Goal: Information Seeking & Learning: Learn about a topic

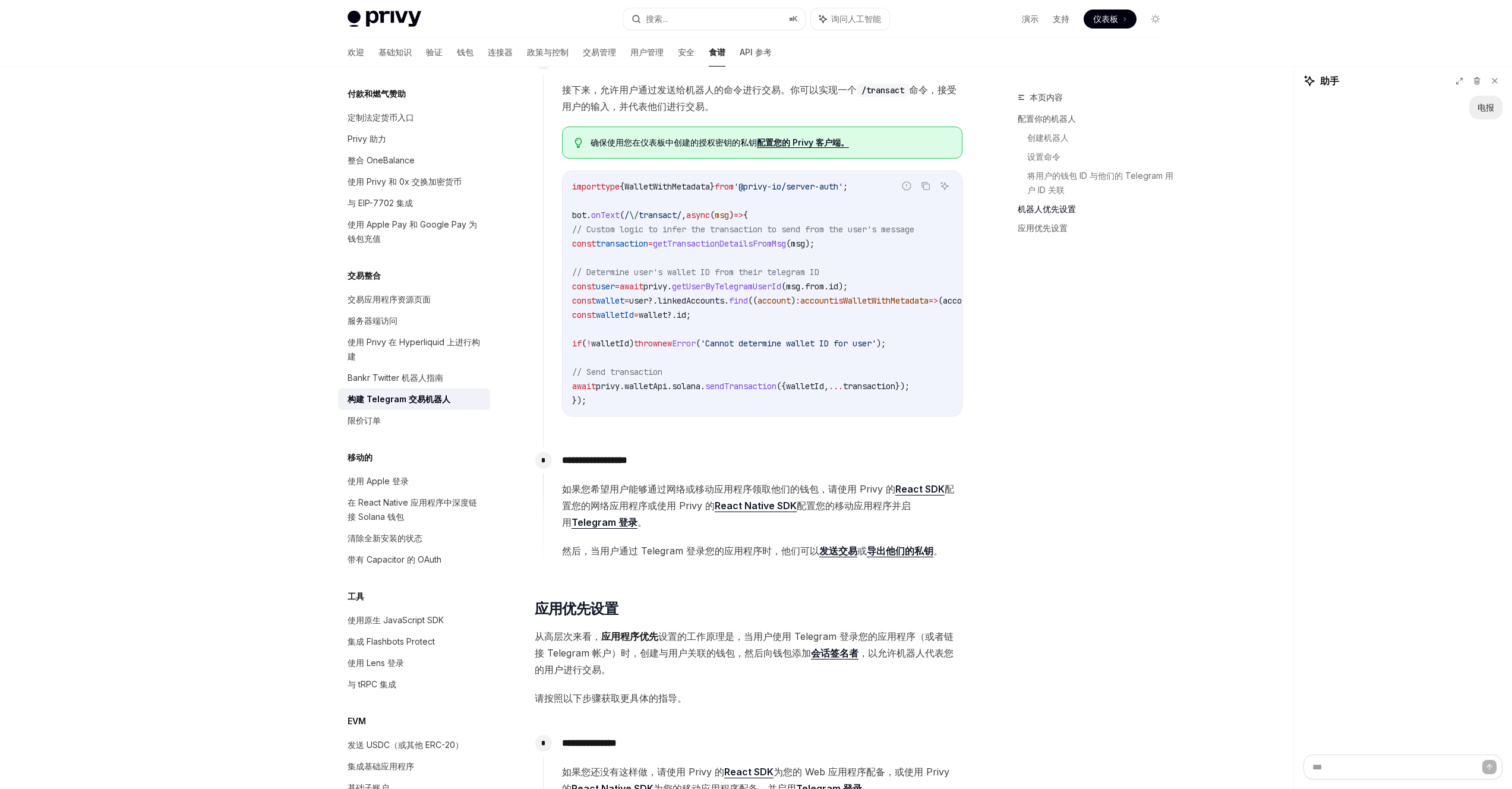
scroll to position [1371, 0]
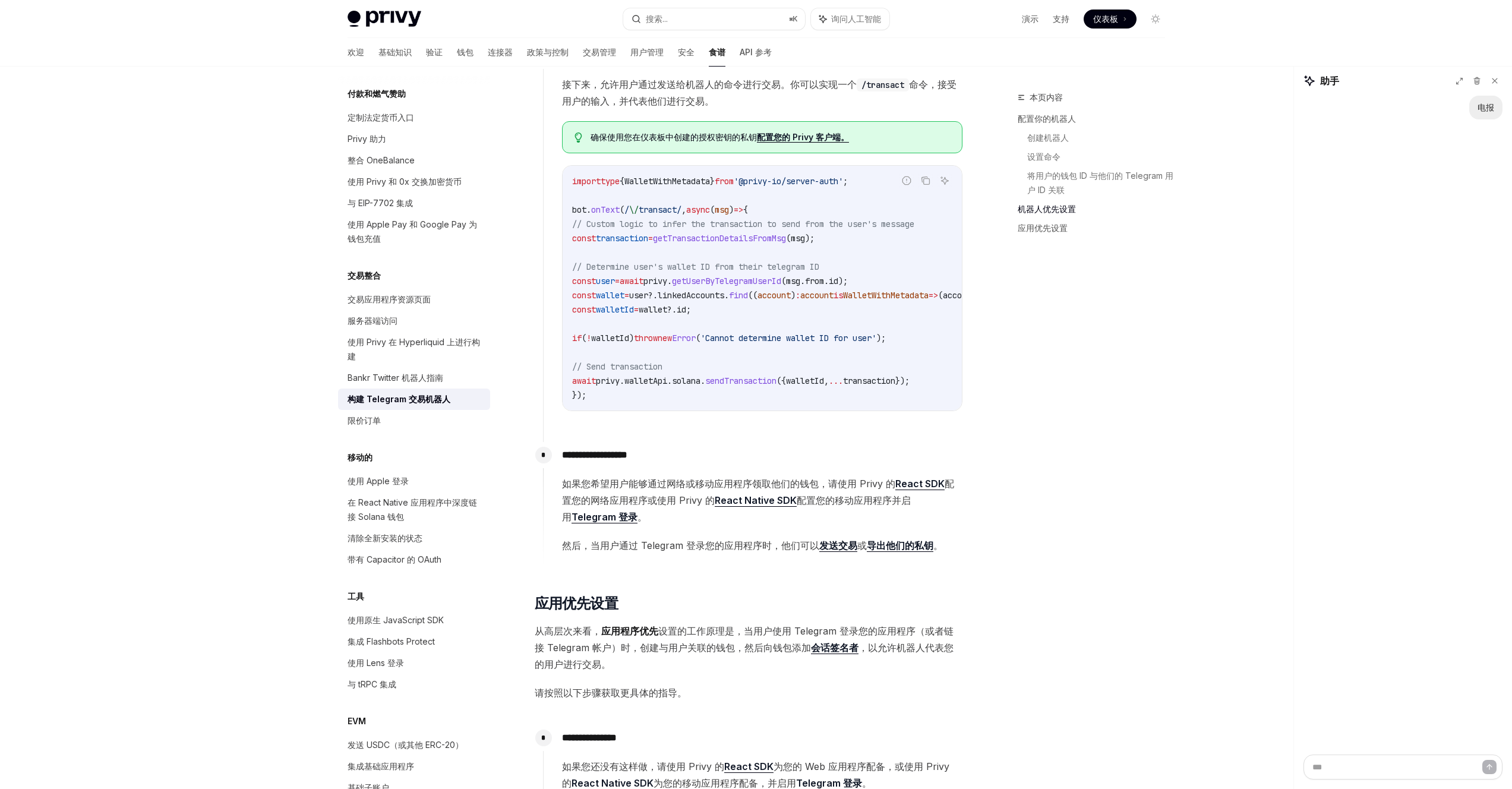
click at [667, 380] on span "walletApi" at bounding box center [645, 380] width 43 height 11
copy span "walletApi"
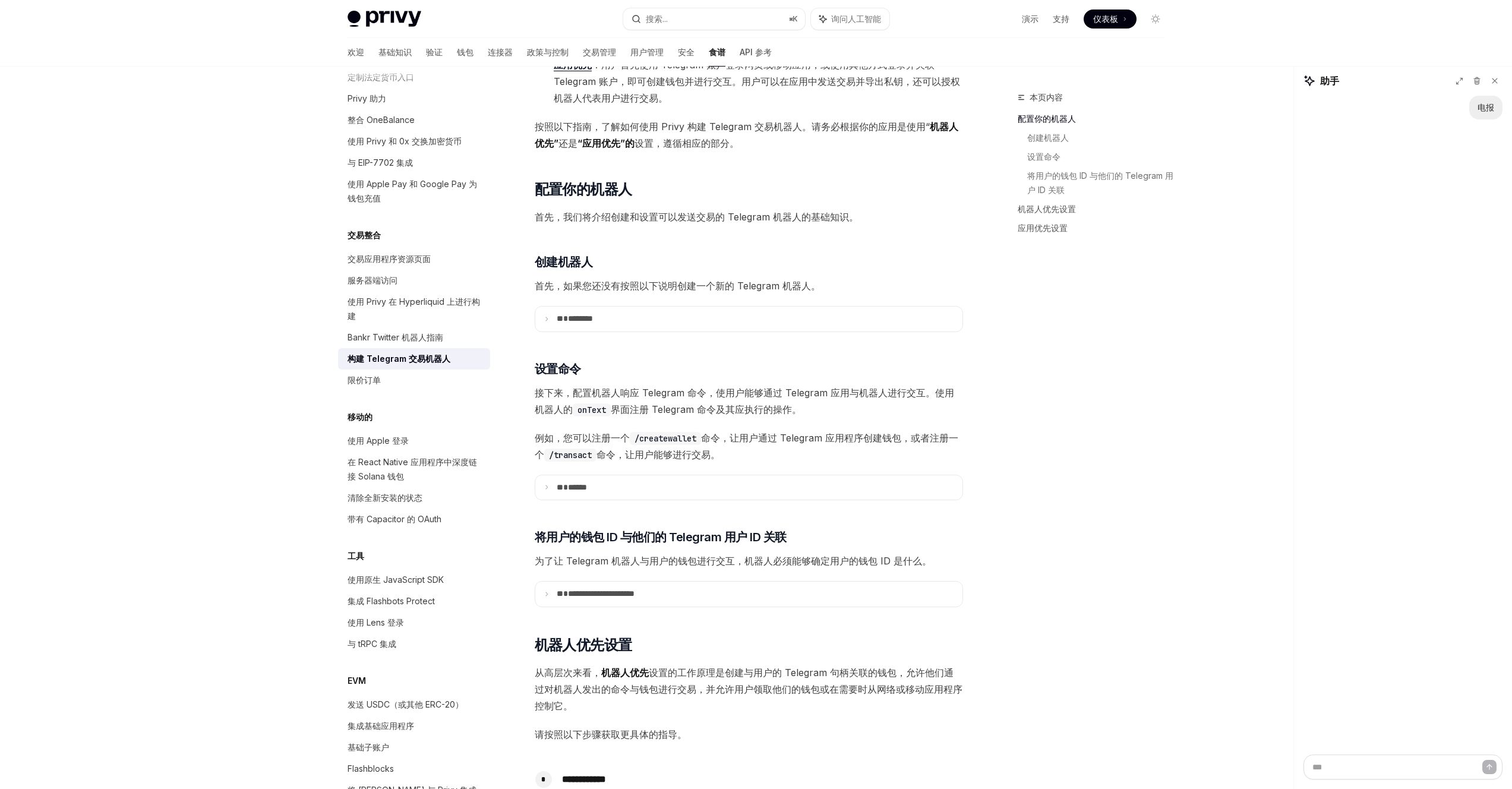
scroll to position [577, 0]
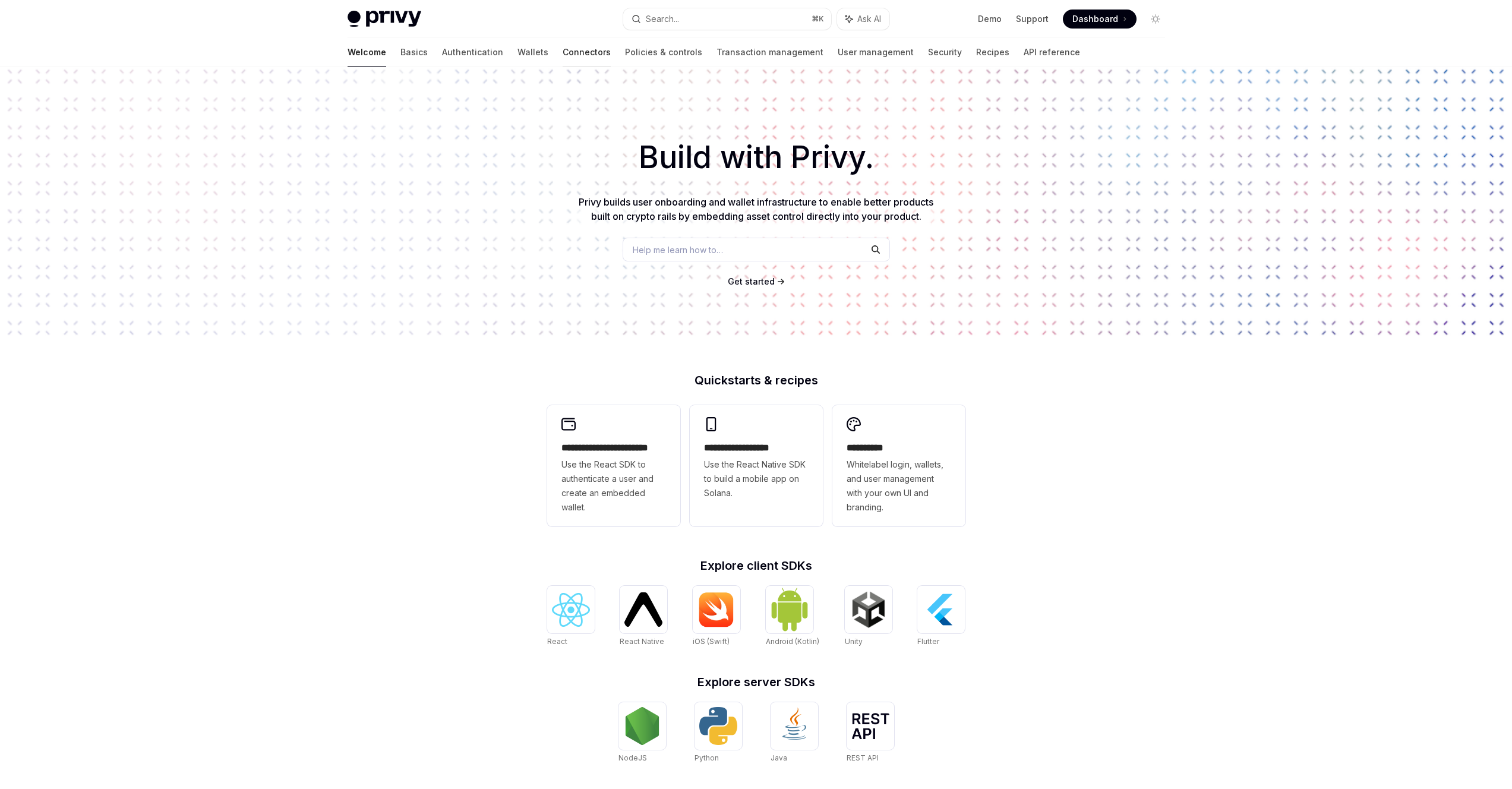
click at [563, 51] on link "Connectors" at bounding box center [587, 52] width 48 height 28
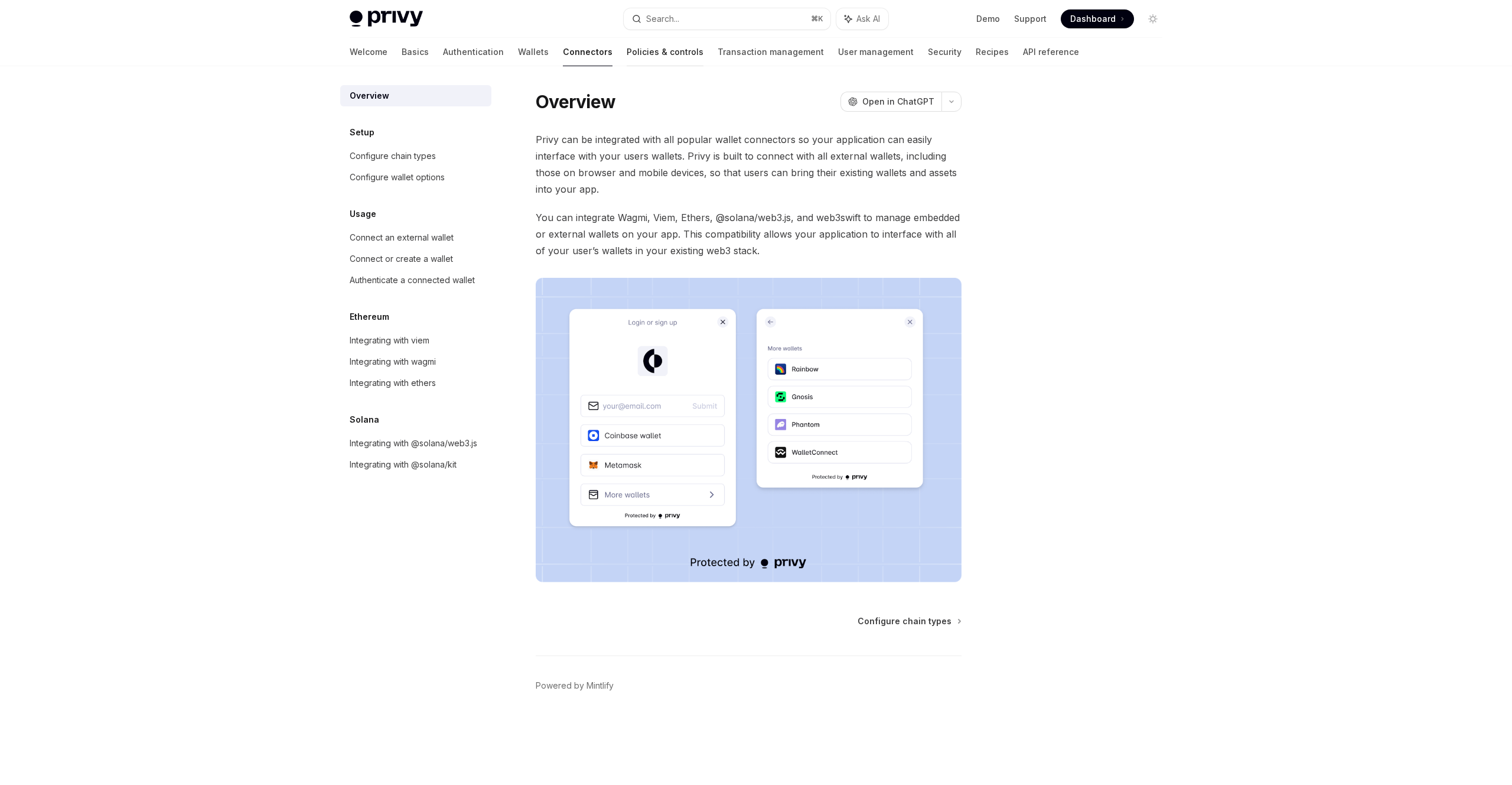
click at [634, 57] on link "Policies & controls" at bounding box center [665, 52] width 77 height 28
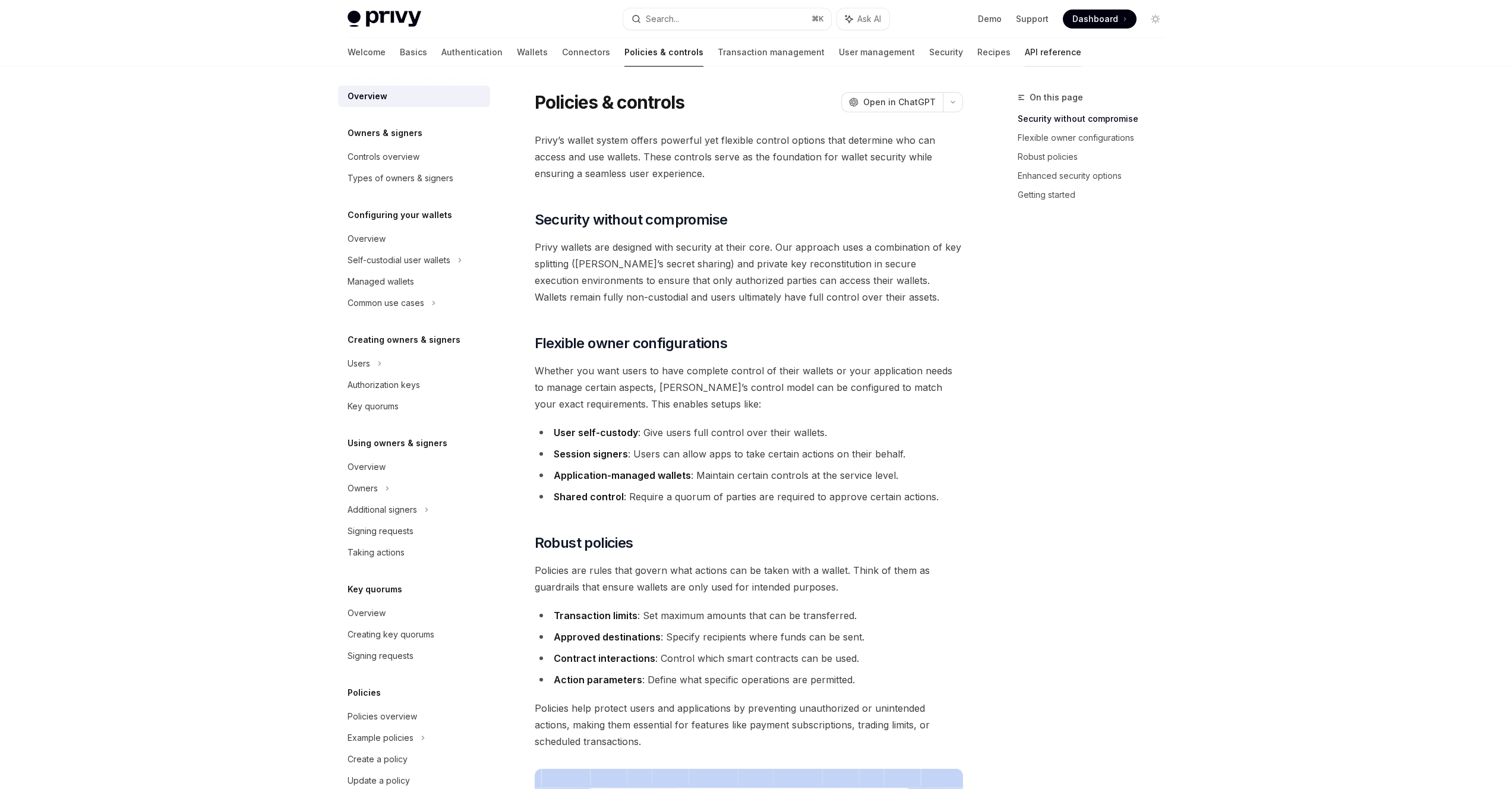
click at [1025, 55] on link "API reference" at bounding box center [1053, 52] width 56 height 28
type textarea "*"
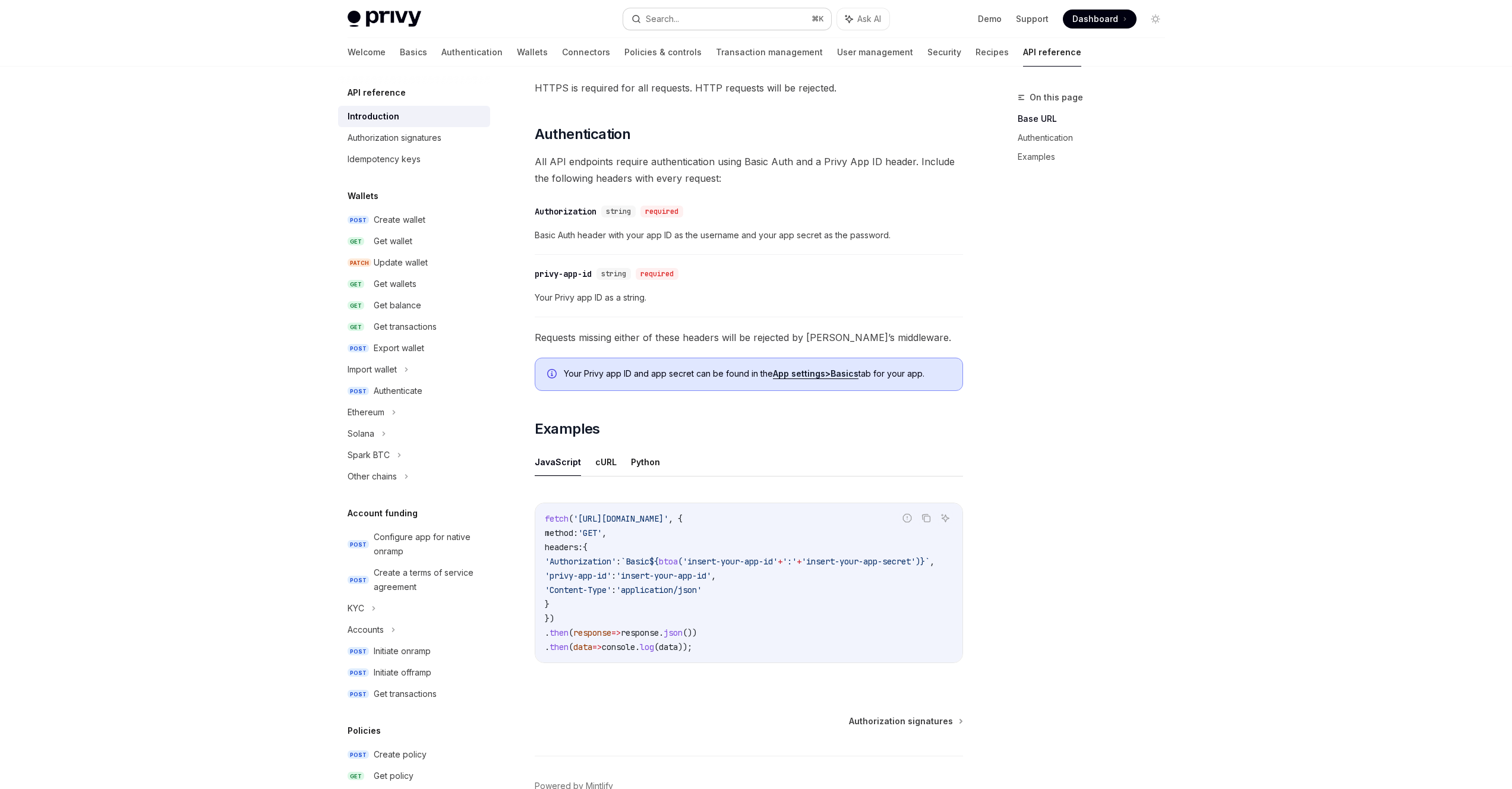
click at [734, 24] on button "Search... ⌘ K" at bounding box center [727, 18] width 208 height 21
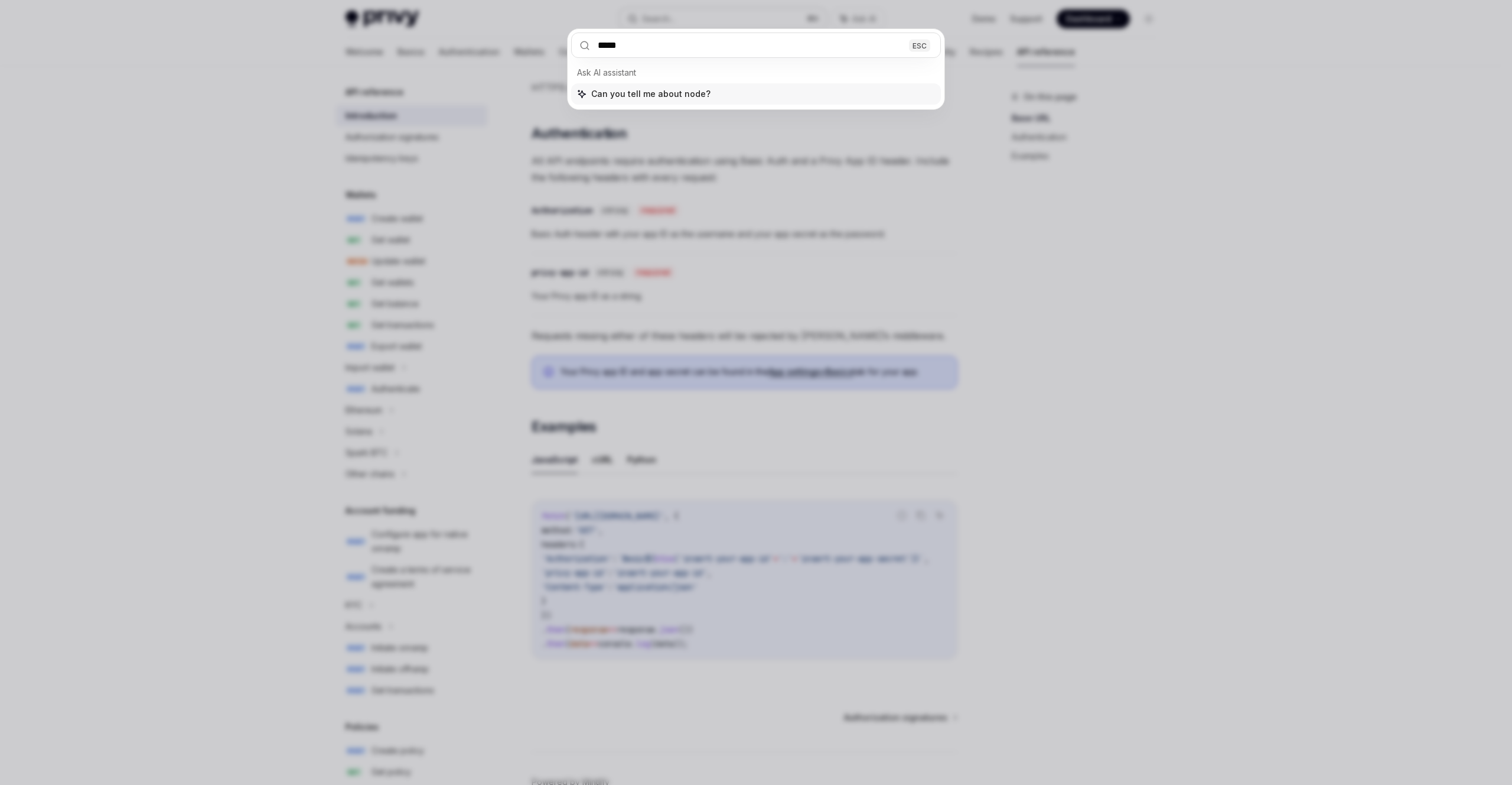
type input "******"
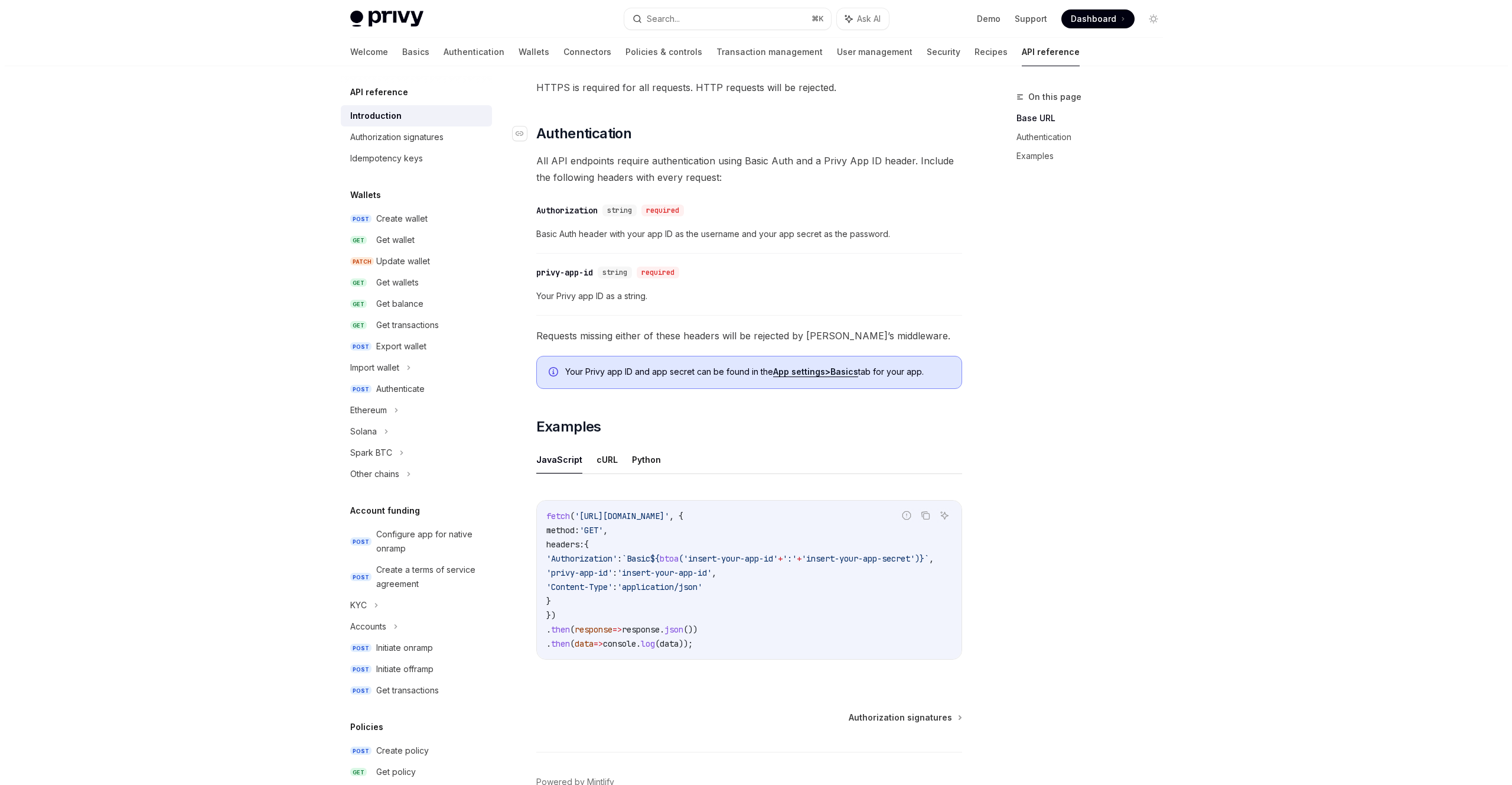
scroll to position [47, 0]
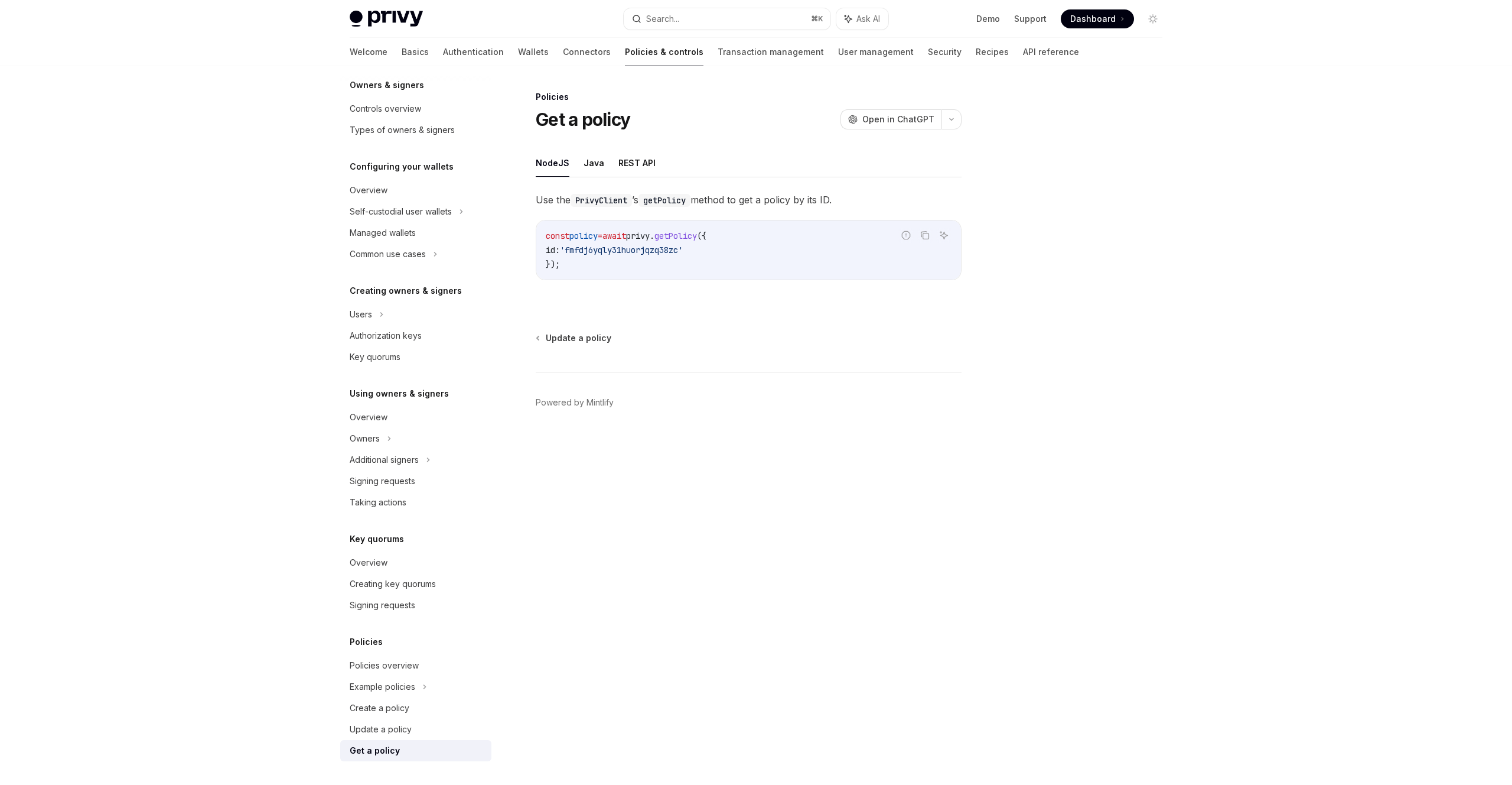
type textarea "*"
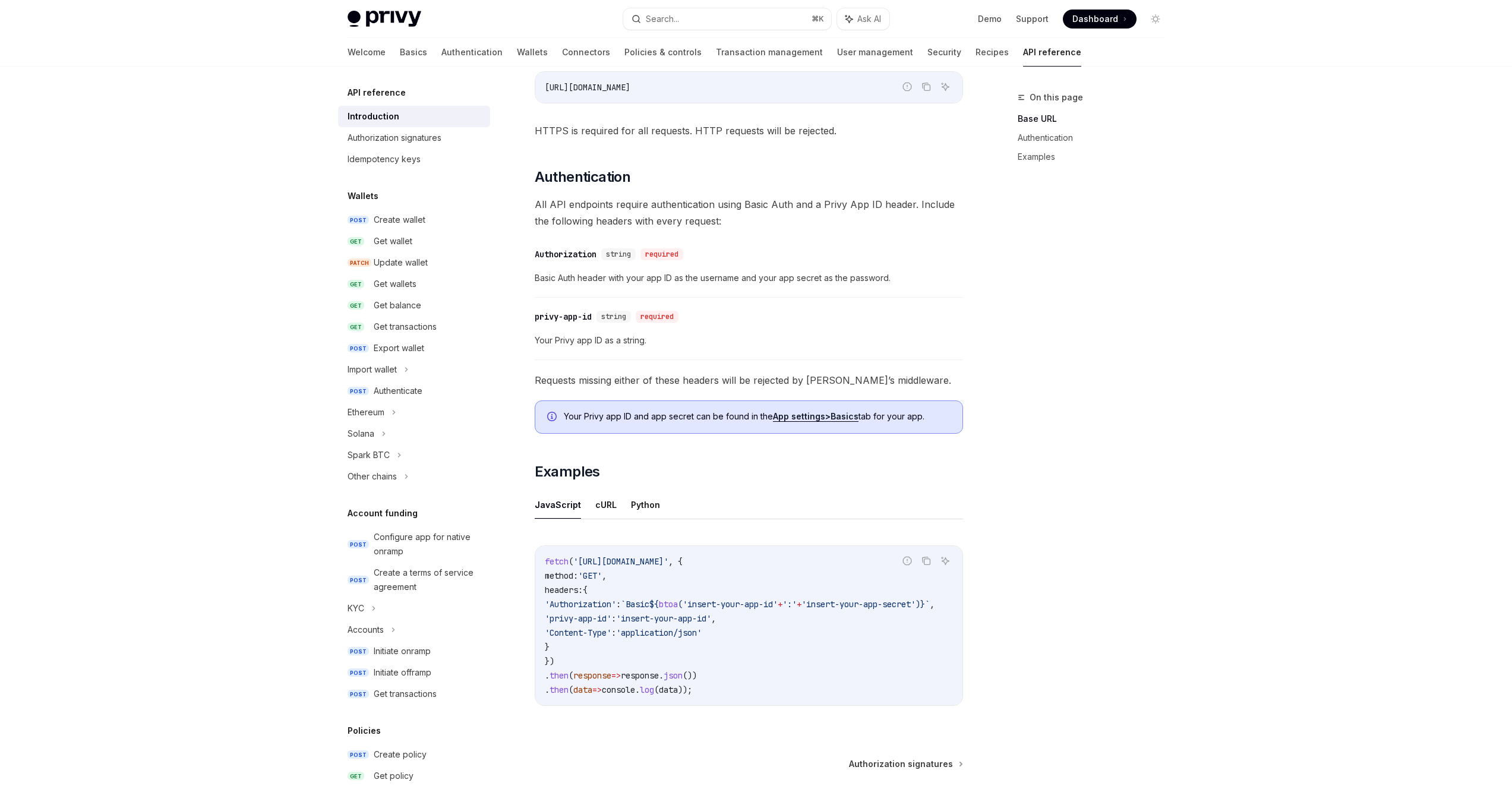
scroll to position [399, 0]
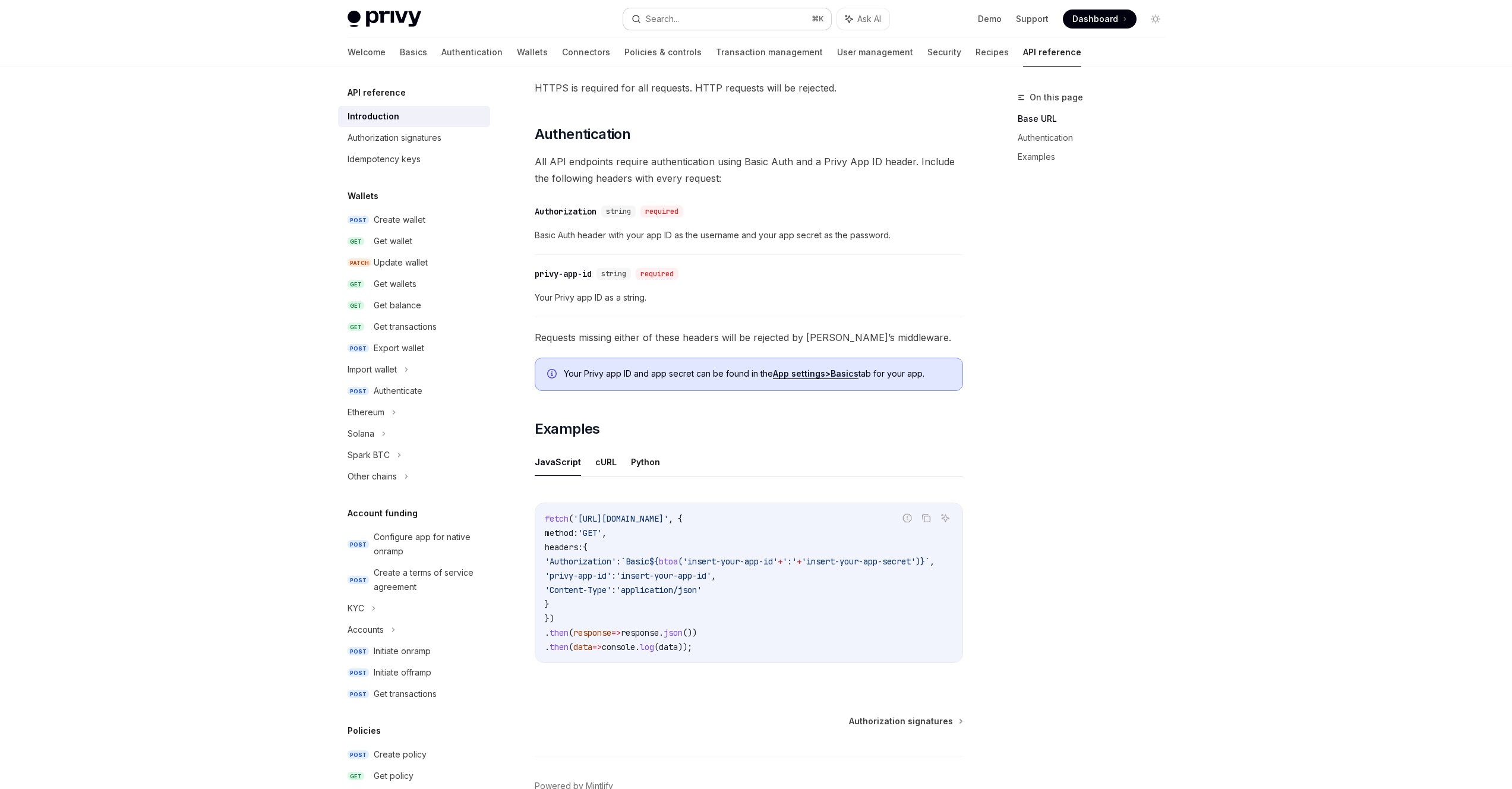
click at [678, 20] on div "Search..." at bounding box center [662, 19] width 34 height 15
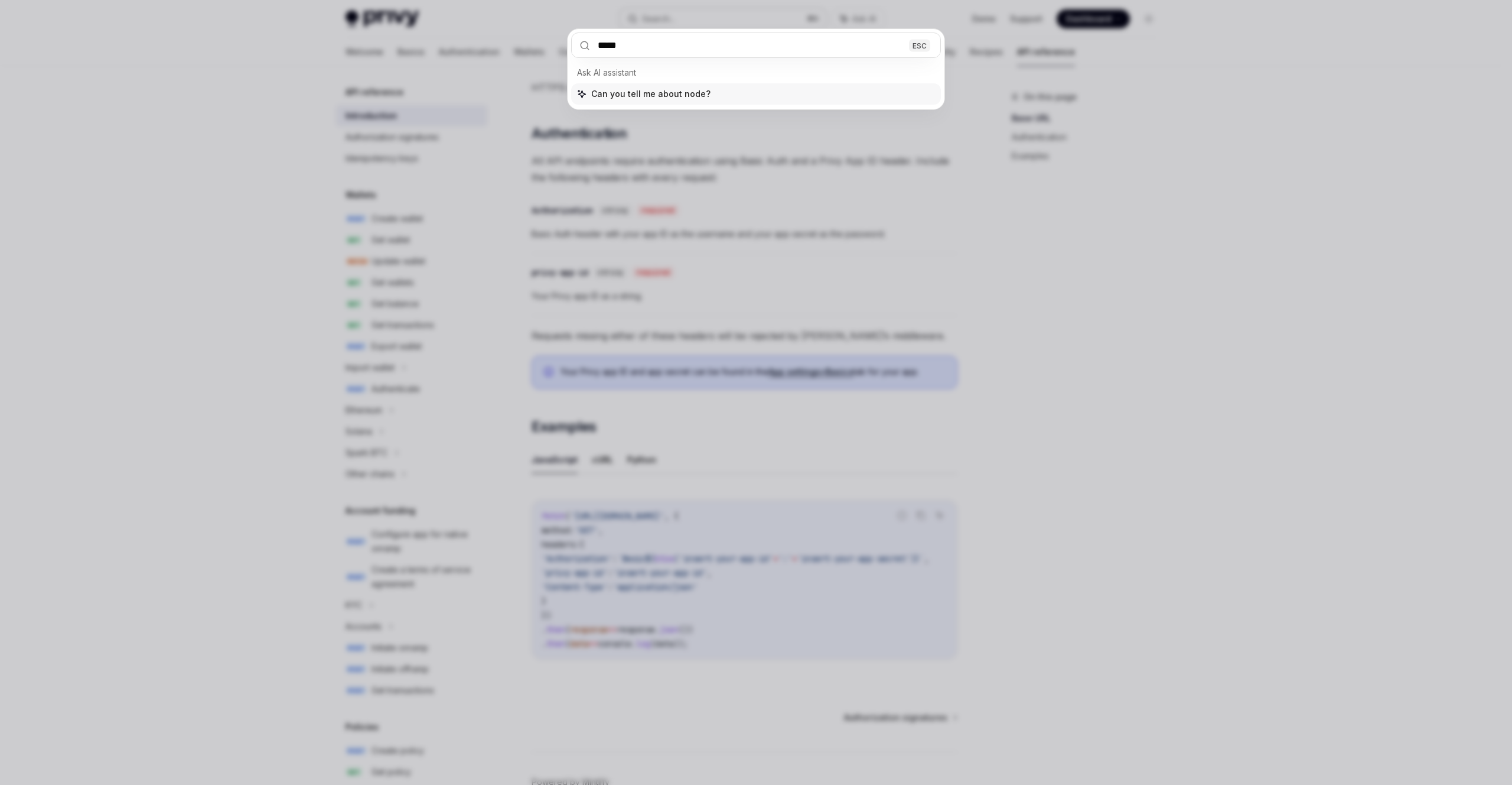
type input "******"
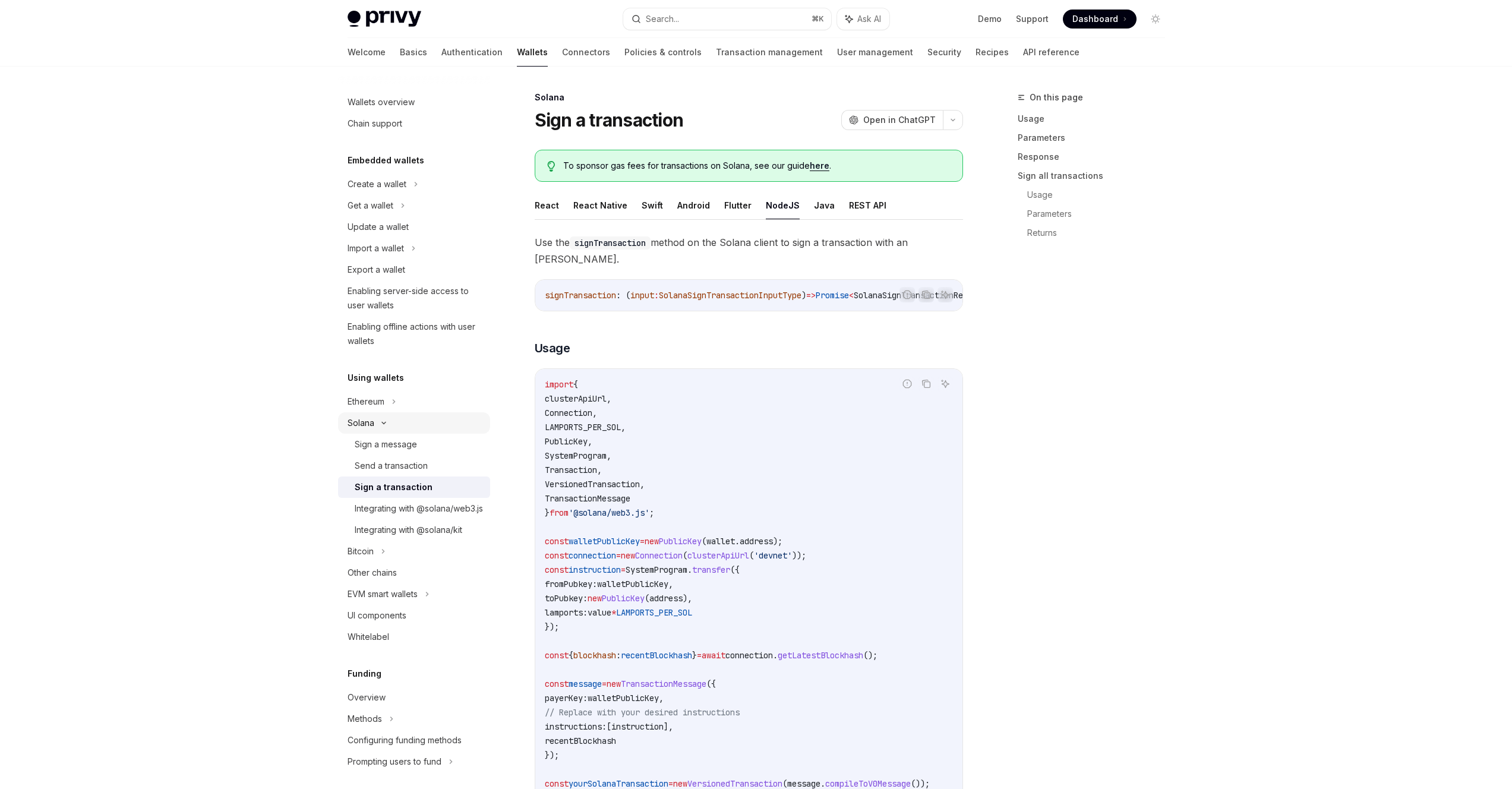
click at [380, 423] on icon at bounding box center [384, 423] width 15 height 5
click at [386, 405] on div "Ethereum" at bounding box center [414, 401] width 152 height 21
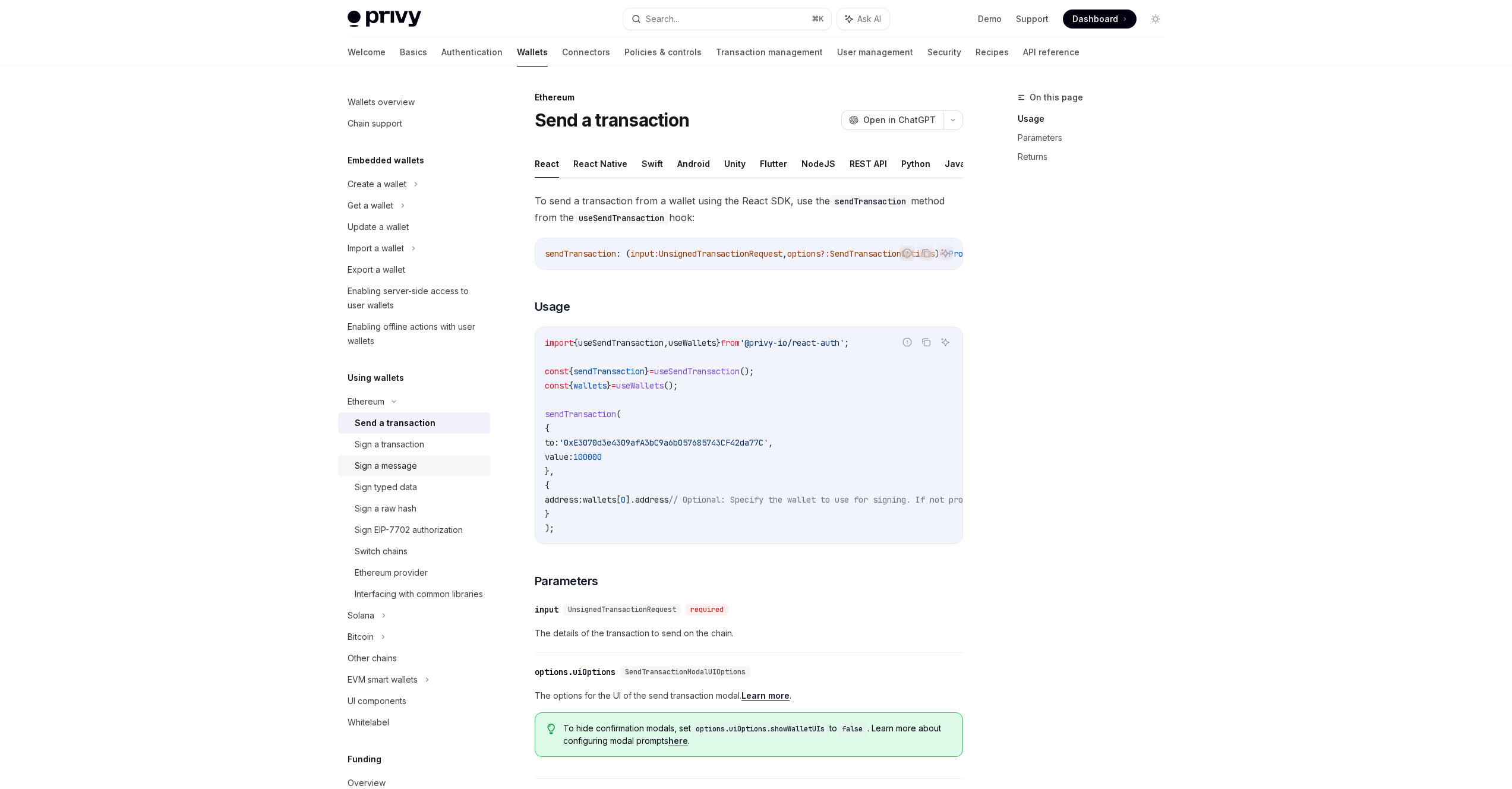
click at [407, 466] on div "Sign a message" at bounding box center [385, 466] width 62 height 15
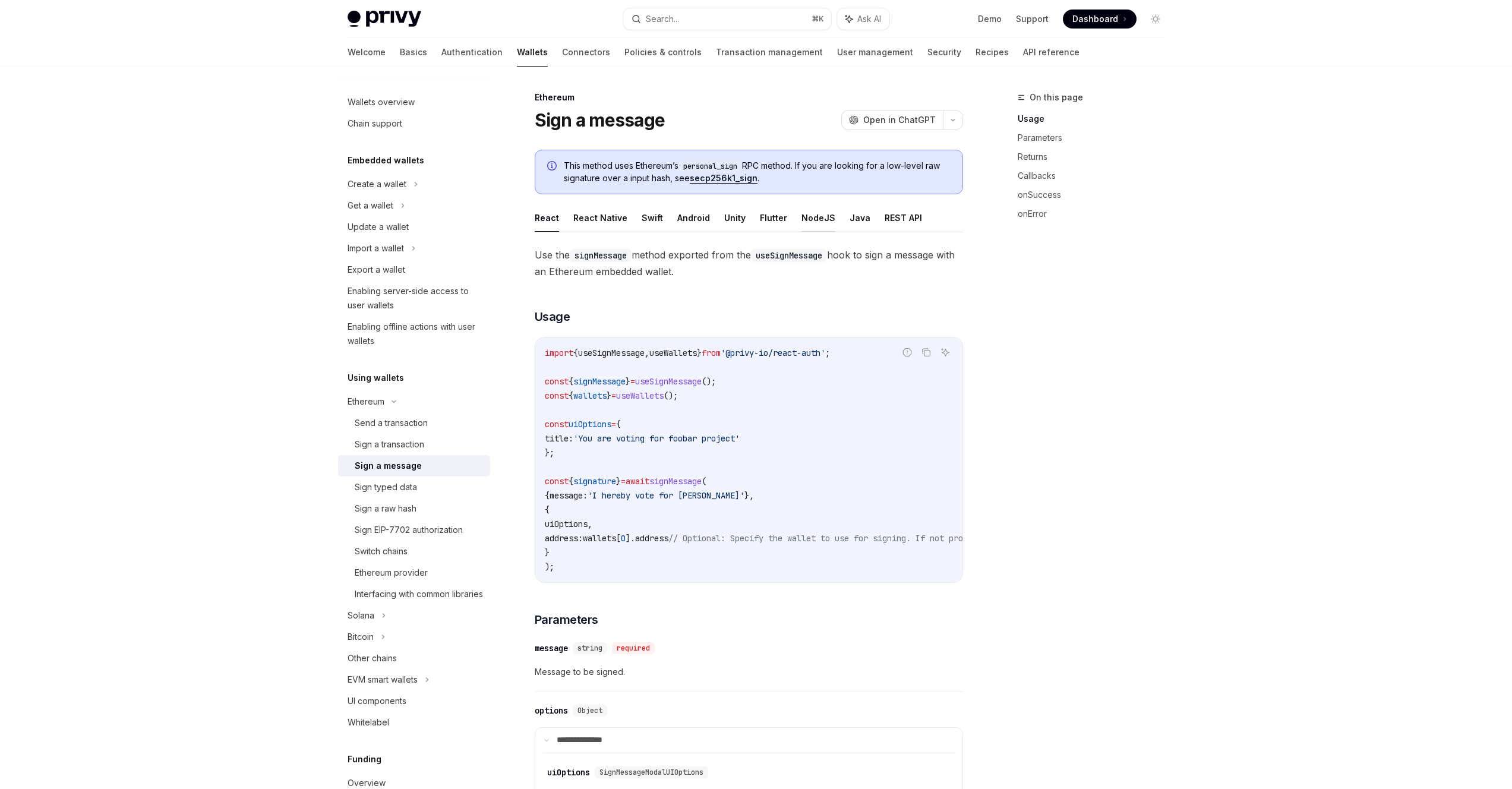
click at [805, 216] on button "NodeJS" at bounding box center [818, 218] width 34 height 28
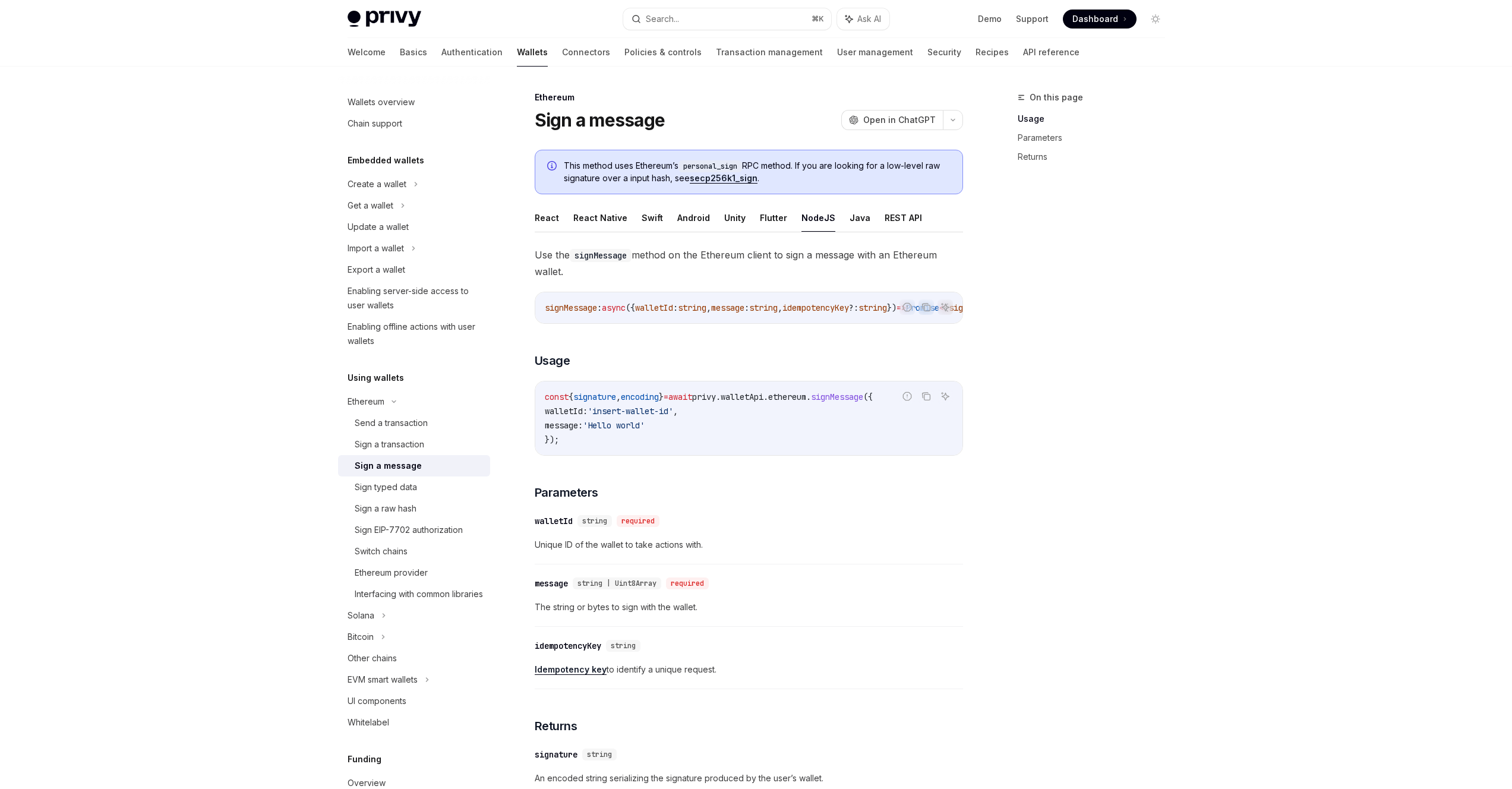
click at [640, 439] on code "const { signature , encoding } = await privy . walletApi . ethereum . signMessa…" at bounding box center [748, 418] width 408 height 57
click at [572, 446] on code "const { signature , encoding } = await privy . walletApi . ethereum . signMessa…" at bounding box center [748, 418] width 408 height 57
drag, startPoint x: 574, startPoint y: 448, endPoint x: 531, endPoint y: 404, distance: 61.5
click at [531, 404] on div "Ethereum Sign a message OpenAI Open in ChatGPT OpenAI Open in ChatGPT This meth…" at bounding box center [637, 588] width 656 height 995
copy code "const { signature , encoding } = await privy . walletApi . ethereum . signMessa…"
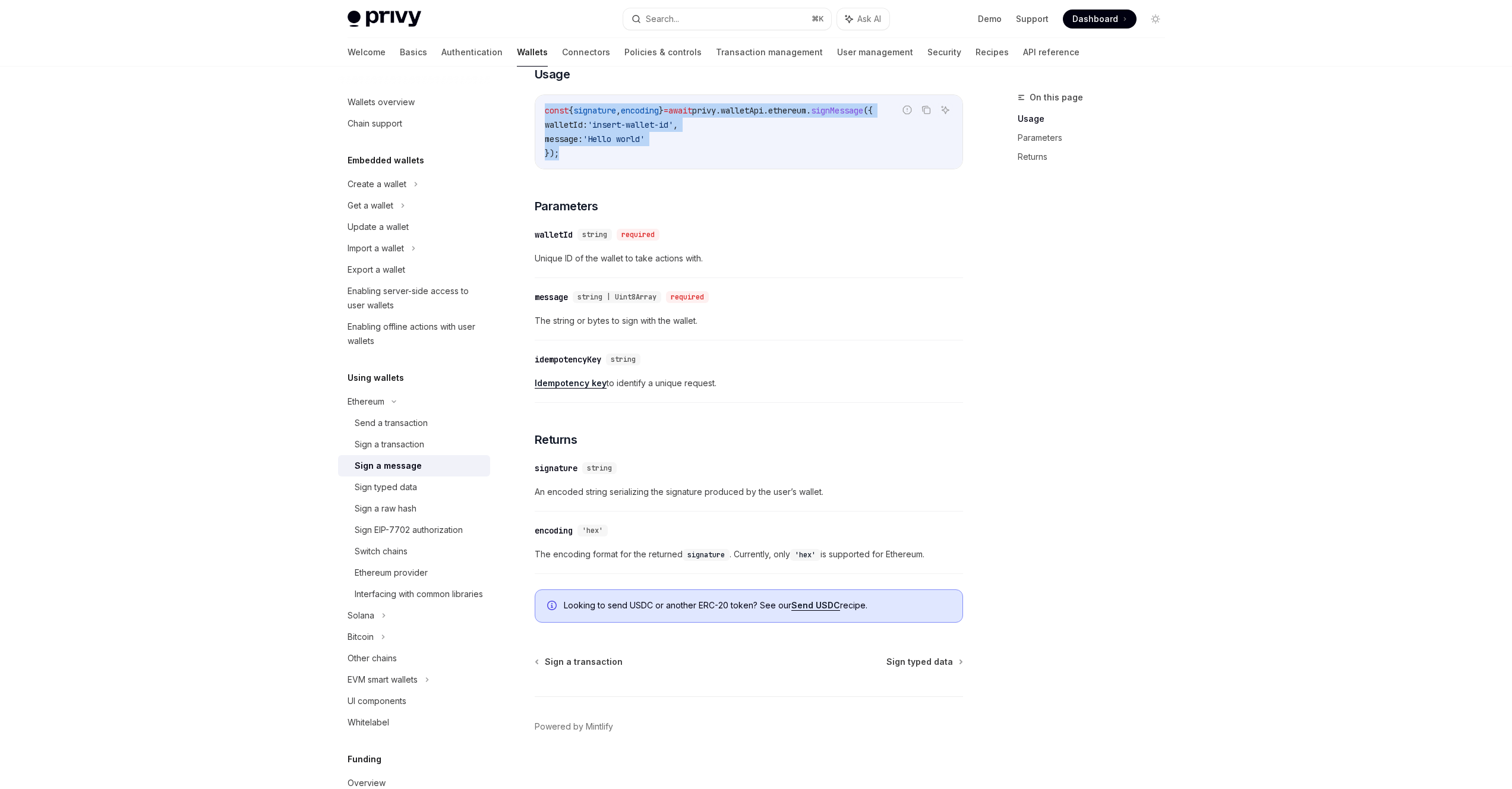
scroll to position [301, 0]
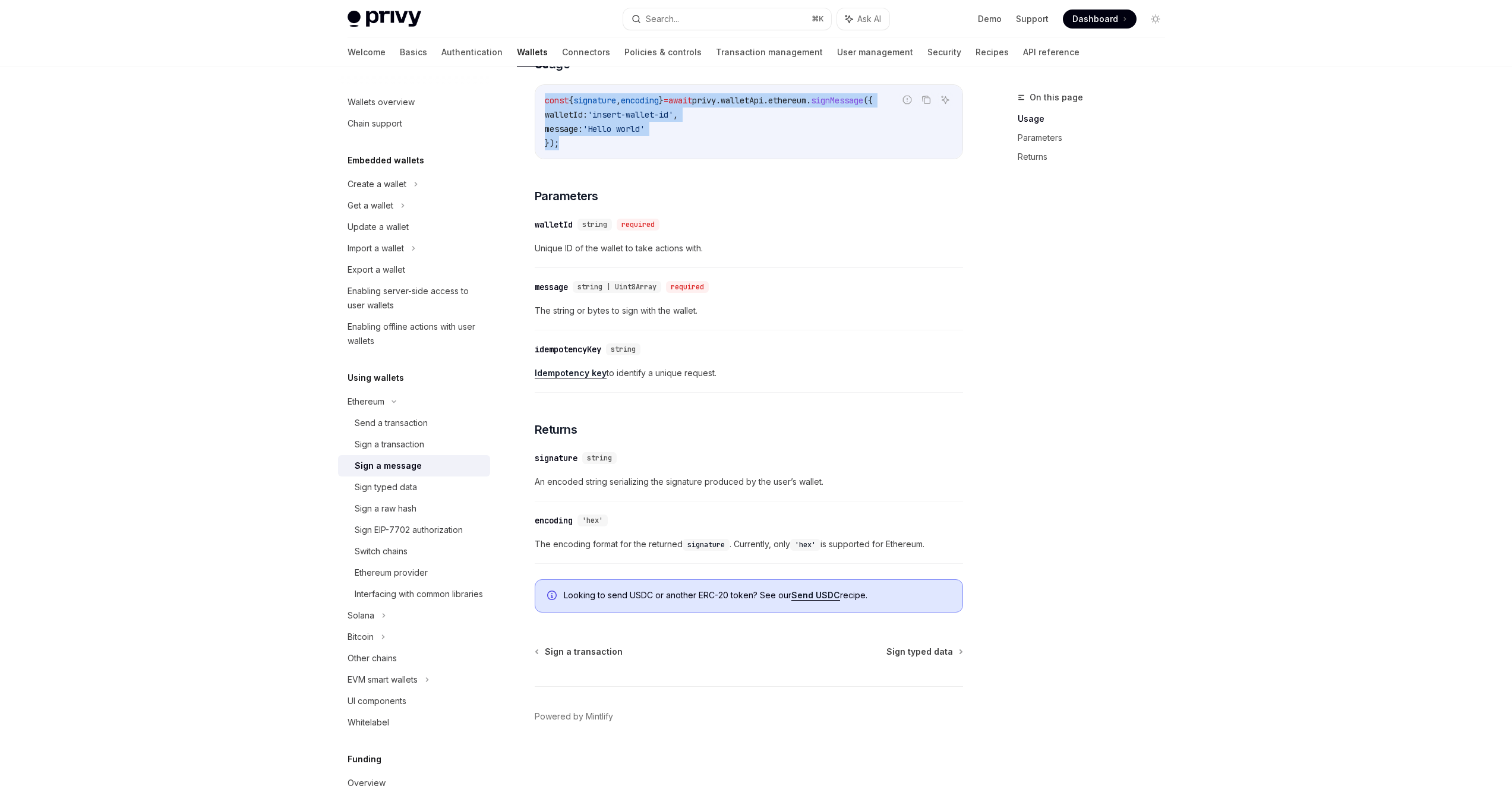
click at [821, 597] on link "Send USDC" at bounding box center [816, 595] width 49 height 11
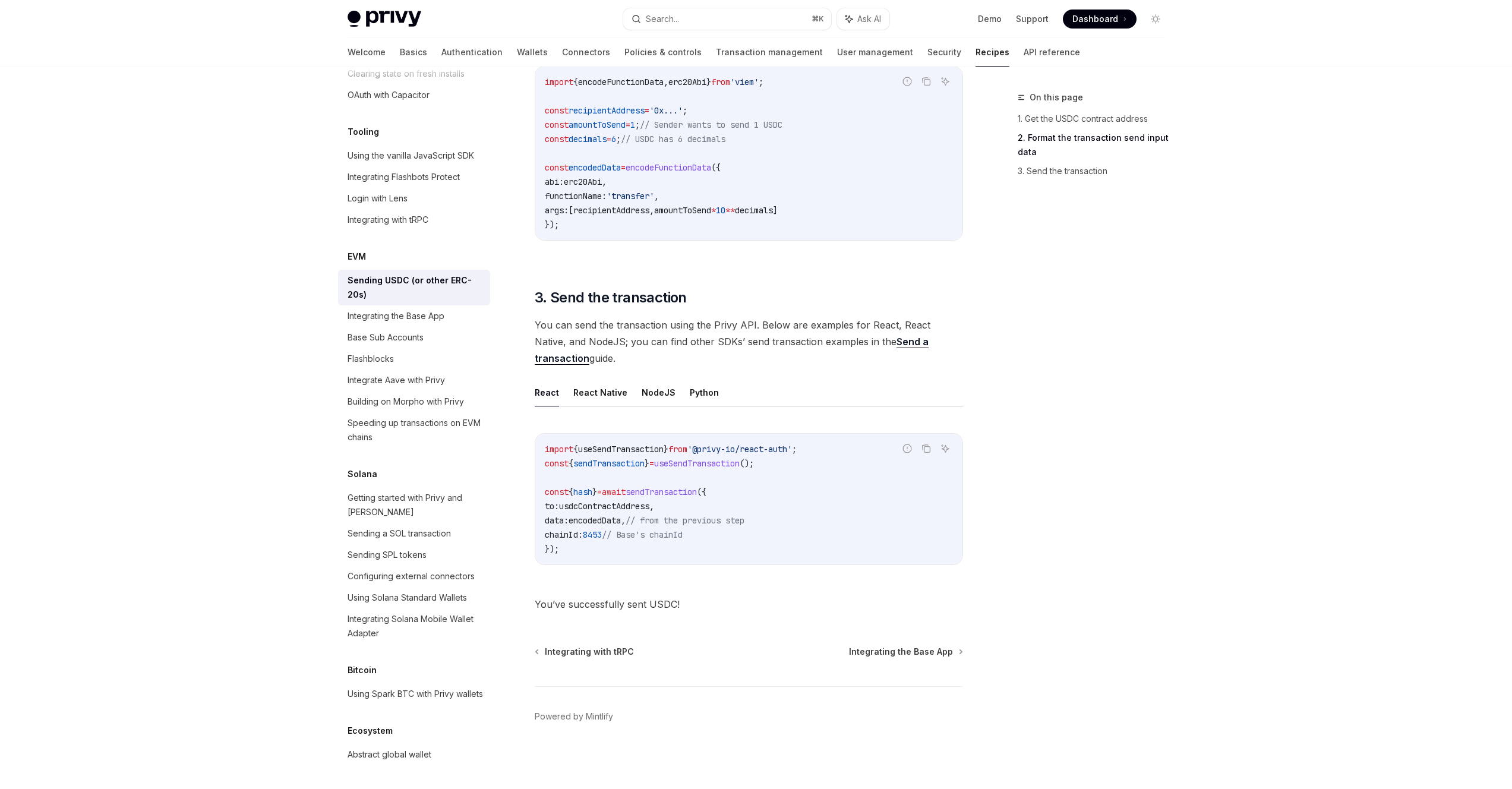
scroll to position [1640, 0]
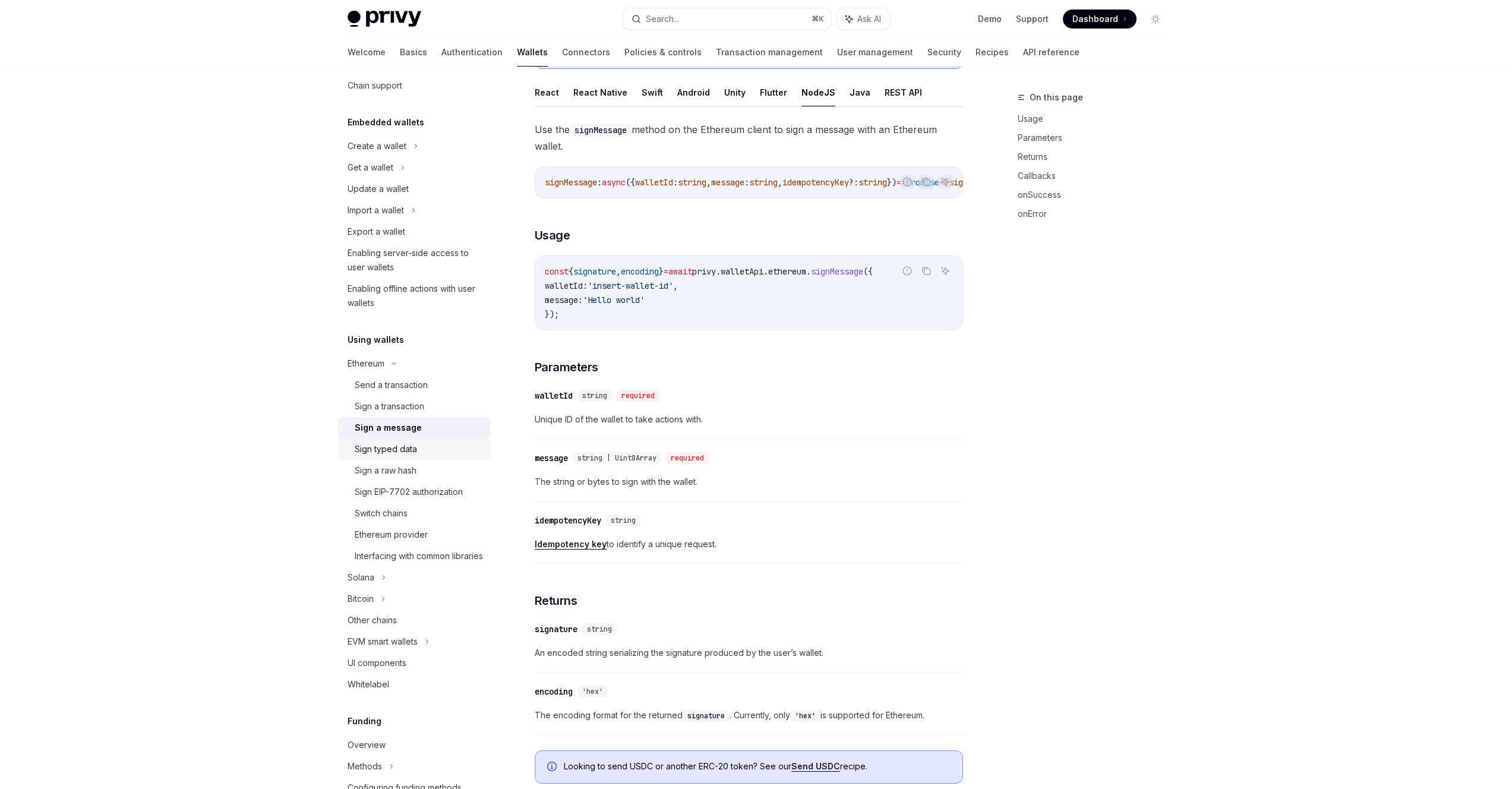
click at [407, 454] on div "Sign typed data" at bounding box center [385, 449] width 62 height 15
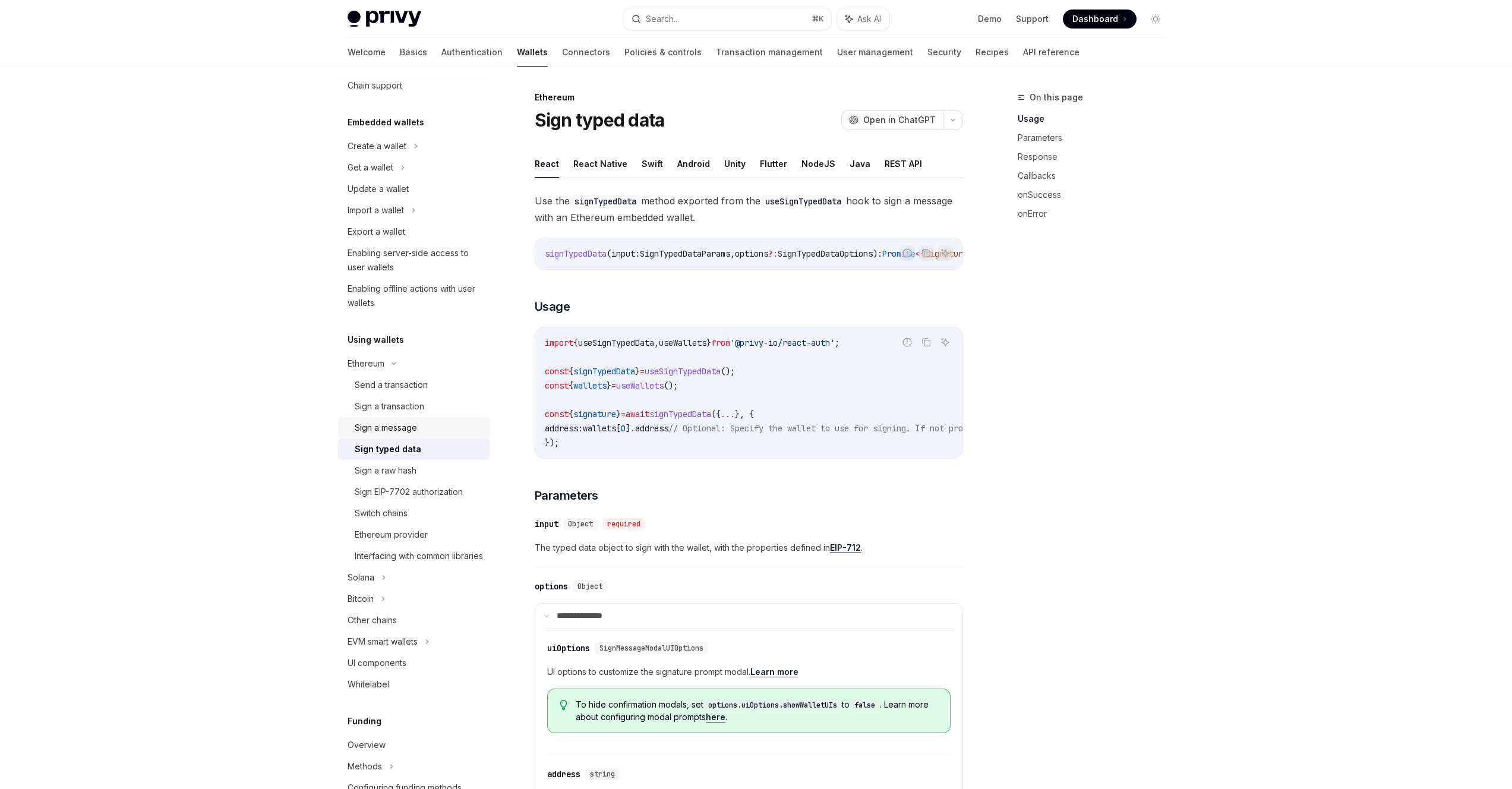
click at [372, 431] on div "Sign a message" at bounding box center [385, 428] width 62 height 15
click at [374, 430] on div "Sign a message" at bounding box center [385, 428] width 62 height 15
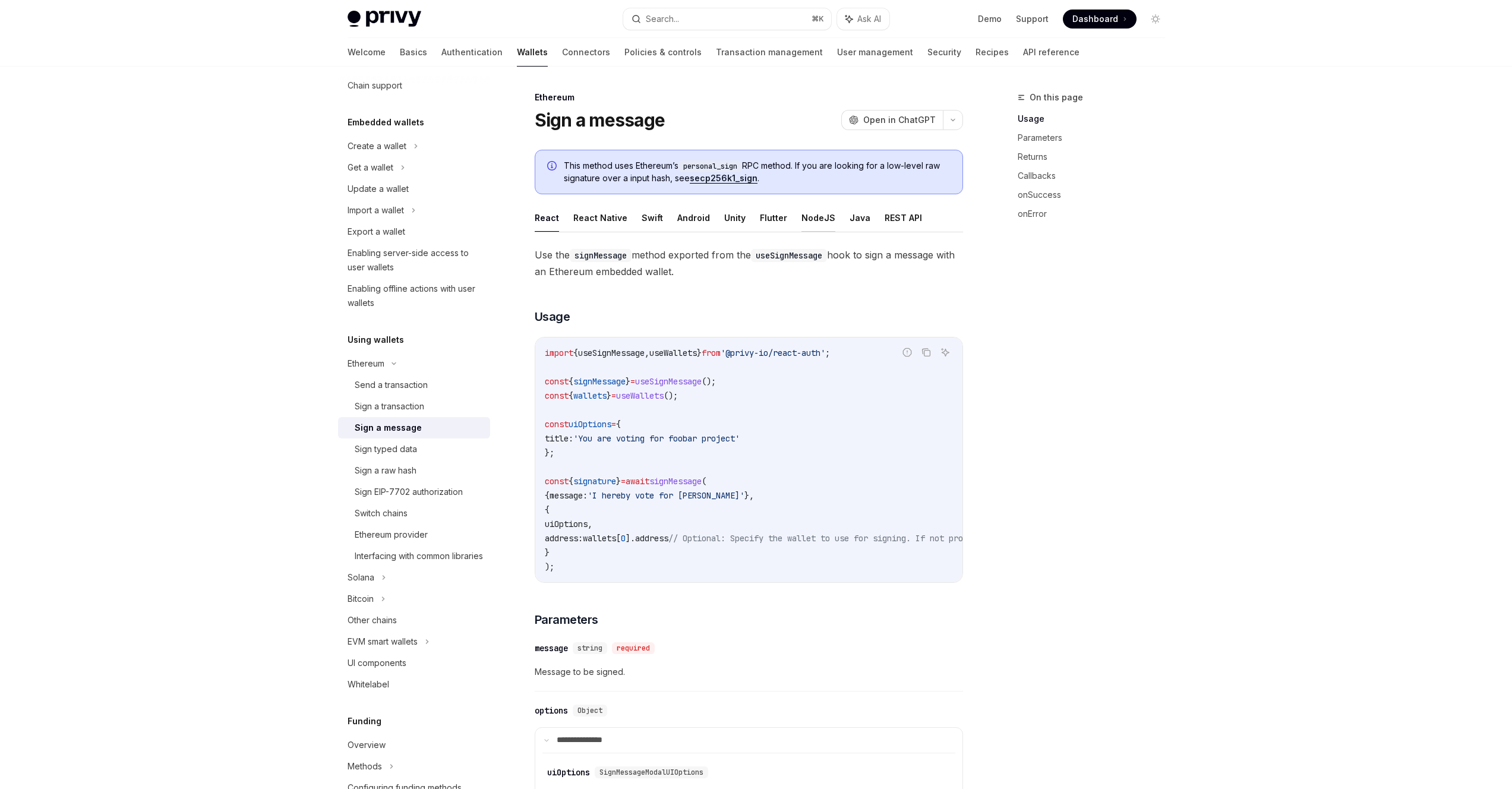
click at [802, 220] on button "NodeJS" at bounding box center [818, 218] width 34 height 28
type textarea "*"
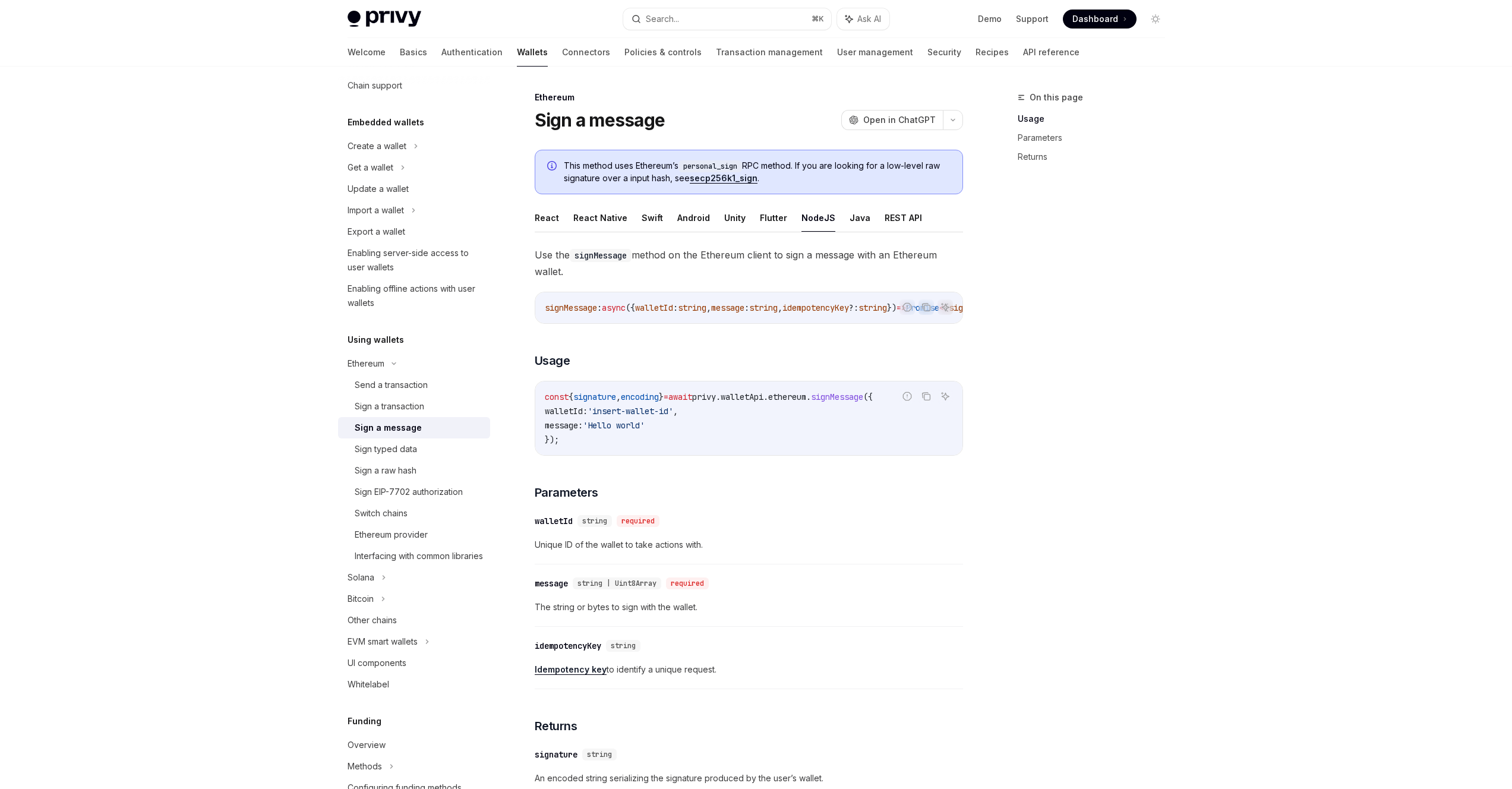
drag, startPoint x: 729, startPoint y: 320, endPoint x: 808, endPoint y: 326, distance: 79.2
click at [808, 323] on div "signMessage : async ({ walletId : string , message : string , idempotencyKey ?:…" at bounding box center [748, 307] width 427 height 31
click at [729, 428] on code "const { signature , encoding } = await privy . walletApi . ethereum . signMessa…" at bounding box center [748, 418] width 408 height 57
click at [853, 402] on span "signMessage" at bounding box center [837, 396] width 53 height 11
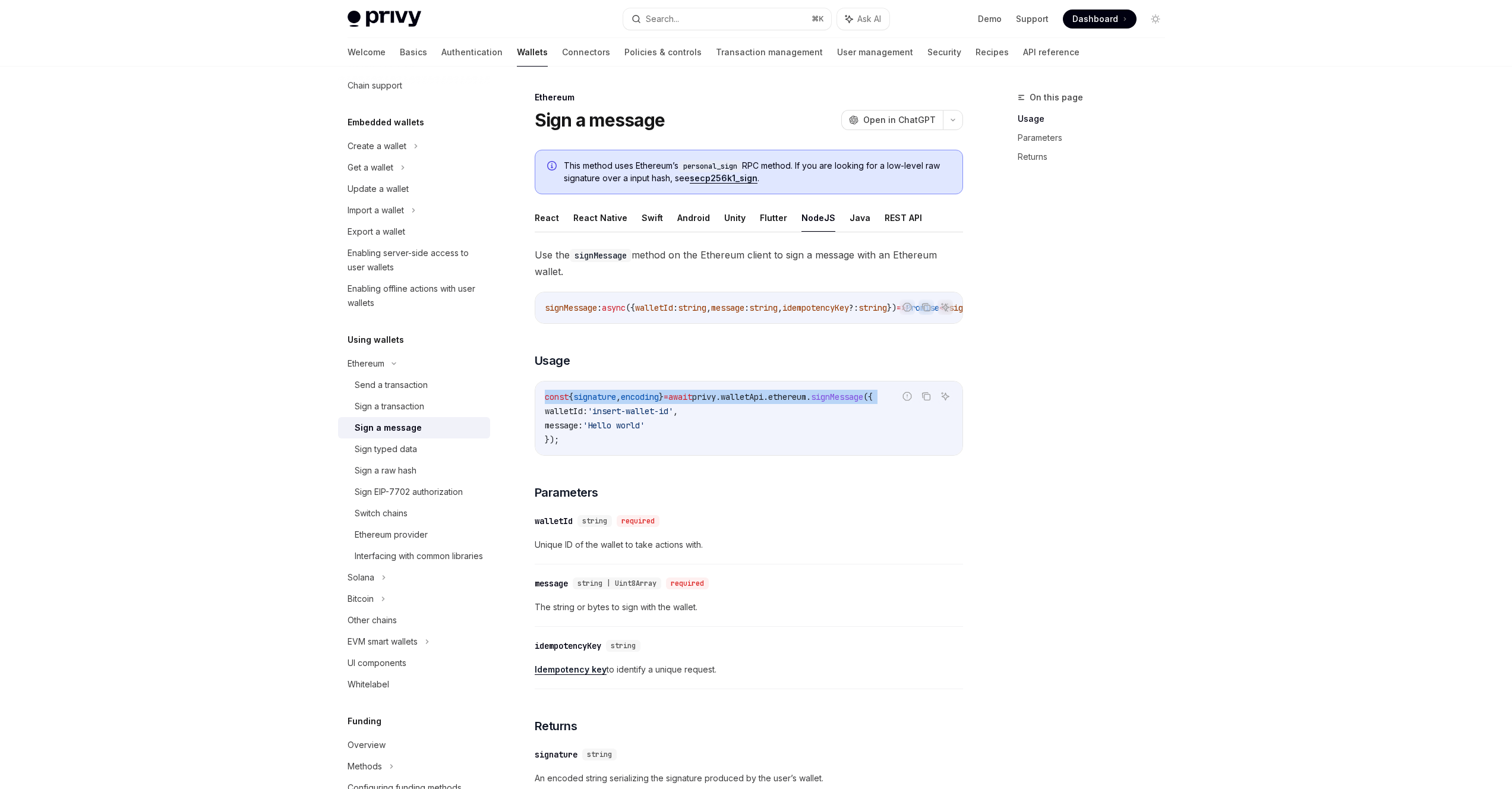
click at [853, 402] on span "signMessage" at bounding box center [837, 396] width 53 height 11
click at [732, 409] on code "const { signature , encoding } = await privy . walletApi . ethereum . signMessa…" at bounding box center [748, 418] width 408 height 57
drag, startPoint x: 724, startPoint y: 403, endPoint x: 898, endPoint y: 406, distance: 174.0
click at [898, 406] on div "Report incorrect code Copy Ask AI const { signature , encoding } = await privy …" at bounding box center [748, 418] width 429 height 75
copy span "privy . walletApi . ethereum . signMessag"
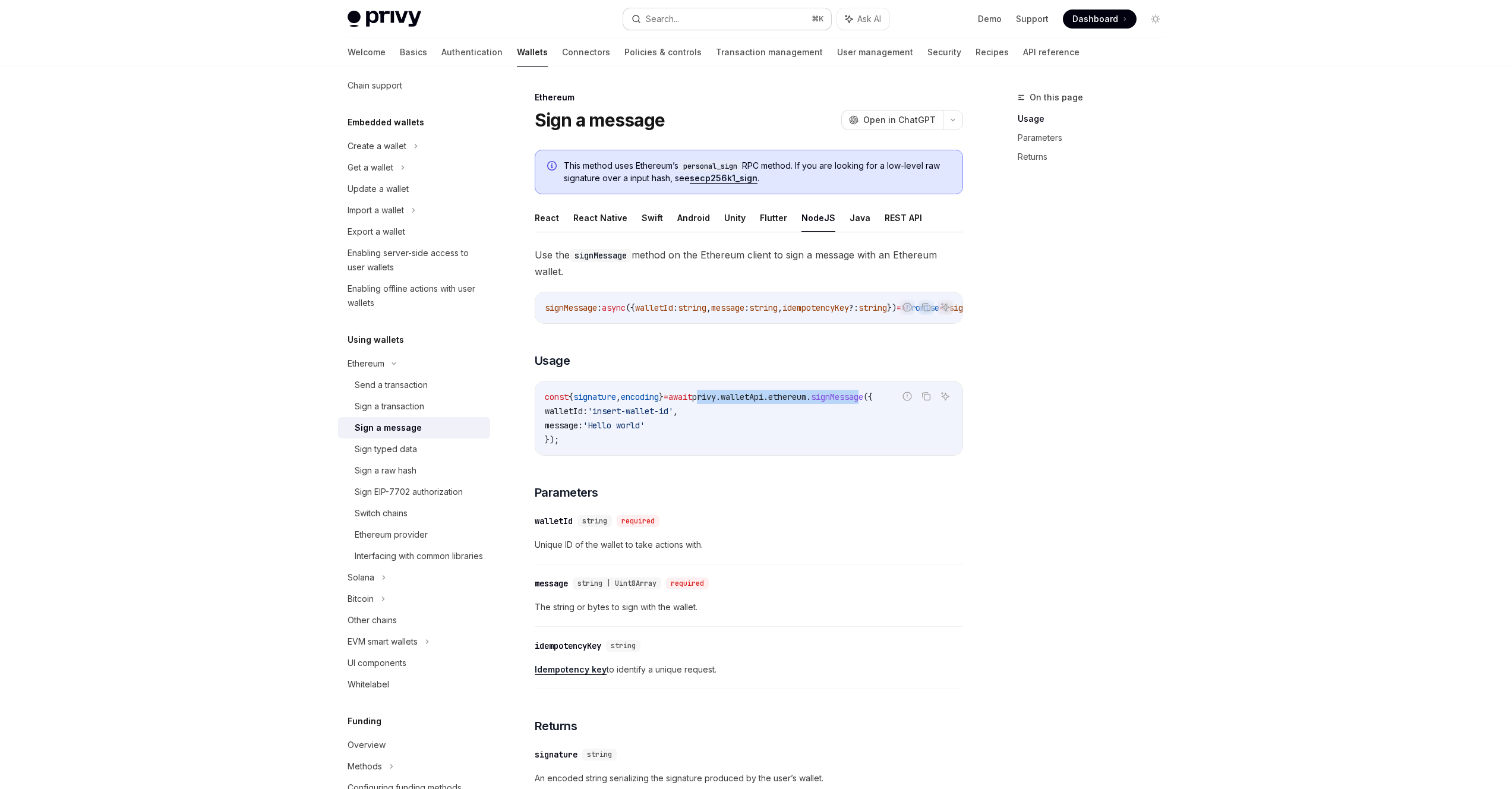
click at [734, 16] on button "Search... ⌘ K" at bounding box center [727, 18] width 208 height 21
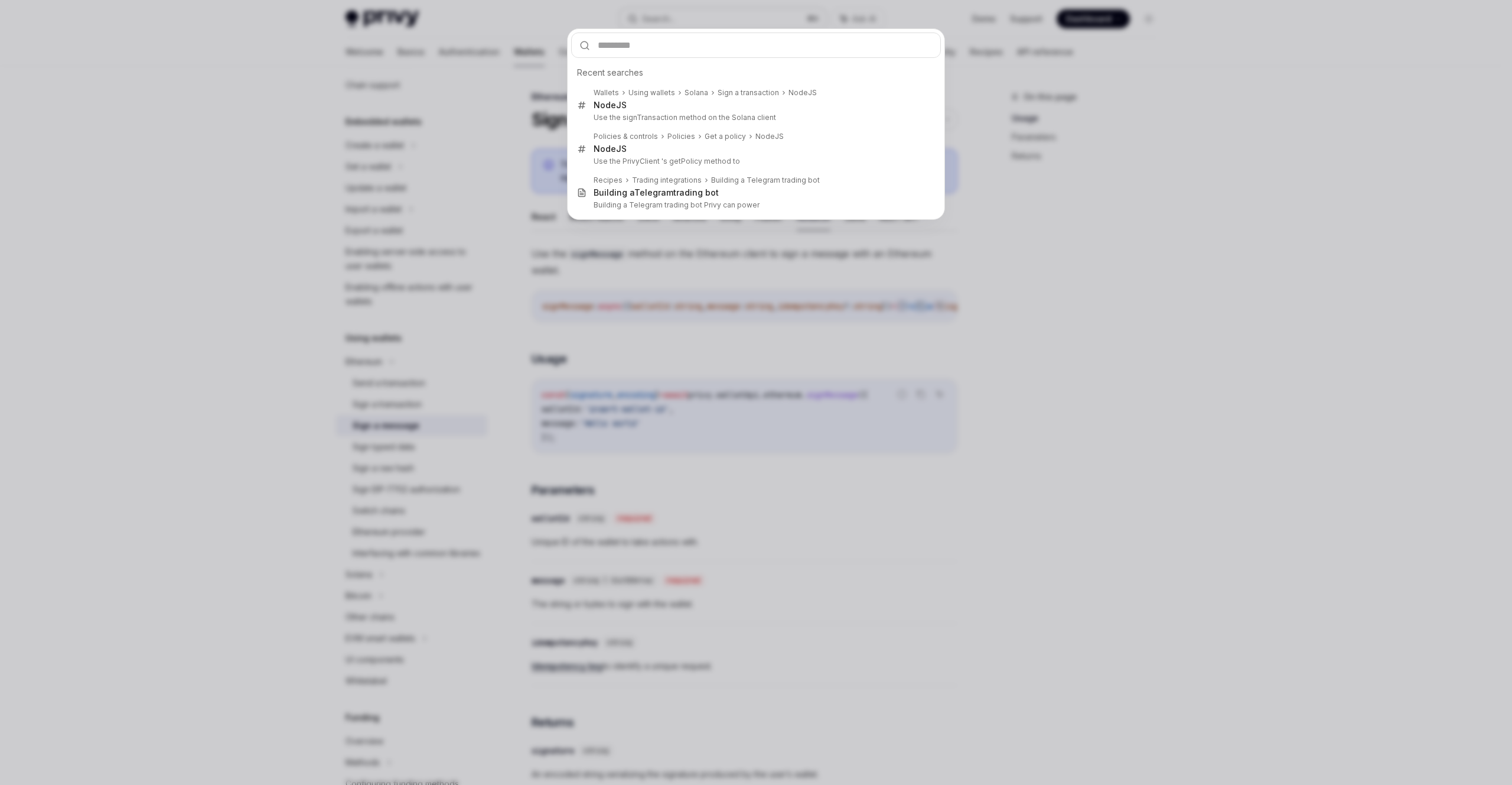
type input "**********"
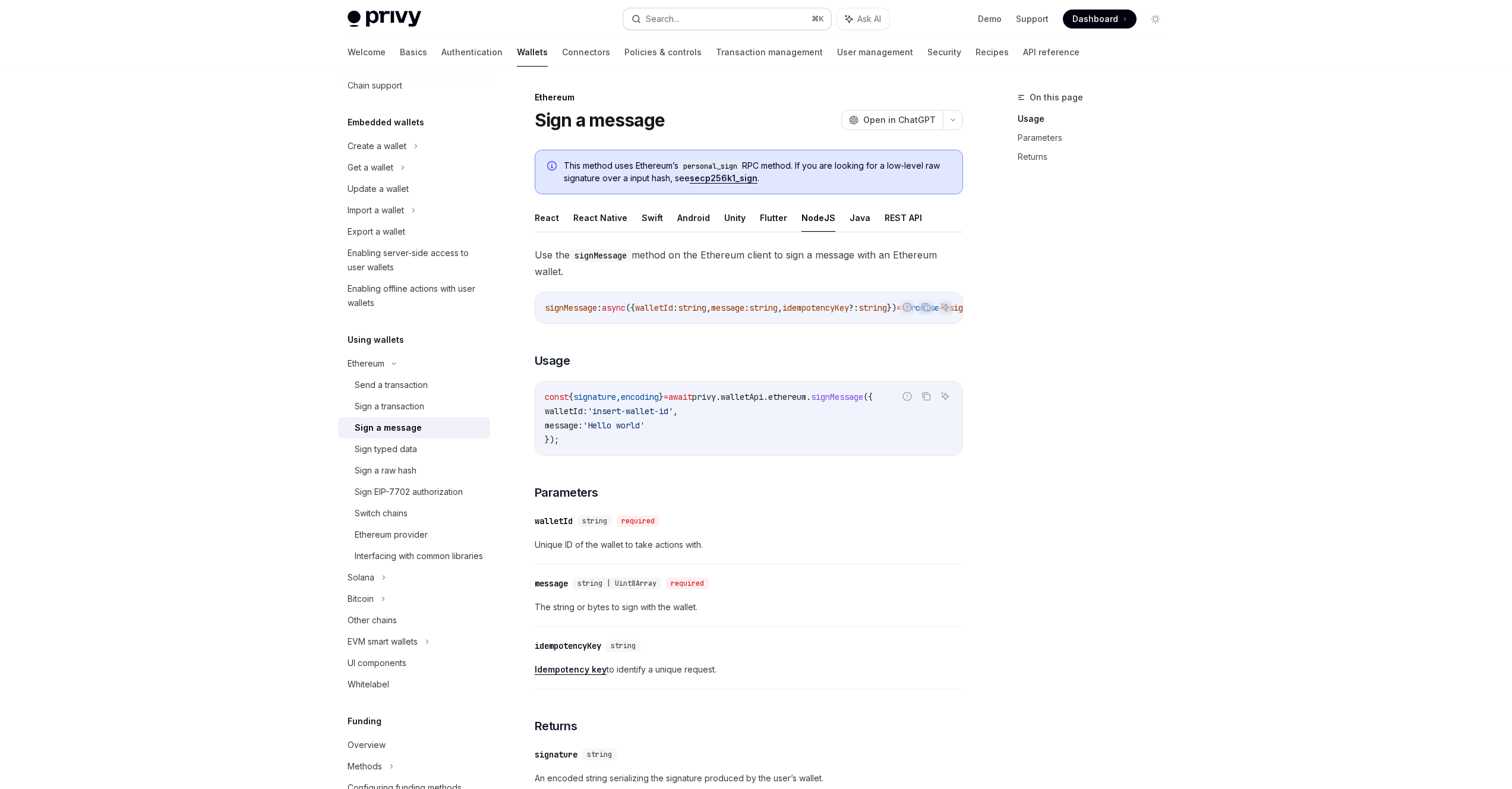
click at [749, 21] on button "Search... ⌘ K" at bounding box center [727, 18] width 208 height 21
click at [690, 21] on button "Search... ⌘ K" at bounding box center [727, 18] width 208 height 21
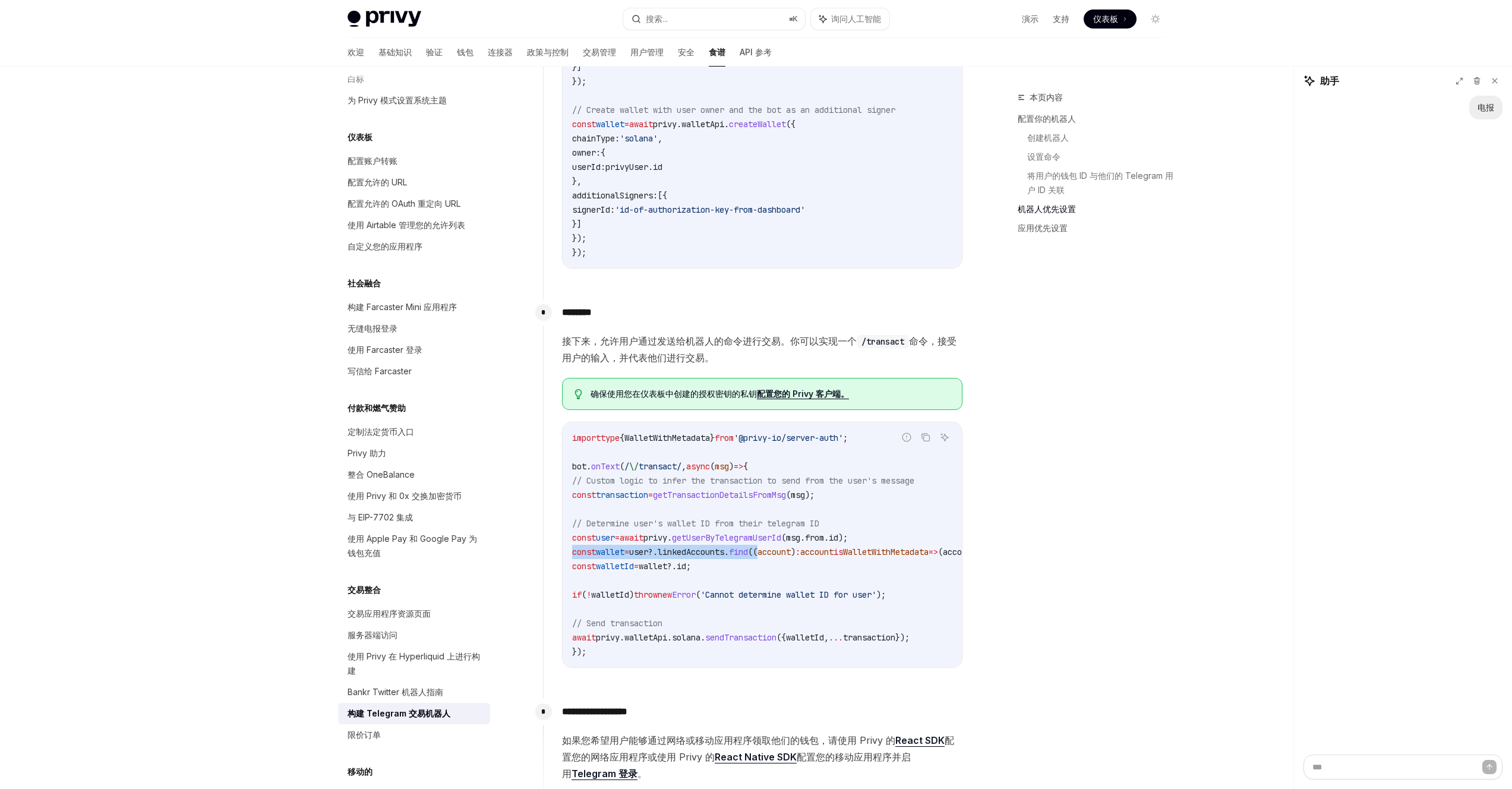
drag, startPoint x: 802, startPoint y: 554, endPoint x: 539, endPoint y: 558, distance: 263.0
click at [539, 558] on div "Privy 可以为 Telegram 交易机器人 提供支持，使其能够代表用户进行交易。这些机器人可以通过 Telegram 应用程序中的命令、向 LLM 发送…" at bounding box center [748, 439] width 429 height 2809
click at [757, 547] on span "((" at bounding box center [752, 552] width 9 height 11
click at [648, 554] on span "user" at bounding box center [639, 552] width 19 height 11
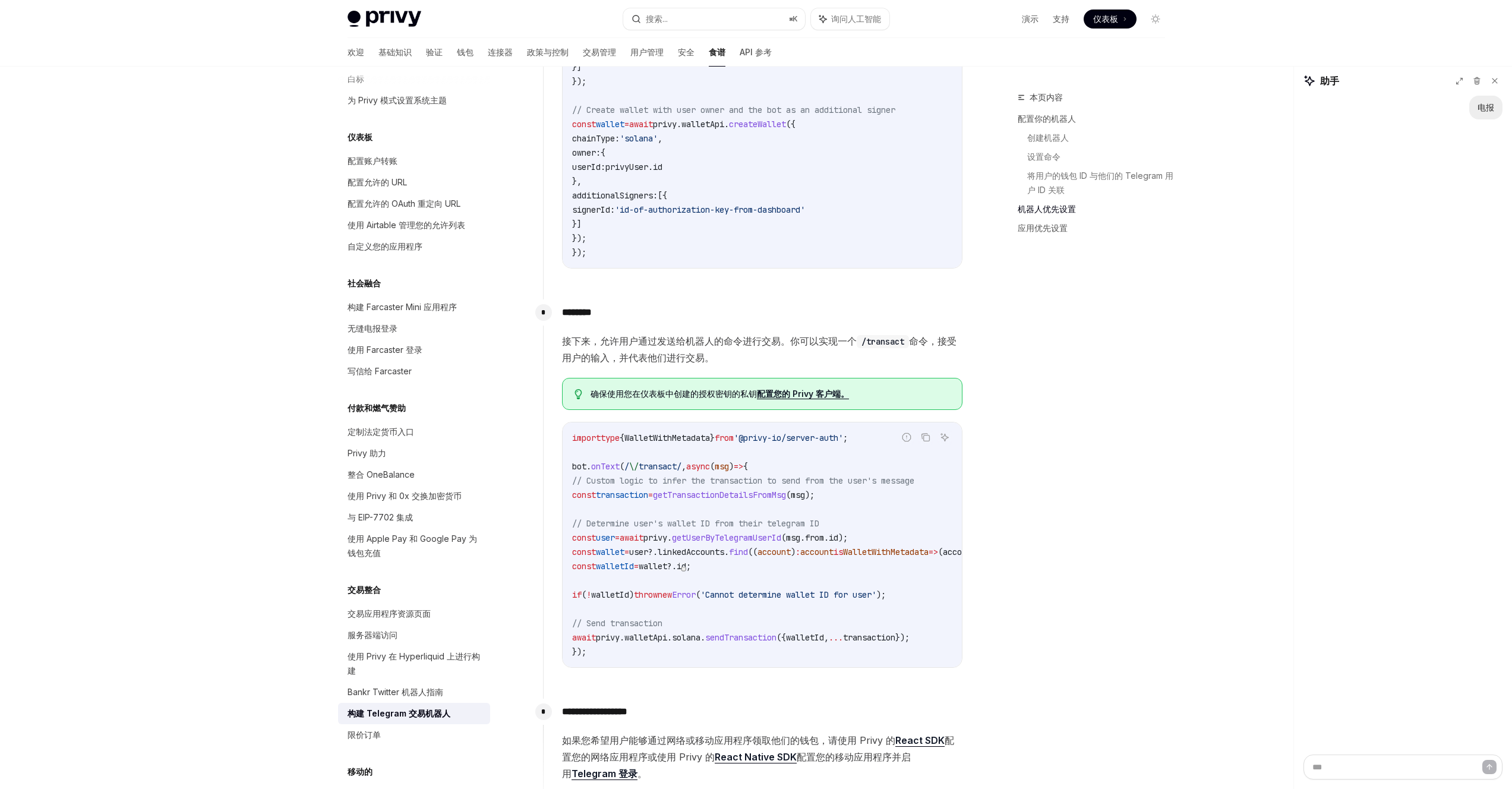
click at [752, 540] on span "getUserByTelegramUserId" at bounding box center [726, 537] width 110 height 11
click at [771, 532] on span "getUserByTelegramUserId" at bounding box center [726, 537] width 110 height 11
click at [770, 543] on code "import type { WalletWithMetadata } from '@privy-io/server-auth' ; bot . onText …" at bounding box center [919, 544] width 694 height 228
click at [768, 536] on span "getUserByTelegramUserId" at bounding box center [726, 537] width 110 height 11
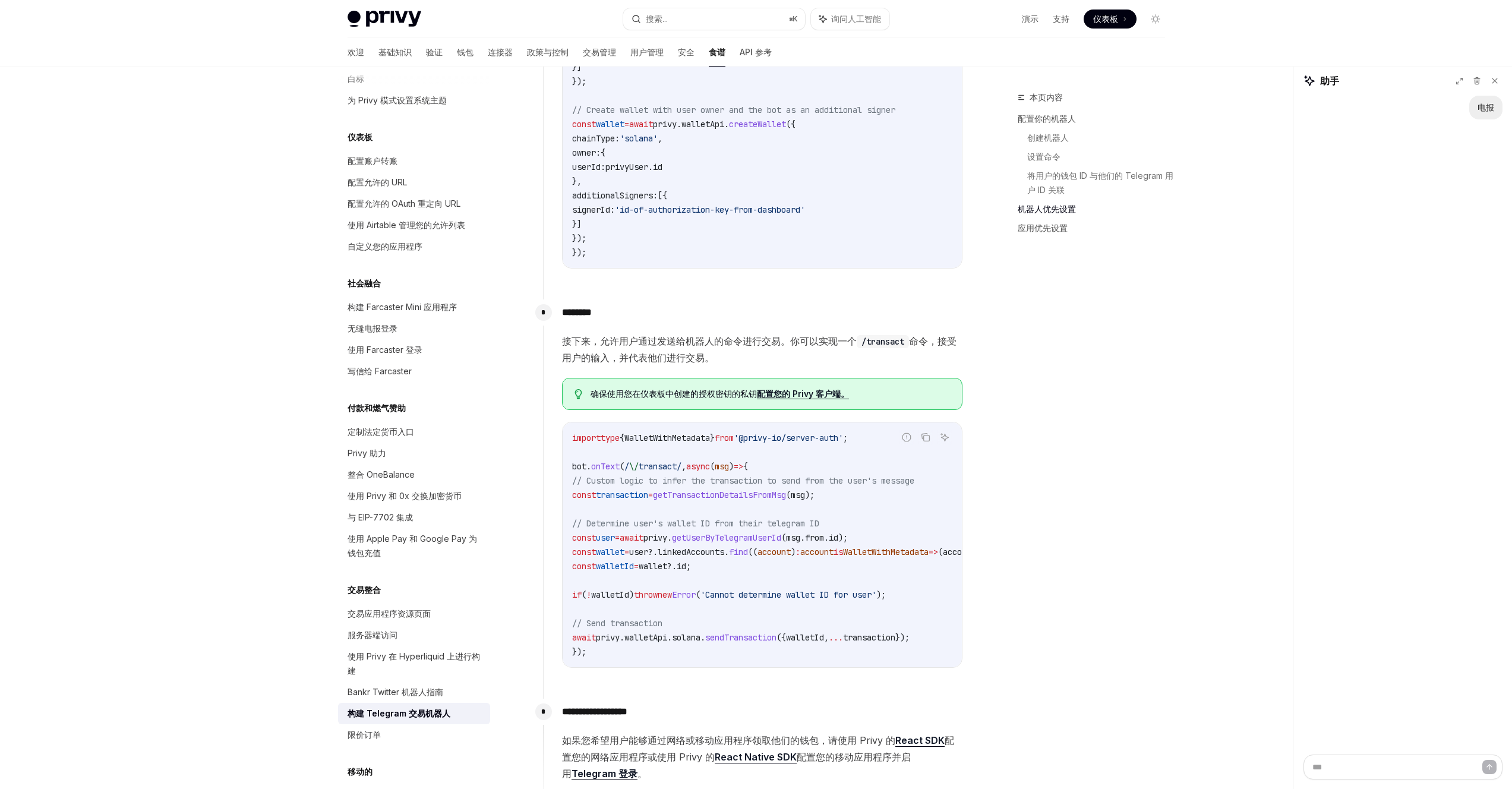
click at [672, 595] on span "new" at bounding box center [665, 594] width 15 height 11
click at [630, 399] on span "确保使用 您在仪表板中创建的授权密钥的私钥 配置您的 Privy 客户端。" at bounding box center [770, 393] width 359 height 12
click at [665, 396] on font "您在仪表板中创建的授权密钥的私钥" at bounding box center [690, 393] width 133 height 10
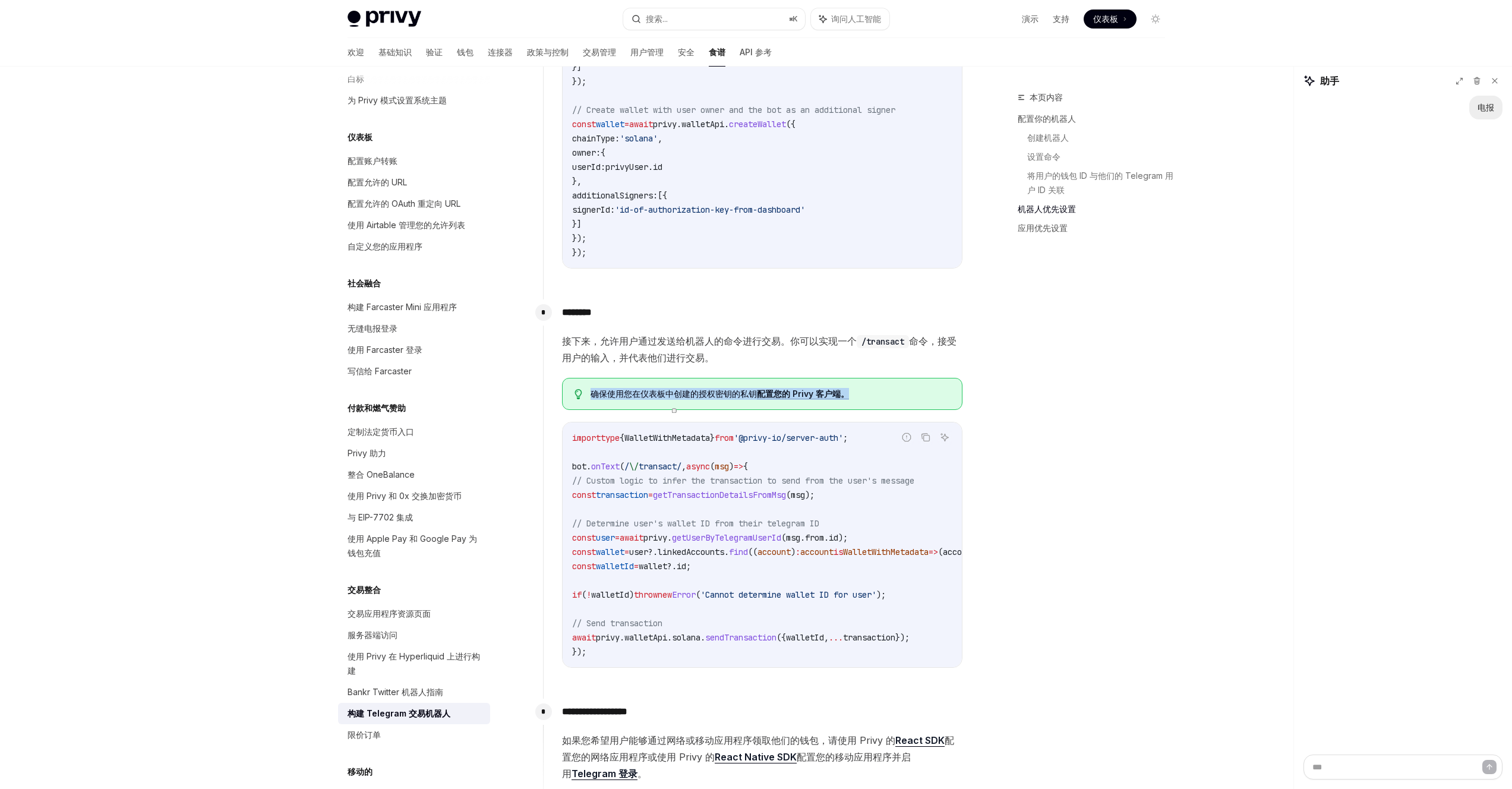
click at [889, 388] on span "确保使用 您在仪表板中创建的授权密钥的私钥 配置您的 Privy 客户端。" at bounding box center [770, 393] width 359 height 12
click at [804, 392] on font "配置您的 Privy 客户端。" at bounding box center [803, 393] width 92 height 10
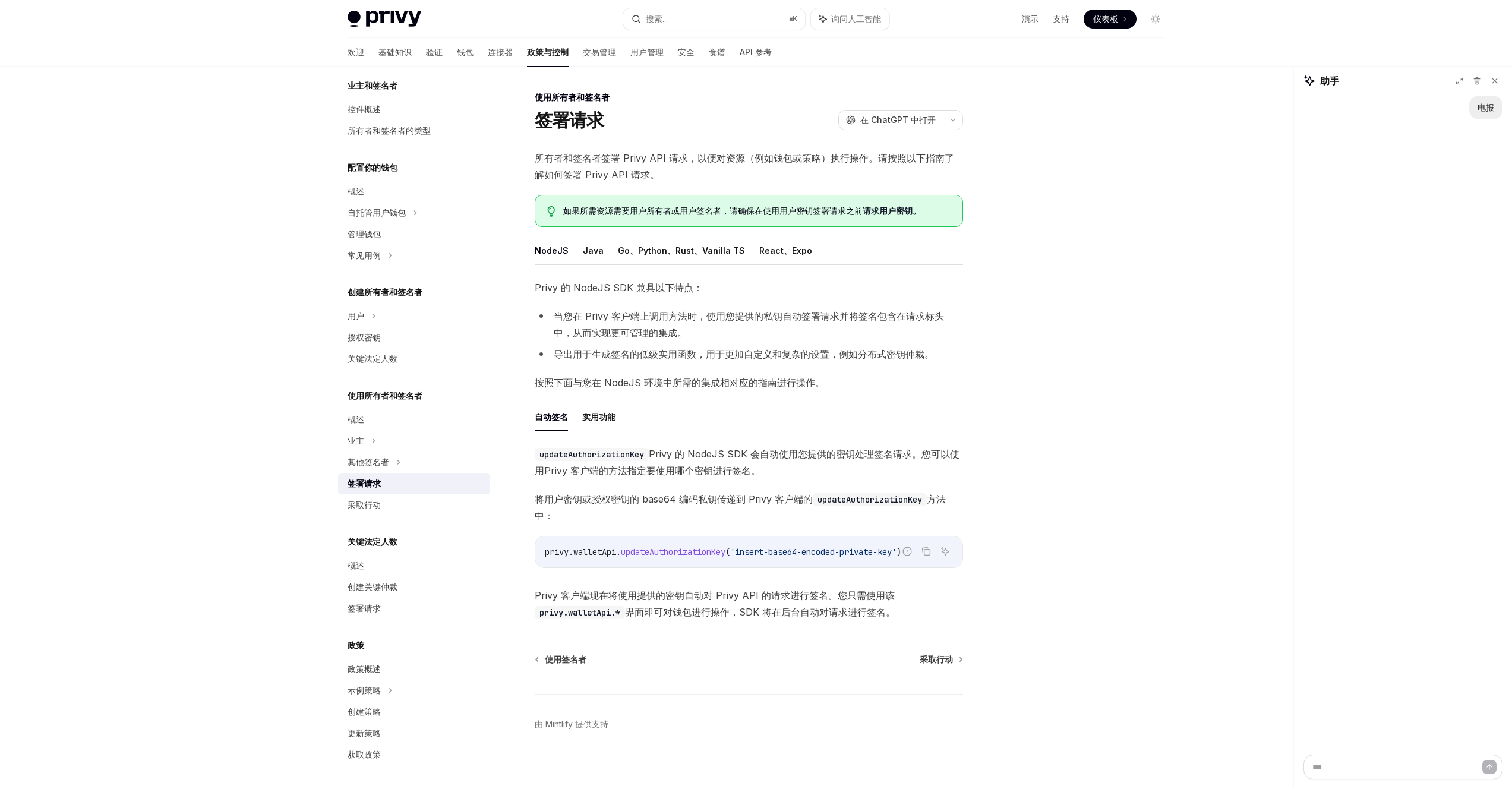
click at [891, 212] on font "请求用户密钥。" at bounding box center [891, 211] width 58 height 10
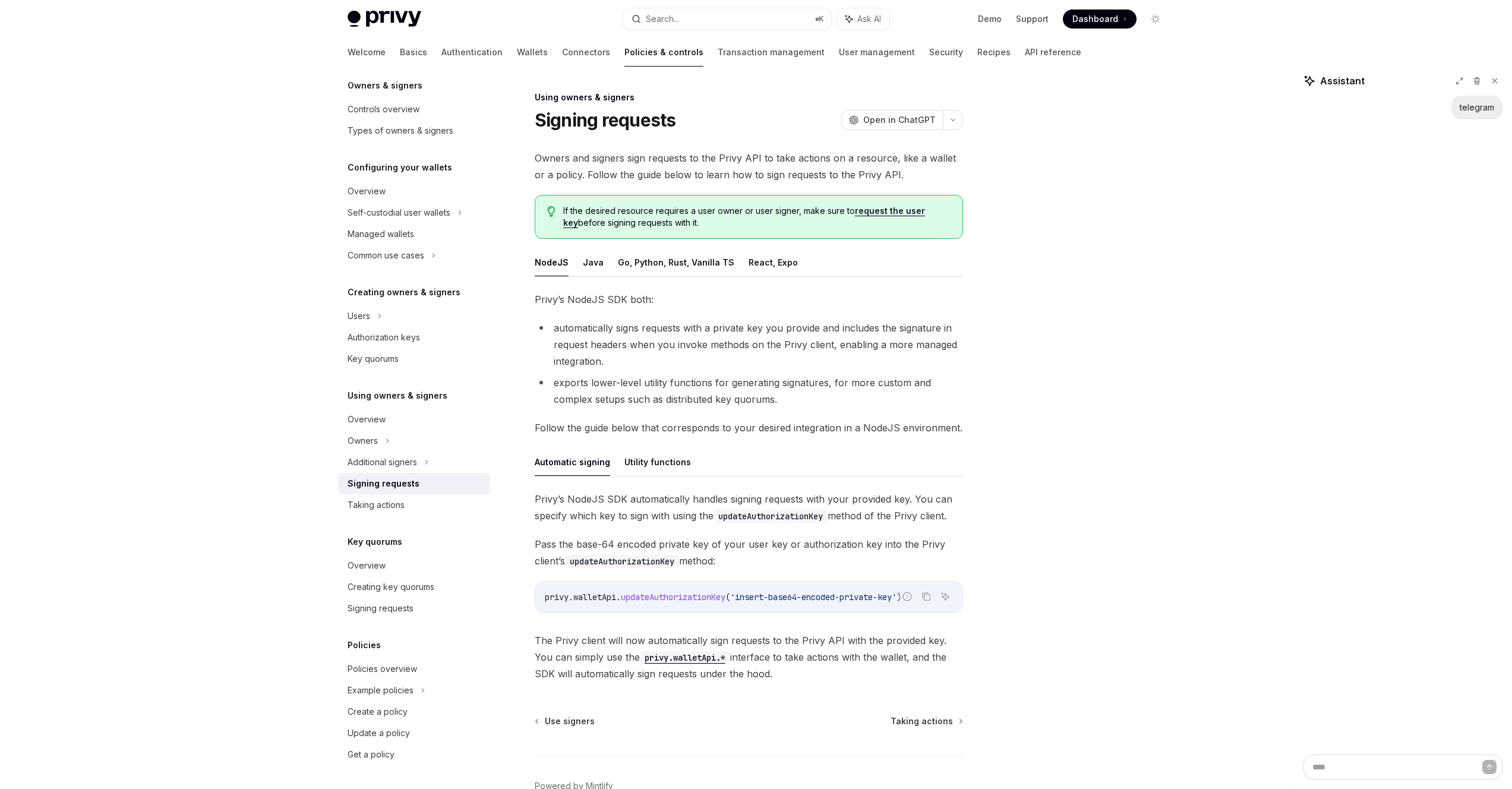
type textarea "*"
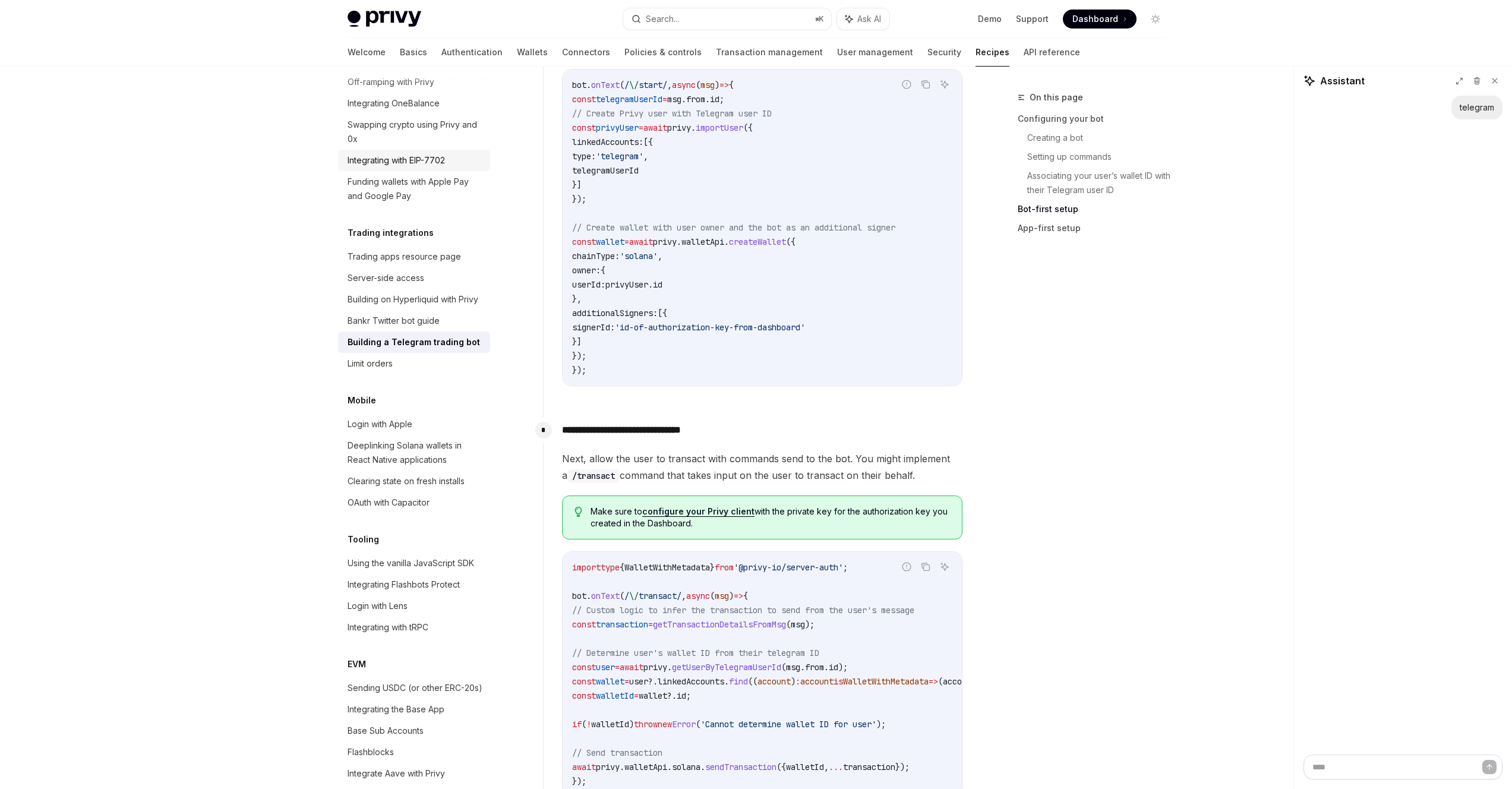
scroll to position [1115, 0]
click at [1240, 104] on div "Privy Docs home page Search... ⌘ K Ask AI Demo Support Dashboard Dashboard Sear…" at bounding box center [756, 564] width 1512 height 3357
drag, startPoint x: 1328, startPoint y: 329, endPoint x: 1329, endPoint y: 323, distance: 6.1
click at [1328, 328] on div "telegram" at bounding box center [1402, 425] width 218 height 658
click at [1181, 288] on div "Overview Authentication Enable SMS and WhatsApp login Guest accounts Use tokens…" at bounding box center [756, 597] width 875 height 3291
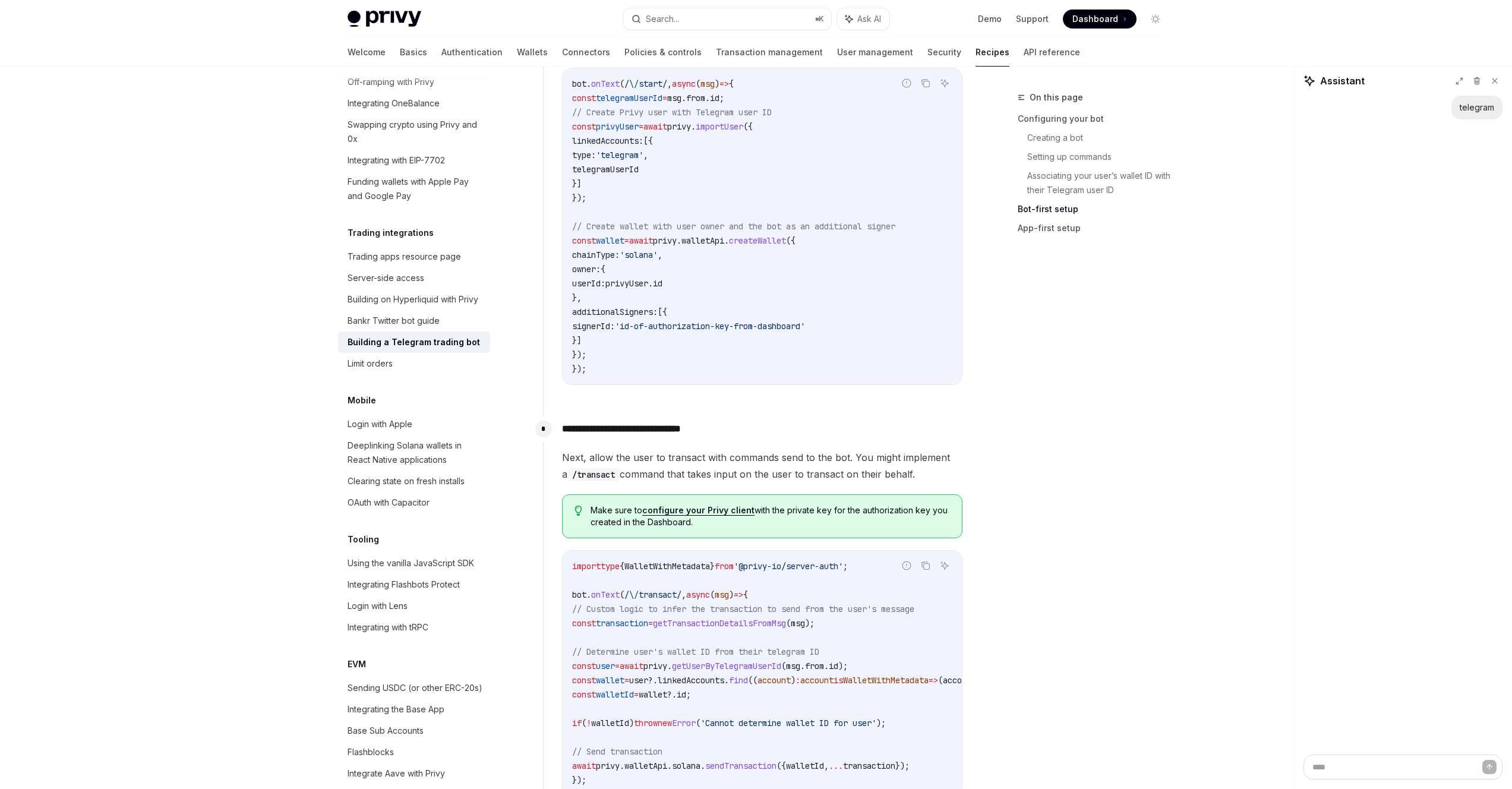
click at [1314, 346] on div "telegram" at bounding box center [1402, 425] width 218 height 658
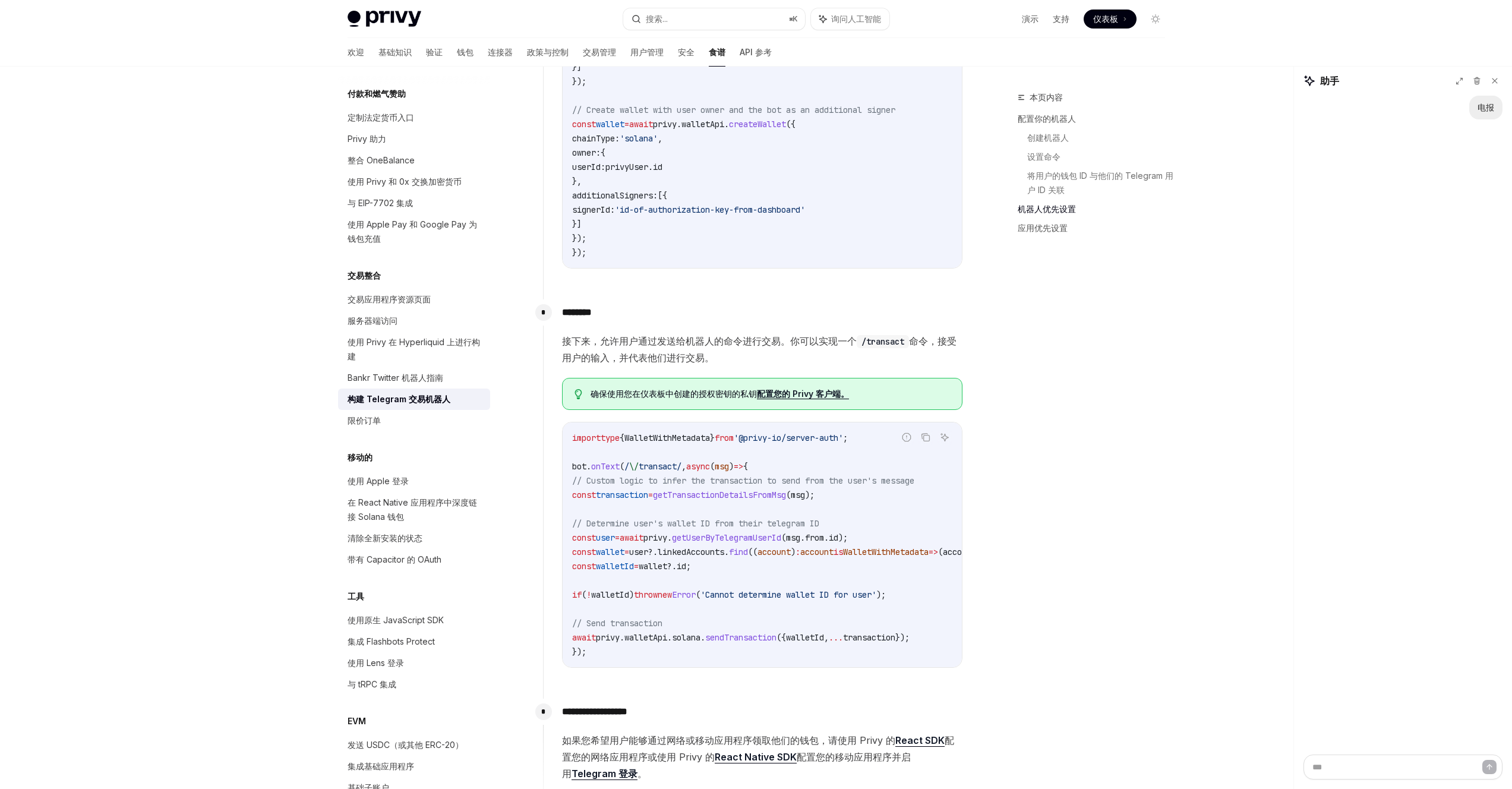
click at [672, 399] on span "确保使用 您在仪表板中创建的授权密钥的私钥 配置您的 Privy 客户端。" at bounding box center [770, 393] width 359 height 12
click at [703, 397] on font "您在仪表板中创建的授权密钥的私钥" at bounding box center [690, 393] width 133 height 10
click at [718, 396] on font "您在仪表板中创建的授权密钥的私钥" at bounding box center [690, 393] width 133 height 10
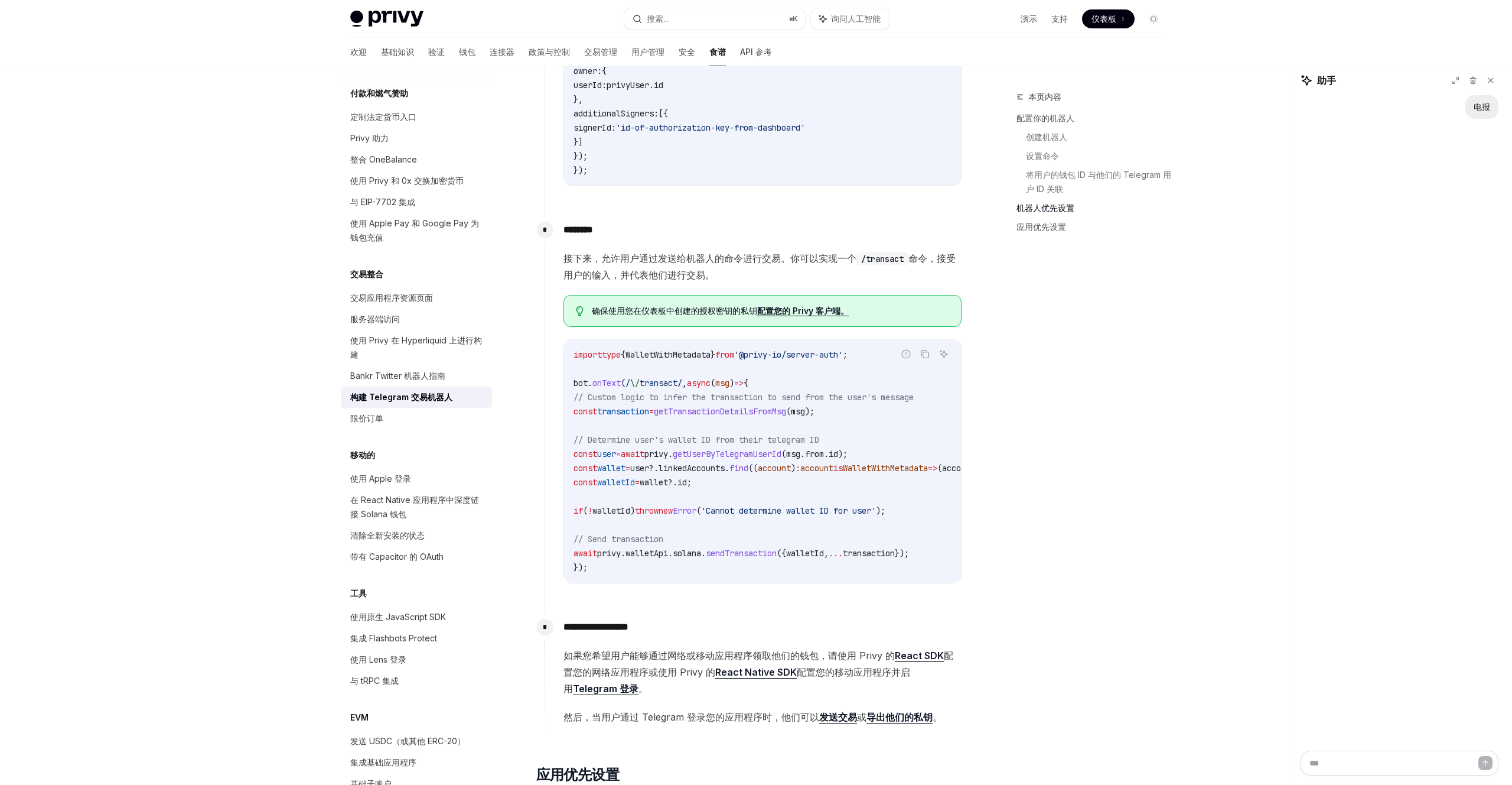
scroll to position [1192, 0]
click at [764, 545] on span "sendTransaction" at bounding box center [737, 550] width 71 height 11
click at [696, 545] on span "solana" at bounding box center [682, 550] width 28 height 11
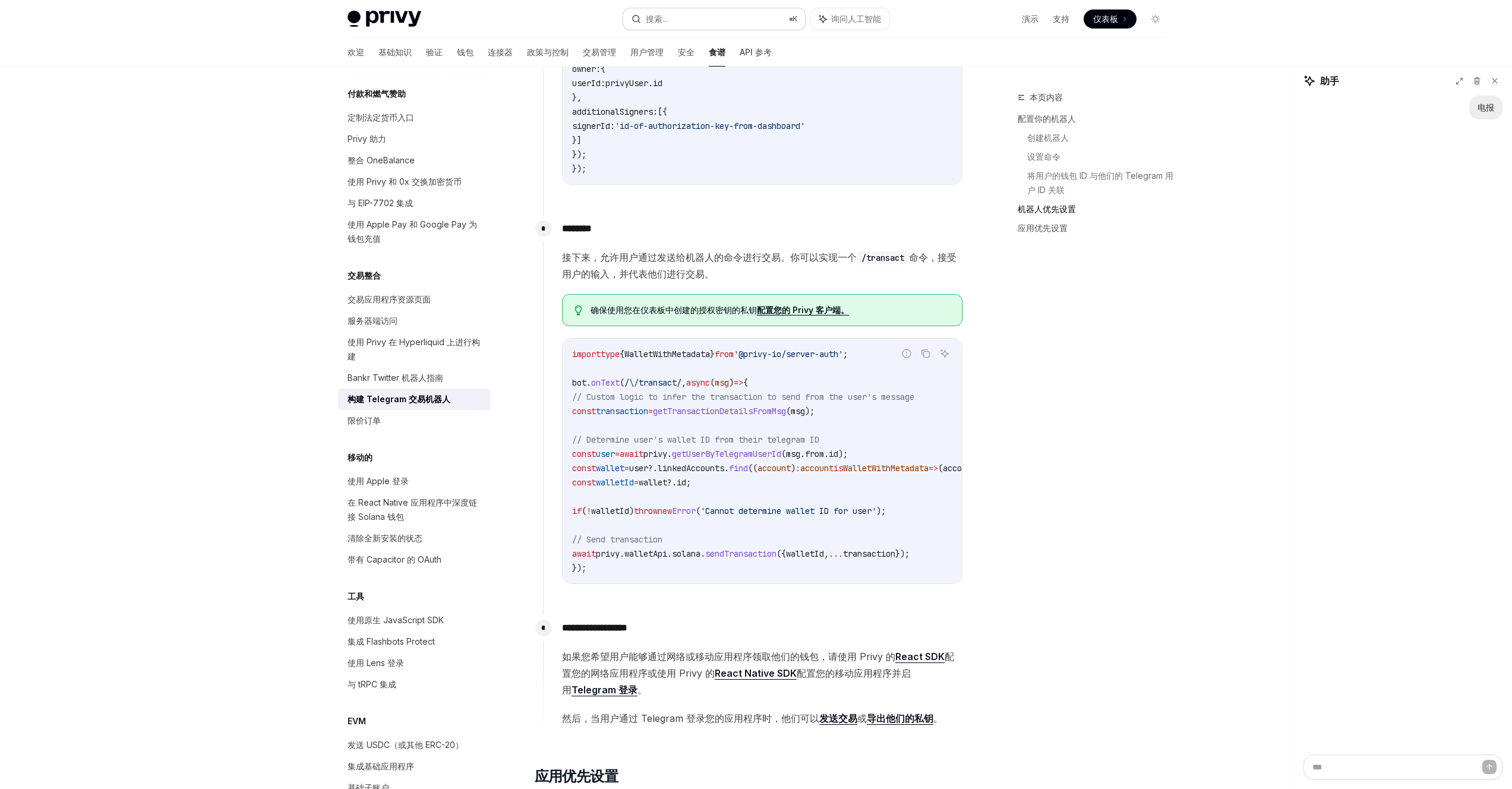
click at [737, 20] on button "搜索... ⌘ K" at bounding box center [714, 18] width 182 height 21
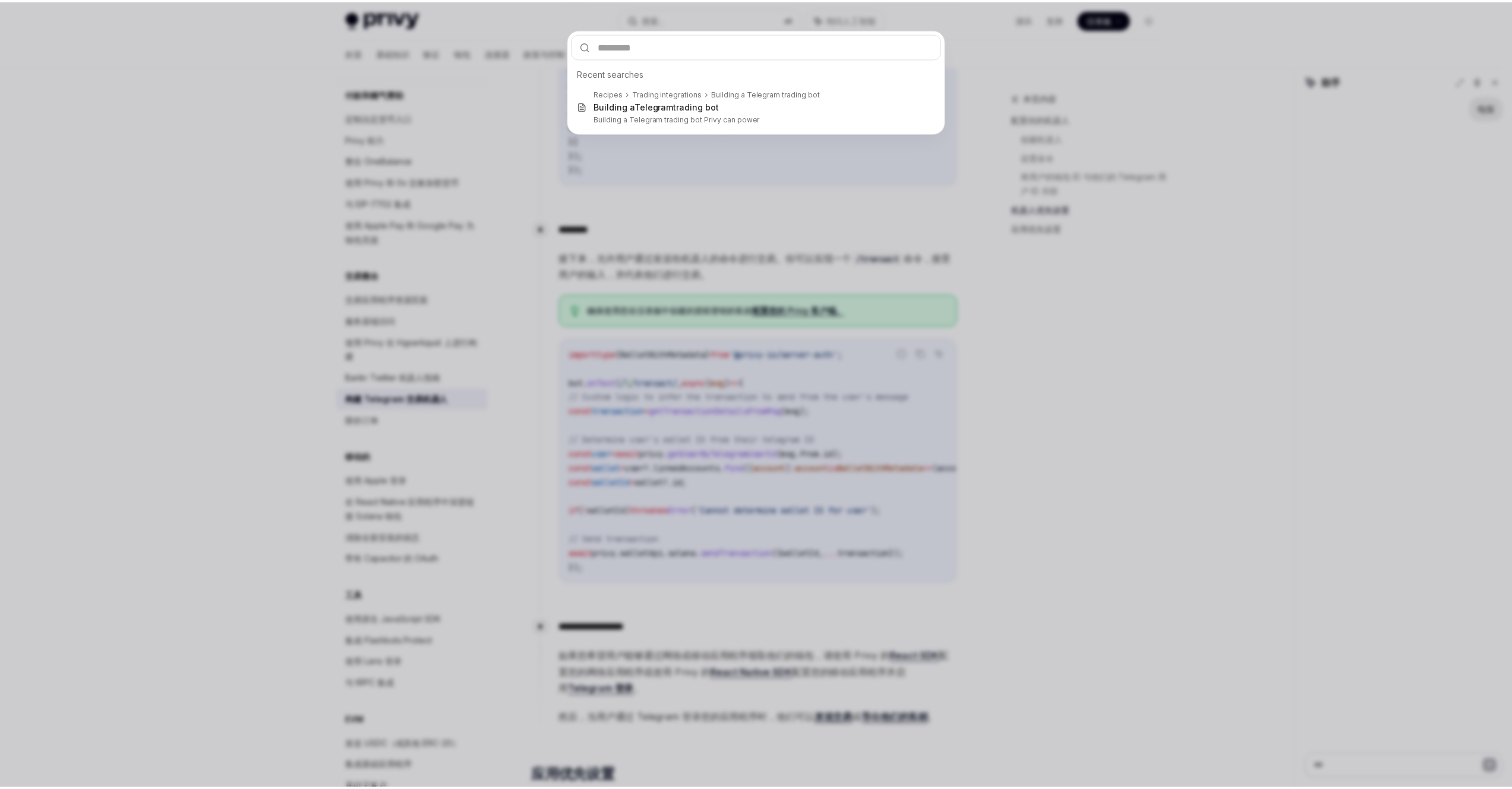
scroll to position [1104, 0]
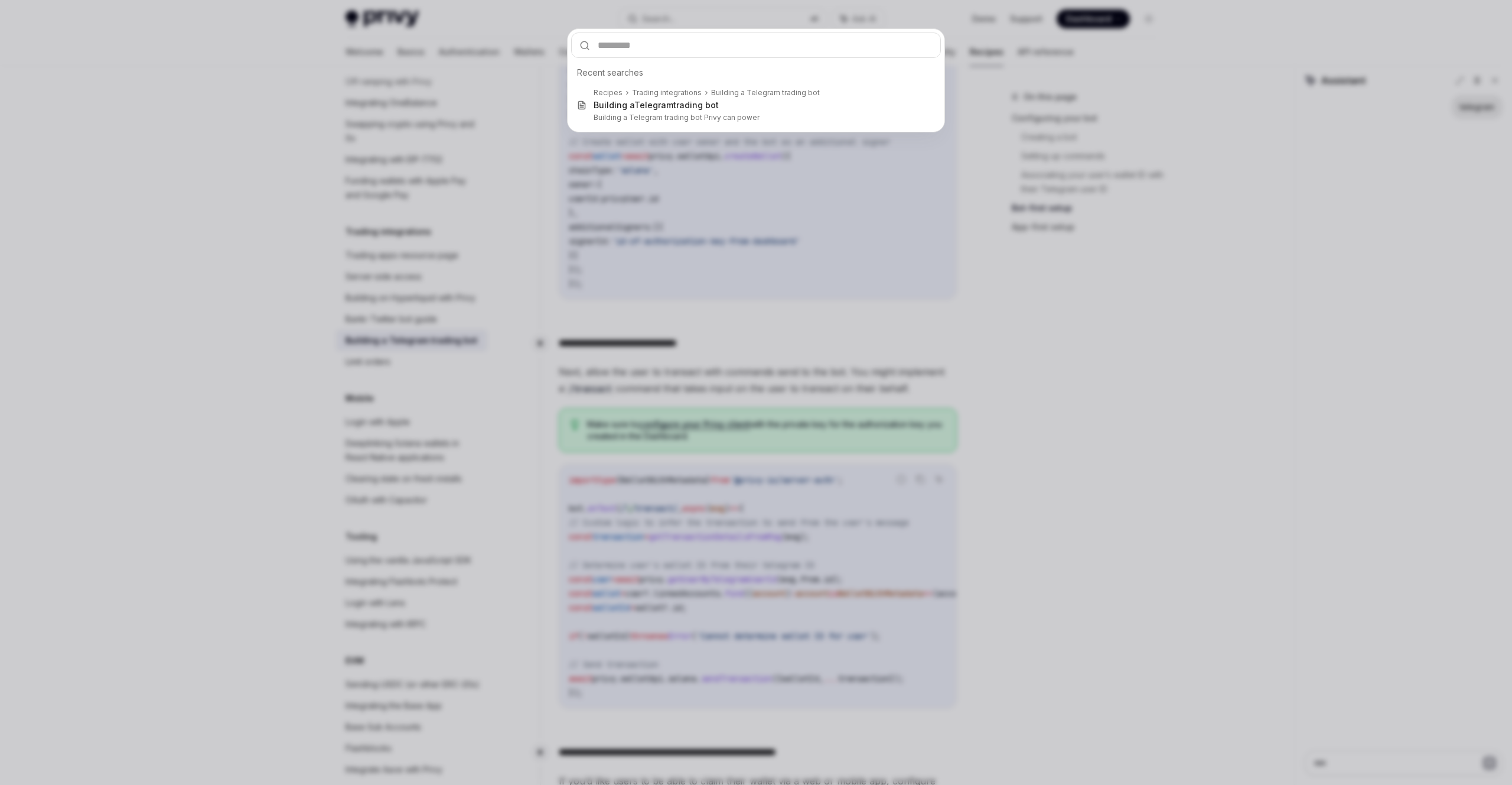
type input "**********"
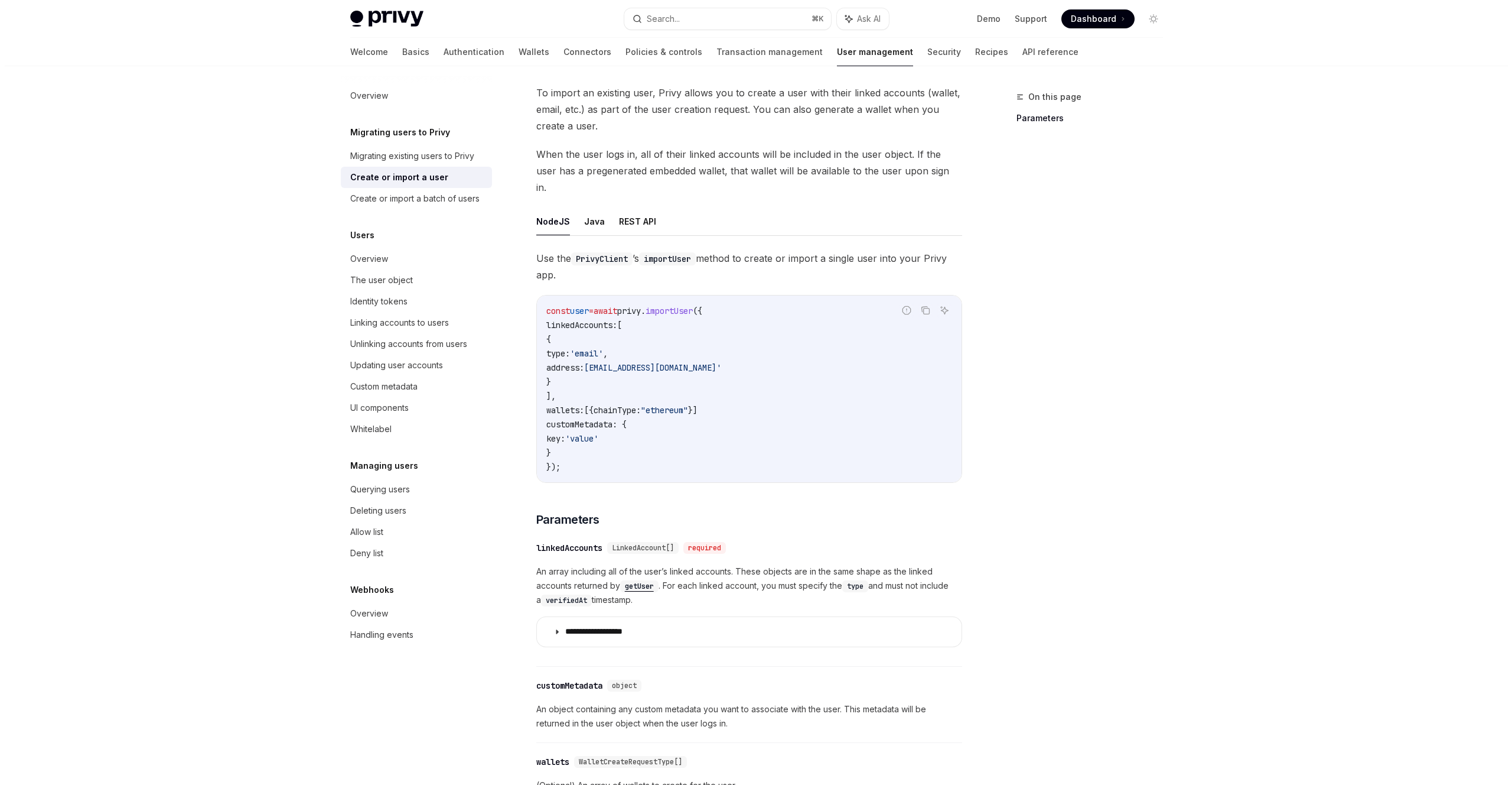
scroll to position [71, 0]
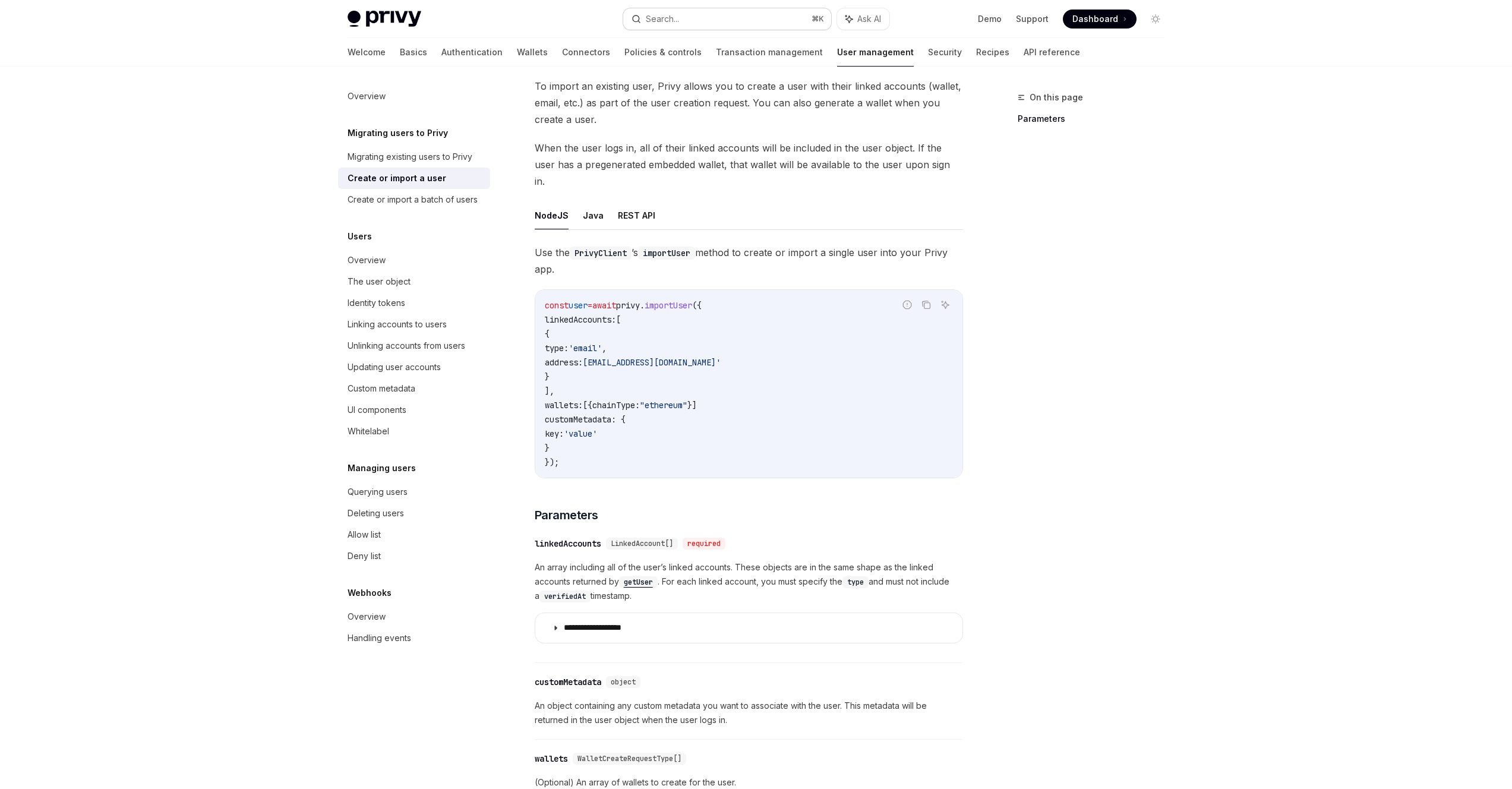
click at [715, 19] on button "Search... ⌘ K" at bounding box center [727, 18] width 208 height 21
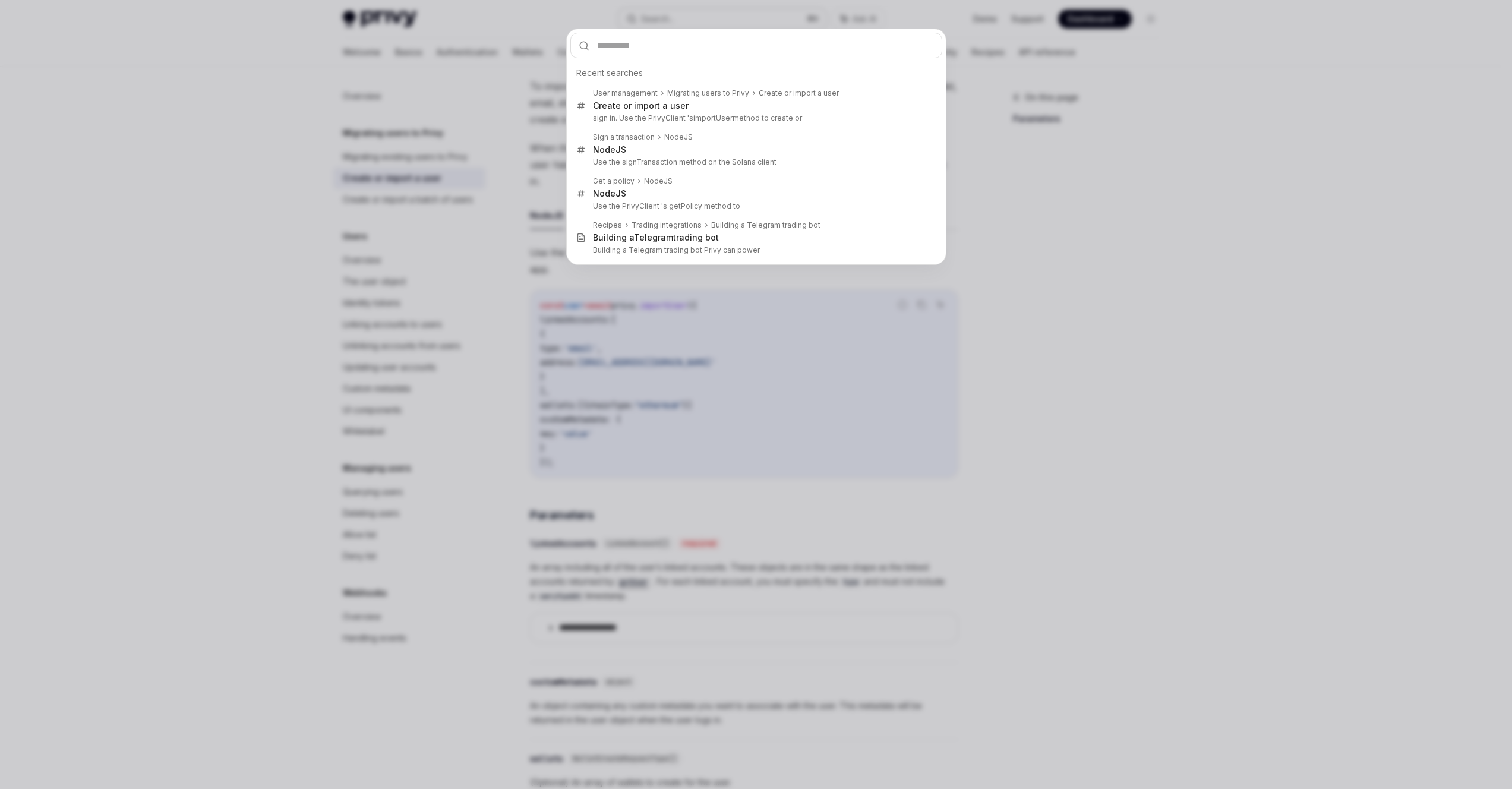
click at [715, 19] on div "Recent searches User management Migrating users to Privy Create or import a use…" at bounding box center [756, 394] width 1512 height 789
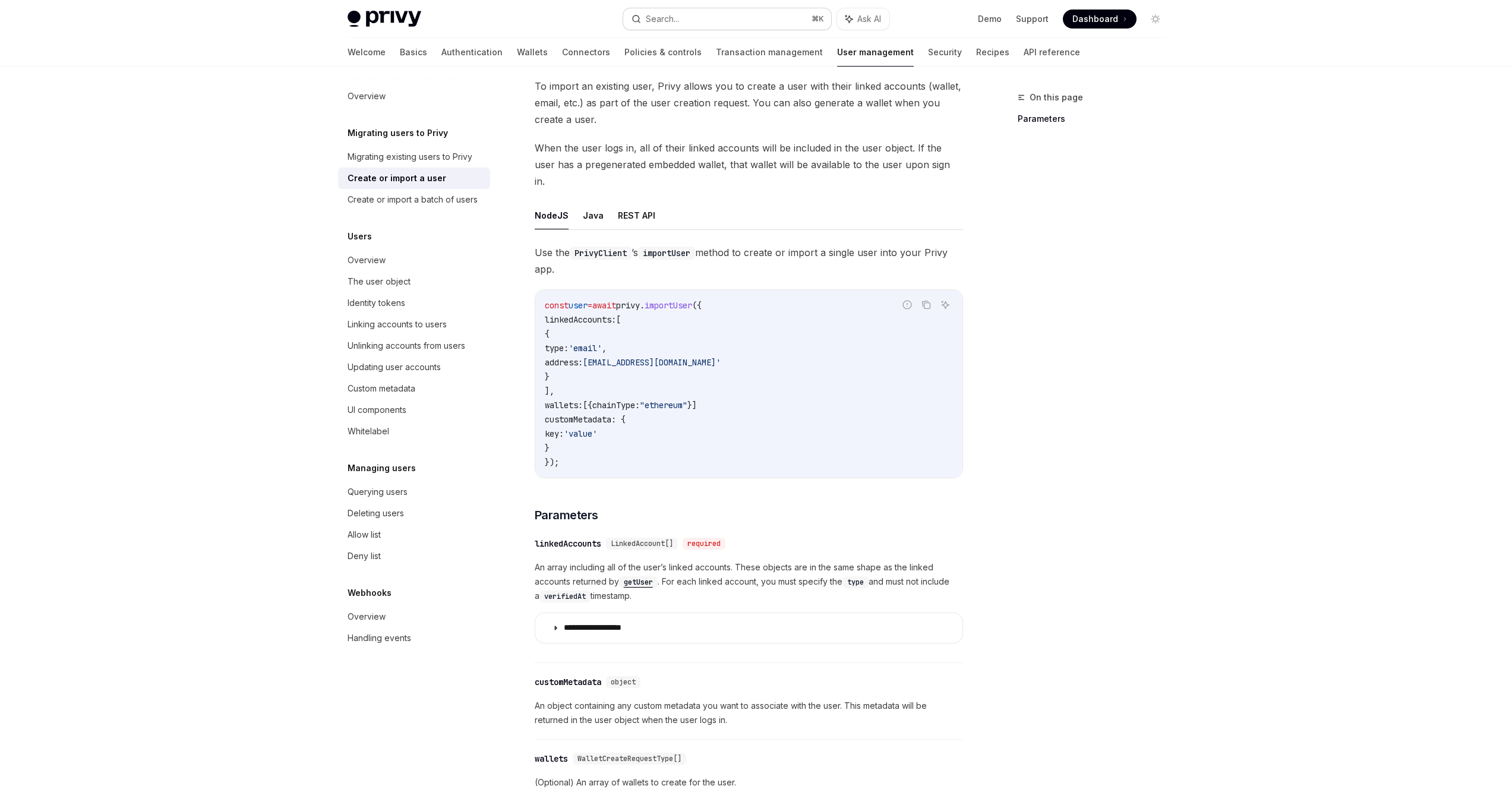
click at [706, 20] on button "Search... ⌘ K" at bounding box center [727, 18] width 208 height 21
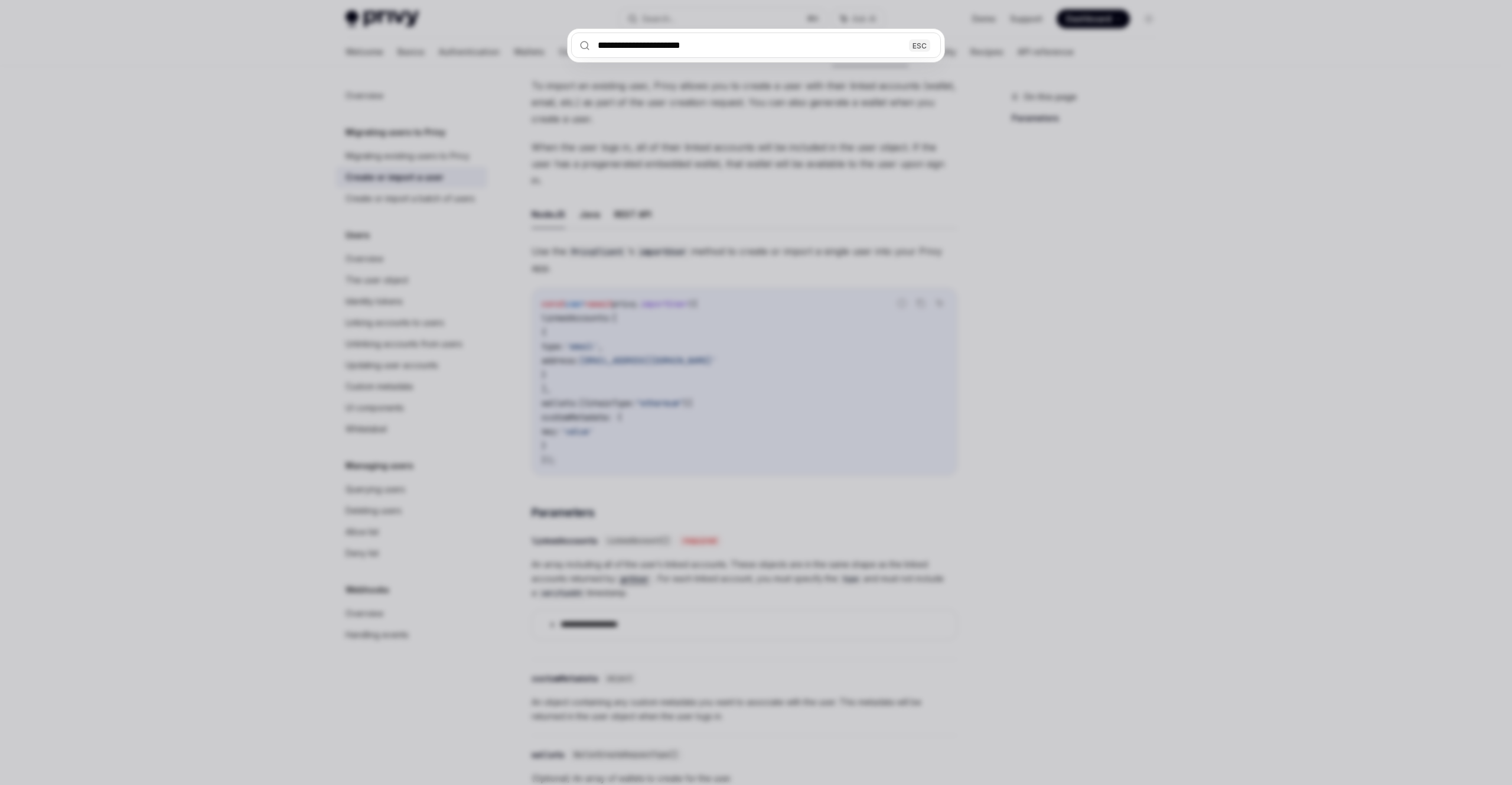
type input "**********"
click at [1008, 211] on div "**********" at bounding box center [756, 392] width 1512 height 785
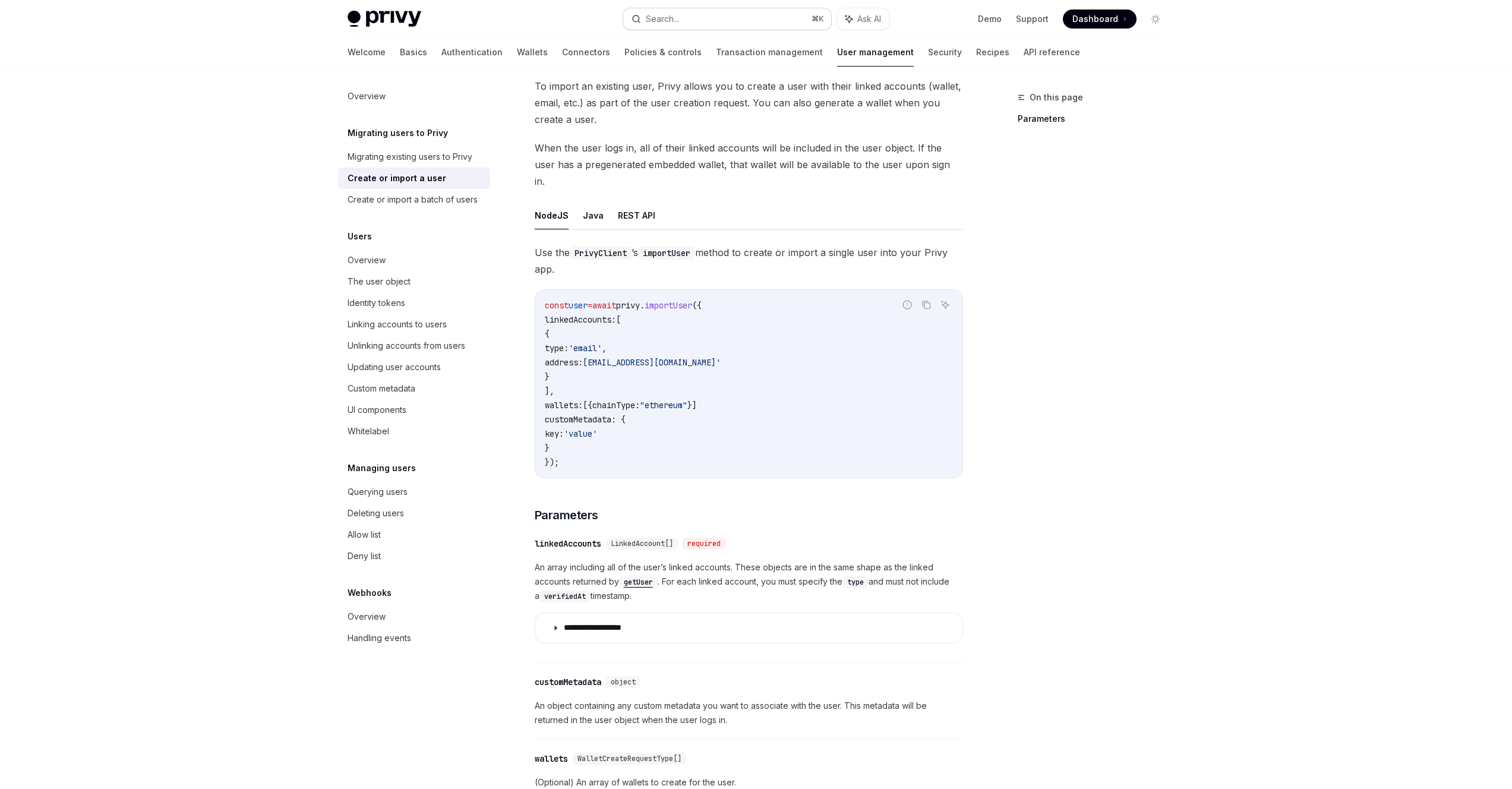
click at [678, 16] on div "Search..." at bounding box center [662, 19] width 34 height 15
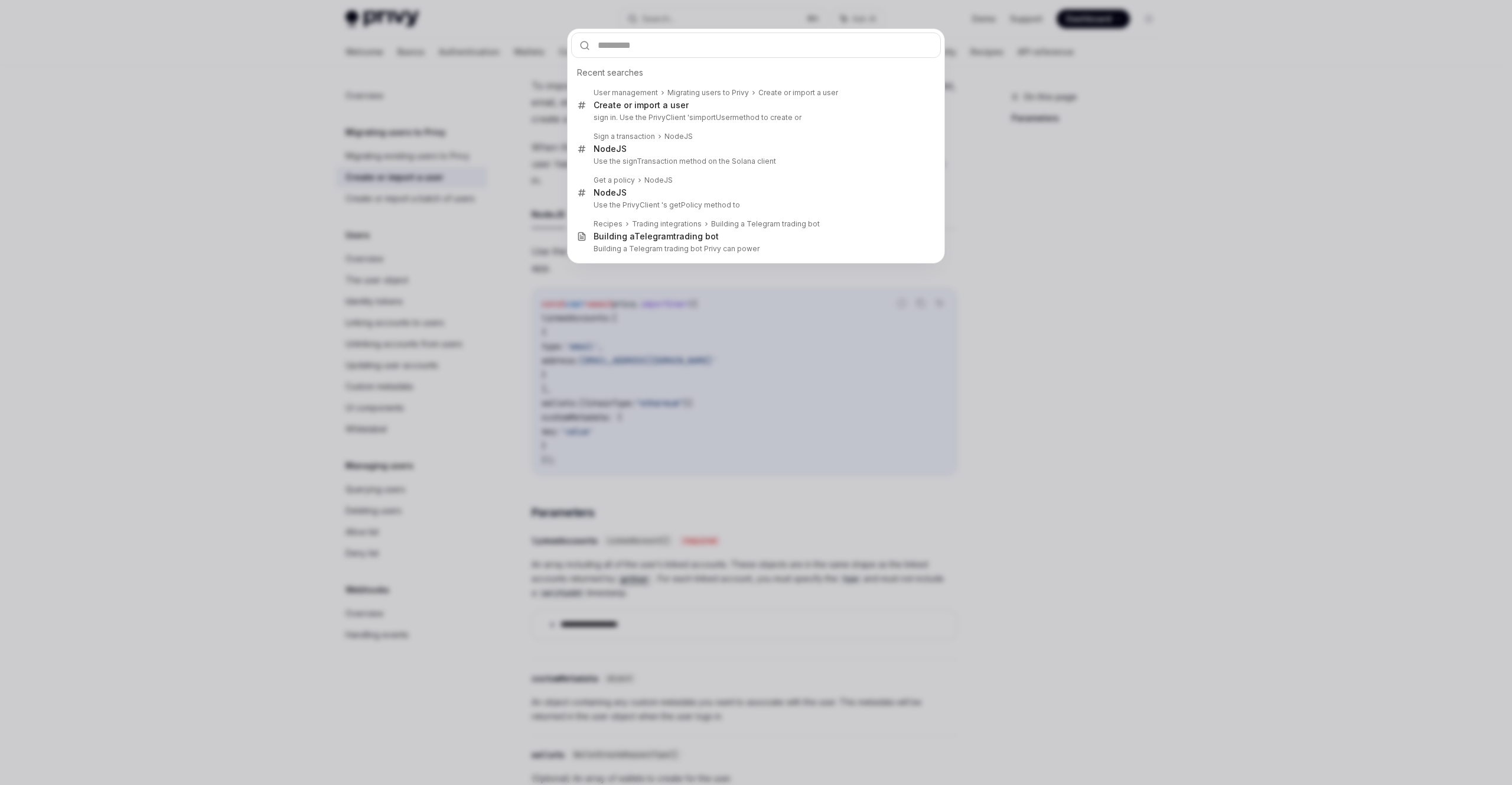
type input "**********"
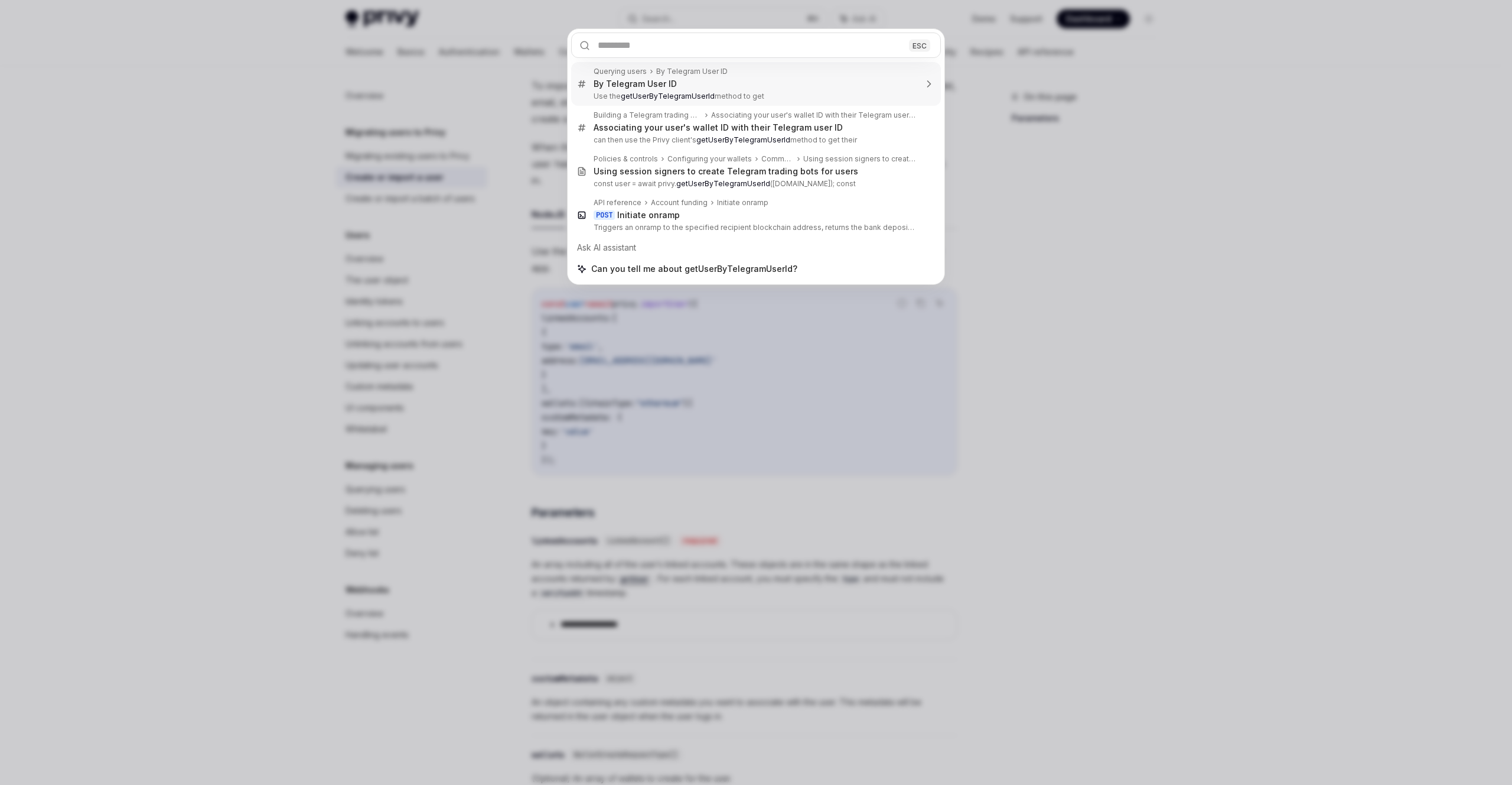
type textarea "*"
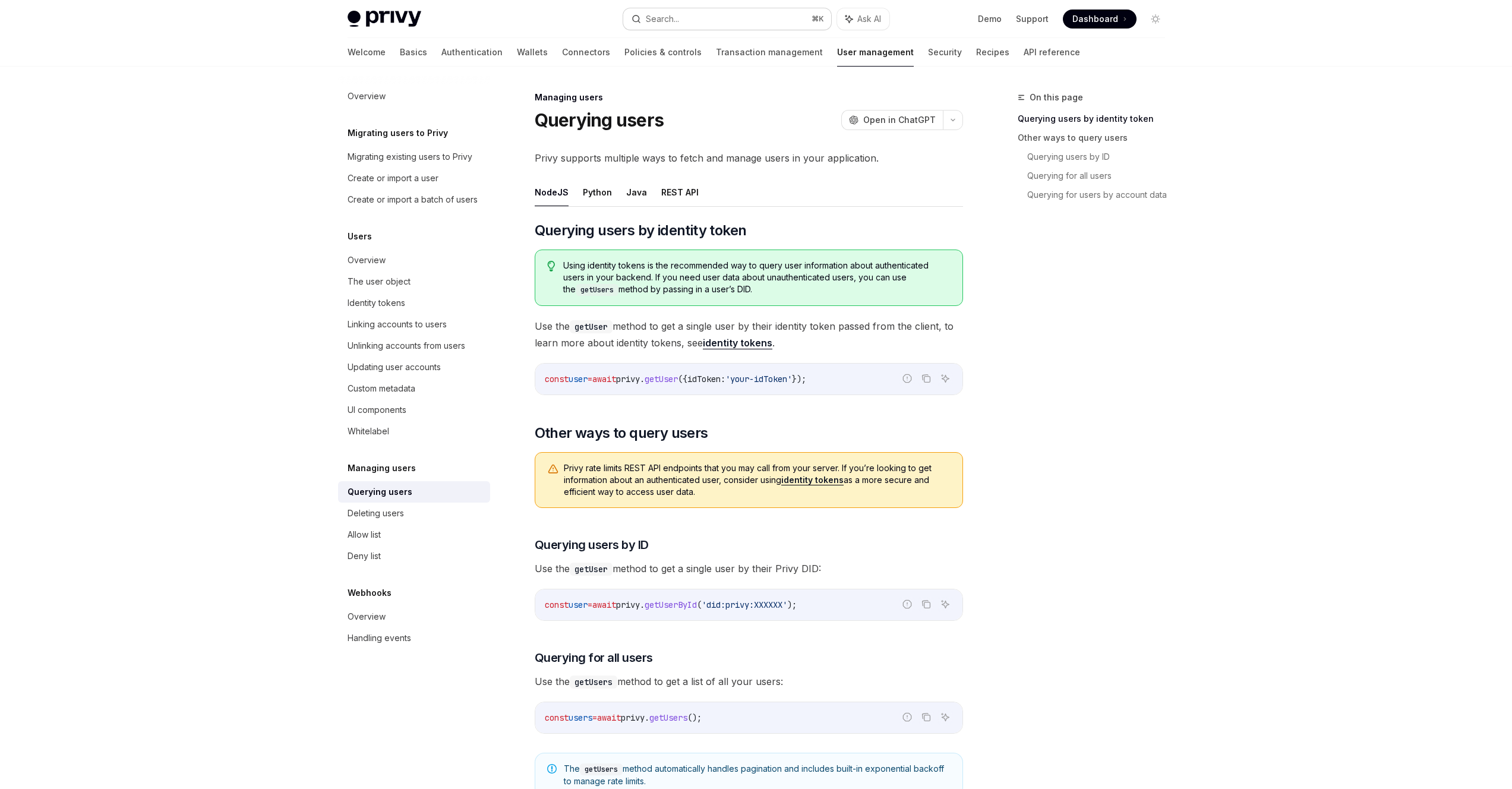
click at [679, 18] on div "Search..." at bounding box center [662, 19] width 34 height 15
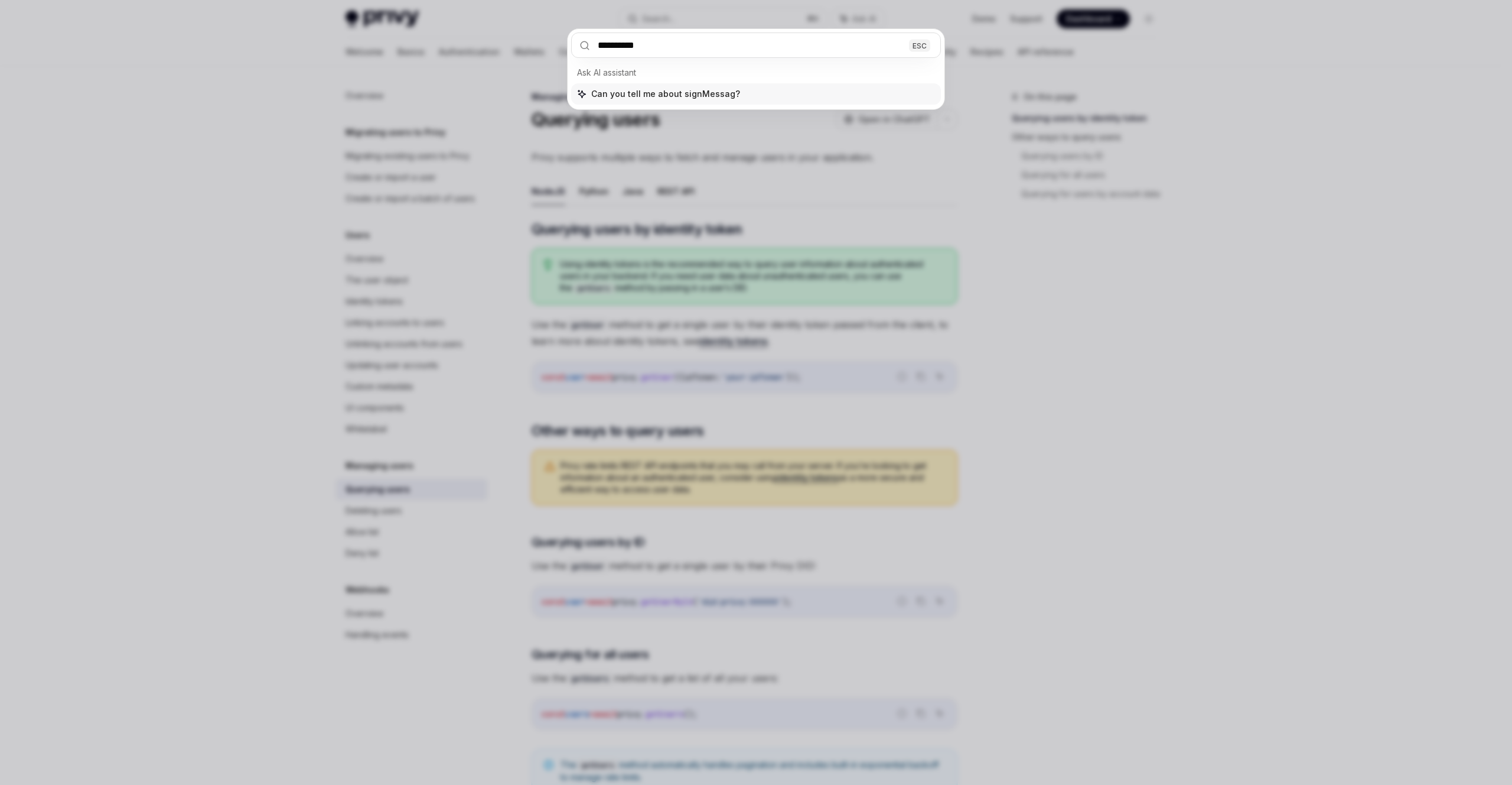
type input "**********"
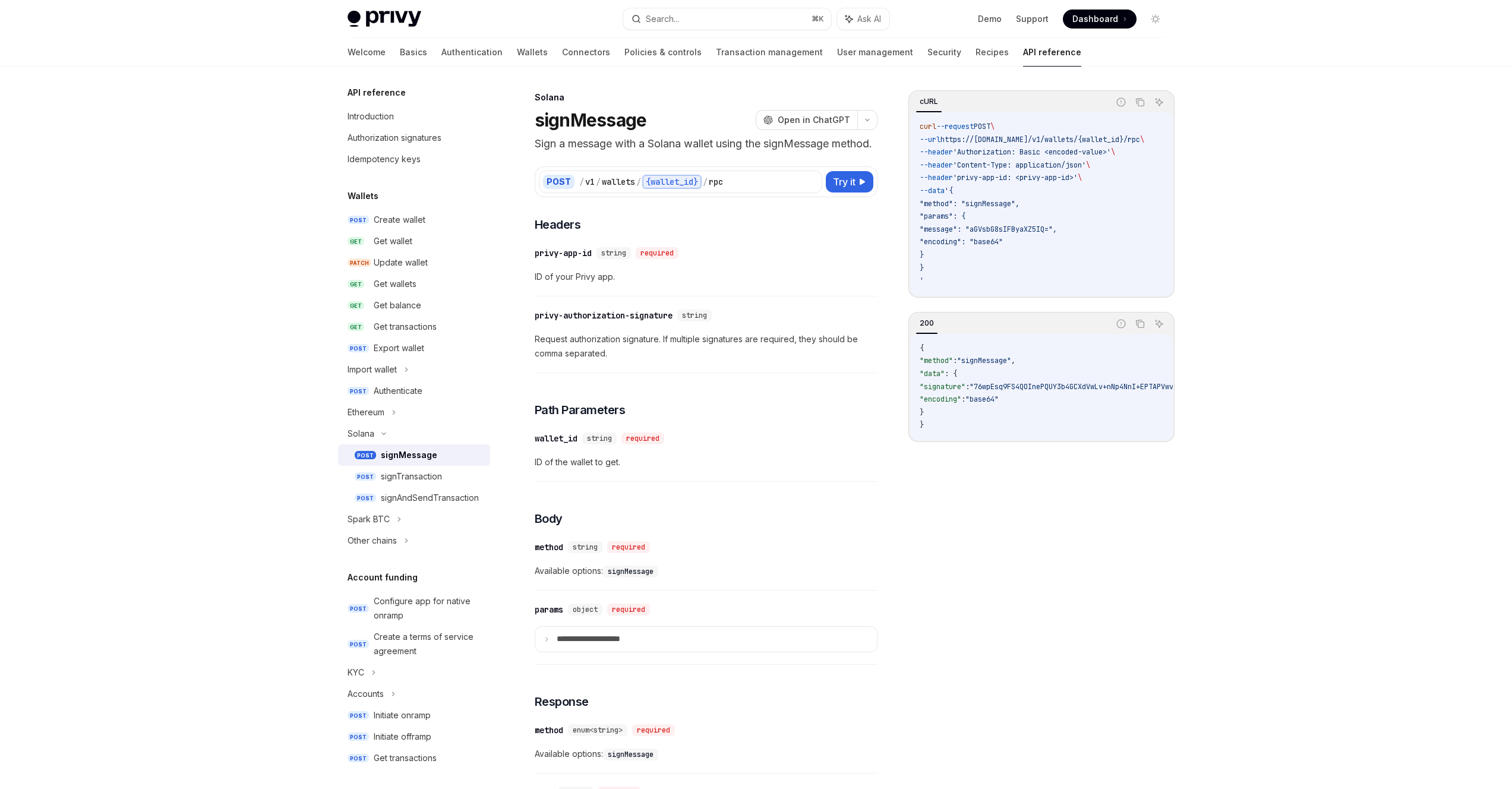
scroll to position [66, 0]
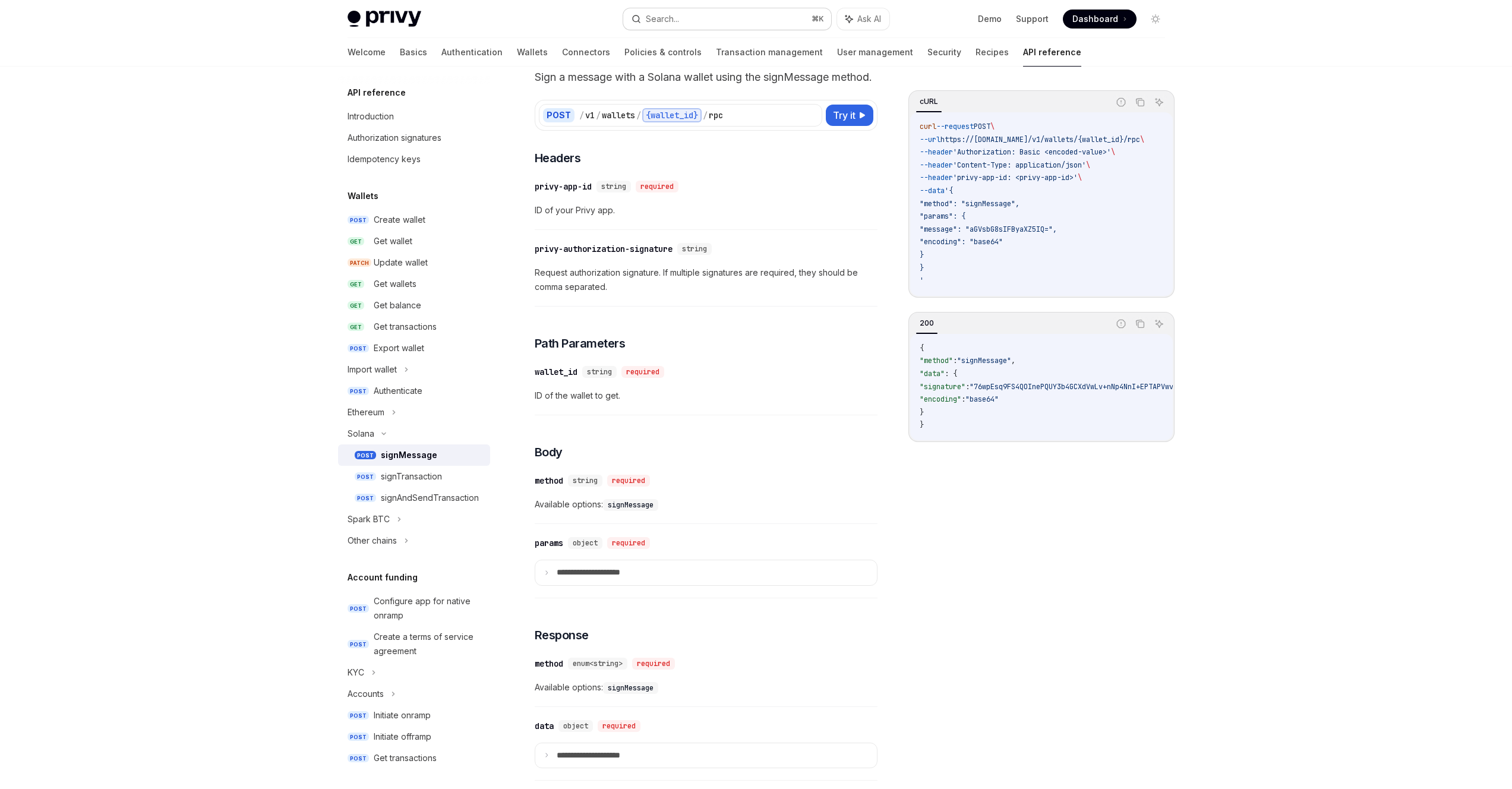
click at [660, 24] on div "Search..." at bounding box center [662, 19] width 34 height 15
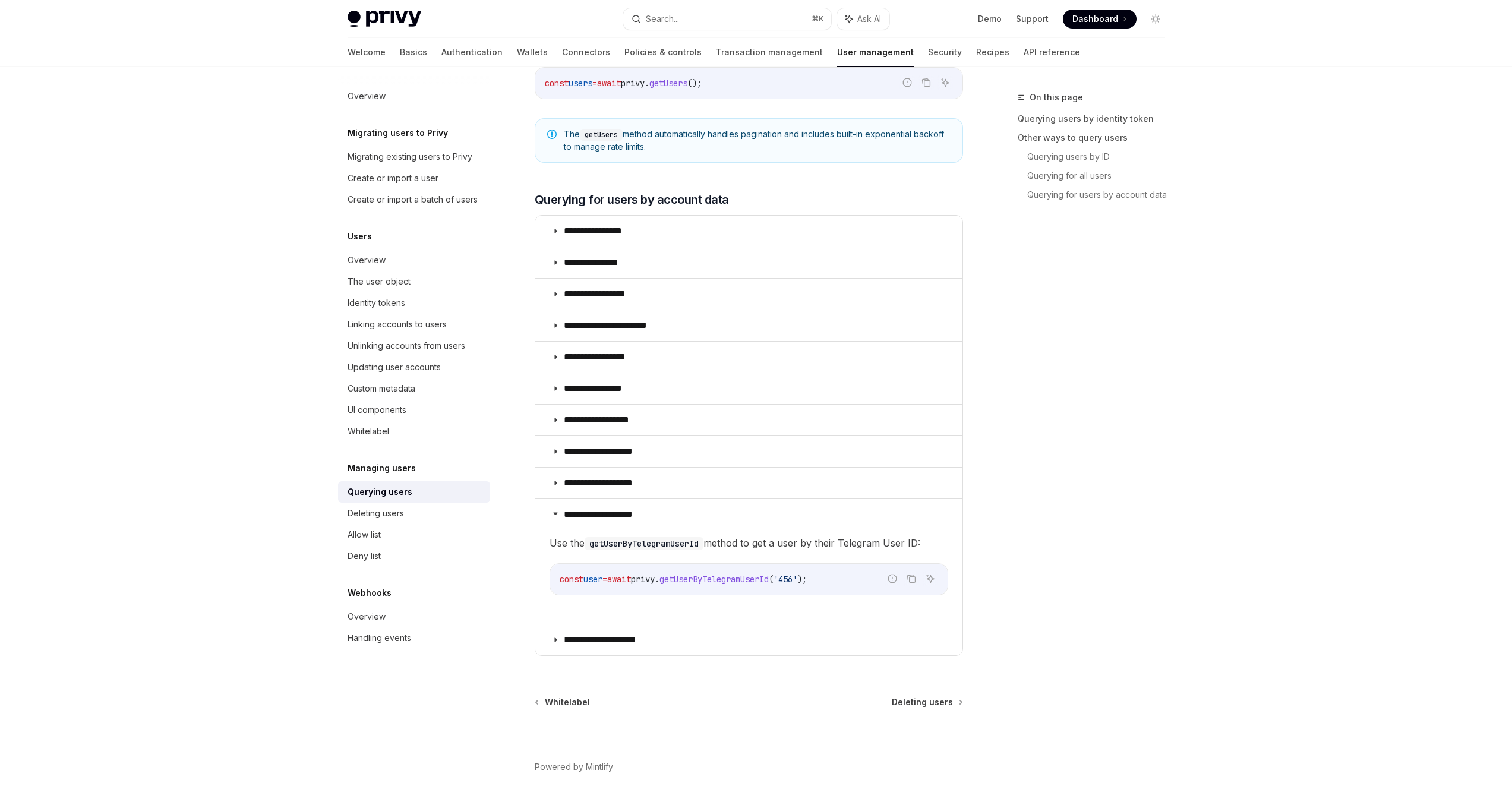
scroll to position [685, 0]
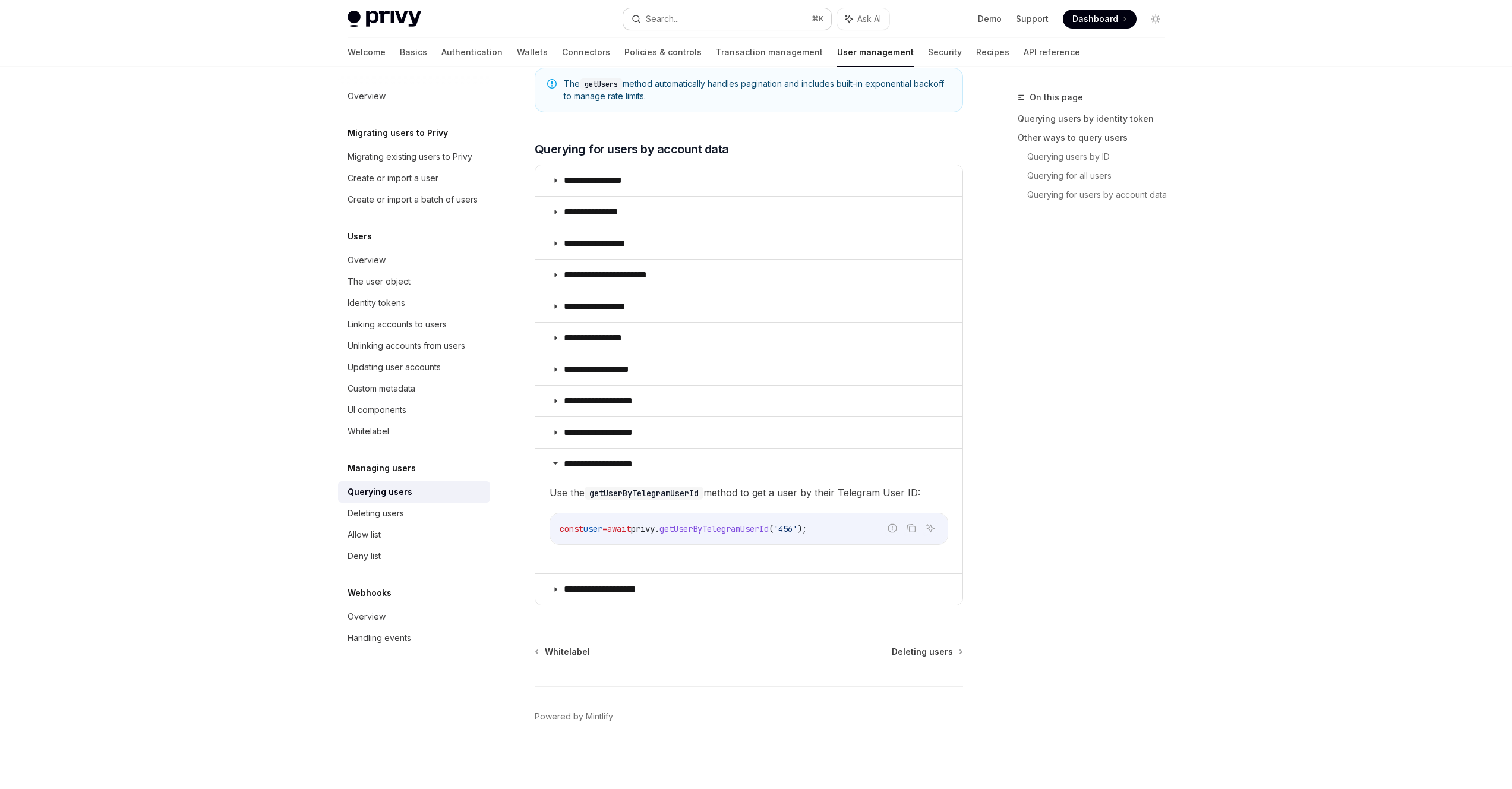
click at [668, 15] on div "Search..." at bounding box center [662, 19] width 34 height 15
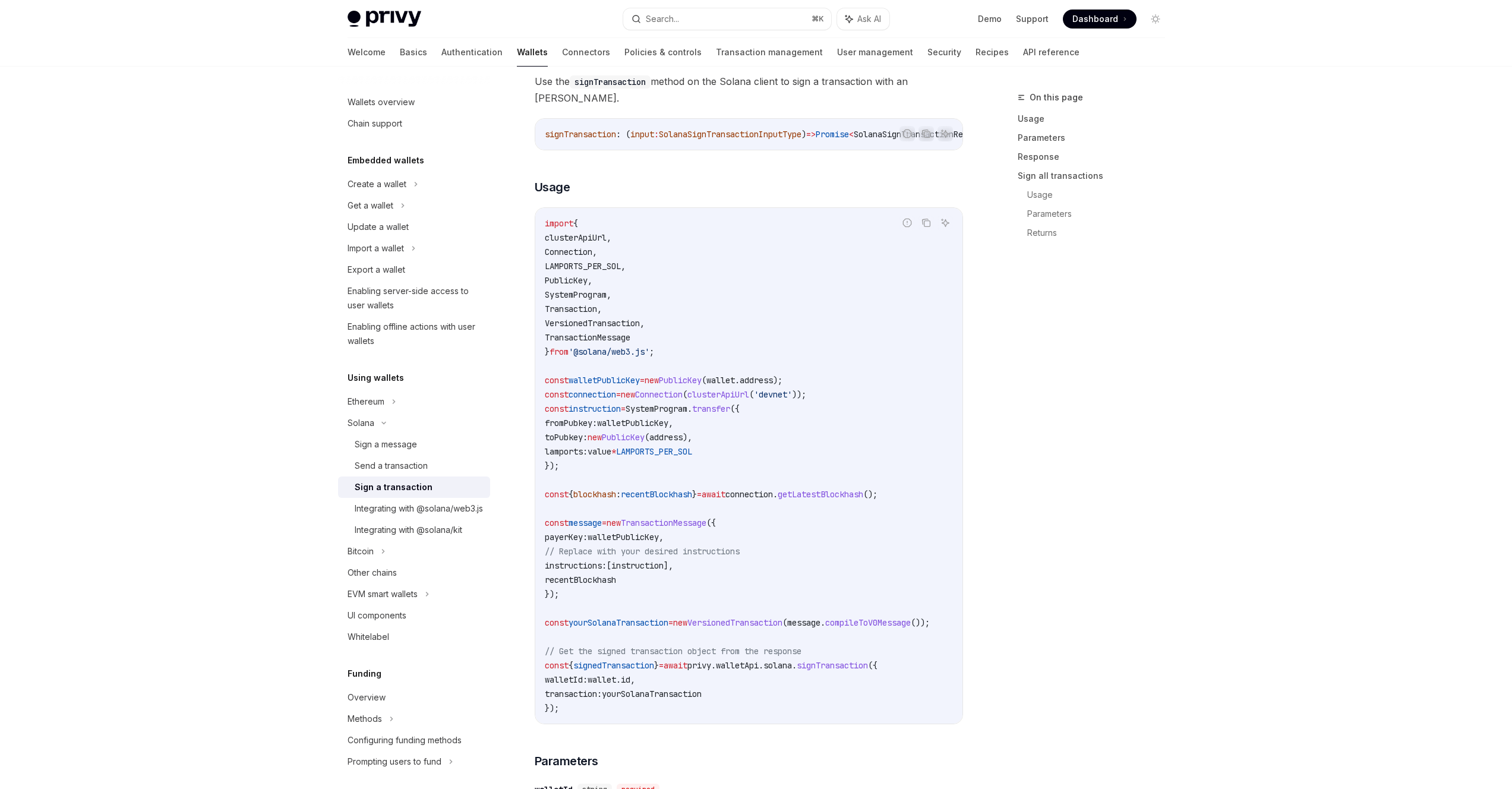
scroll to position [113, 0]
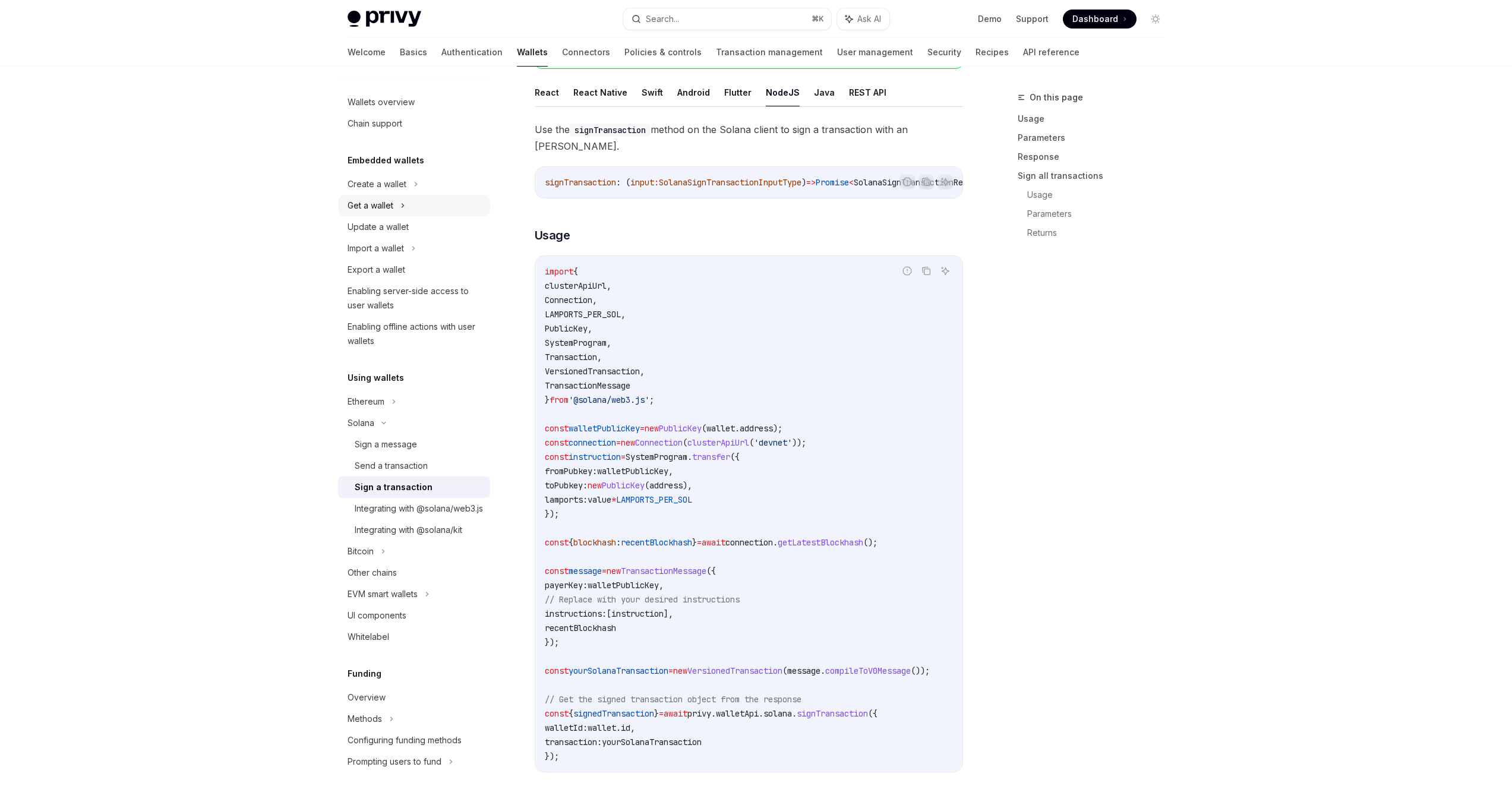
click at [391, 205] on div "Get a wallet" at bounding box center [370, 206] width 46 height 15
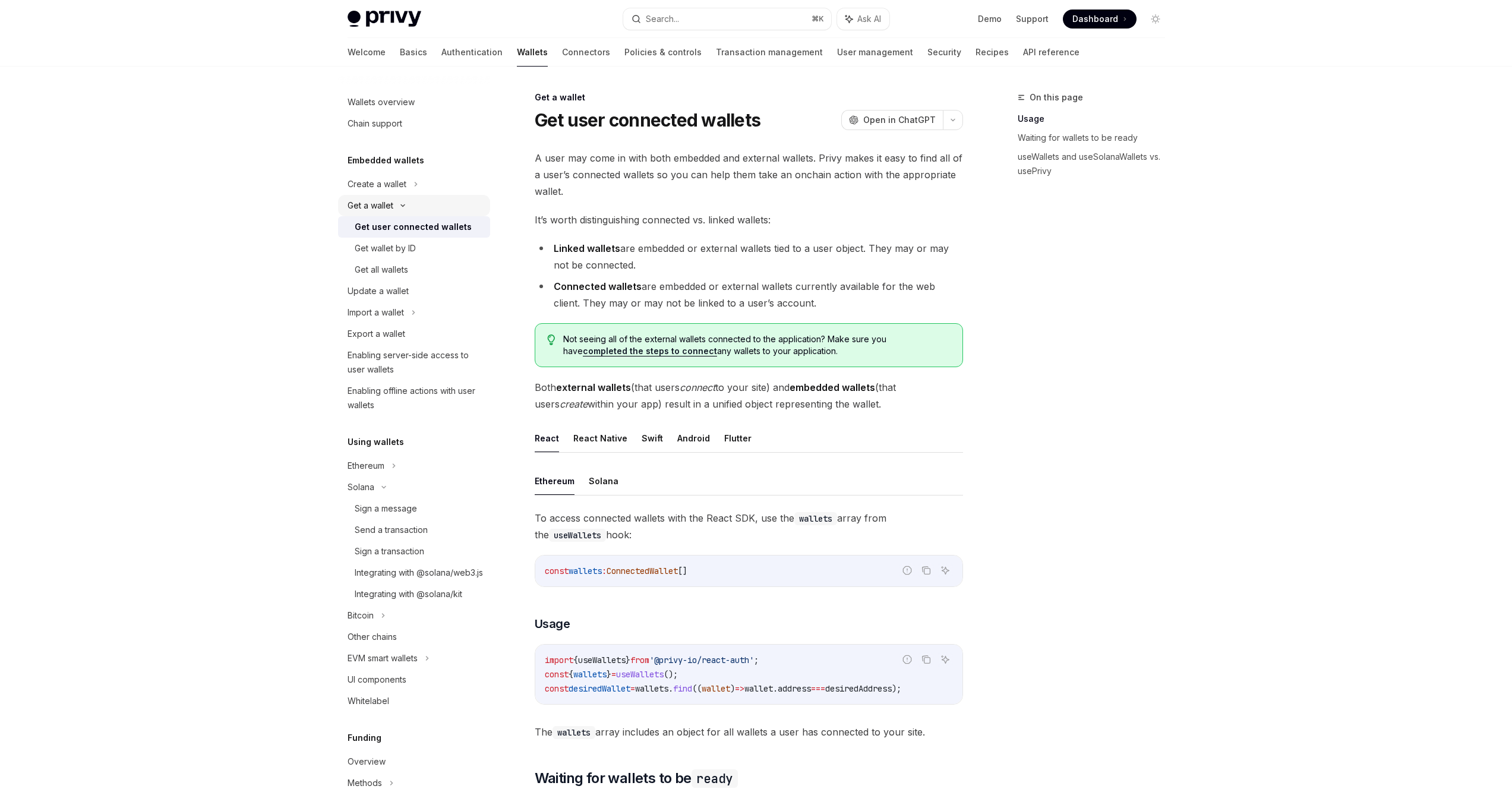
click at [391, 205] on div "Get a wallet" at bounding box center [370, 206] width 46 height 15
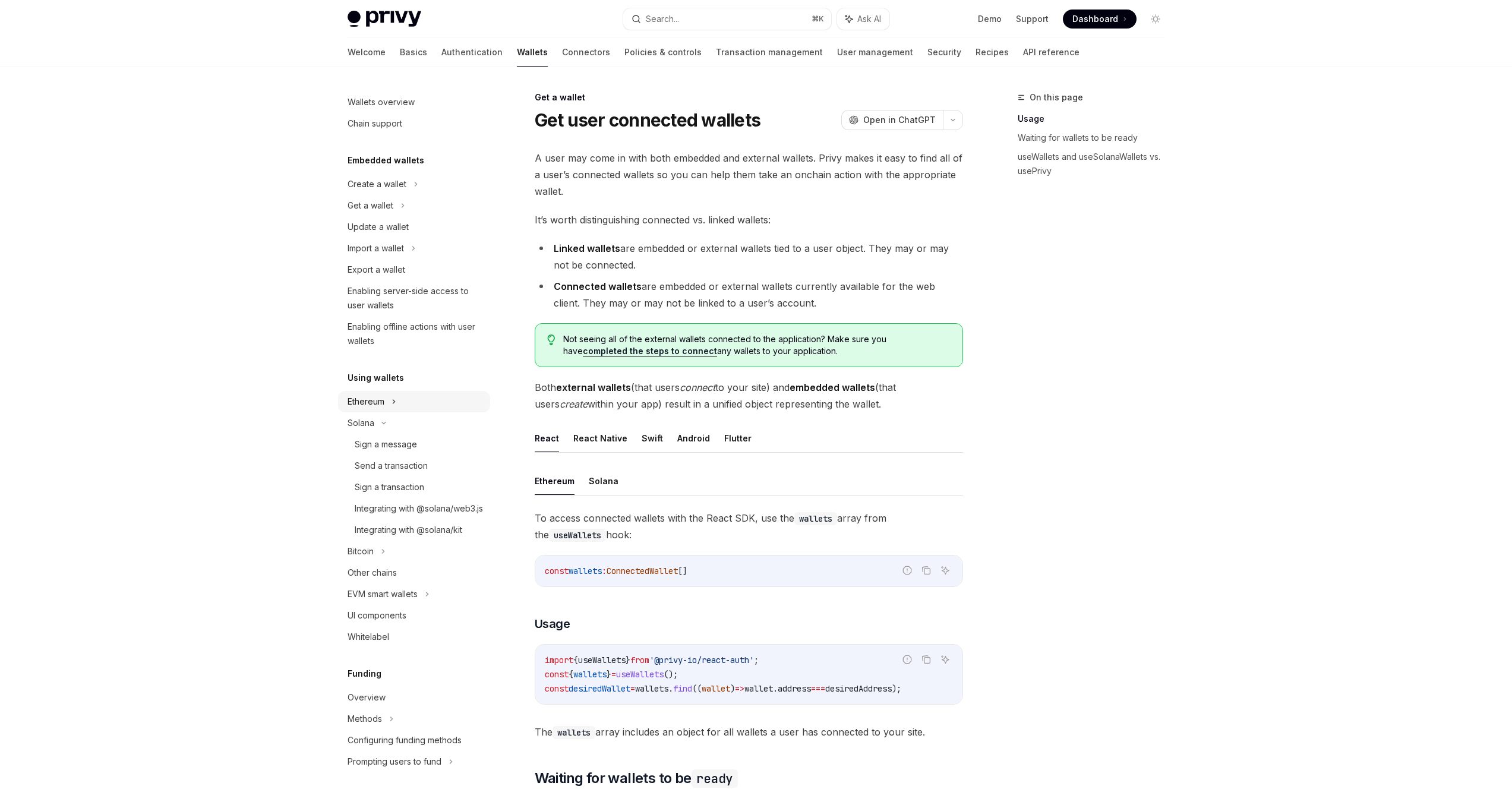
click at [392, 397] on icon at bounding box center [394, 401] width 5 height 15
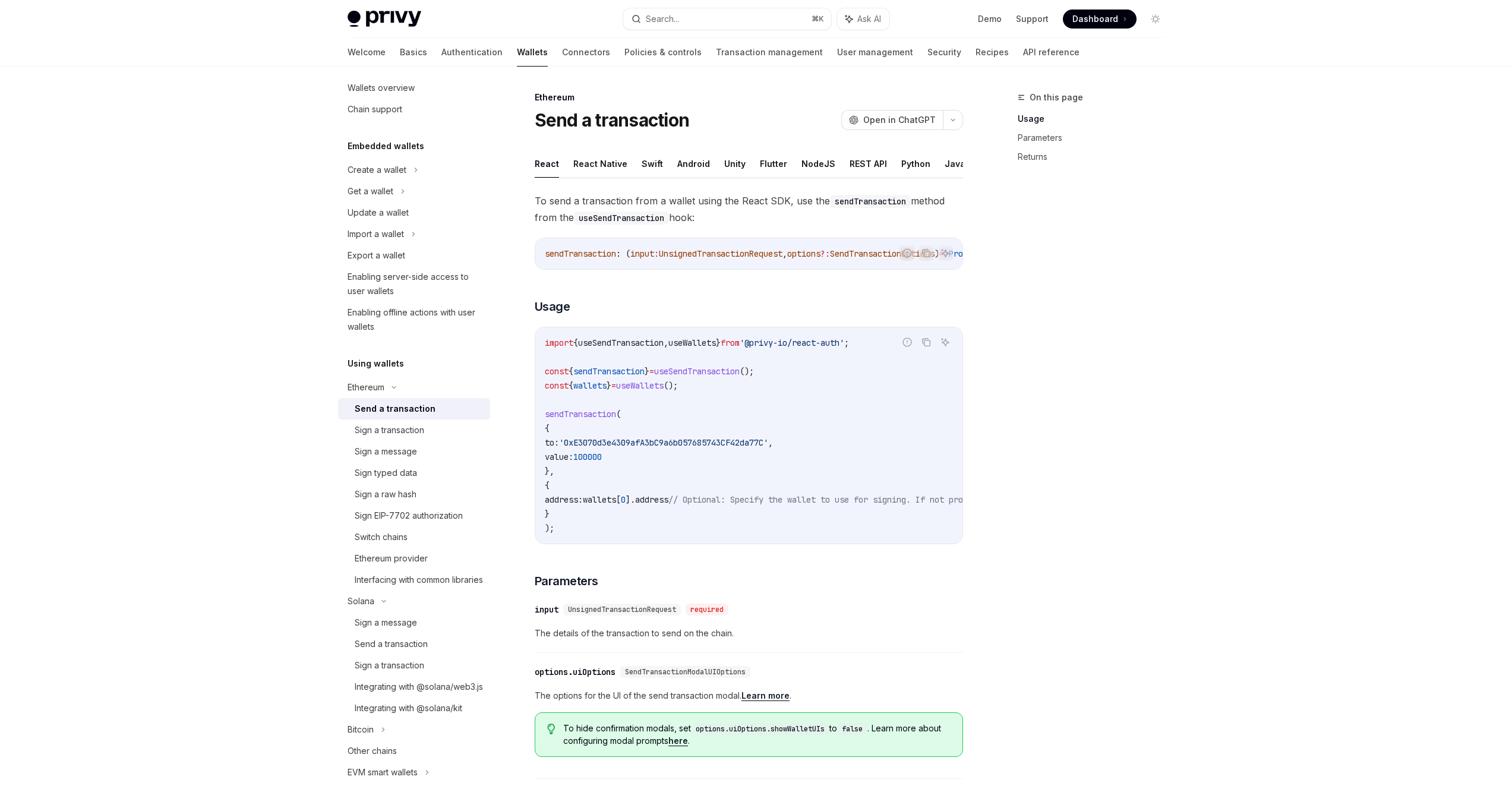
scroll to position [20, 0]
click at [416, 452] on div "Sign a message" at bounding box center [419, 446] width 128 height 15
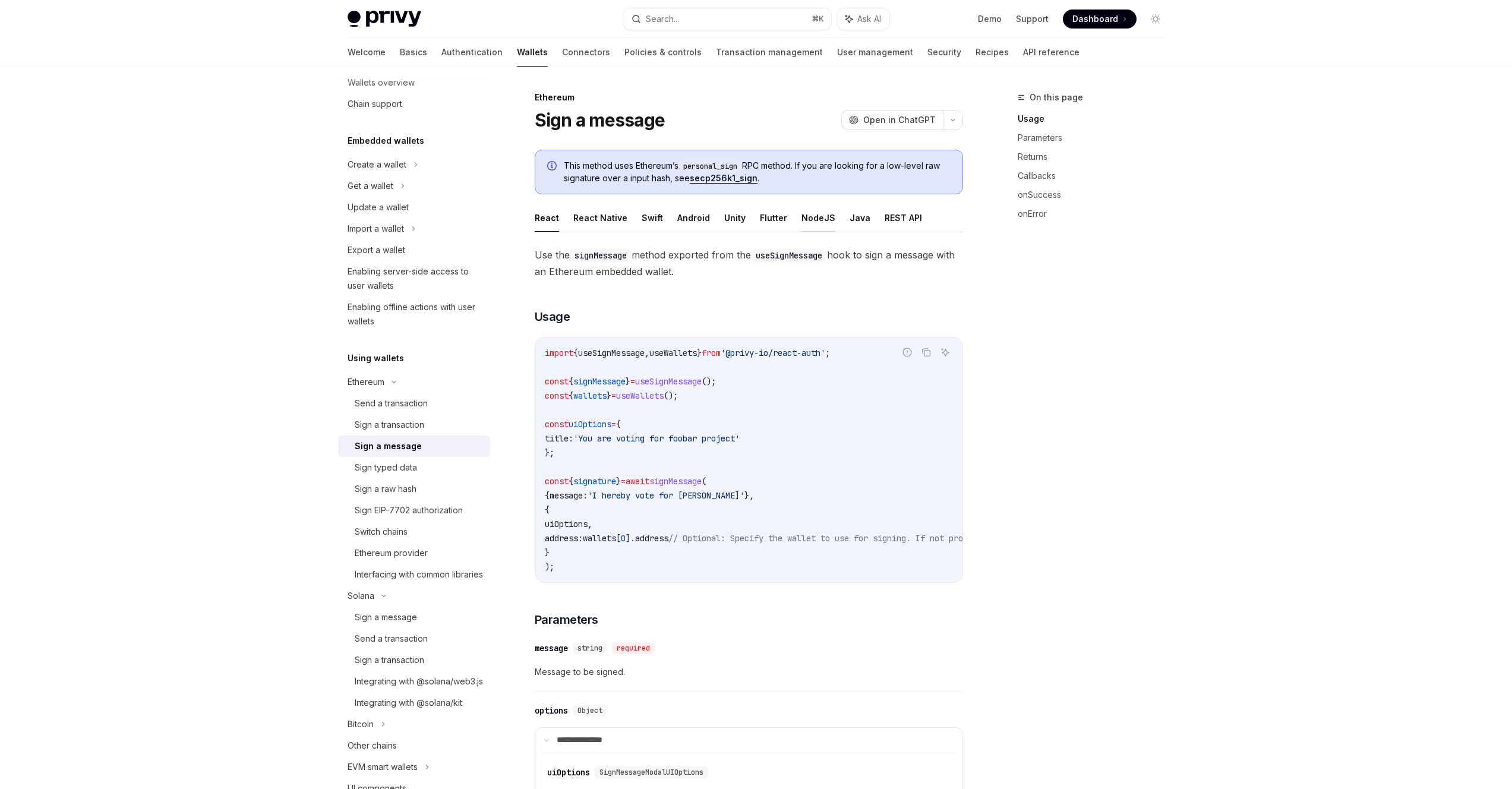
click at [802, 220] on button "NodeJS" at bounding box center [818, 218] width 34 height 28
type textarea "*"
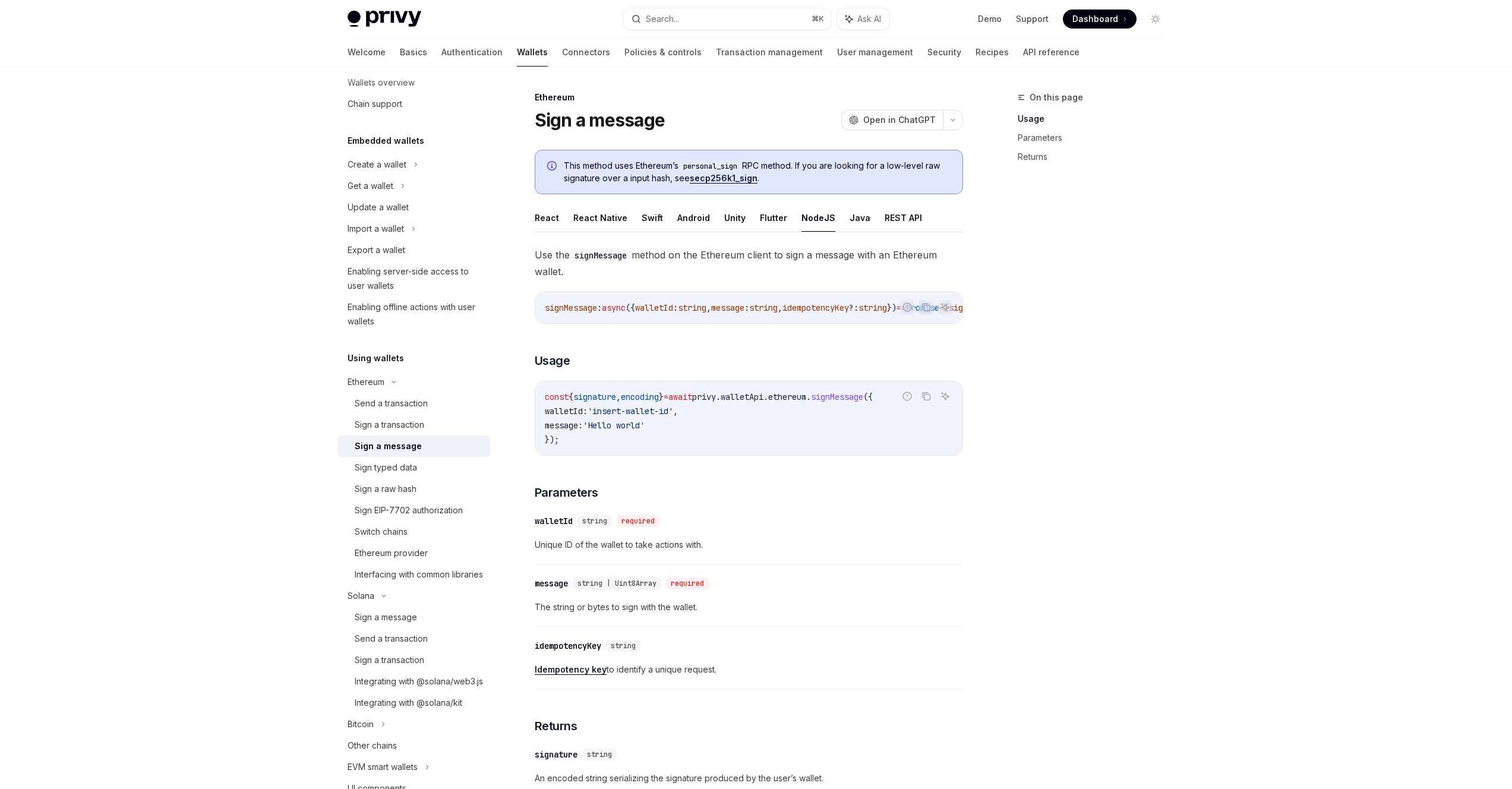
click at [621, 443] on code "const { signature , encoding } = await privy . walletApi . ethereum . signMessa…" at bounding box center [748, 418] width 408 height 57
click at [561, 444] on code "const { signature , encoding } = await privy . walletApi . ethereum . signMessa…" at bounding box center [748, 418] width 408 height 57
drag, startPoint x: 580, startPoint y: 446, endPoint x: 543, endPoint y: 406, distance: 54.5
click at [545, 406] on code "const { signature , encoding } = await privy . walletApi . ethereum . signMessa…" at bounding box center [748, 418] width 408 height 57
copy code "const { signature , encoding } = await privy . walletApi . ethereum . signMessa…"
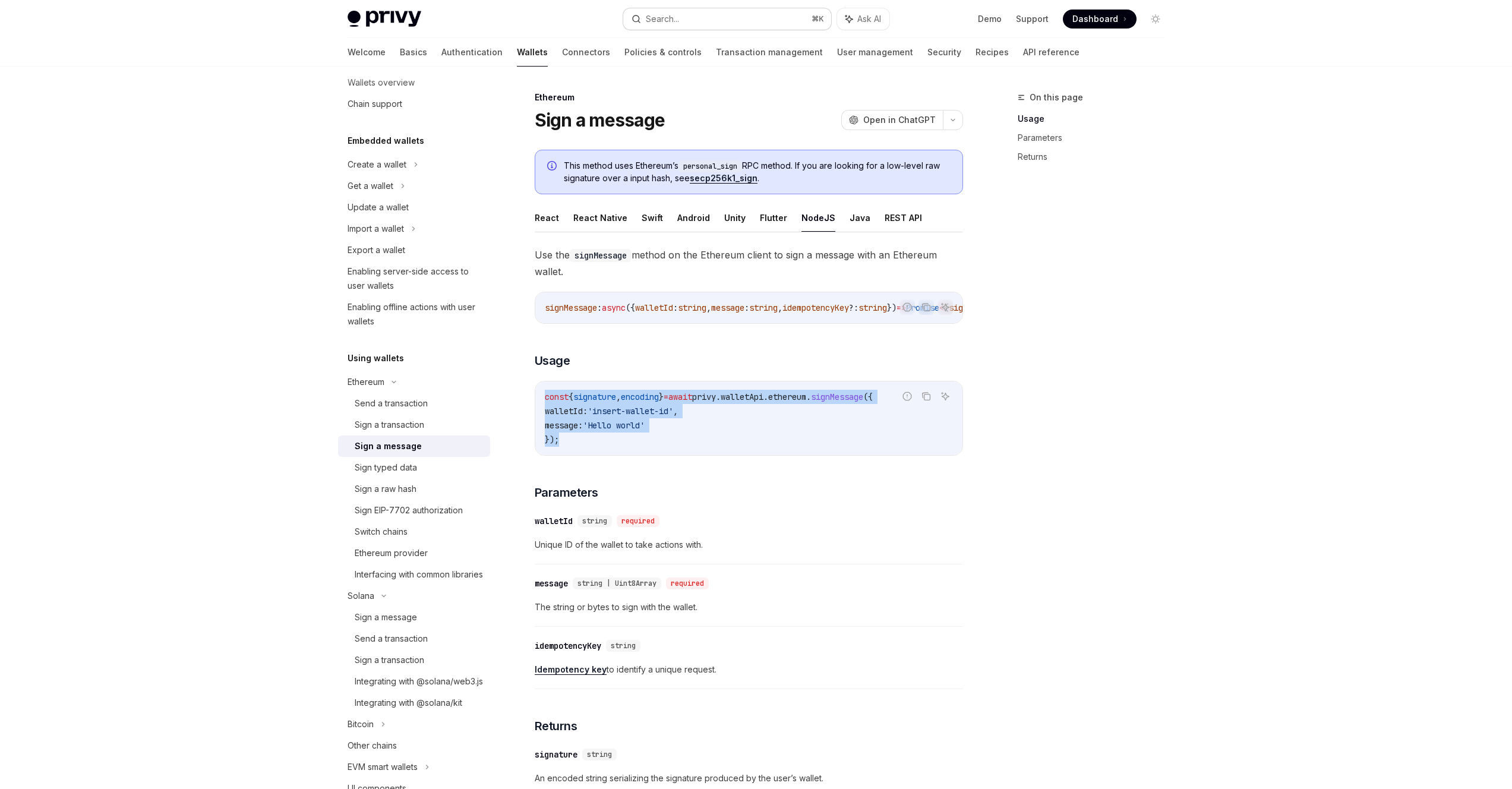
click at [752, 15] on button "Search... ⌘ K" at bounding box center [727, 18] width 208 height 21
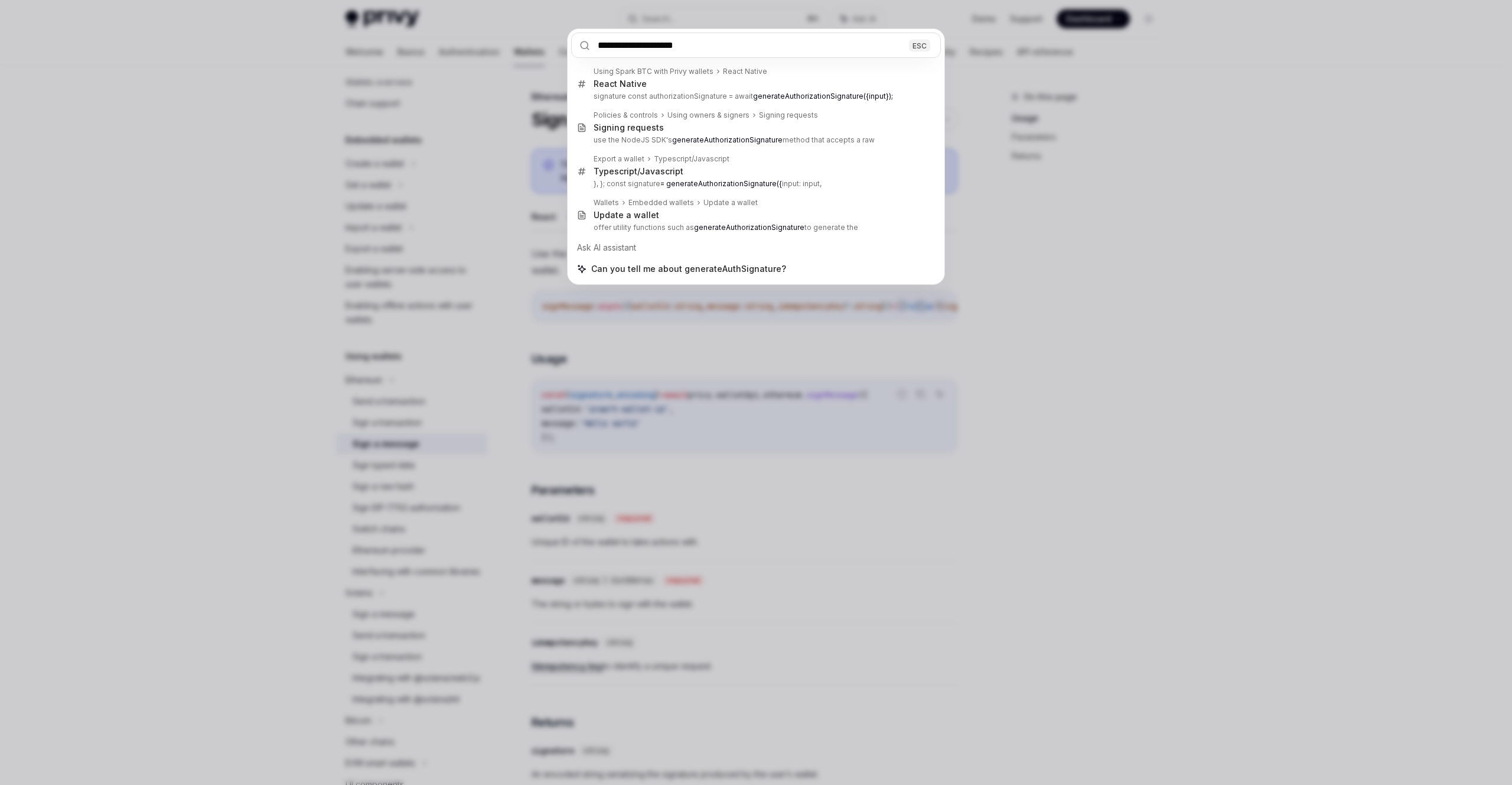
type input "**********"
click at [1167, 290] on div "**********" at bounding box center [756, 392] width 1512 height 785
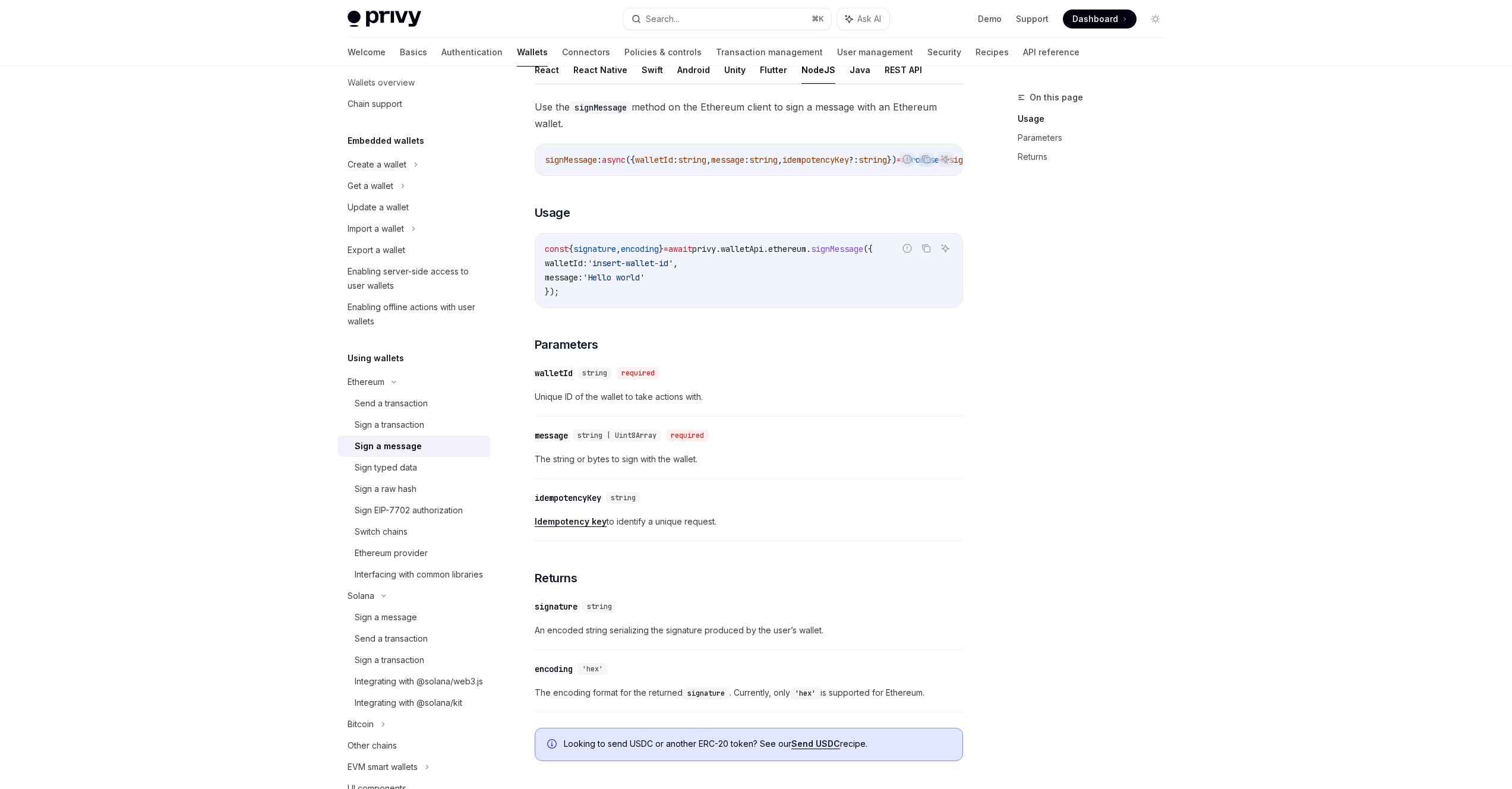
scroll to position [301, 0]
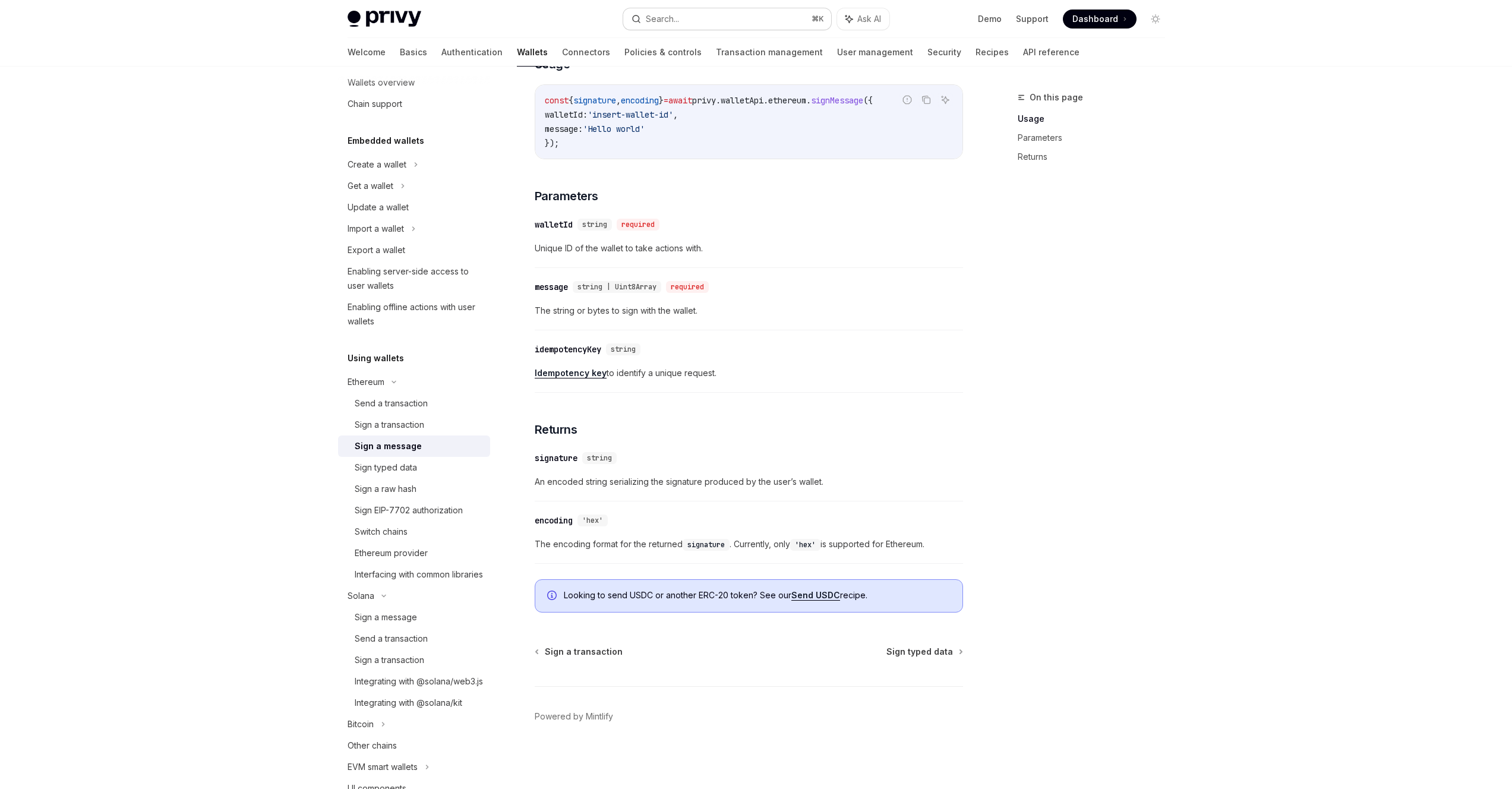
click at [652, 15] on div "Search..." at bounding box center [662, 19] width 34 height 15
click at [671, 25] on div "Search..." at bounding box center [662, 19] width 34 height 15
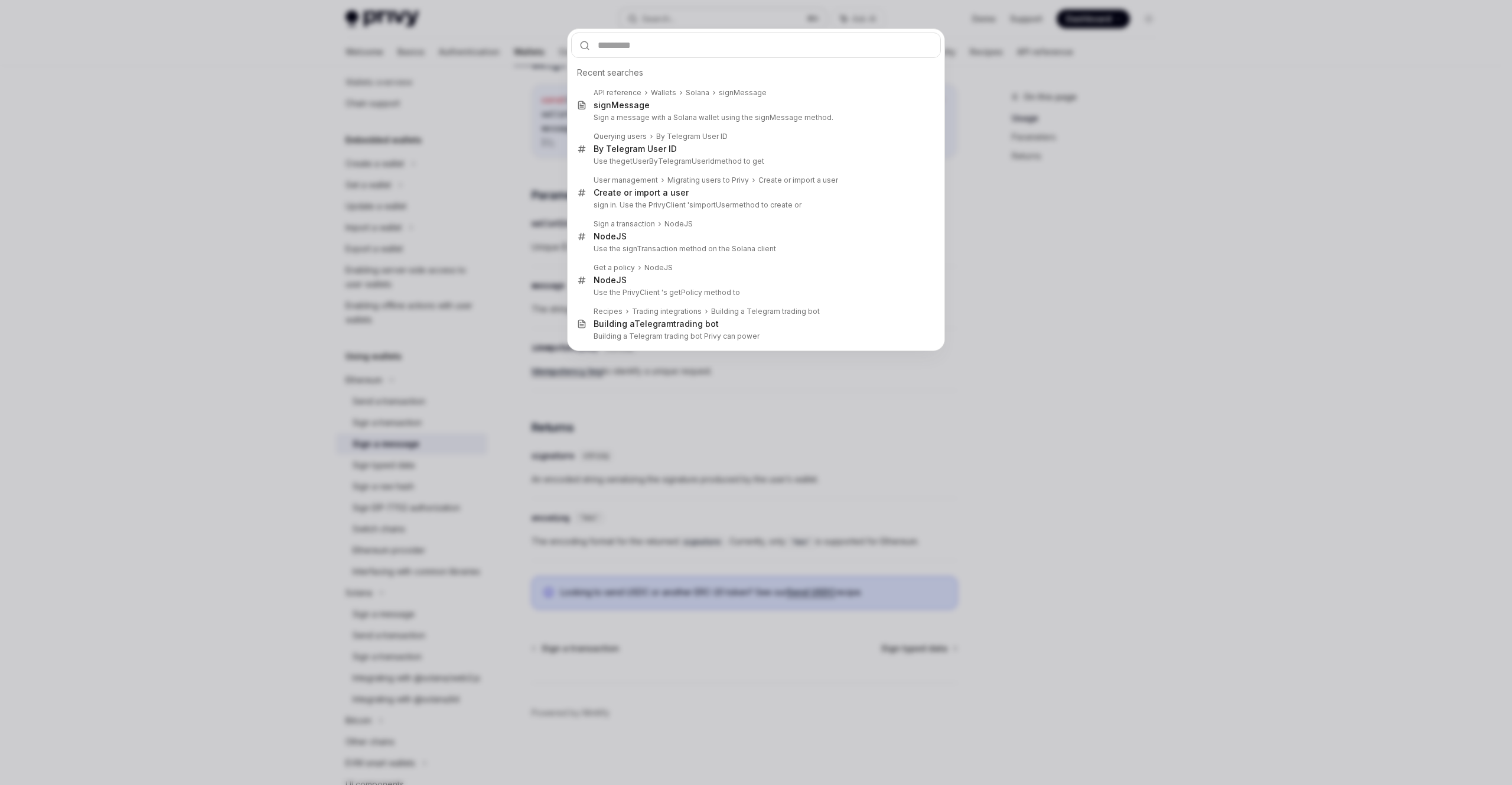
type input "**********"
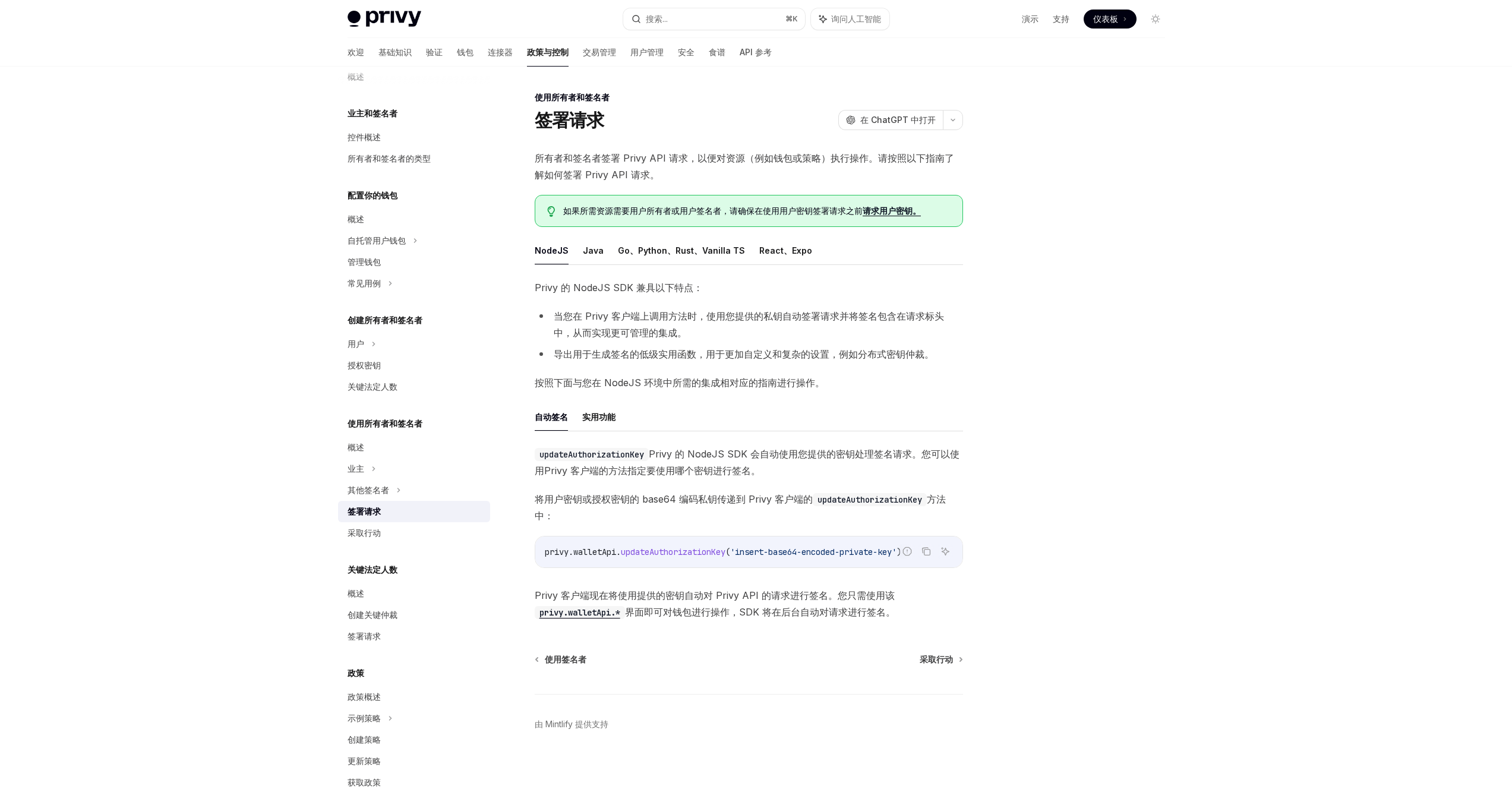
click at [664, 553] on span "updateAuthorizationKey" at bounding box center [672, 552] width 104 height 11
copy code "privy . walletApi . updateAuthorizationKey ( 'insert-base64-encoded-private-key…"
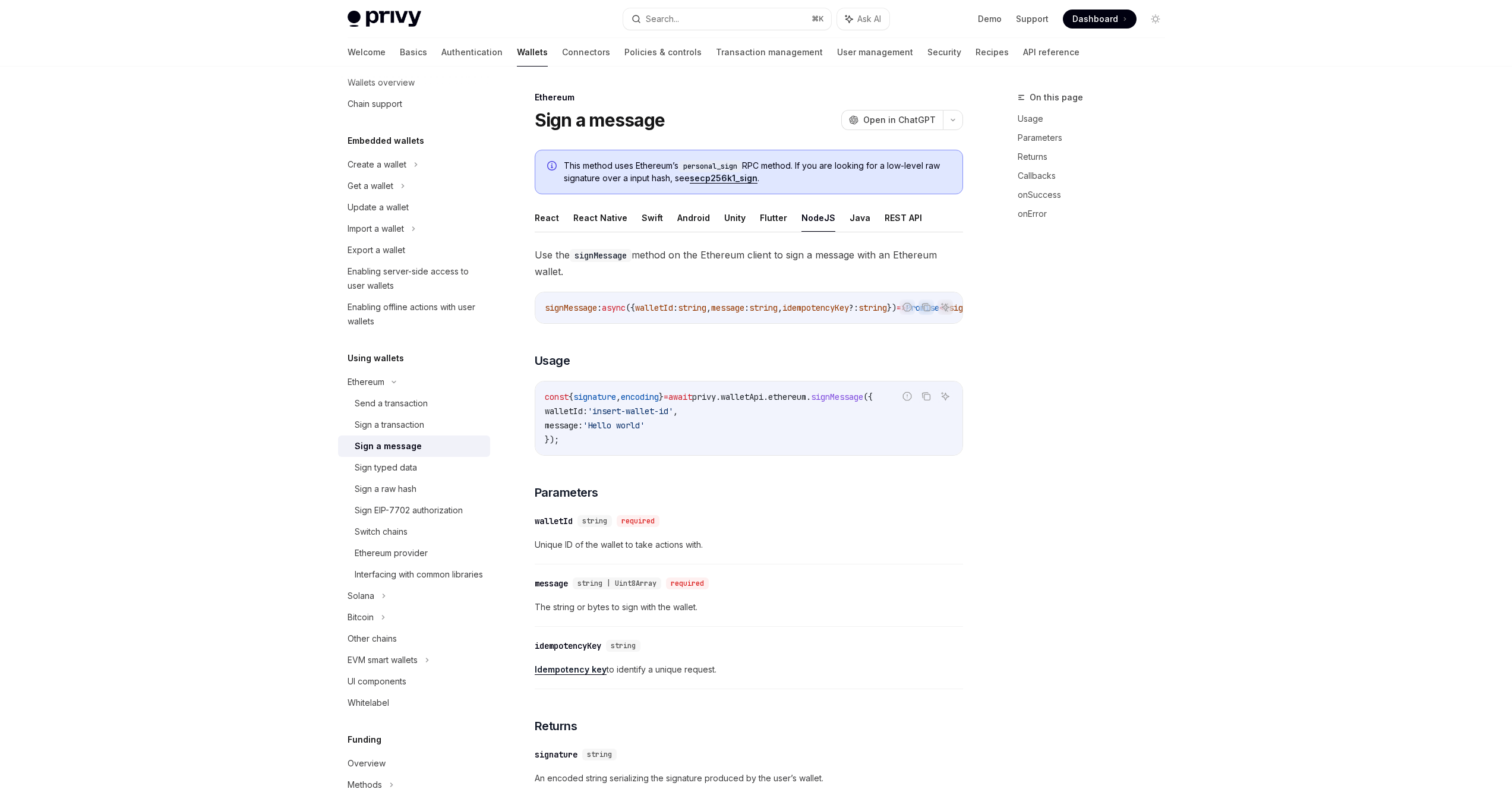
scroll to position [126, 0]
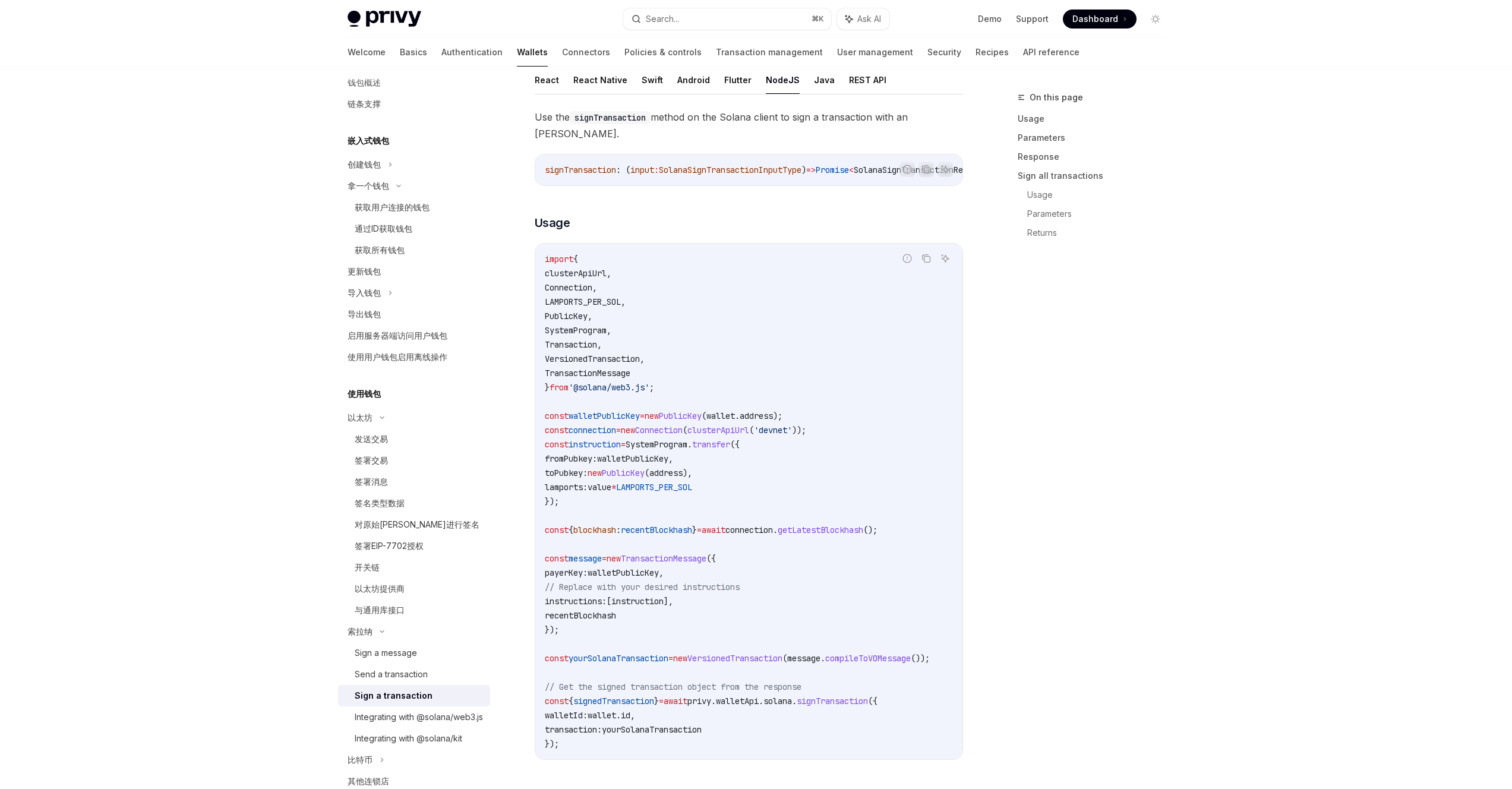
scroll to position [113, 0]
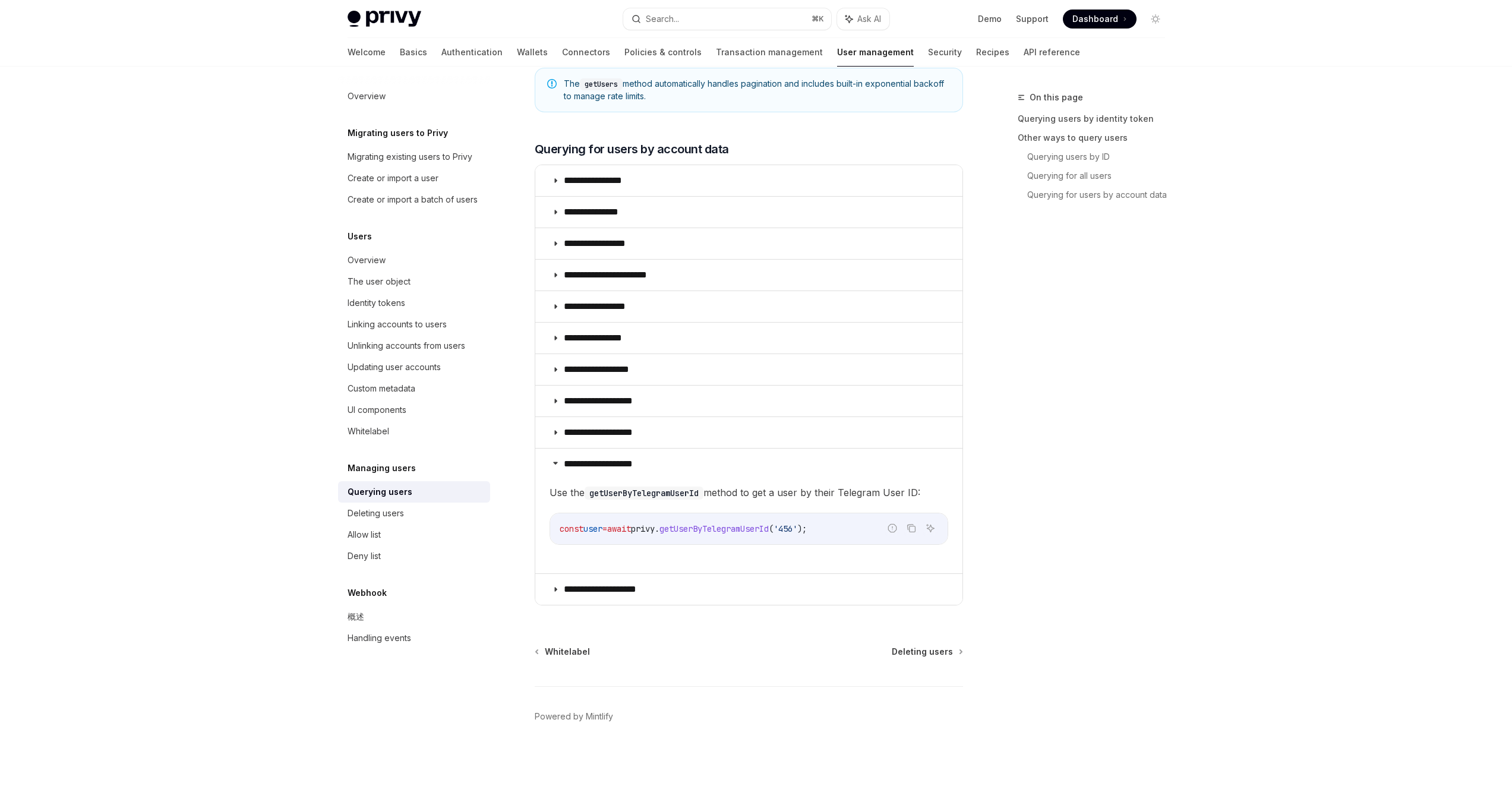
scroll to position [667, 0]
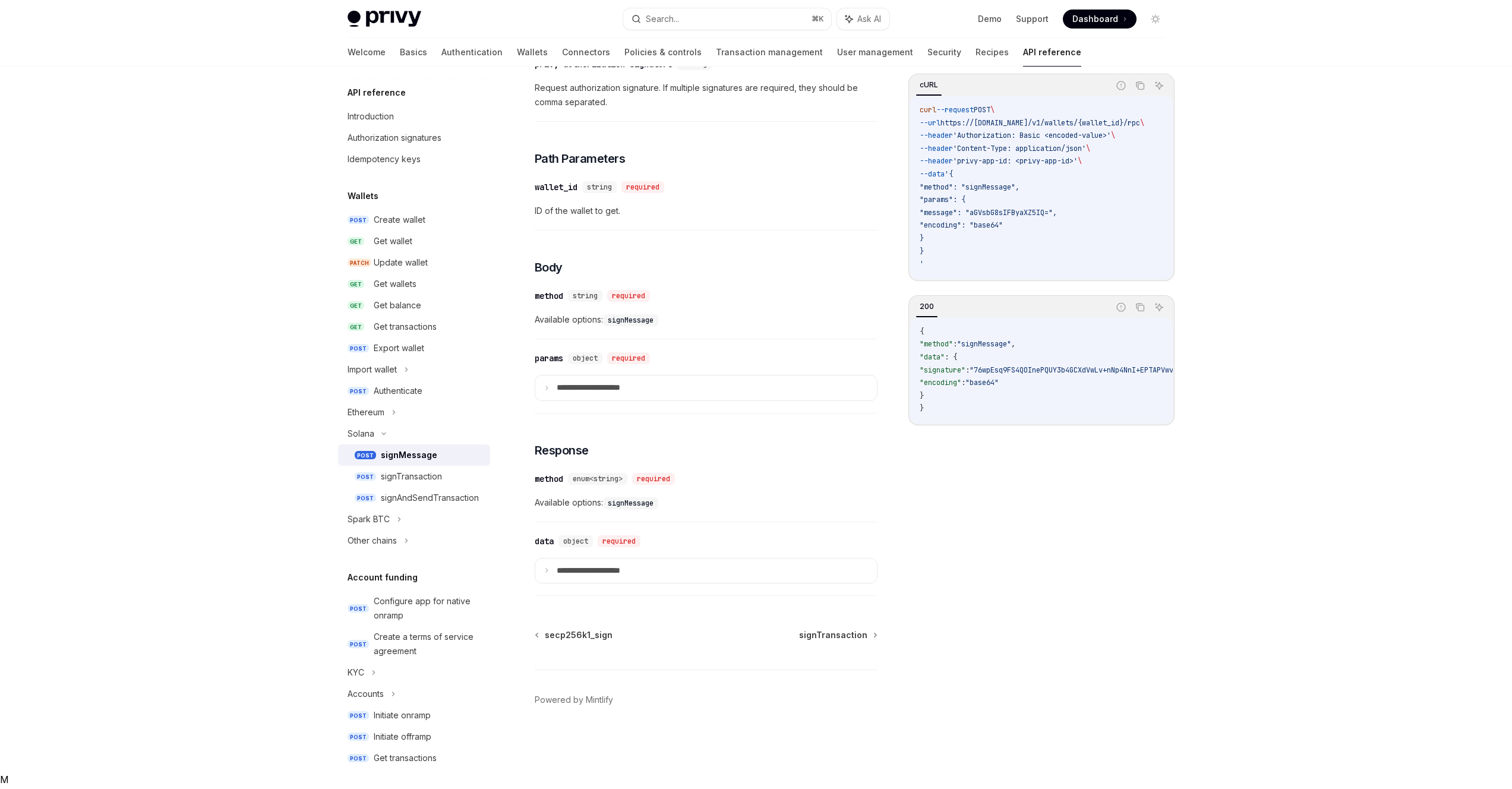
scroll to position [220, 0]
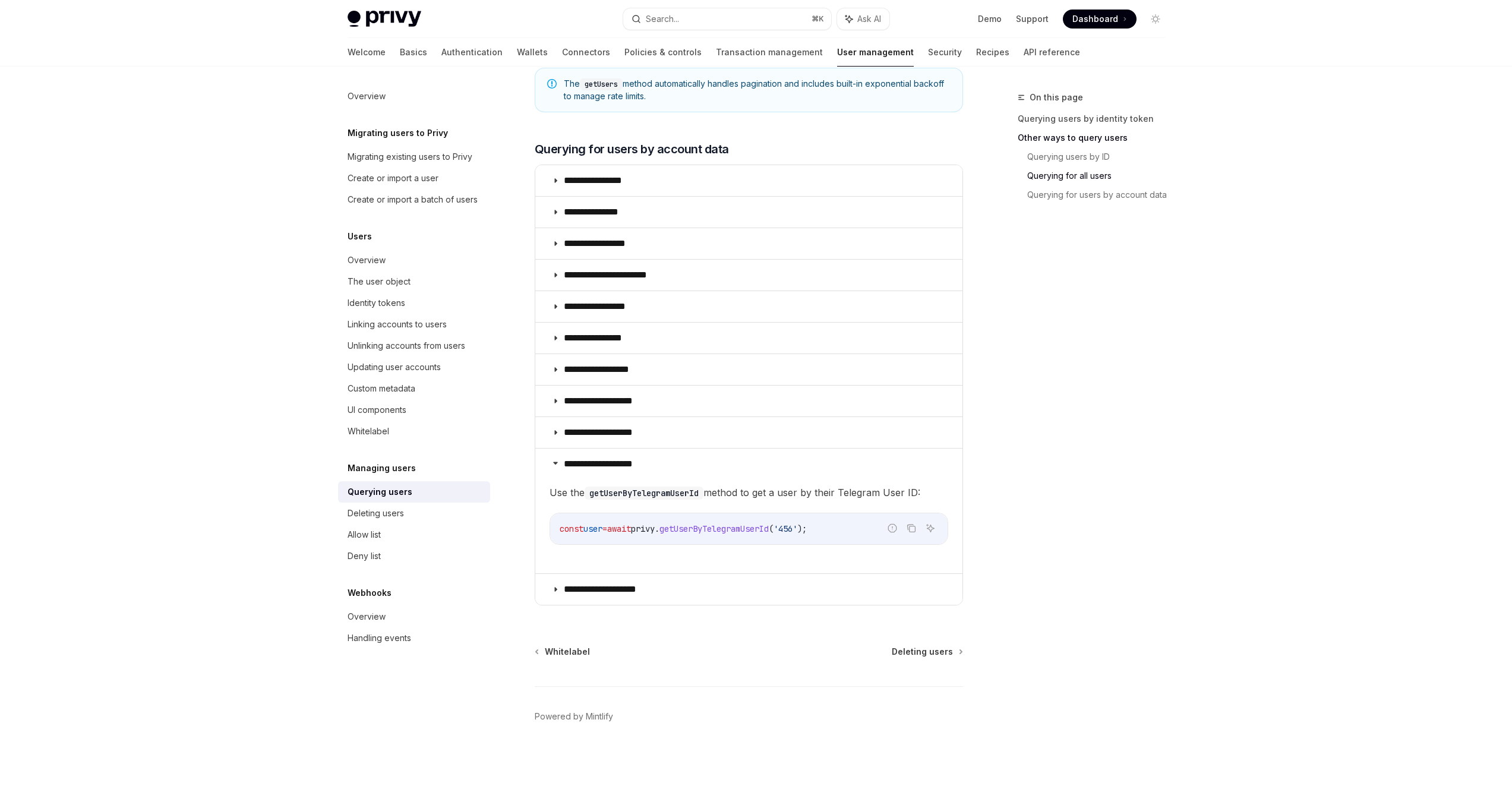
scroll to position [667, 0]
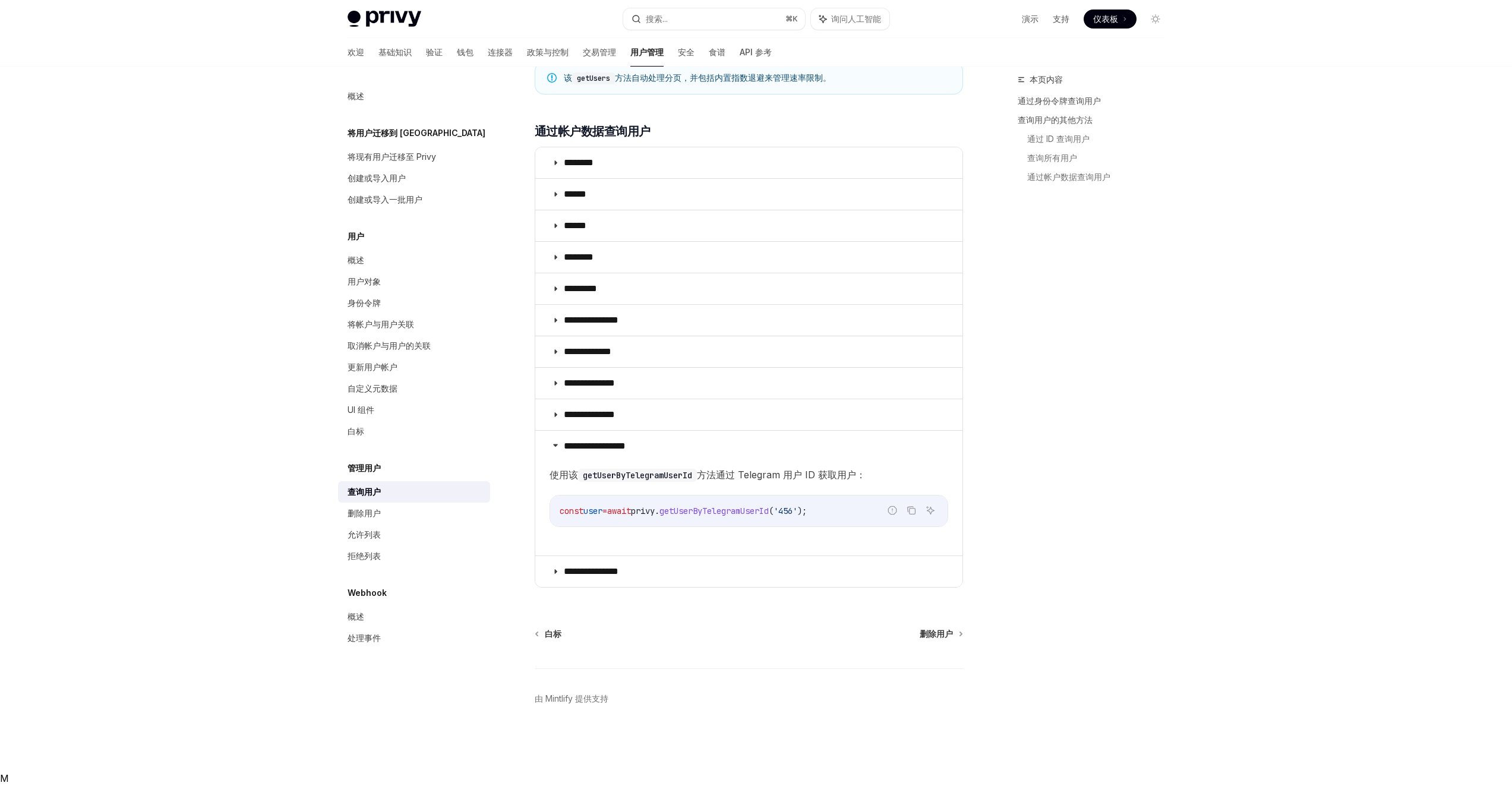
type textarea "*"
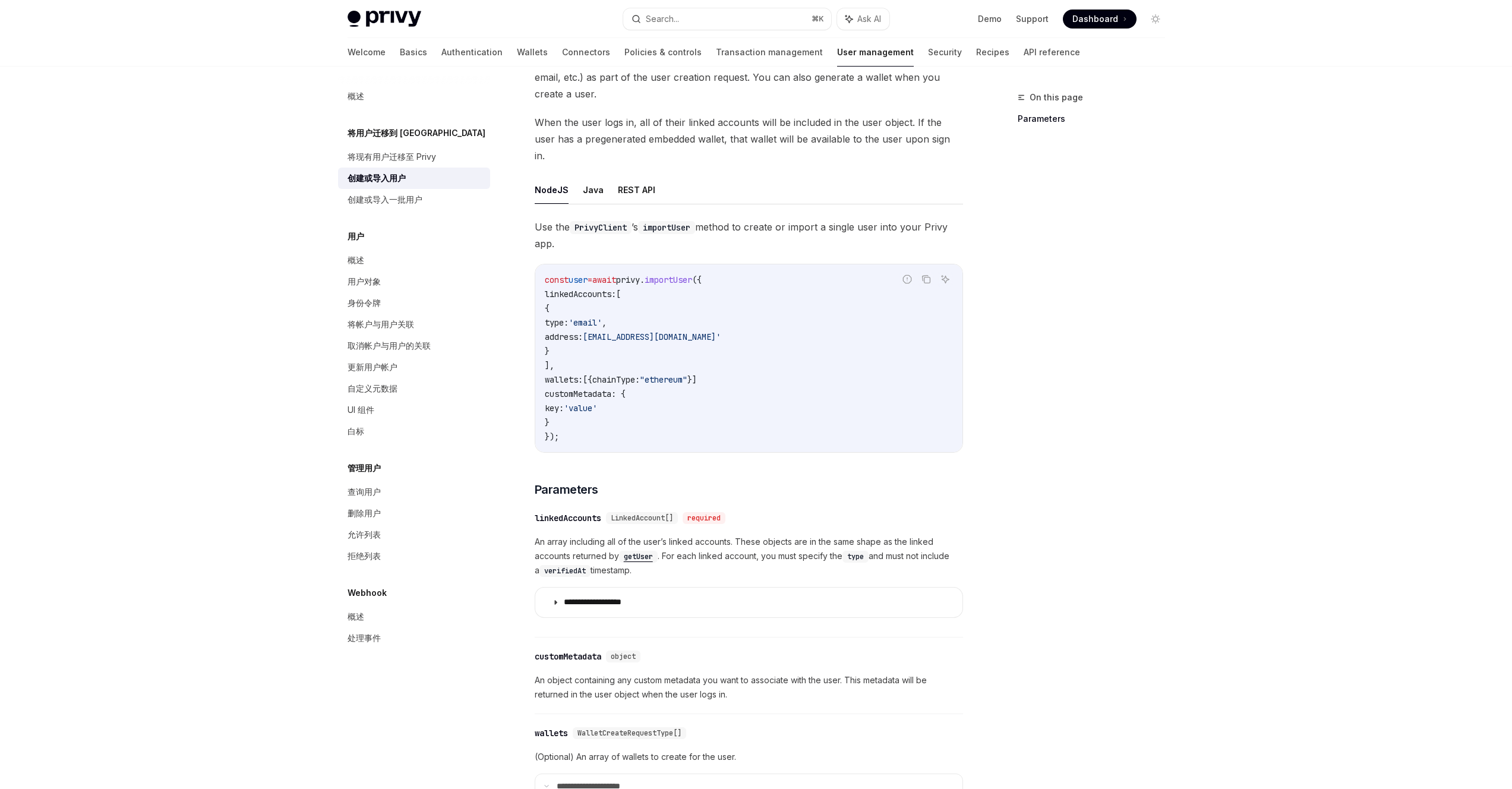
scroll to position [72, 0]
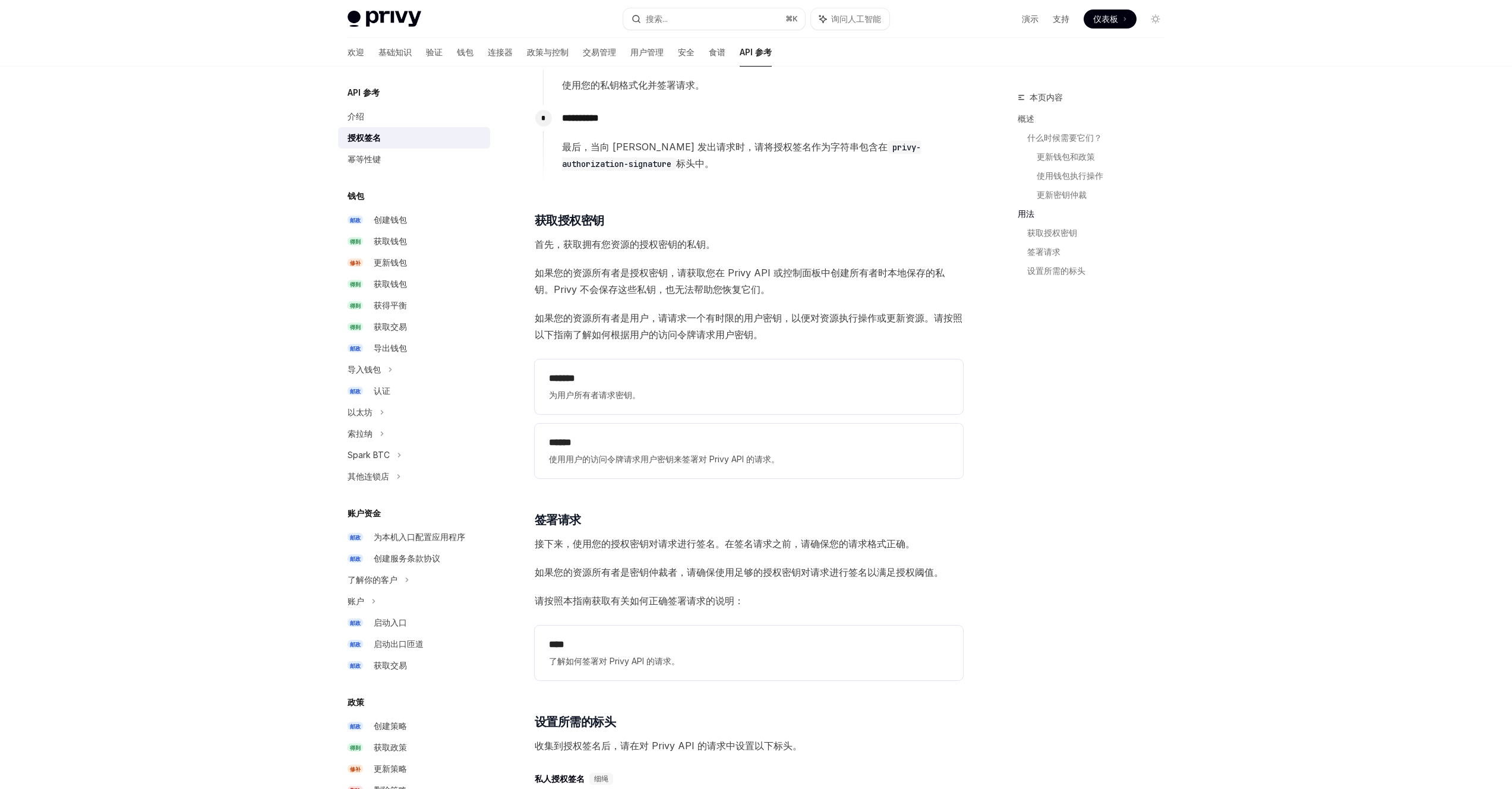
scroll to position [1206, 0]
click at [686, 395] on span "为用户所有者请求密钥。" at bounding box center [749, 396] width 400 height 15
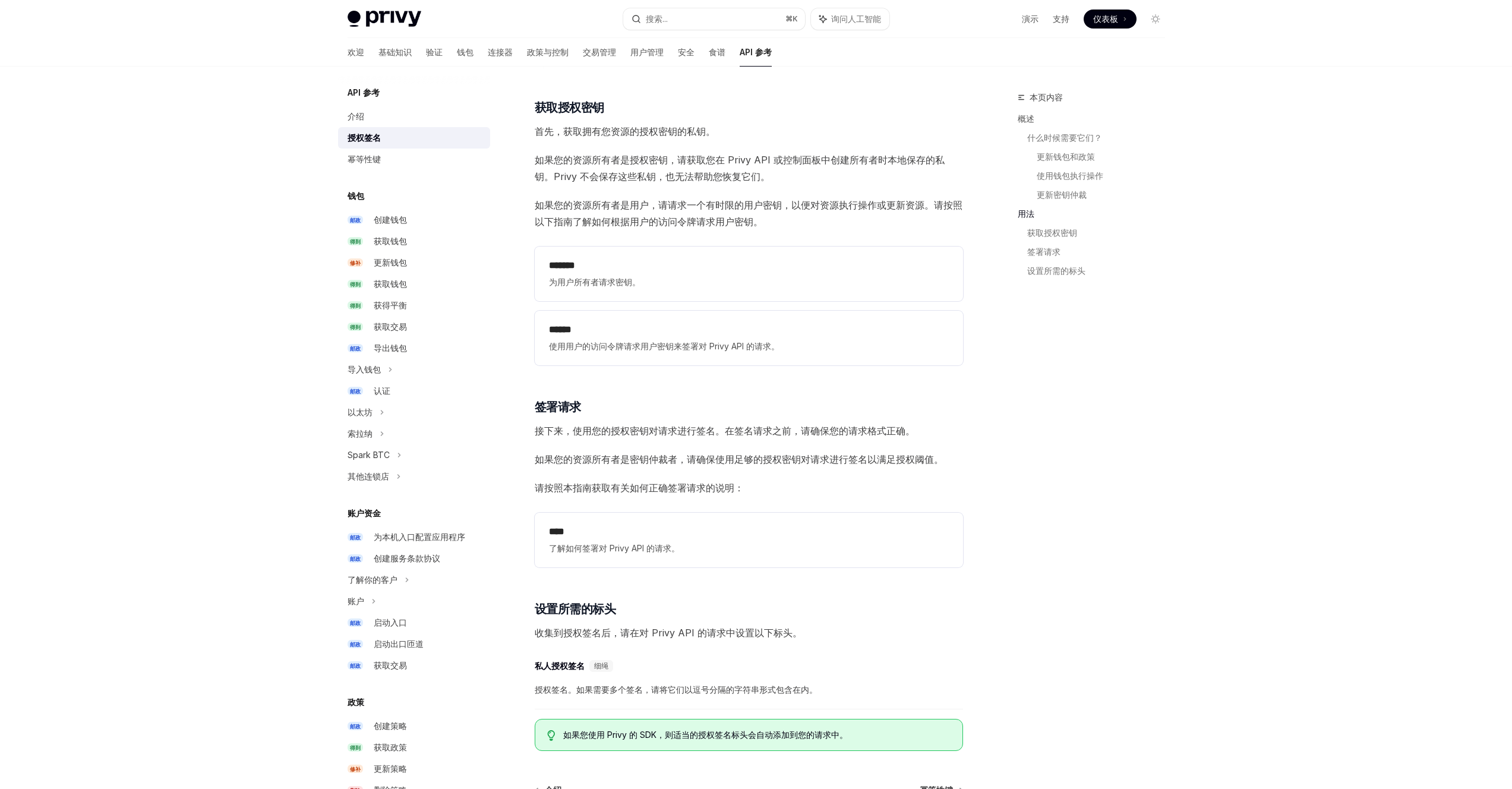
scroll to position [1386, 0]
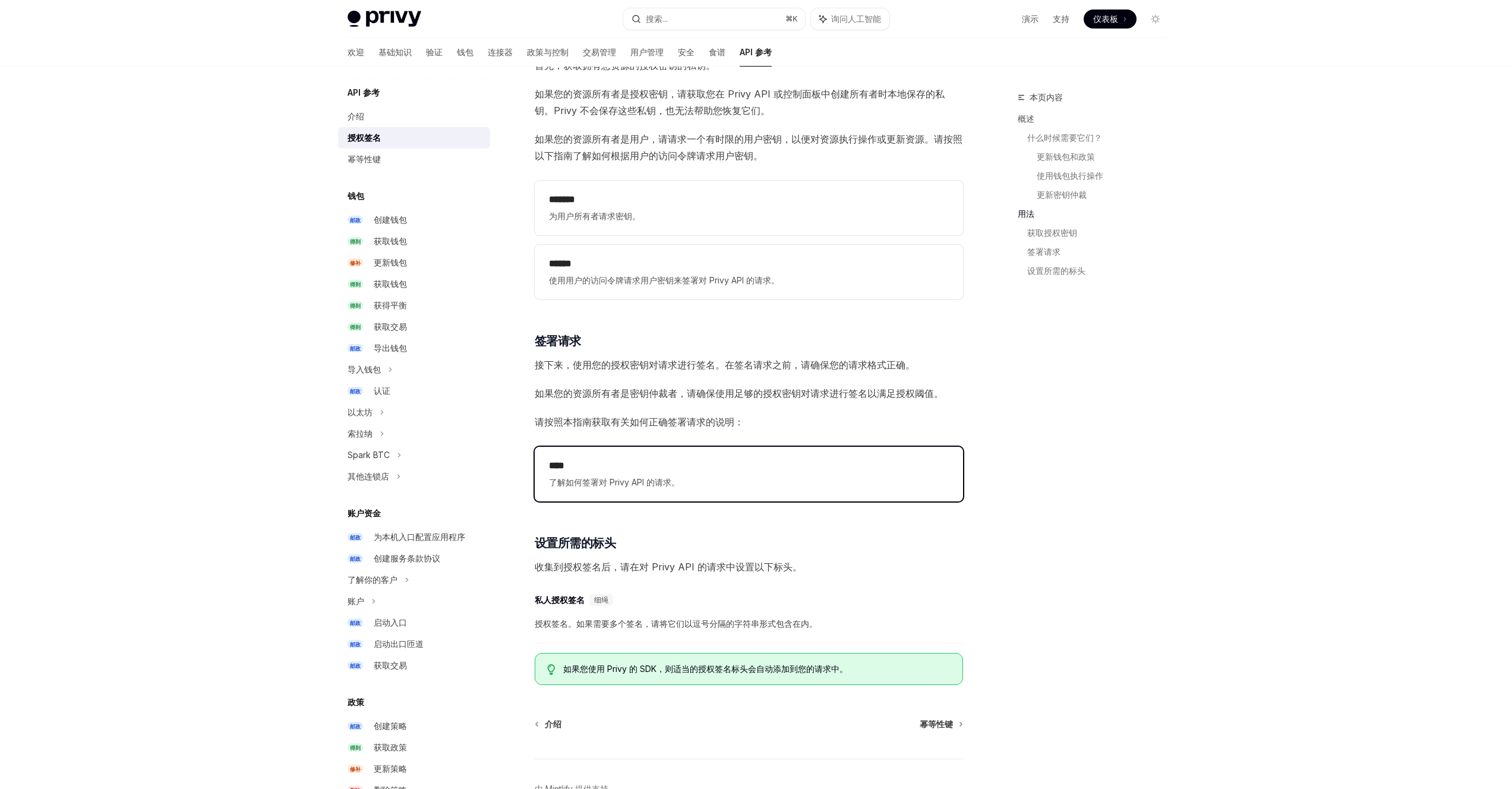
click at [645, 463] on h2 "****" at bounding box center [749, 466] width 400 height 15
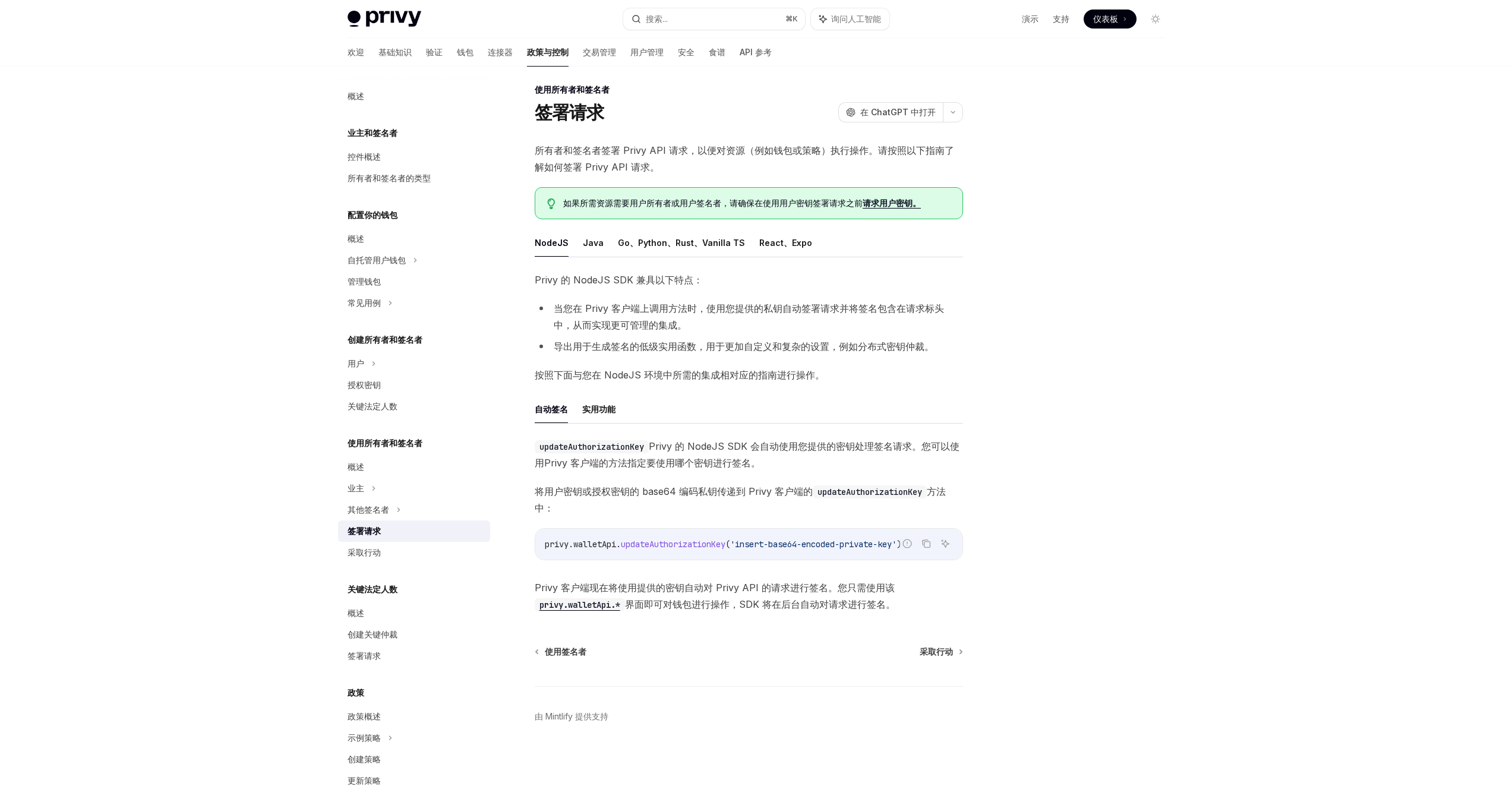
scroll to position [17, 0]
click at [683, 539] on span "updateAuthorizationKey" at bounding box center [672, 544] width 104 height 11
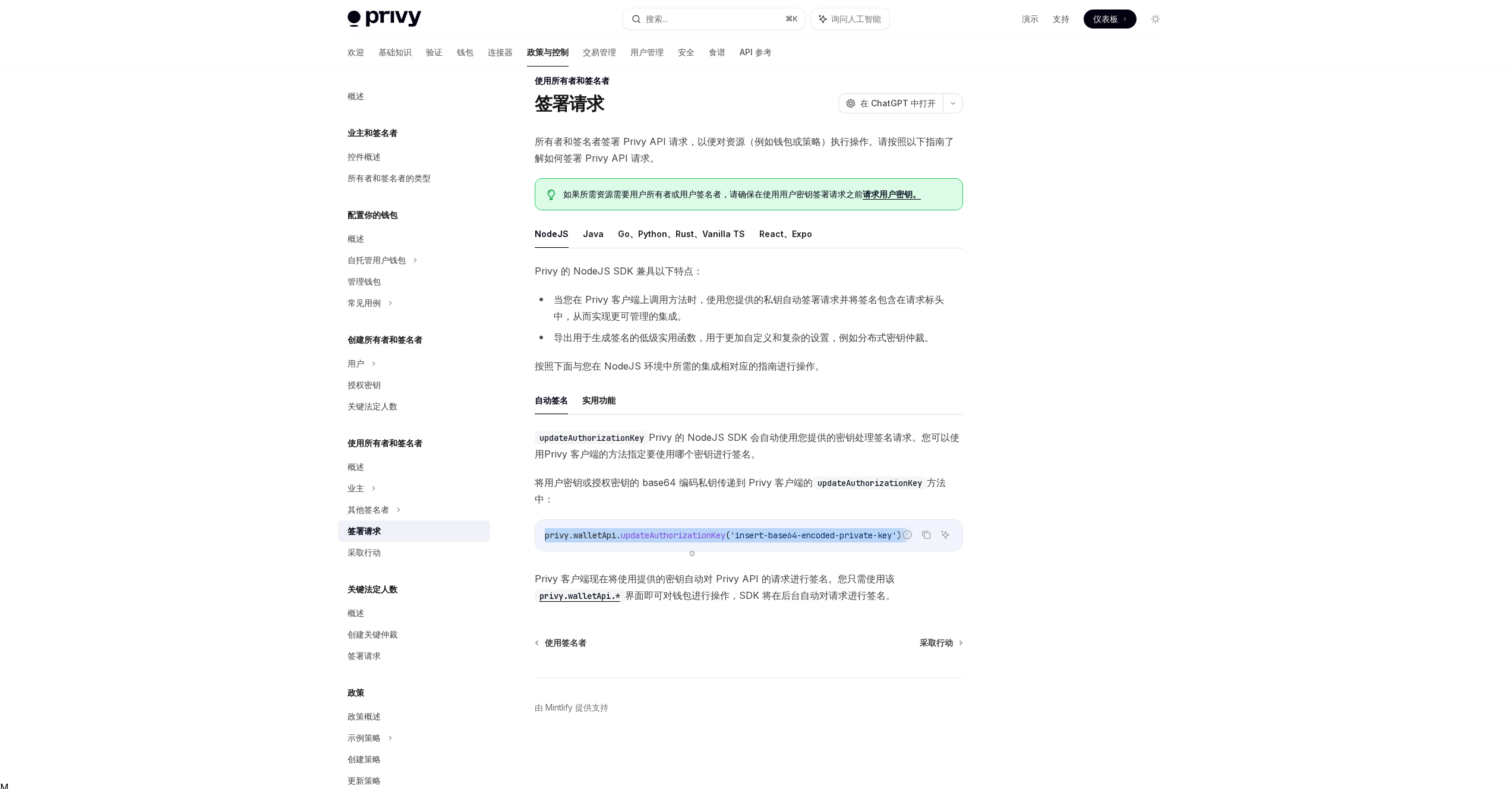
click at [815, 540] on span "'insert-base64-encoded-private-key'" at bounding box center [813, 535] width 166 height 11
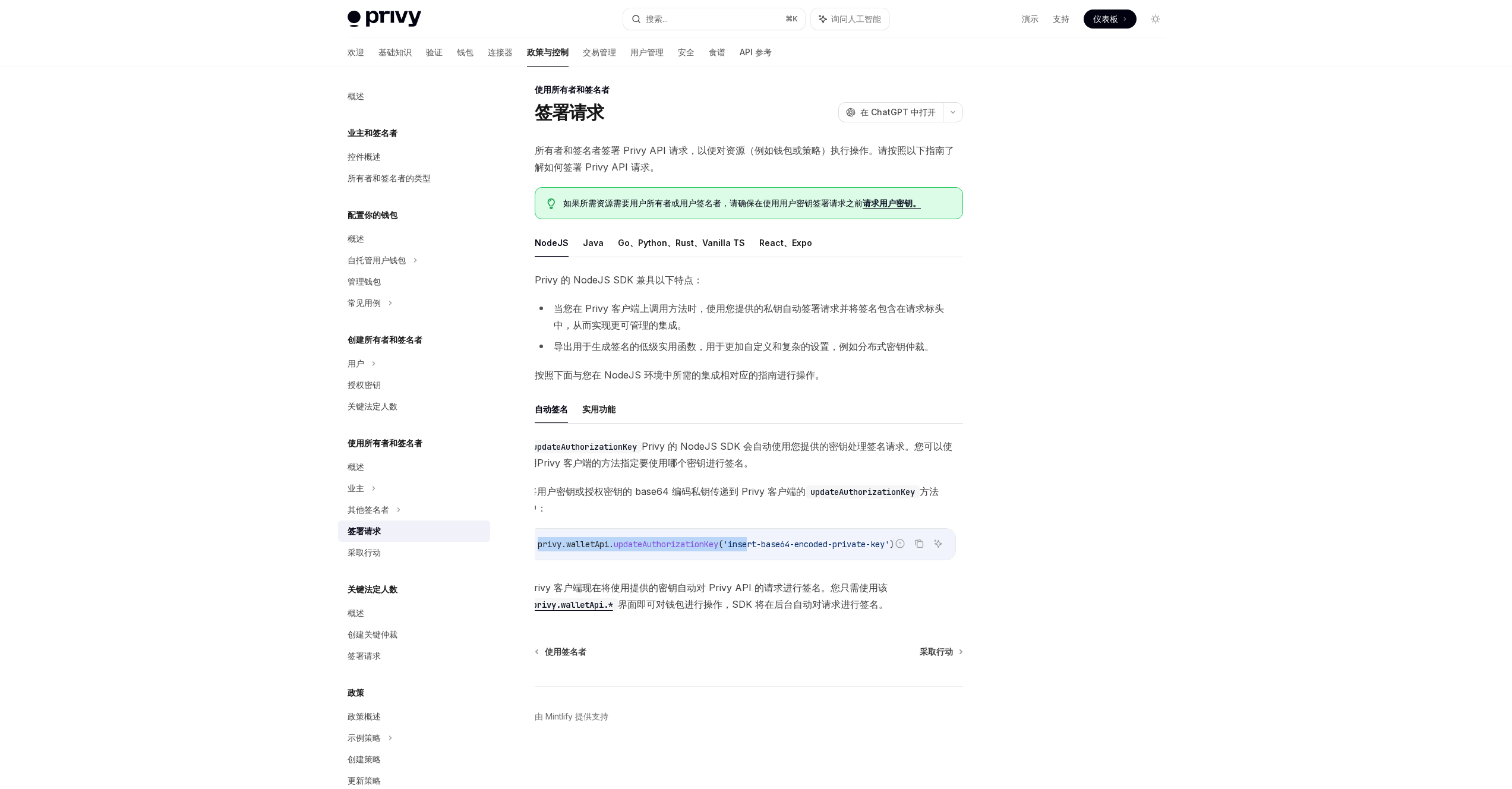
scroll to position [0, 0]
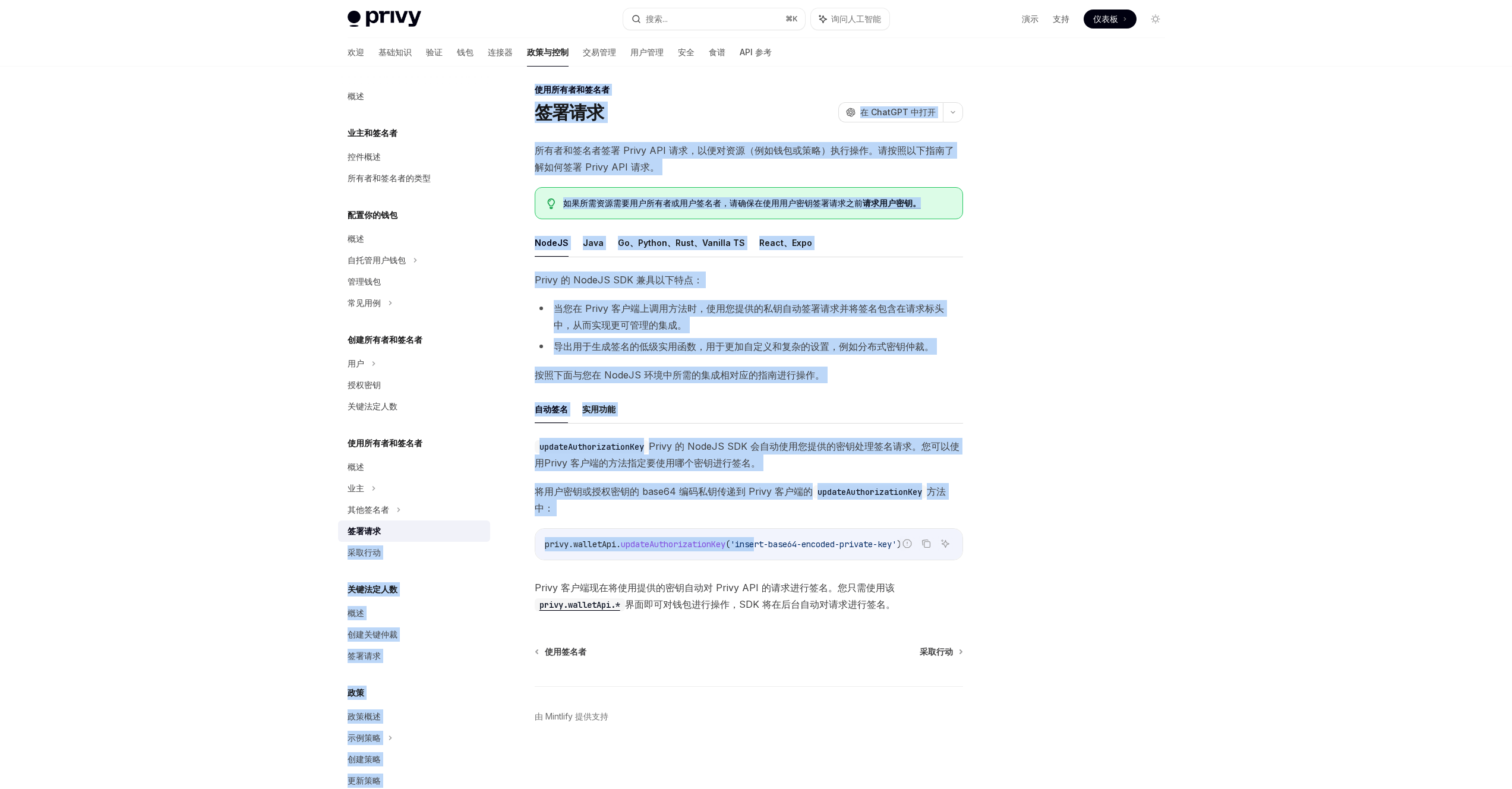
drag, startPoint x: 764, startPoint y: 539, endPoint x: 483, endPoint y: 528, distance: 281.2
click at [483, 528] on div "概述 业主和签名者 控件概述 所有者和签名者的类型 配置你的钱包 概述 自托管用户钱包 管理钱包 常见用例 创建所有者和签名者 用户 授权密钥 关键法定人数 …" at bounding box center [756, 424] width 875 height 730
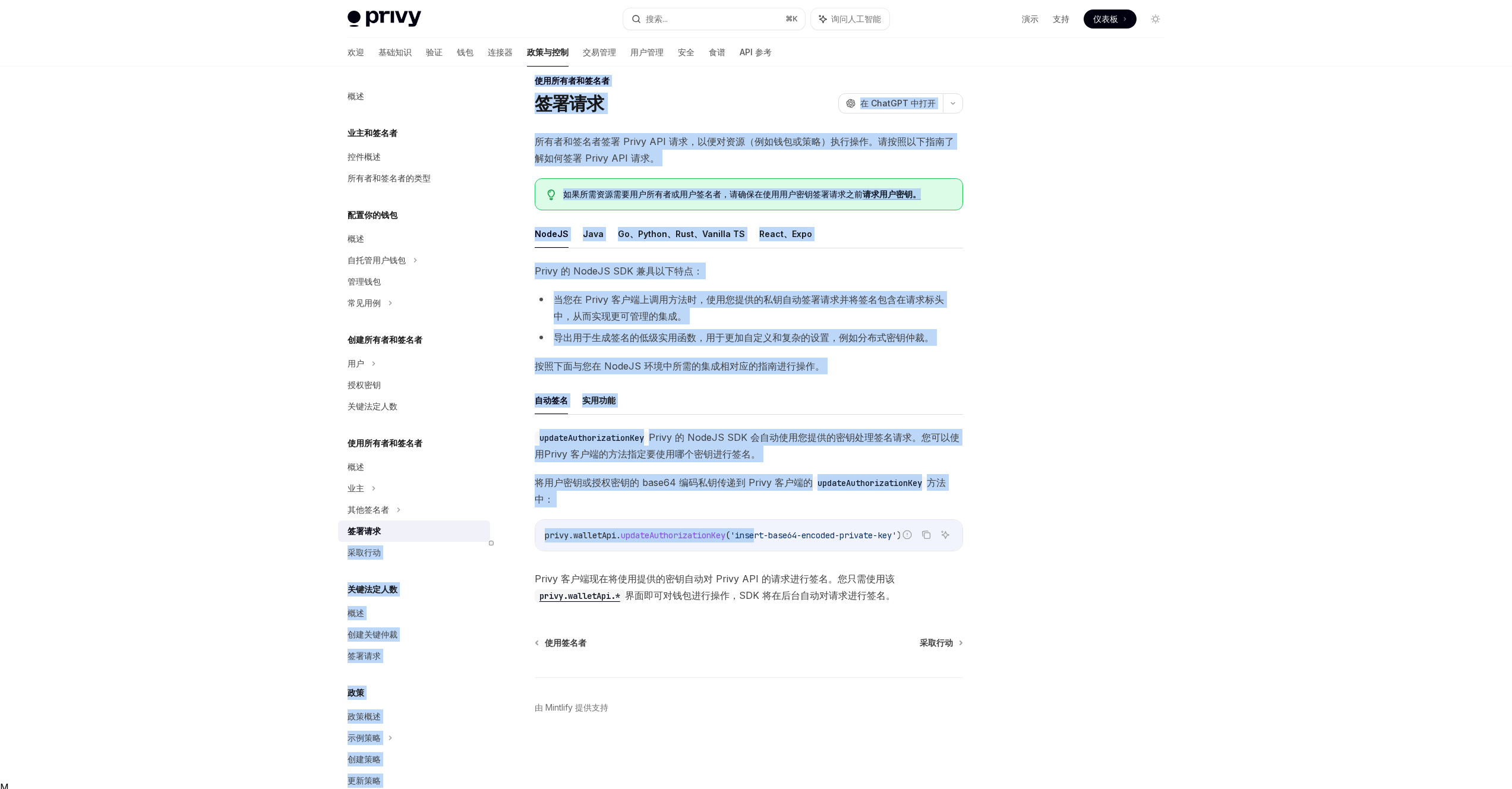
click at [659, 470] on div "updateAuthorizationKey Privy 的 NodeJS SDK 会自动使用您提供的密钥处理签名请求。您可以使用Privy 客户端的方法 指…" at bounding box center [748, 515] width 429 height 174
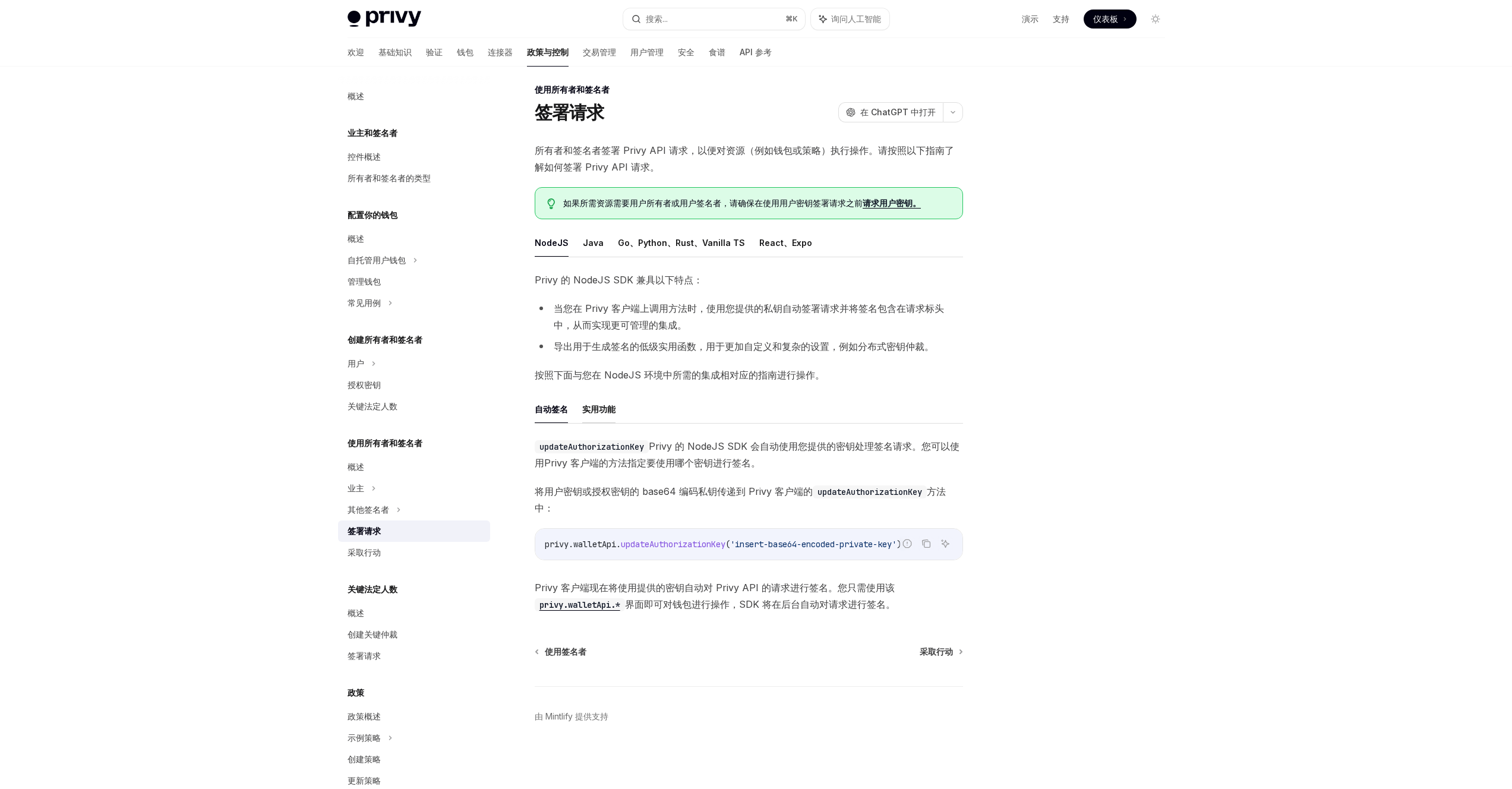
click at [608, 404] on font "实用功能" at bounding box center [599, 409] width 34 height 10
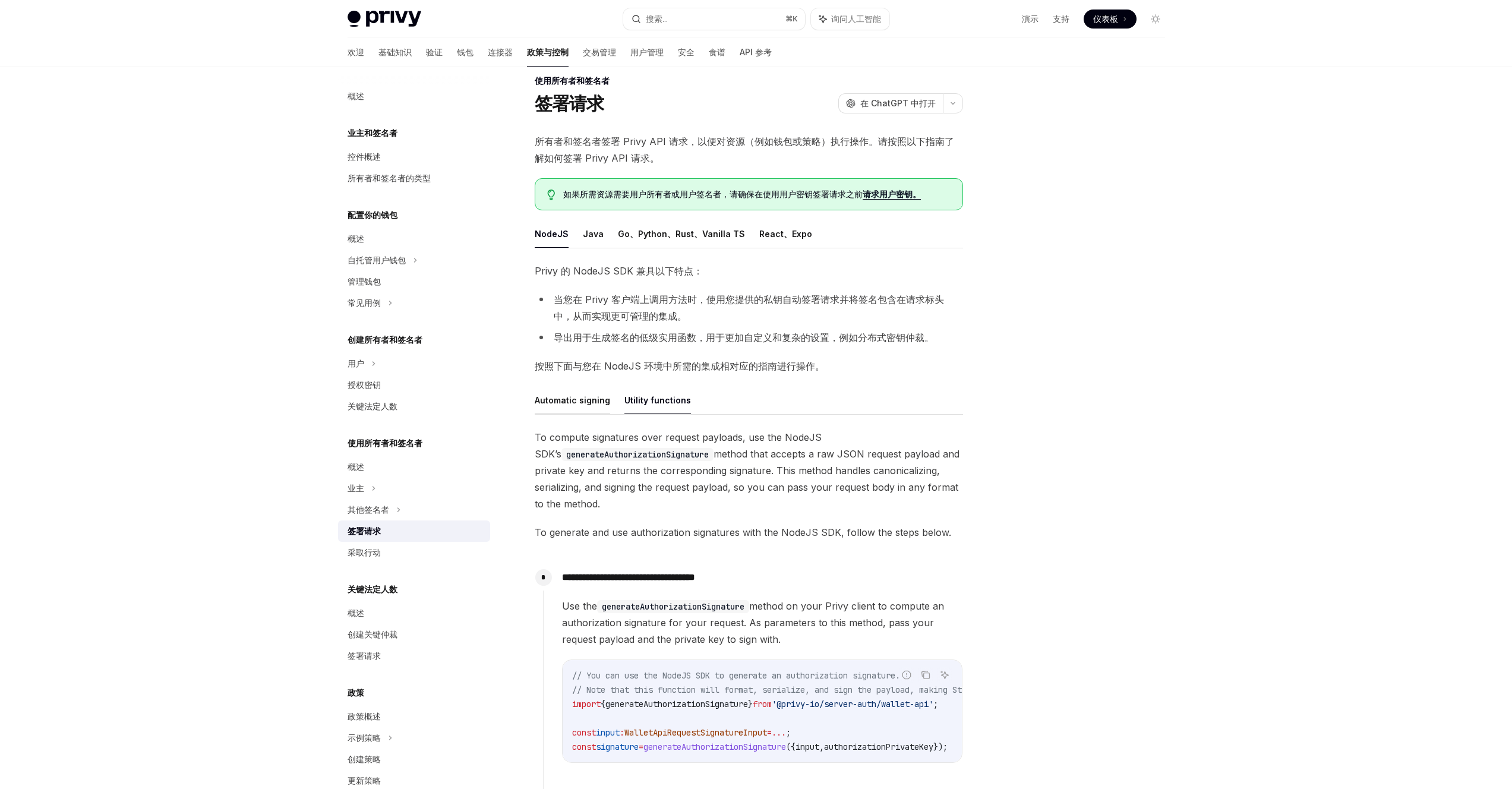
click at [566, 404] on button "Automatic signing" at bounding box center [572, 400] width 75 height 28
type textarea "*"
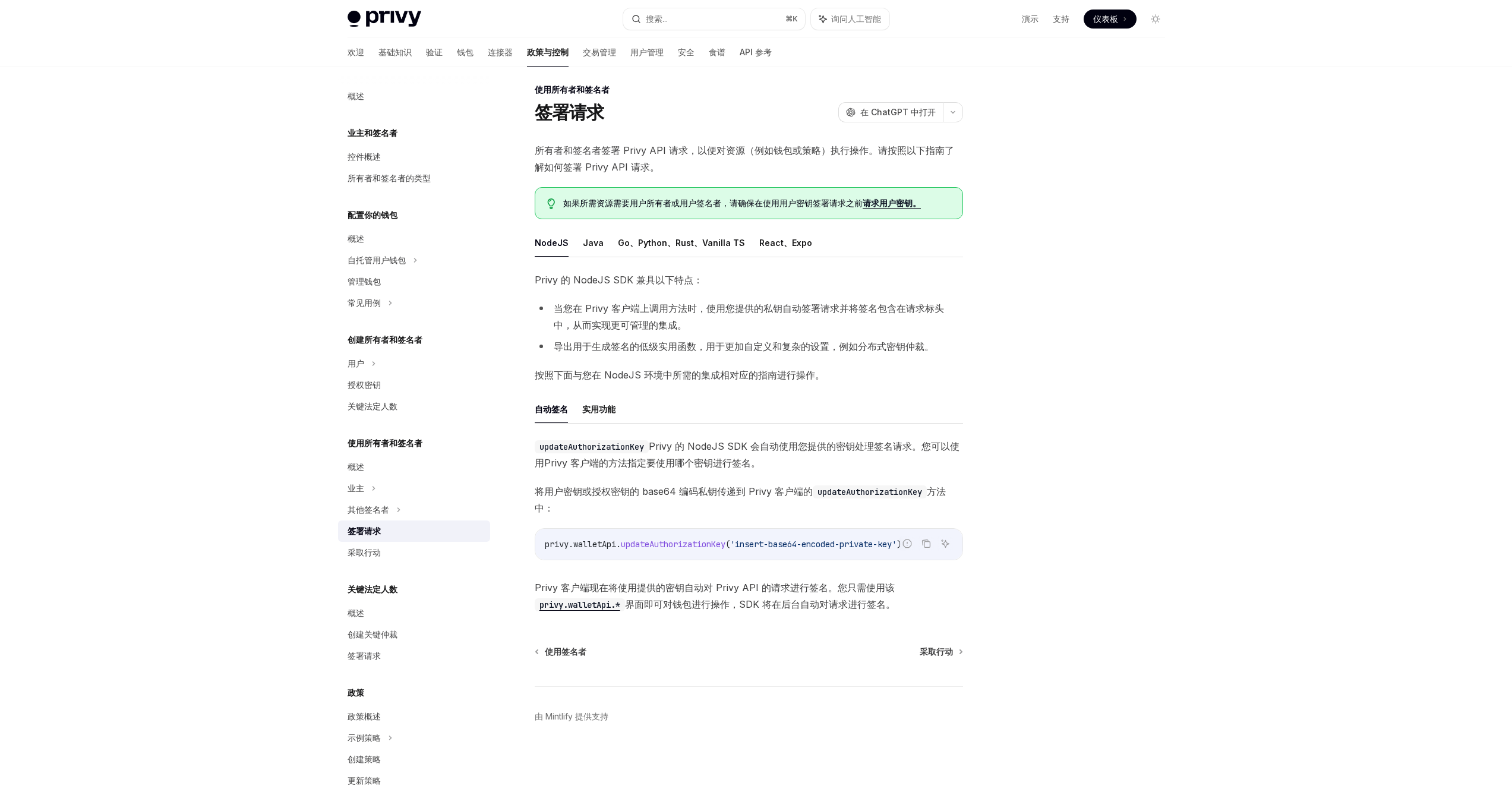
click at [696, 553] on div "updateAuthorizationKey Privy 的 NodeJS SDK 会自动使用您提供的密钥处理签名请求。您可以使用Privy 客户端的方法 指…" at bounding box center [748, 525] width 429 height 174
click at [696, 539] on span "updateAuthorizationKey" at bounding box center [672, 544] width 104 height 11
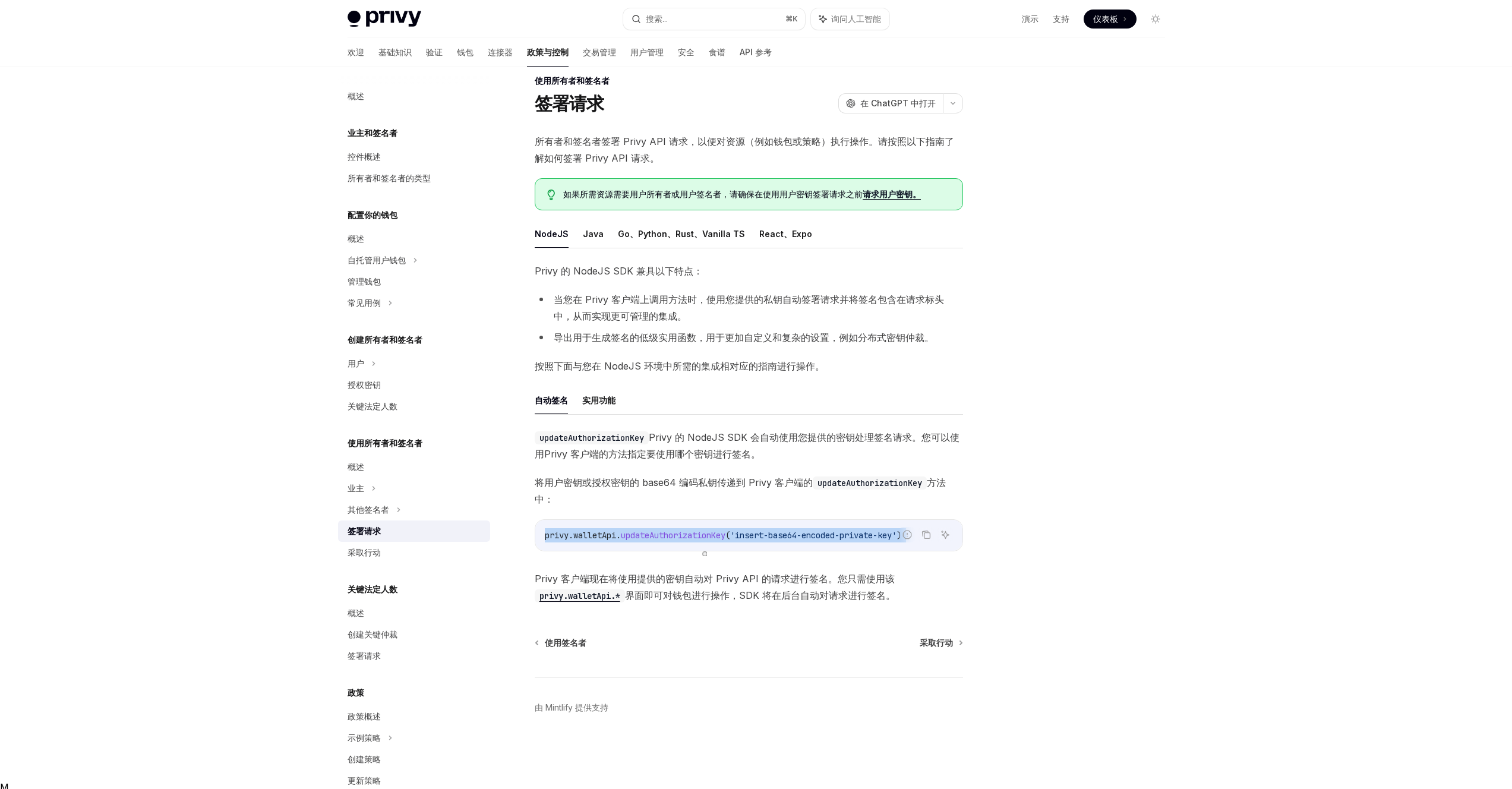
click at [696, 539] on span "updateAuthorizationKey" at bounding box center [672, 535] width 104 height 11
copy code "privy . walletApi . updateAuthorizationKey ( 'insert-base64-encoded-private-key…"
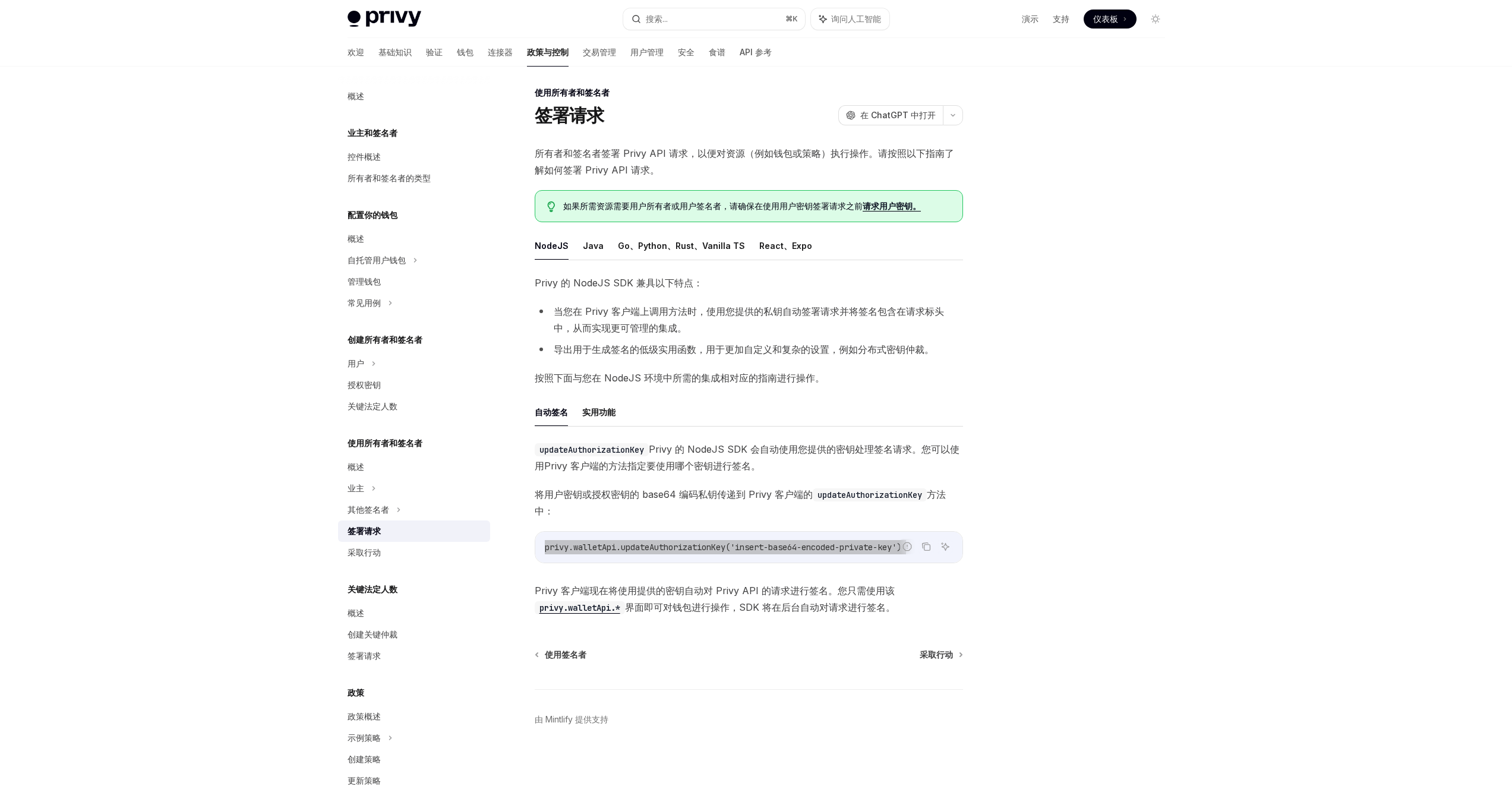
scroll to position [4, 0]
click at [684, 20] on button "搜索... ⌘ K" at bounding box center [714, 18] width 182 height 21
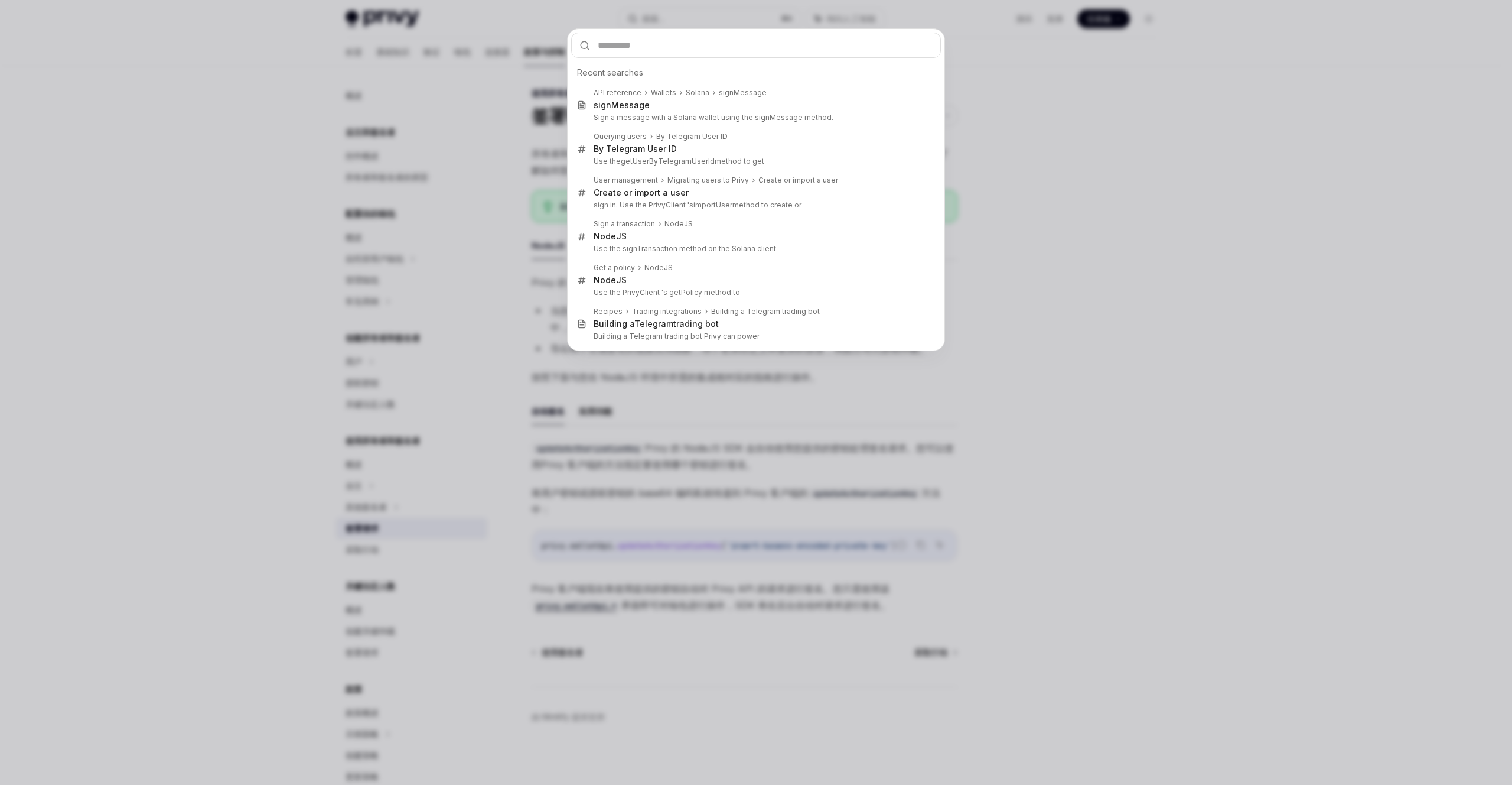
type input "**********"
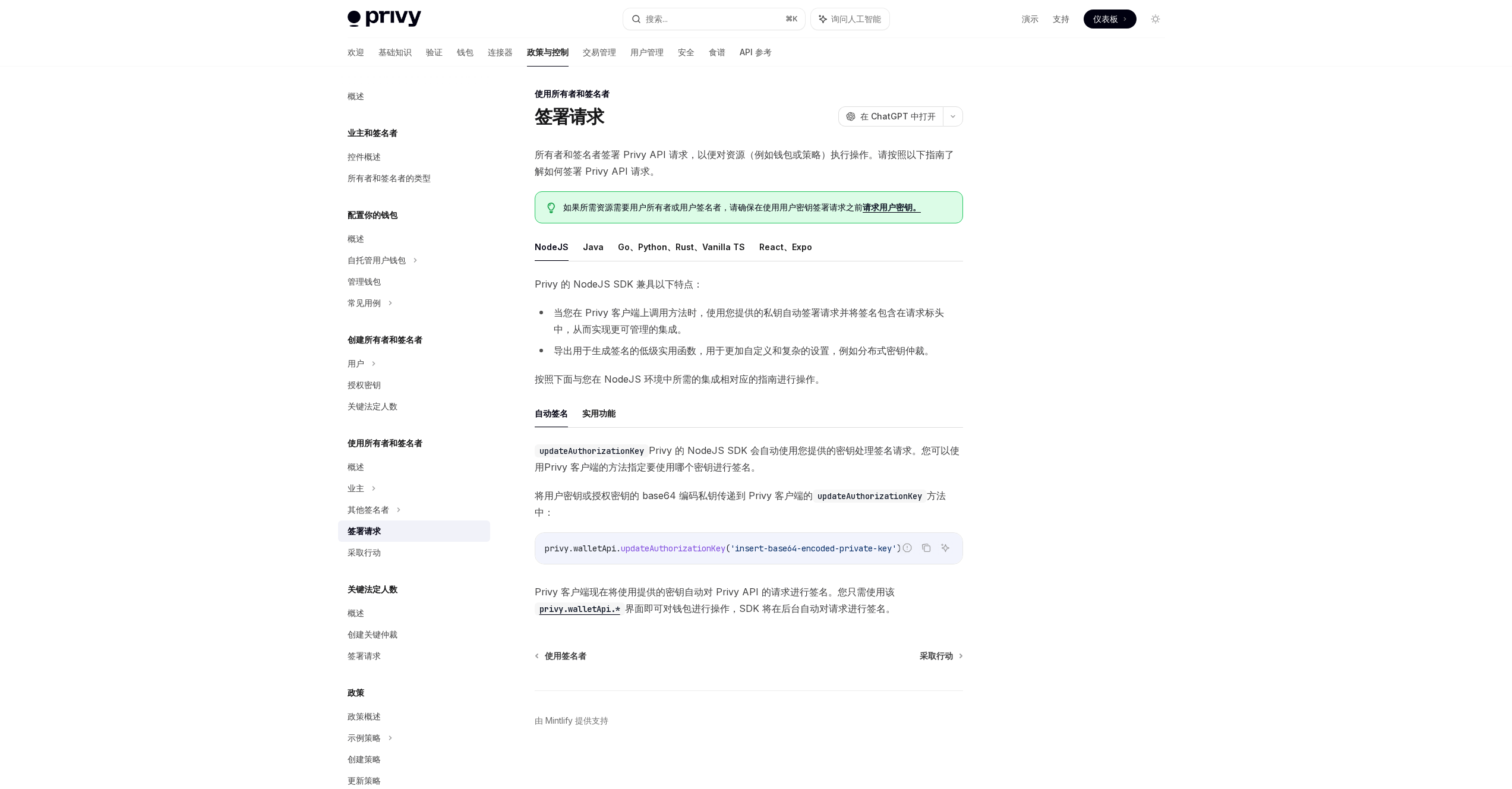
type textarea "*"
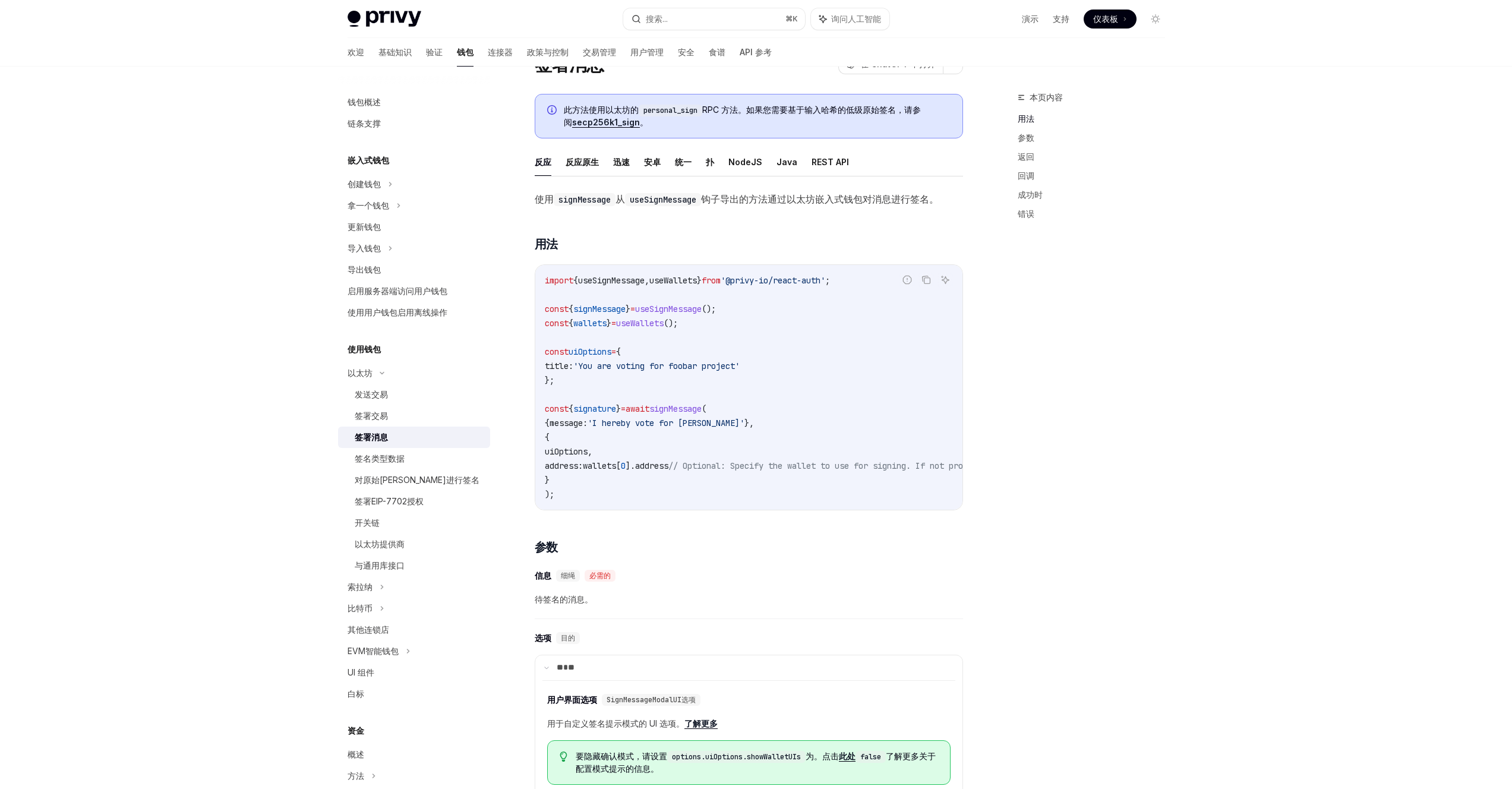
scroll to position [55, 0]
click at [667, 23] on font "搜索..." at bounding box center [656, 19] width 22 height 10
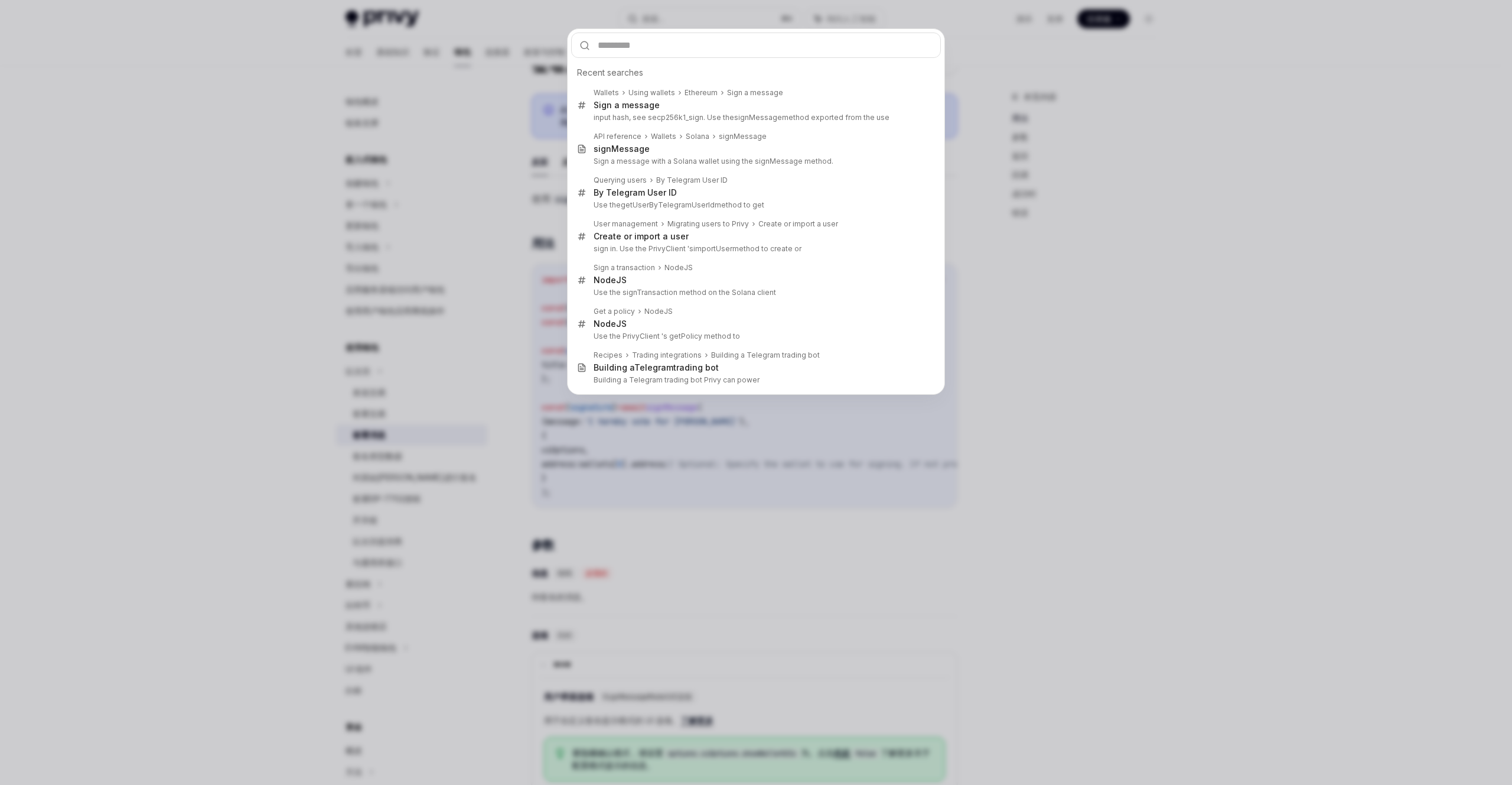
type input "**********"
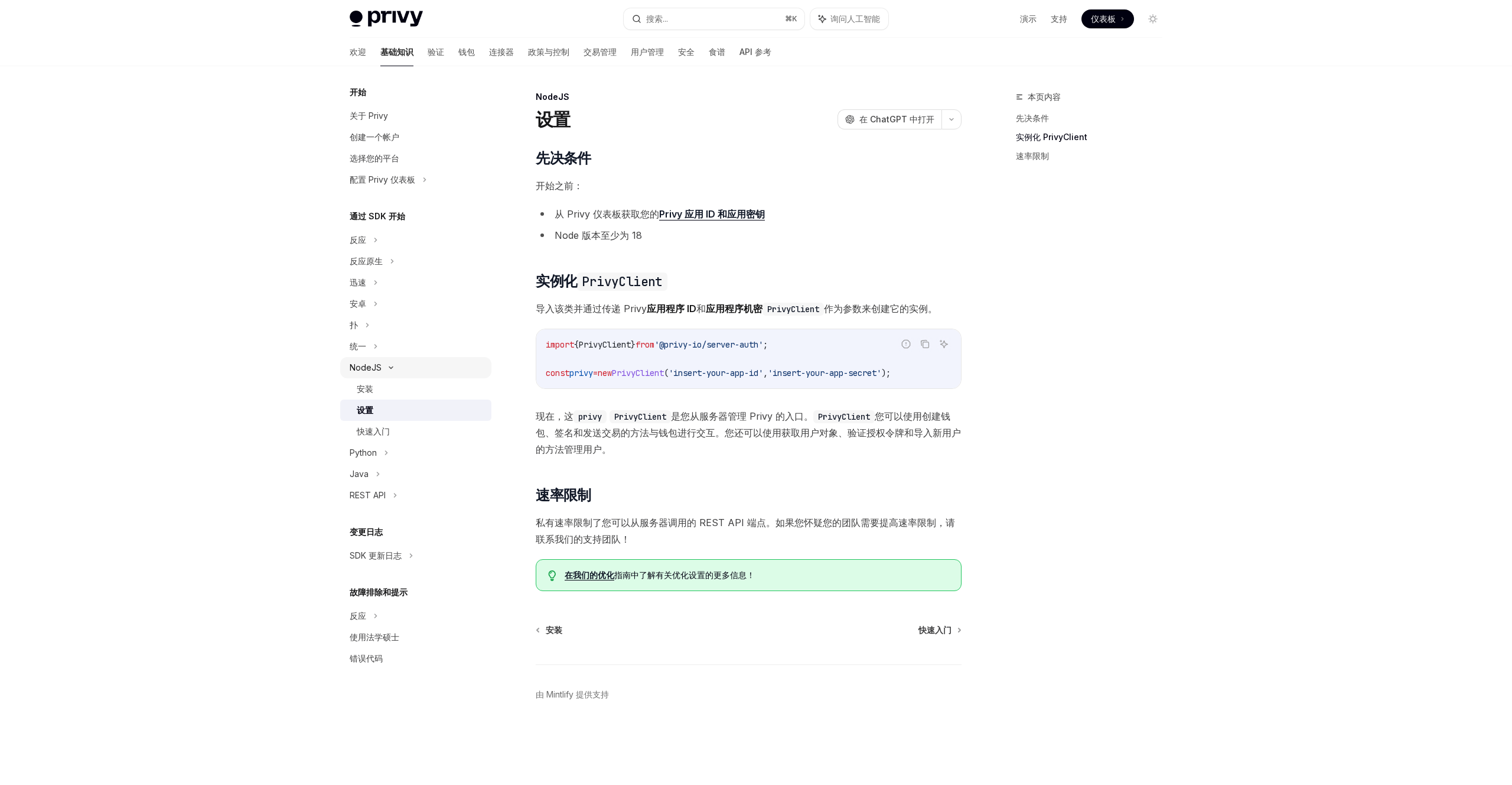
click at [404, 361] on div "NodeJS" at bounding box center [416, 367] width 151 height 21
click at [385, 367] on div "NodeJS" at bounding box center [416, 367] width 151 height 21
click at [366, 429] on font "快速入门" at bounding box center [373, 431] width 33 height 10
type textarea "*"
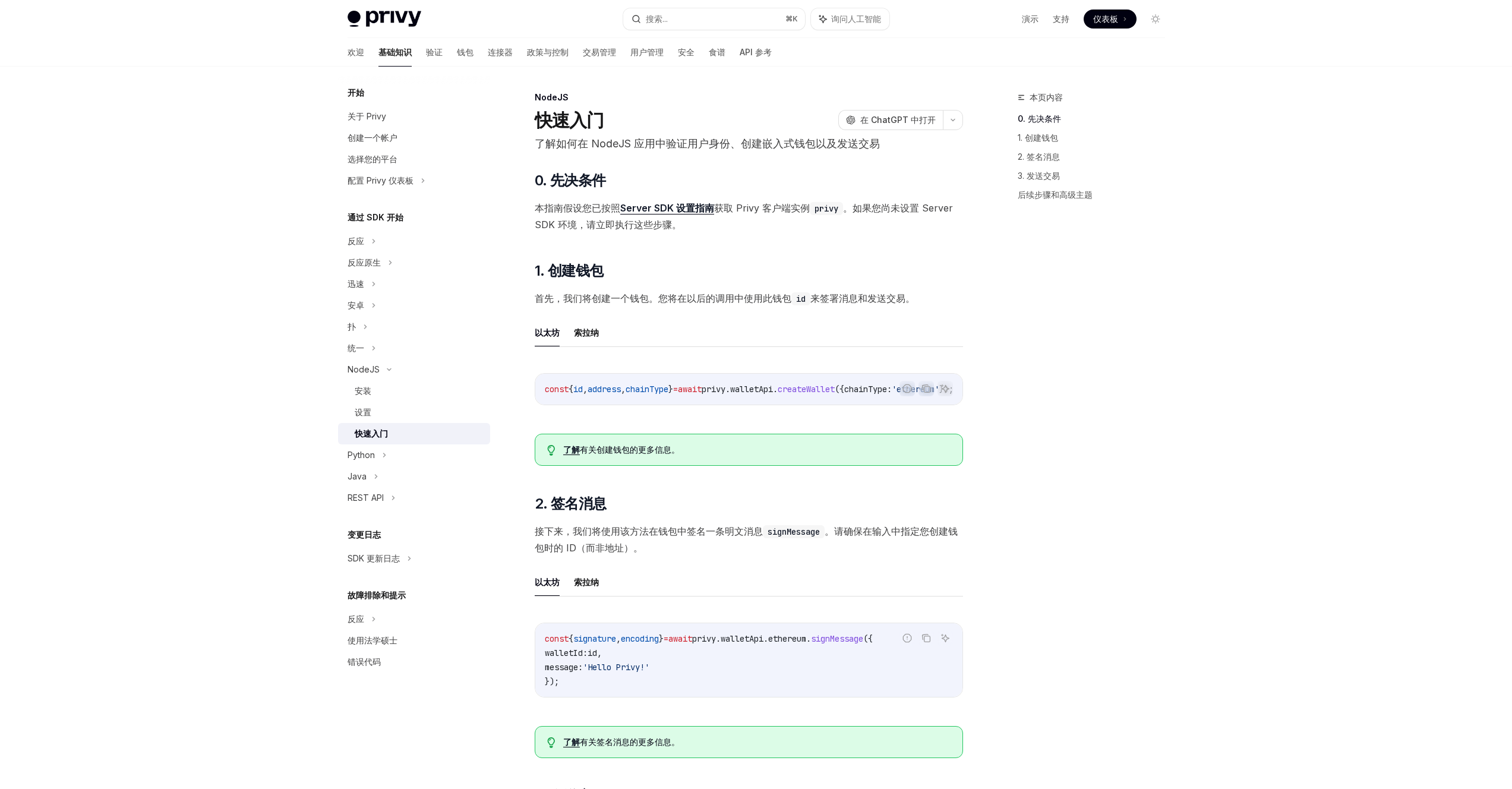
drag, startPoint x: 704, startPoint y: 404, endPoint x: 734, endPoint y: 403, distance: 30.0
click at [734, 403] on div "const { id , address , chainType } = await privy . walletApi . createWallet ({ …" at bounding box center [748, 389] width 427 height 31
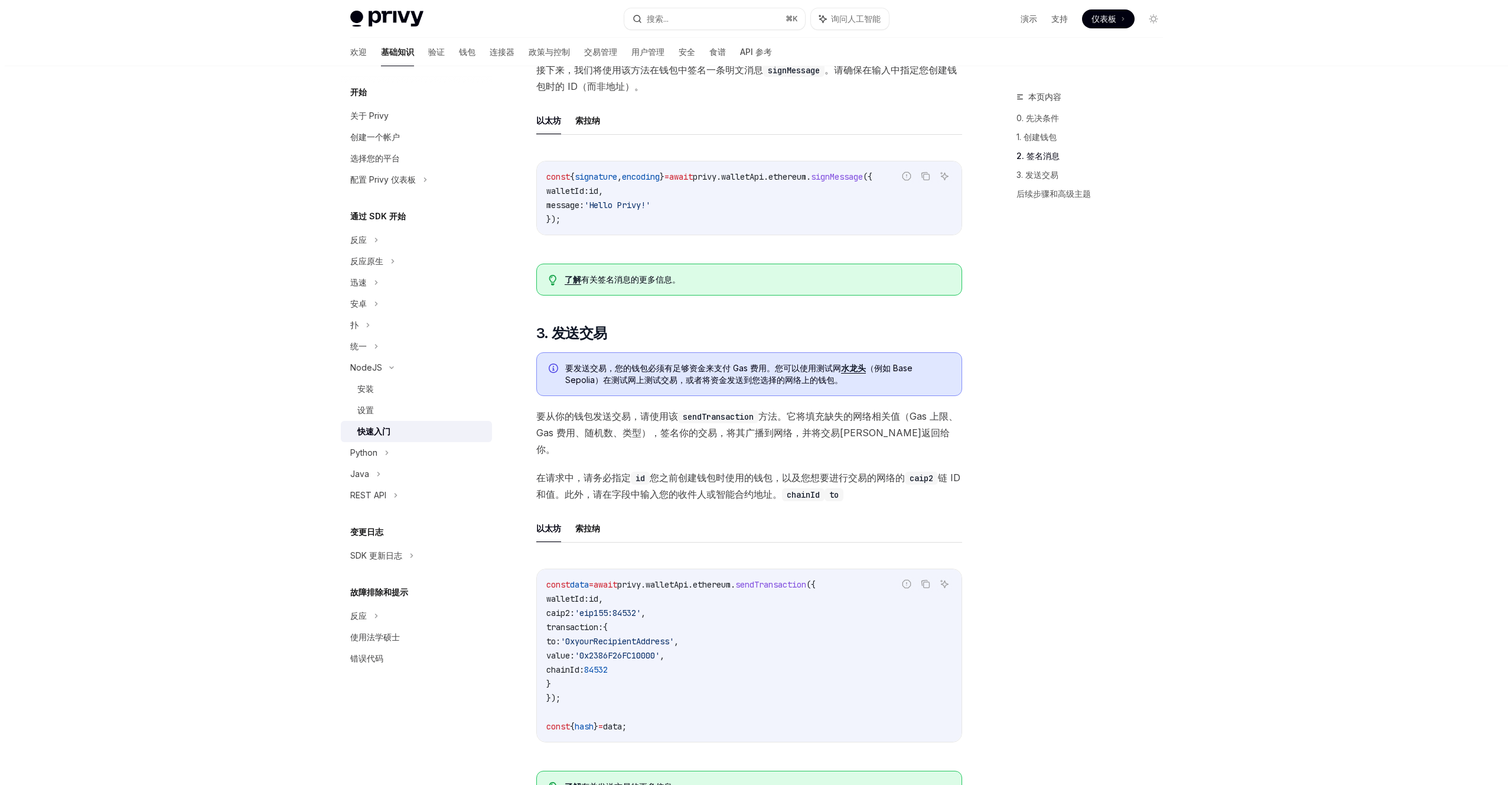
scroll to position [449, 0]
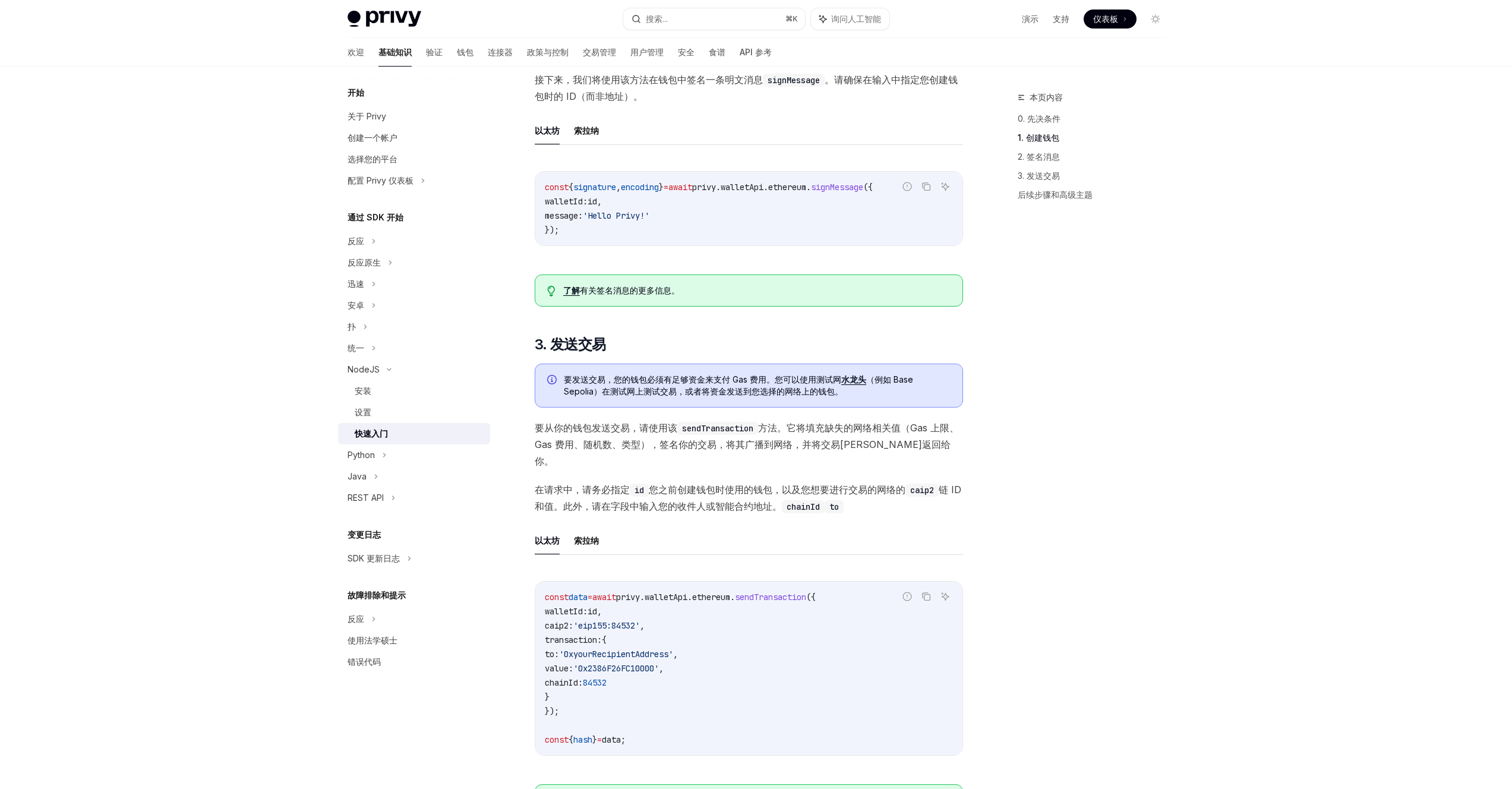
click at [874, 206] on code "const { signature , encoding } = await privy . walletApi . ethereum . signMessa…" at bounding box center [748, 209] width 408 height 57
click at [863, 193] on span "signMessage" at bounding box center [837, 187] width 53 height 11
copy span "signMessage"
click at [710, 20] on button "搜索... ⌘ K" at bounding box center [714, 18] width 182 height 21
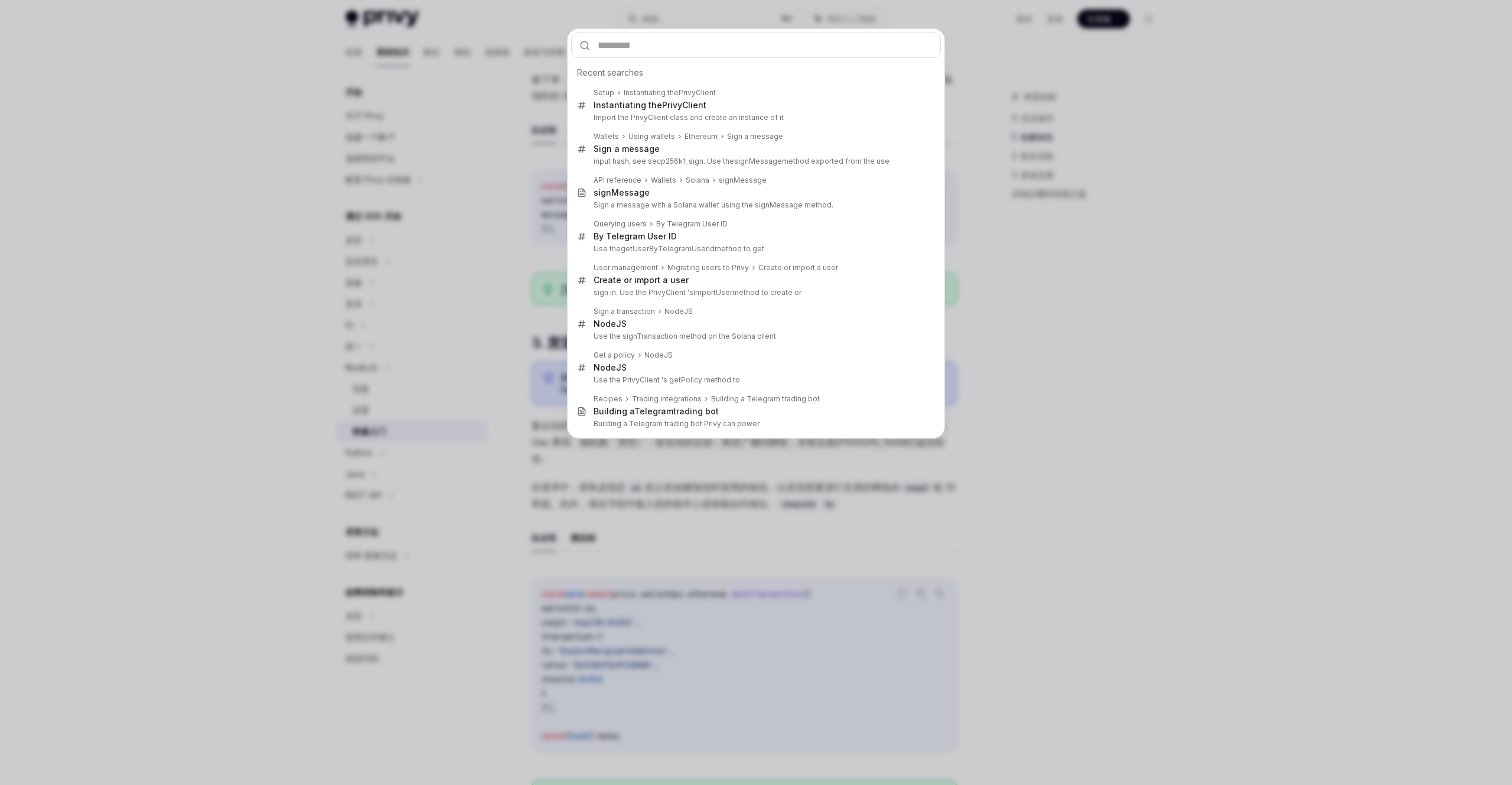
type input "**********"
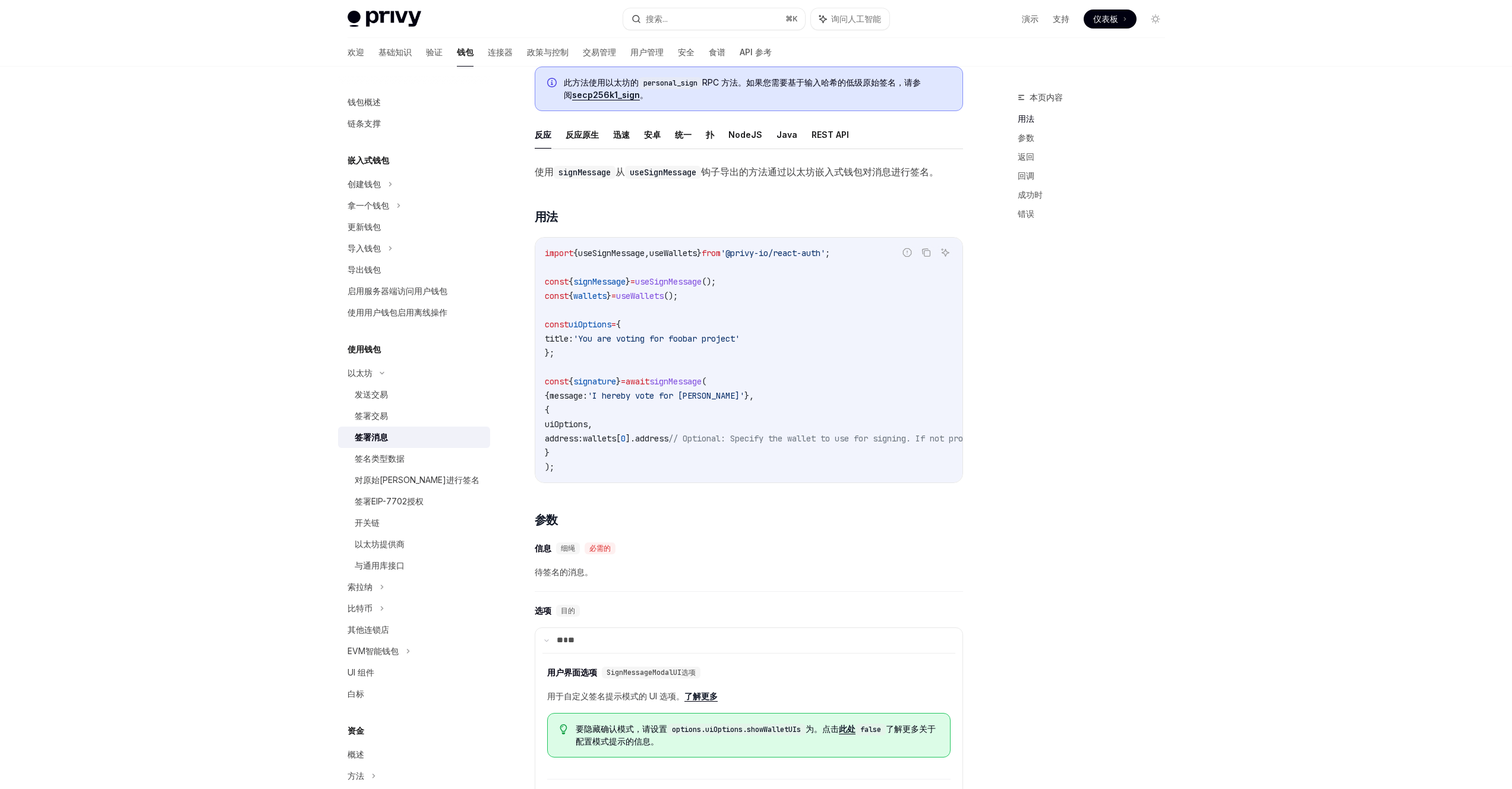
scroll to position [75, 0]
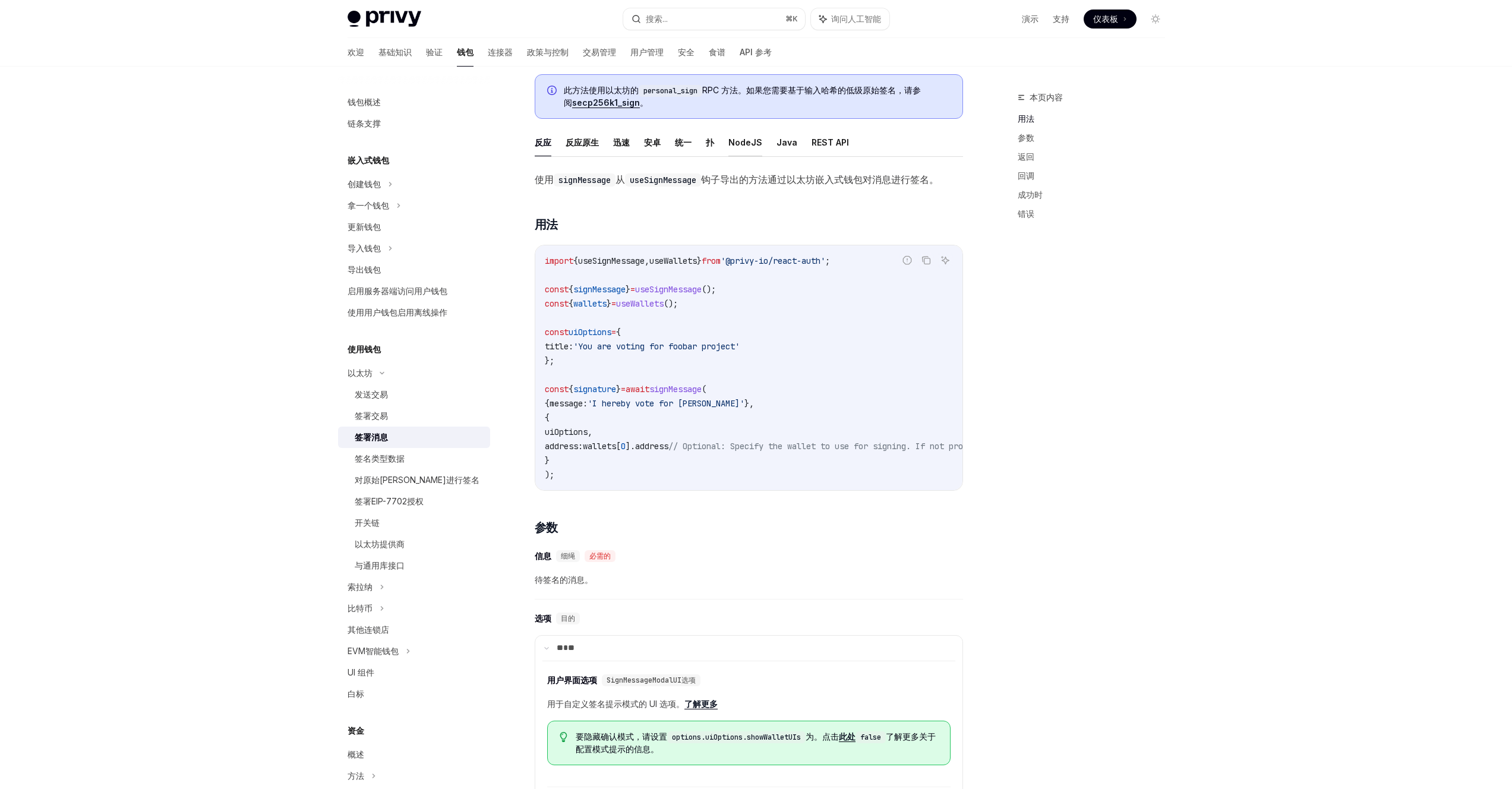
click at [745, 139] on font "NodeJS" at bounding box center [745, 142] width 34 height 10
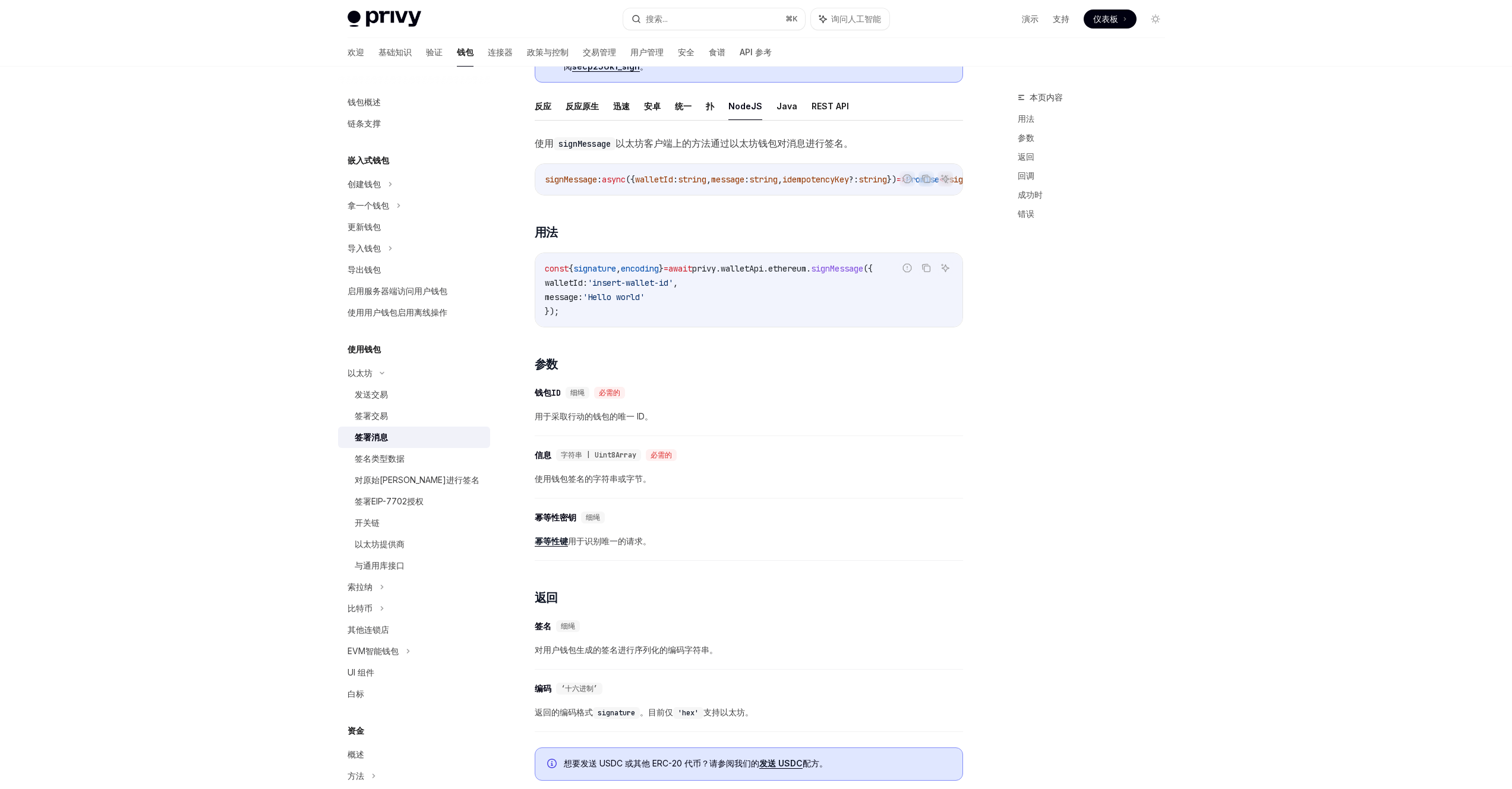
scroll to position [107, 0]
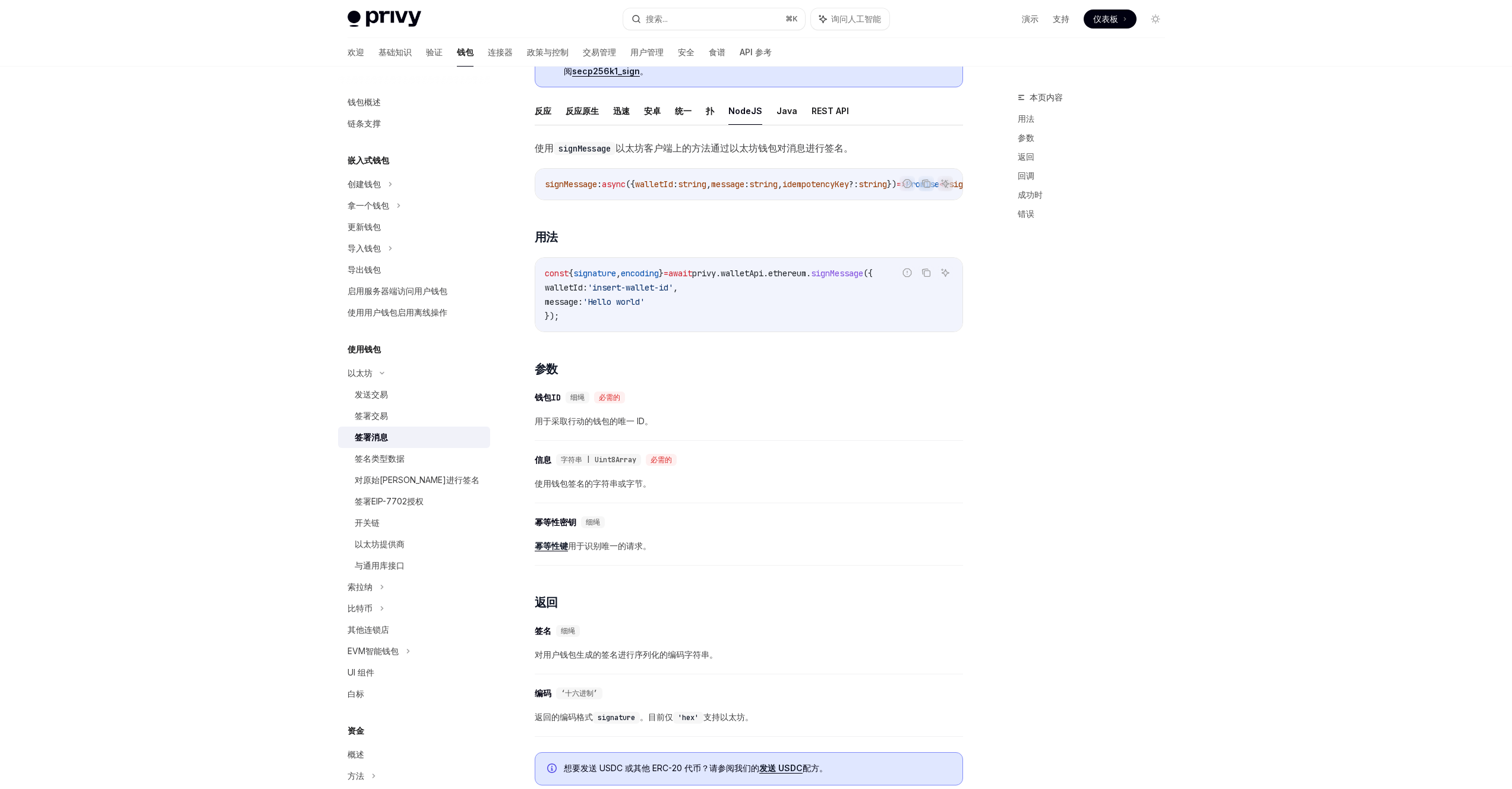
drag, startPoint x: 765, startPoint y: 204, endPoint x: 783, endPoint y: 202, distance: 18.1
click at [783, 200] on div "报告错误代码 复制 询问人工智能 signMessage : async ({ walletId : string , message : string , …" at bounding box center [748, 184] width 429 height 32
click at [757, 182] on span "idempotencyKey" at bounding box center [723, 184] width 66 height 11
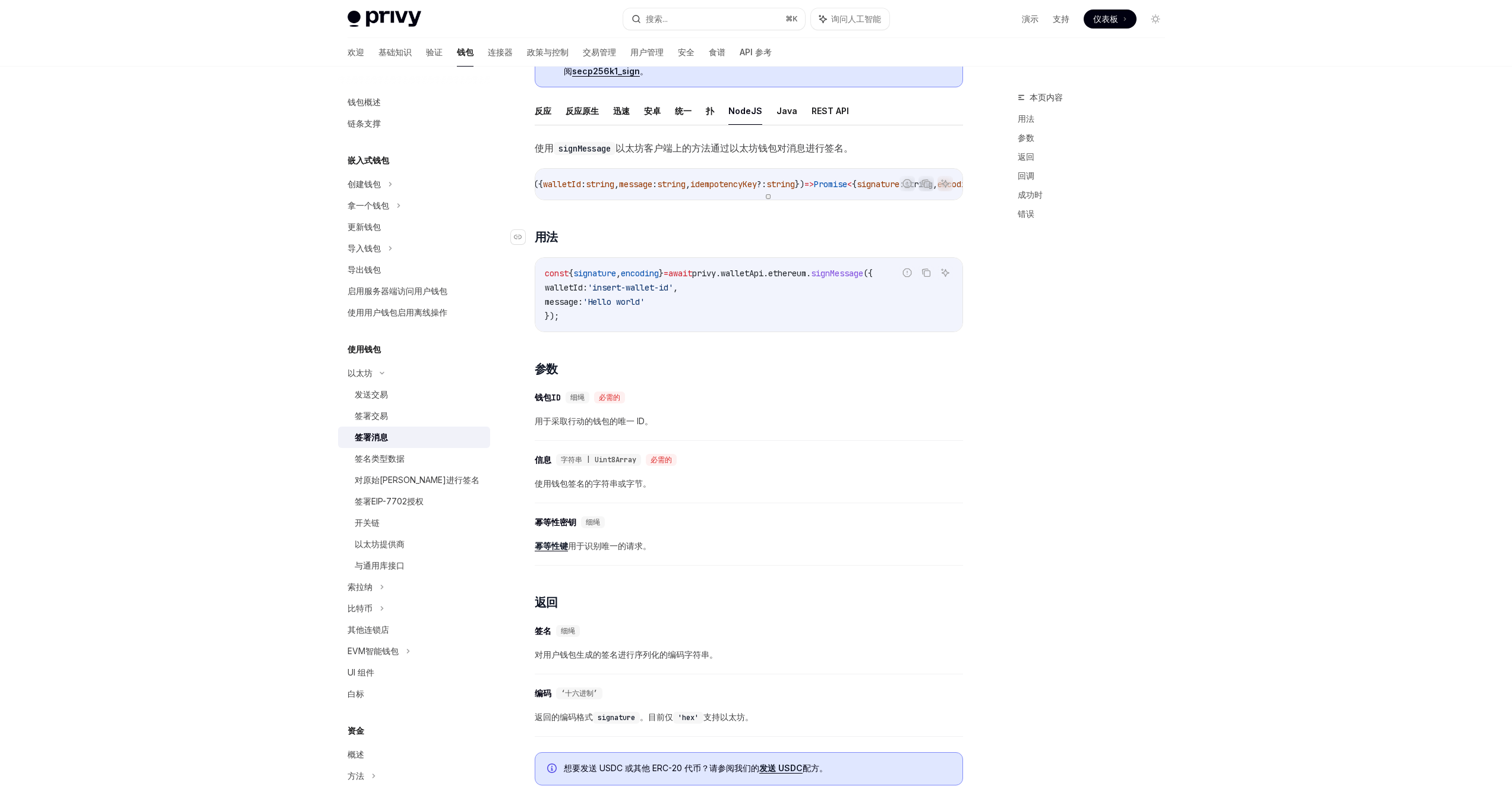
click at [710, 234] on h3 "​ 用法" at bounding box center [748, 236] width 429 height 17
click at [667, 319] on code "const { signature , encoding } = await privy . walletApi . ethereum . signMessa…" at bounding box center [748, 295] width 408 height 57
click at [625, 307] on span "'Hello world'" at bounding box center [613, 301] width 62 height 11
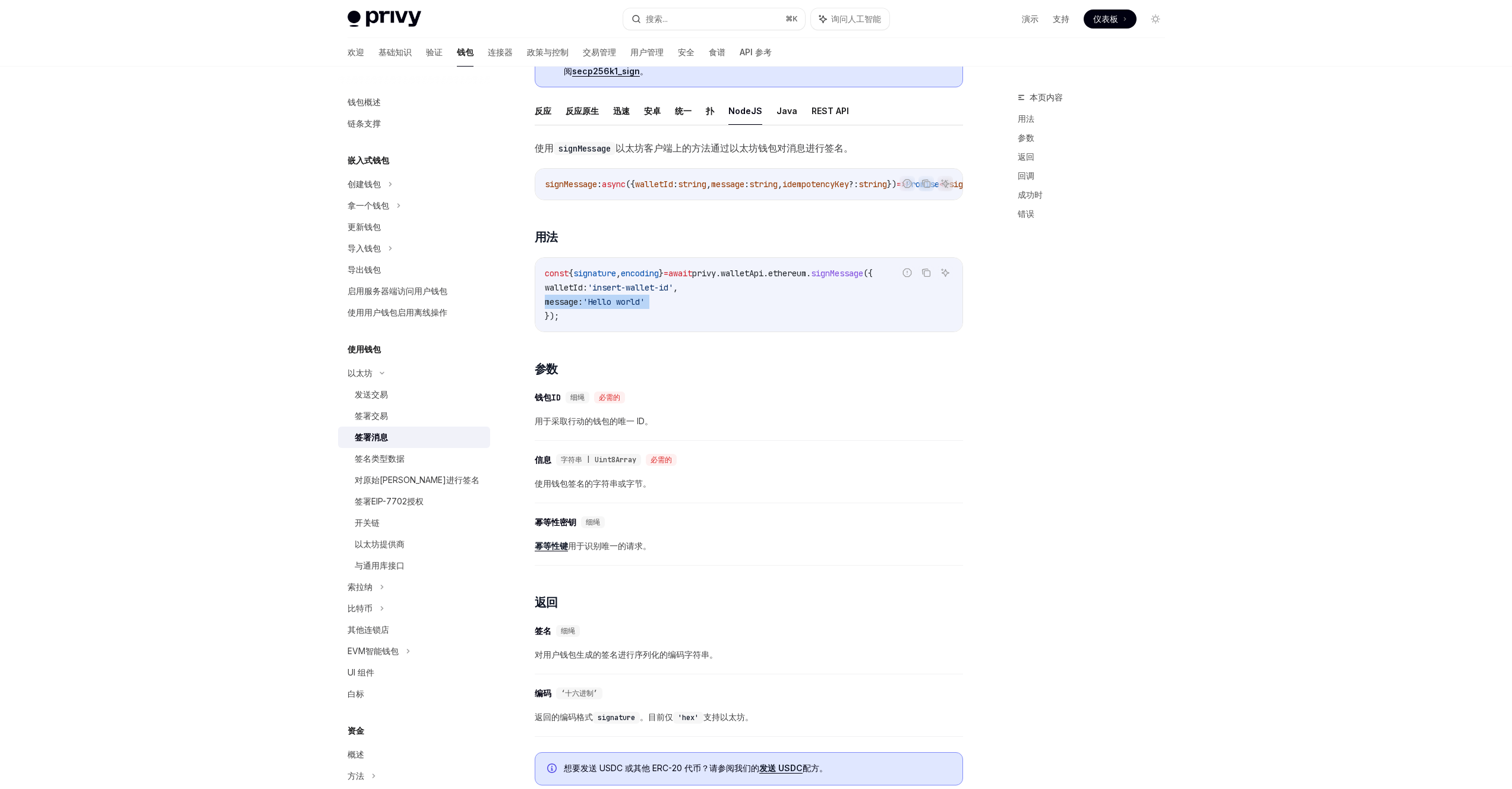
click at [625, 307] on span "'Hello world'" at bounding box center [613, 301] width 62 height 11
click at [691, 389] on div "​ 钱包ID 细绳 必需的 用于采取行动的钱包的唯一 ID。" at bounding box center [748, 412] width 429 height 56
click at [849, 185] on span "idempotencyKey" at bounding box center [816, 184] width 66 height 11
click at [573, 182] on span "signMessage" at bounding box center [571, 184] width 53 height 11
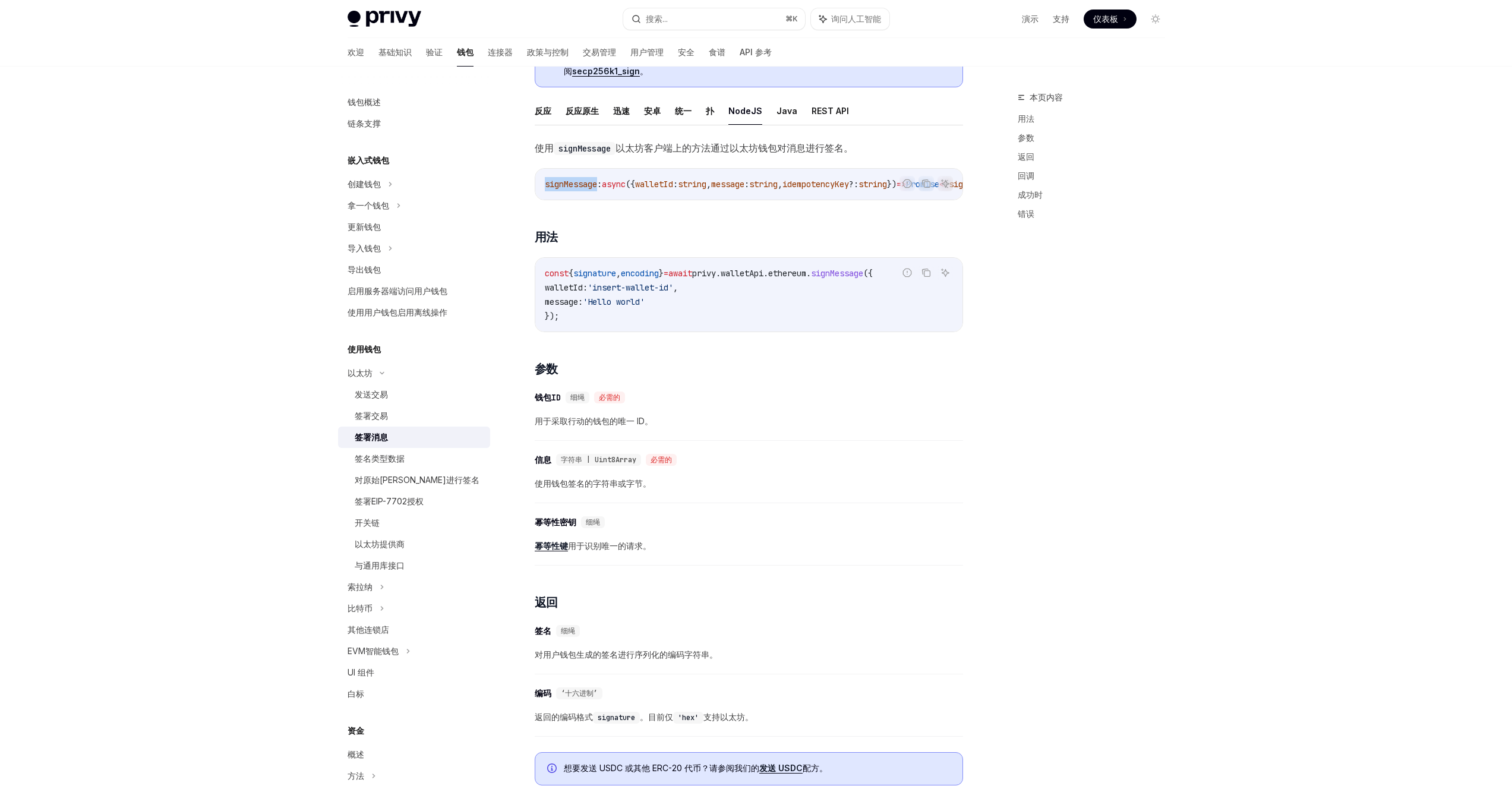
click at [573, 182] on span "signMessage" at bounding box center [571, 184] width 53 height 11
copy span "signMessage"
click at [706, 181] on span "string" at bounding box center [691, 184] width 28 height 11
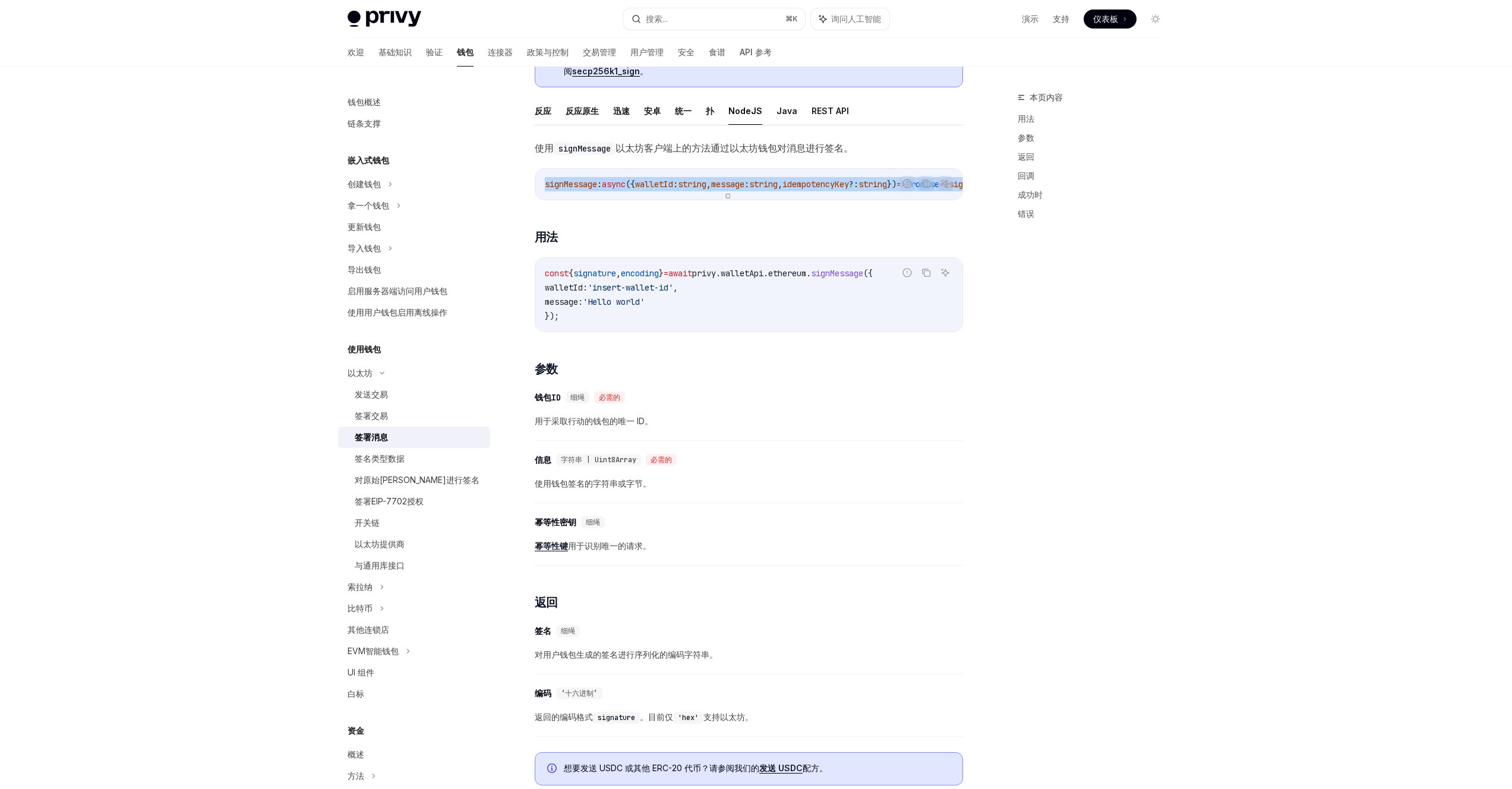
click at [706, 181] on span "string" at bounding box center [691, 184] width 28 height 11
copy code "signMessage : async ({ walletId : string , message : string , idempotencyKey ?:…"
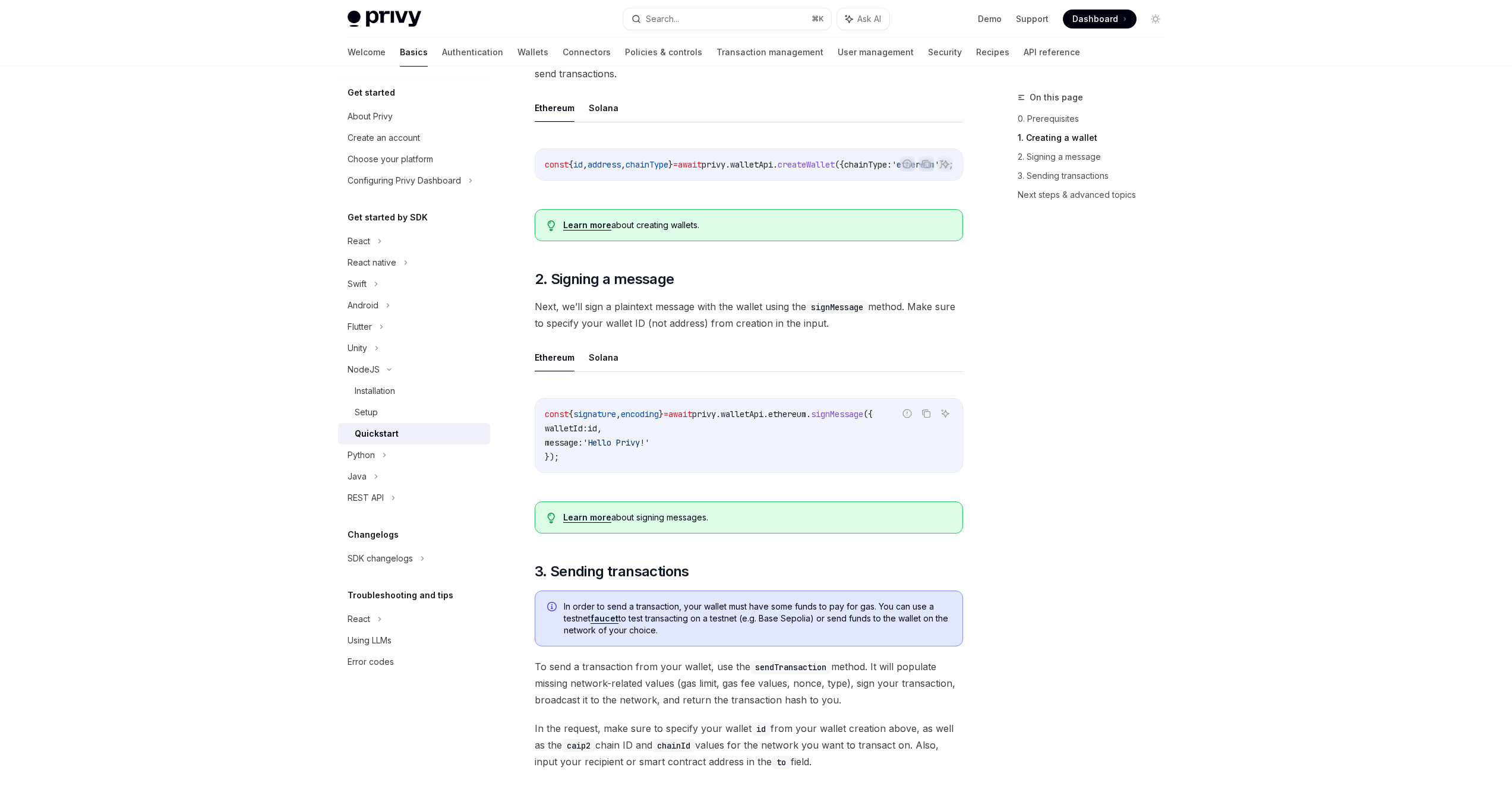
scroll to position [451, 0]
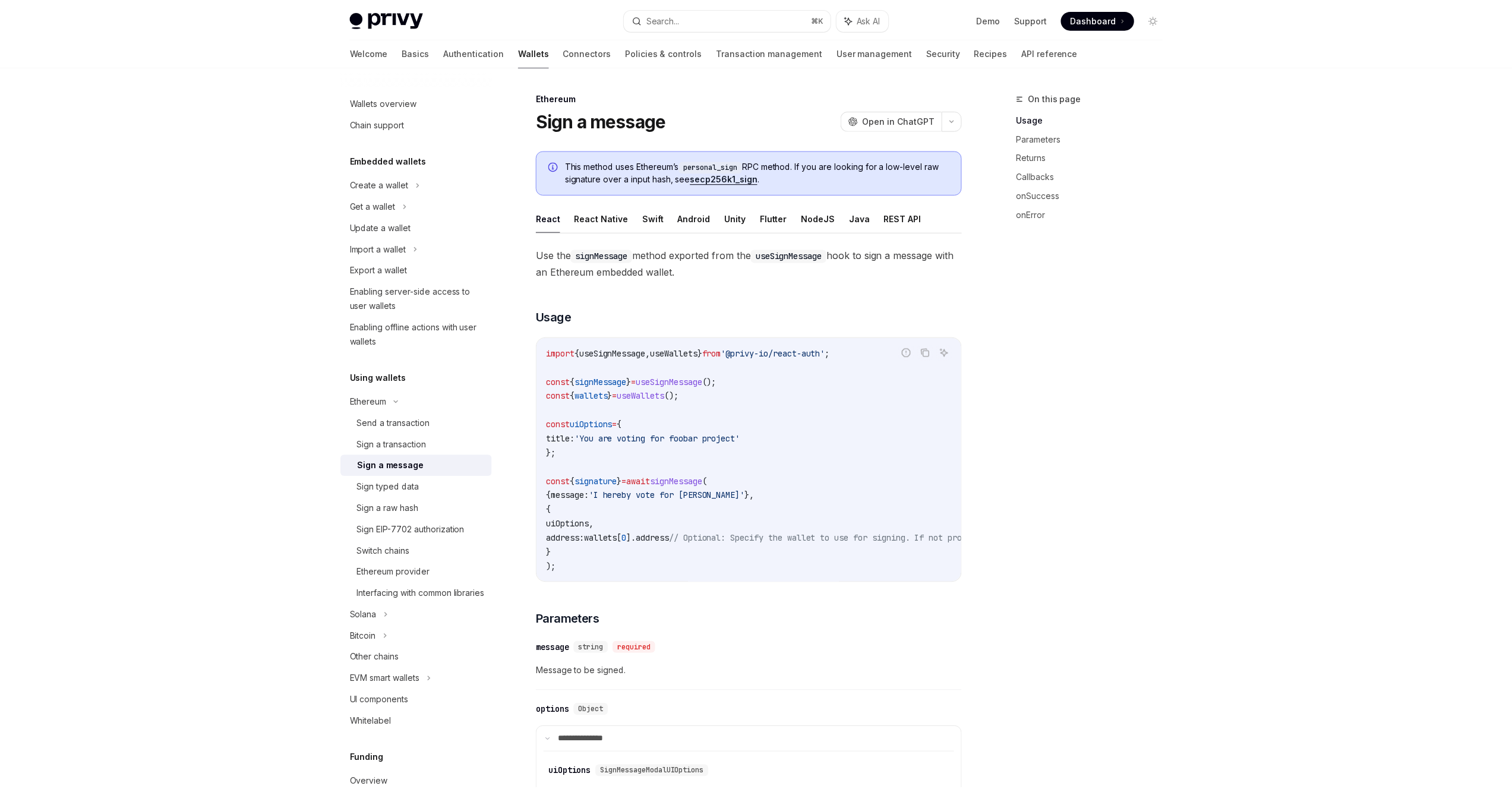
scroll to position [55, 0]
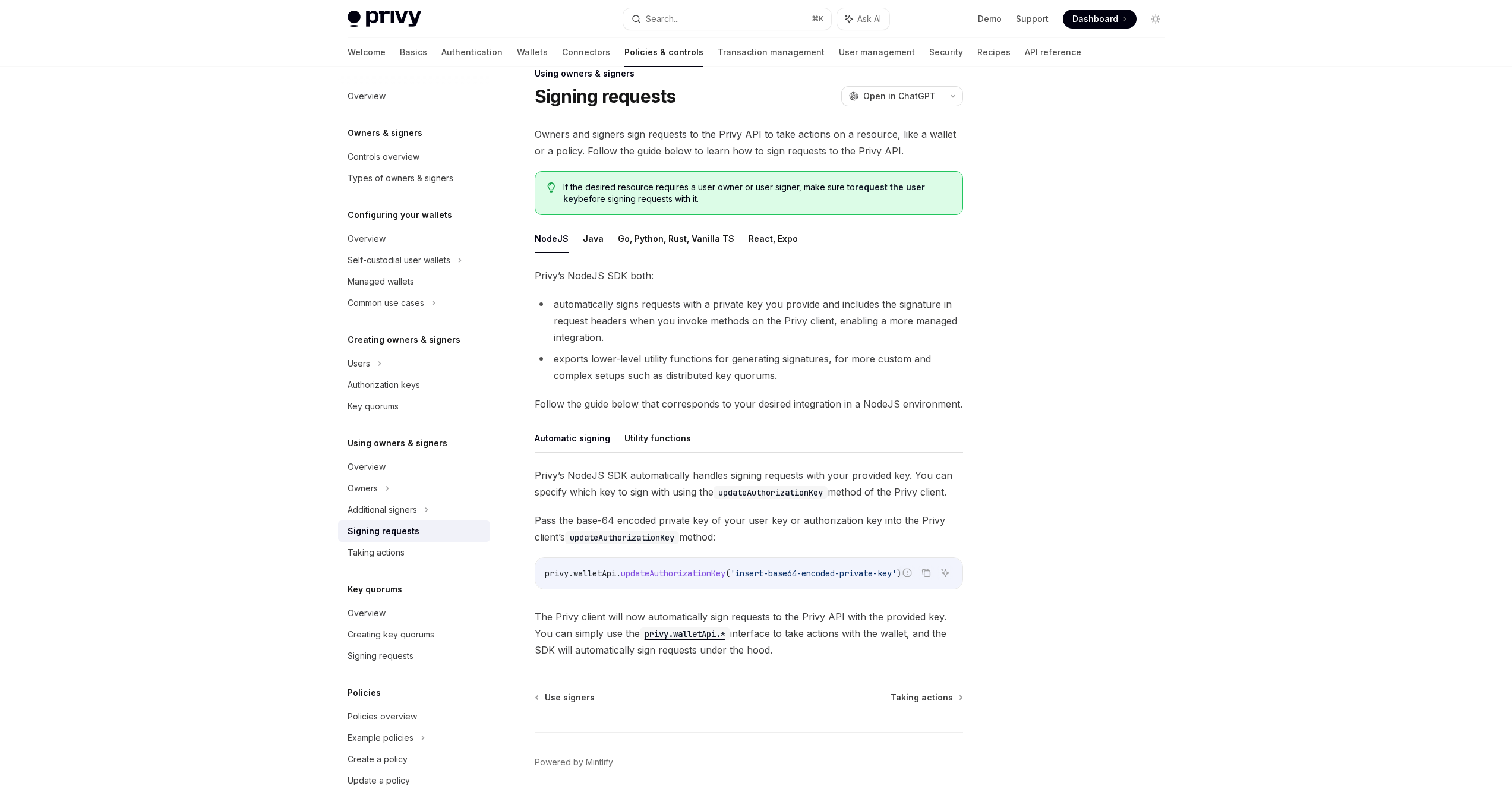
scroll to position [17, 0]
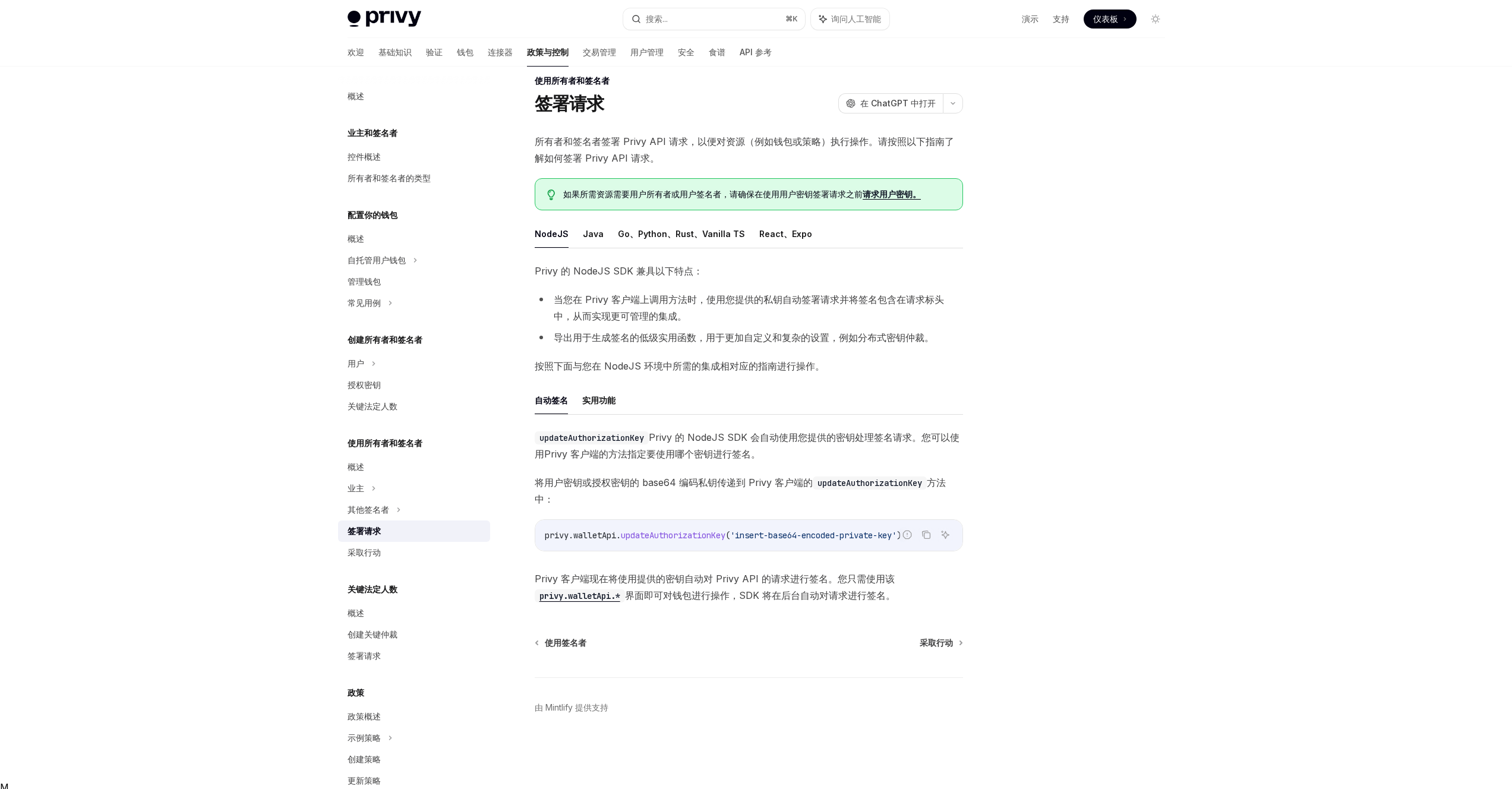
type textarea "*"
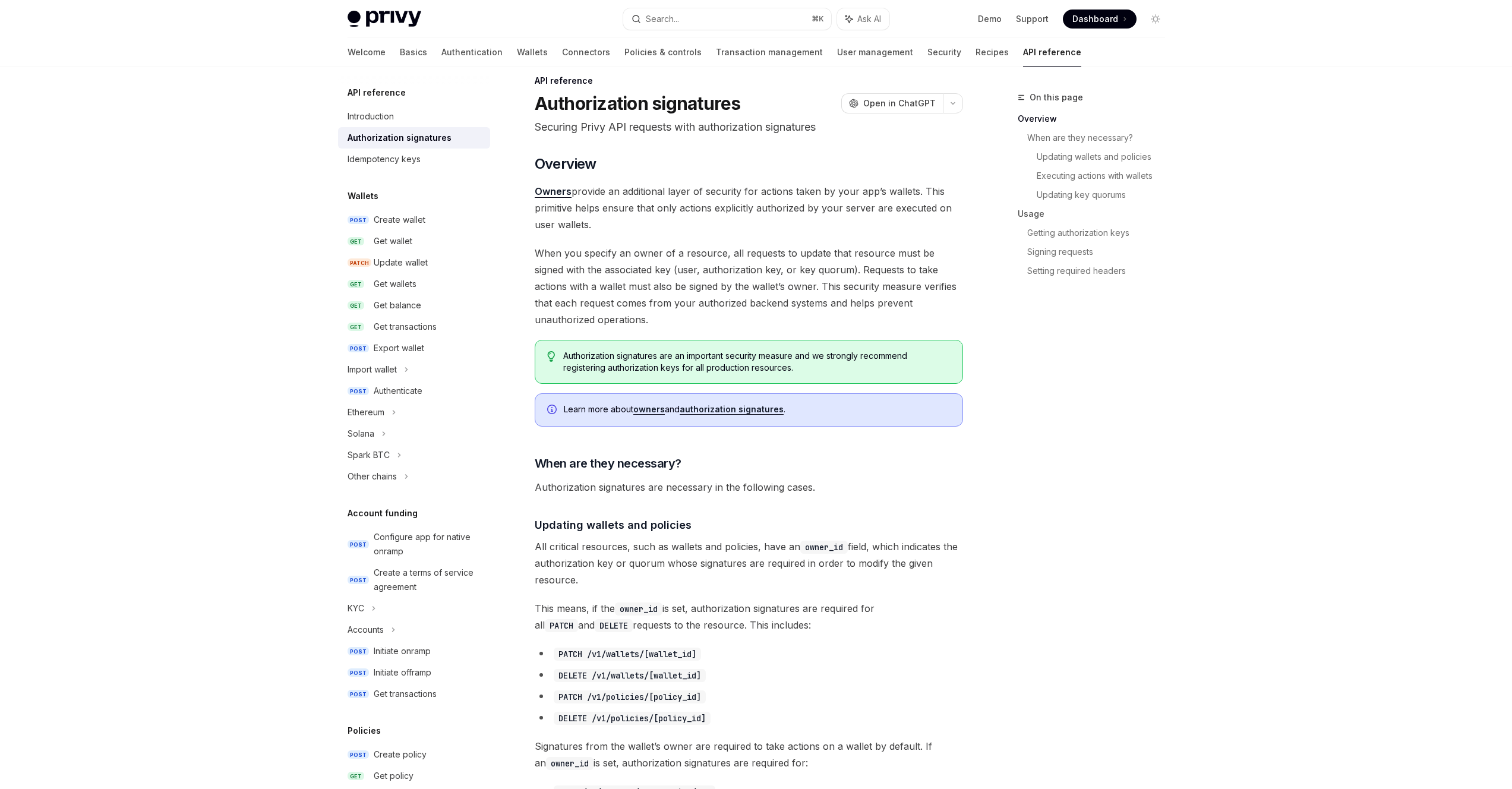
scroll to position [251, 0]
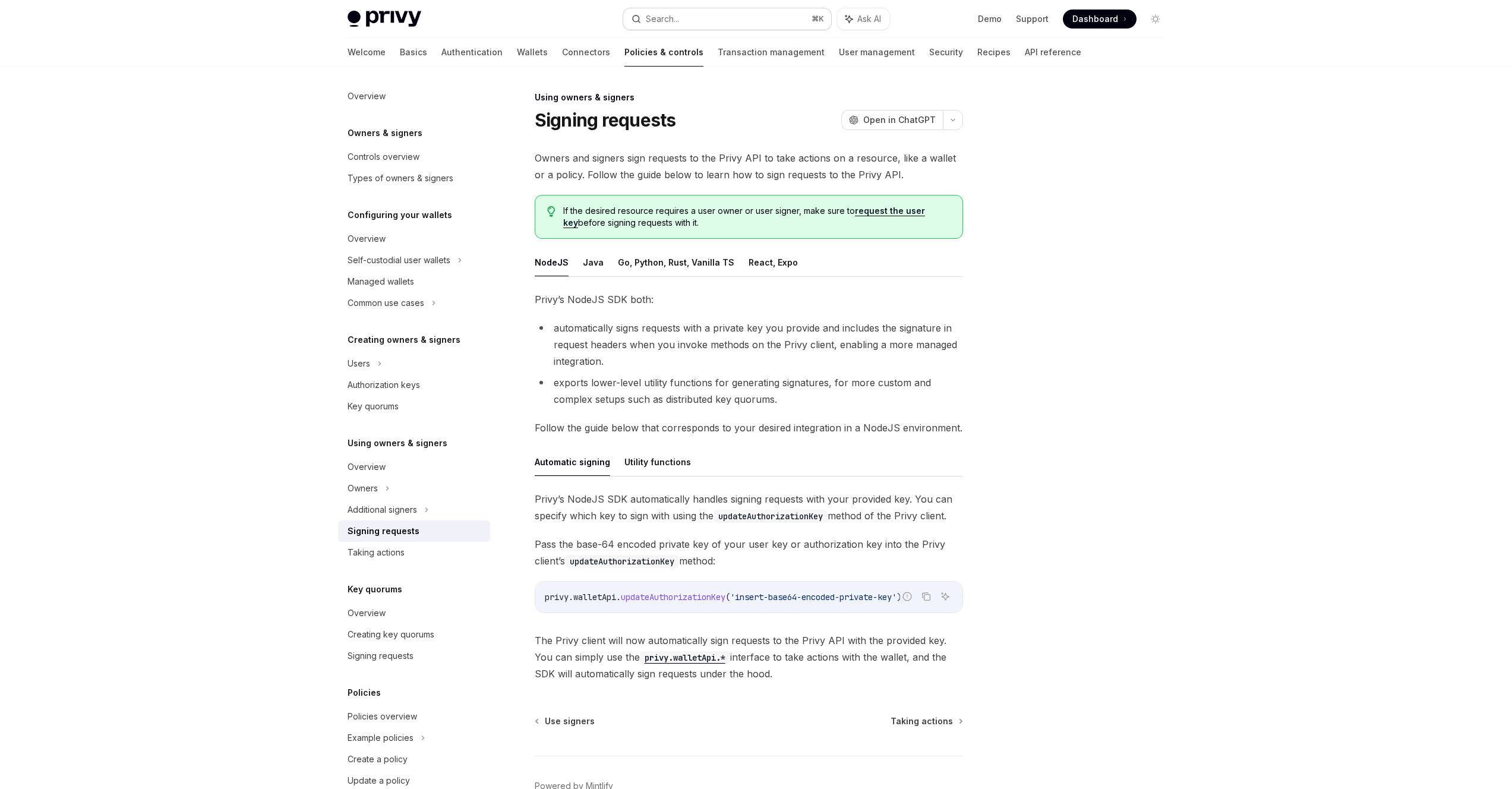
click at [710, 15] on button "Search... ⌘ K" at bounding box center [727, 18] width 208 height 21
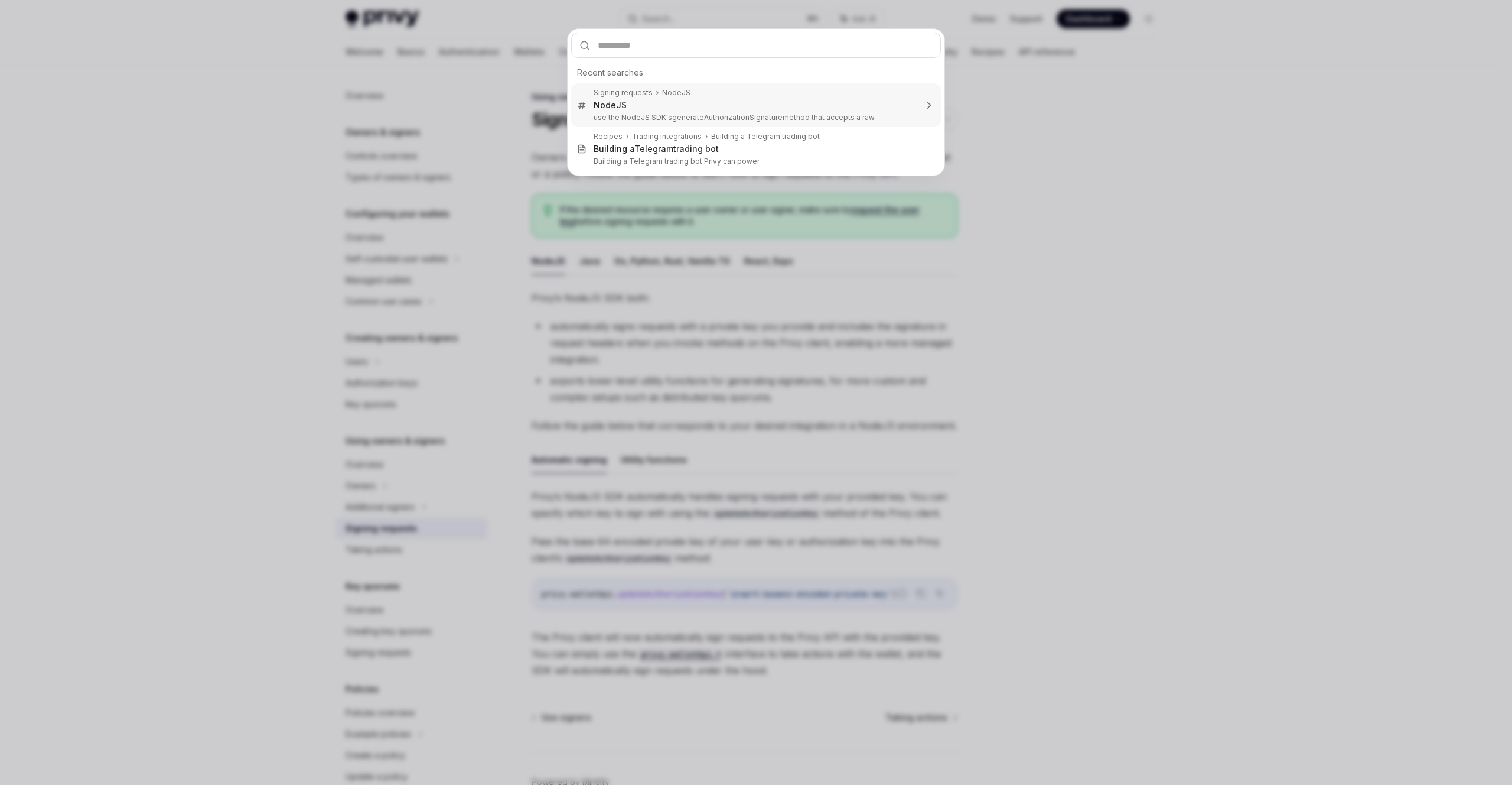
type input "**********"
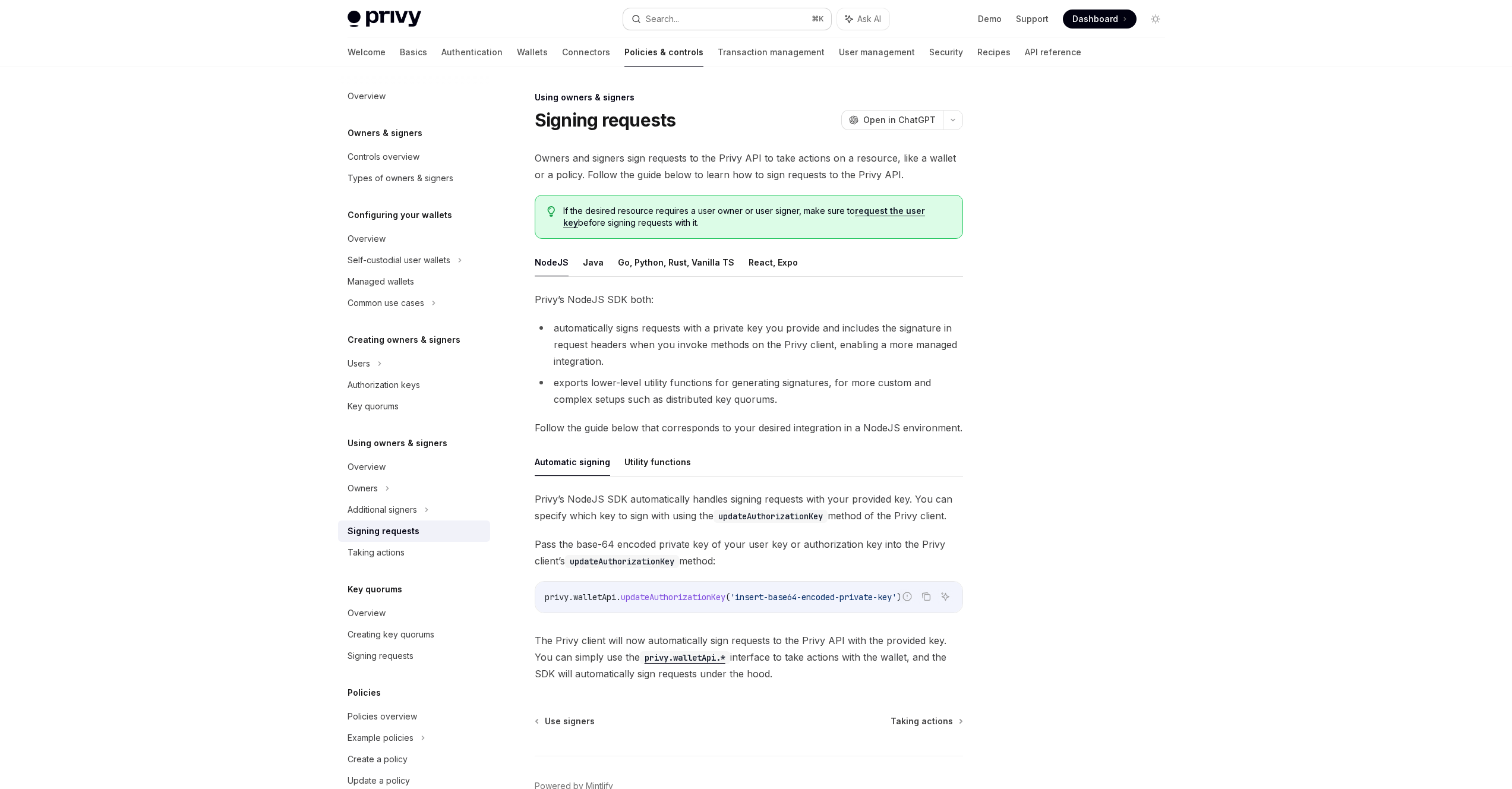
click at [763, 19] on button "Search... ⌘ K" at bounding box center [727, 18] width 208 height 21
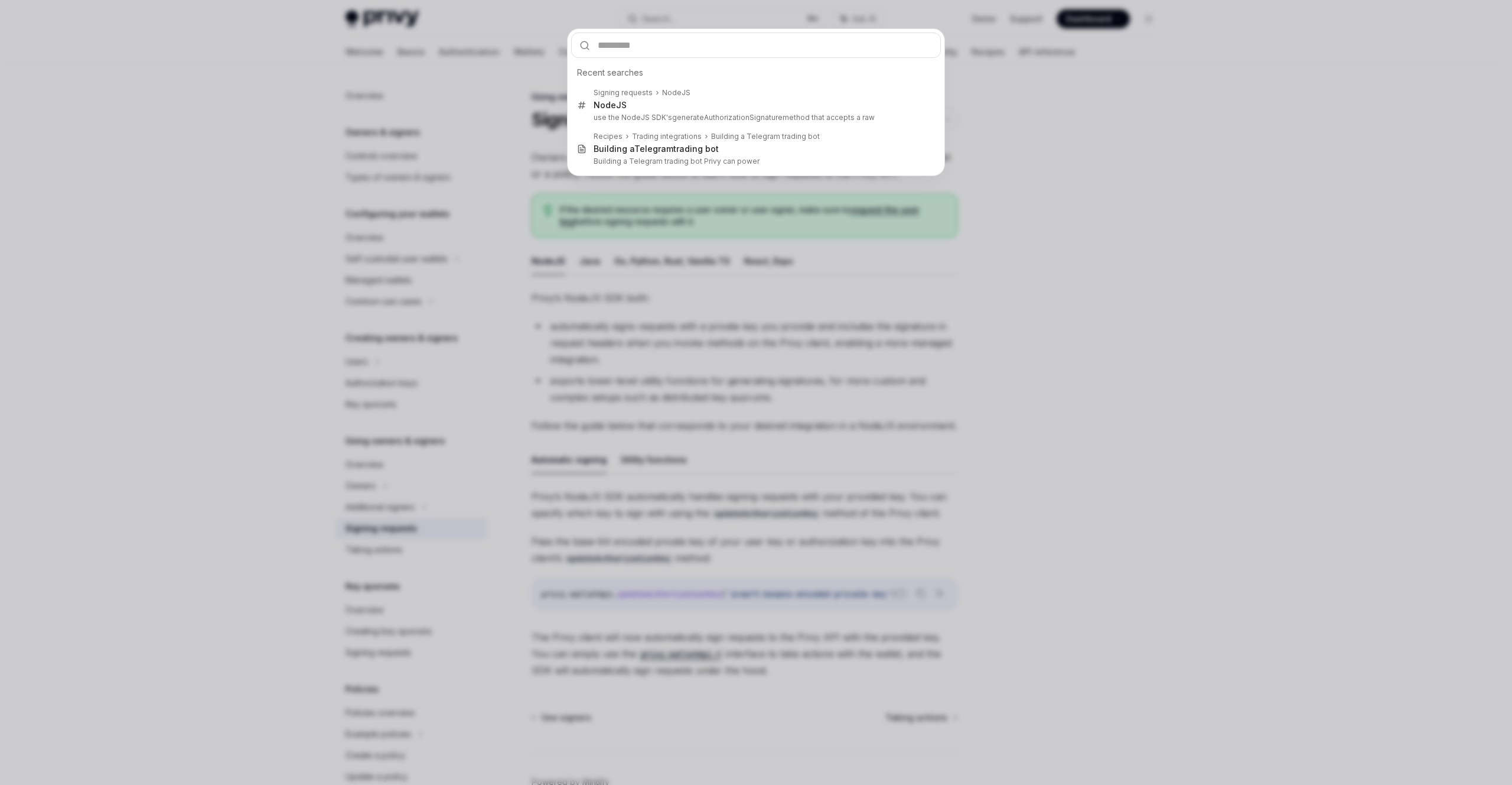
type input "**********"
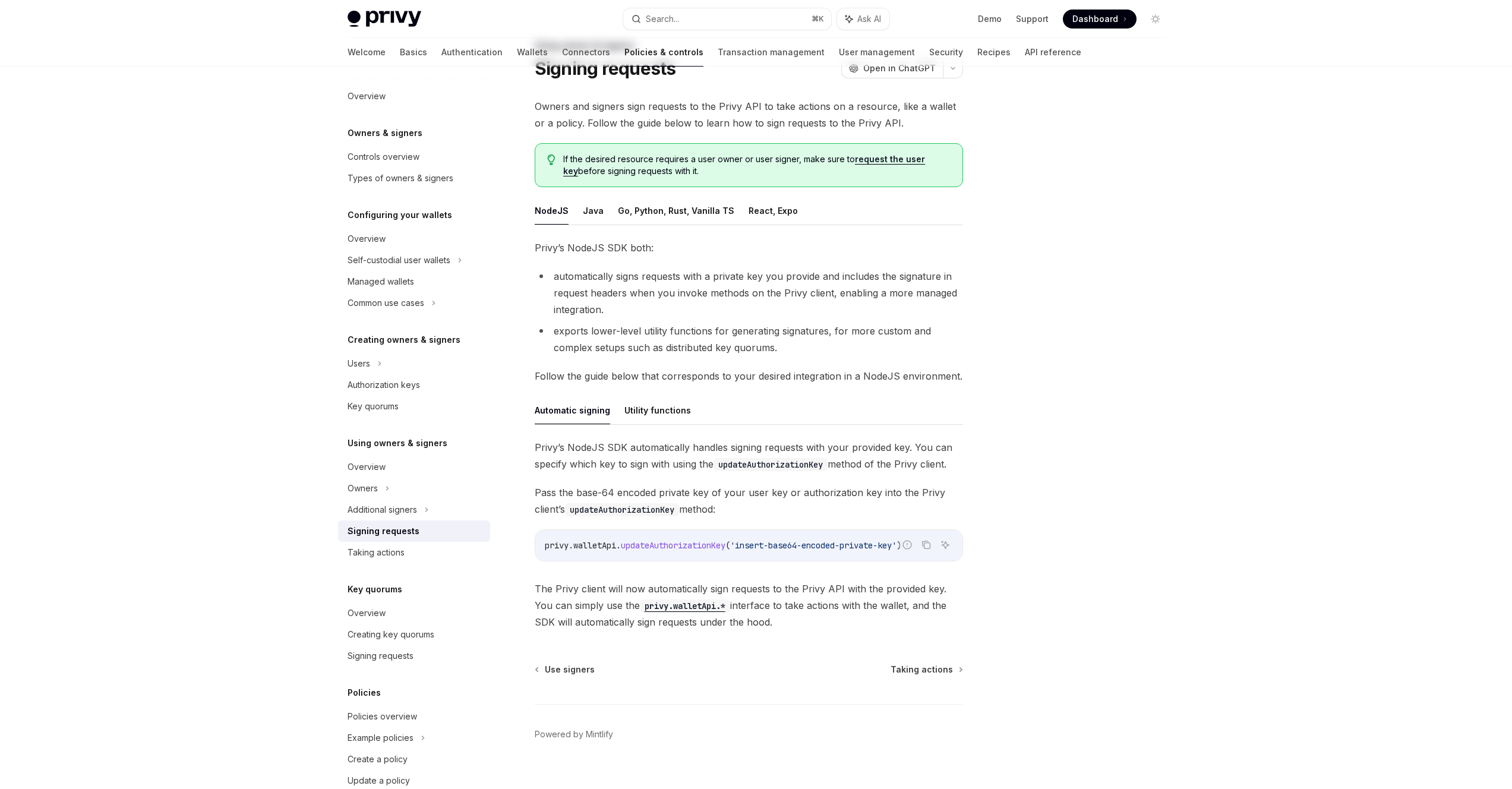
scroll to position [69, 0]
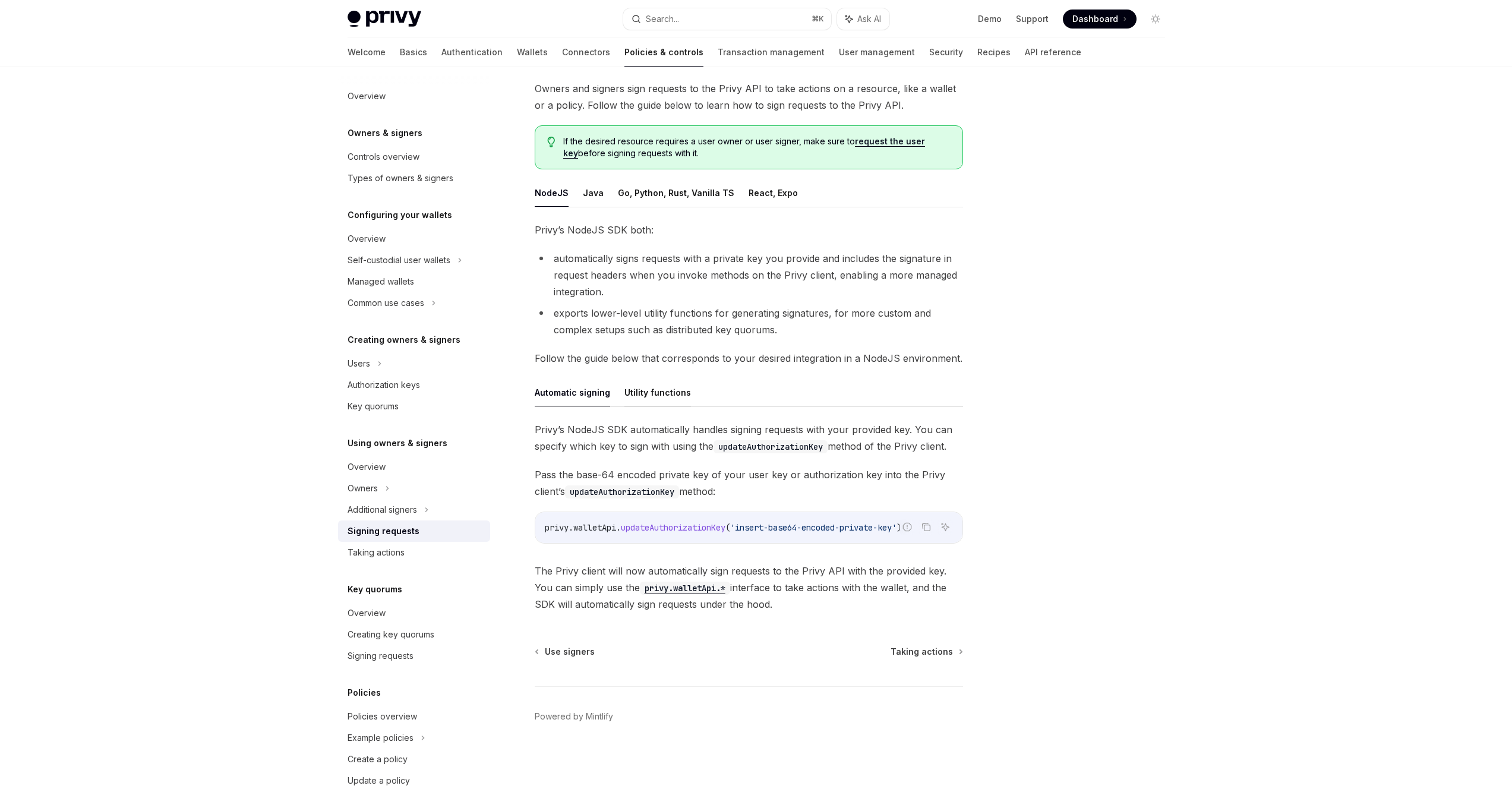
click at [655, 395] on button "Utility functions" at bounding box center [657, 392] width 66 height 28
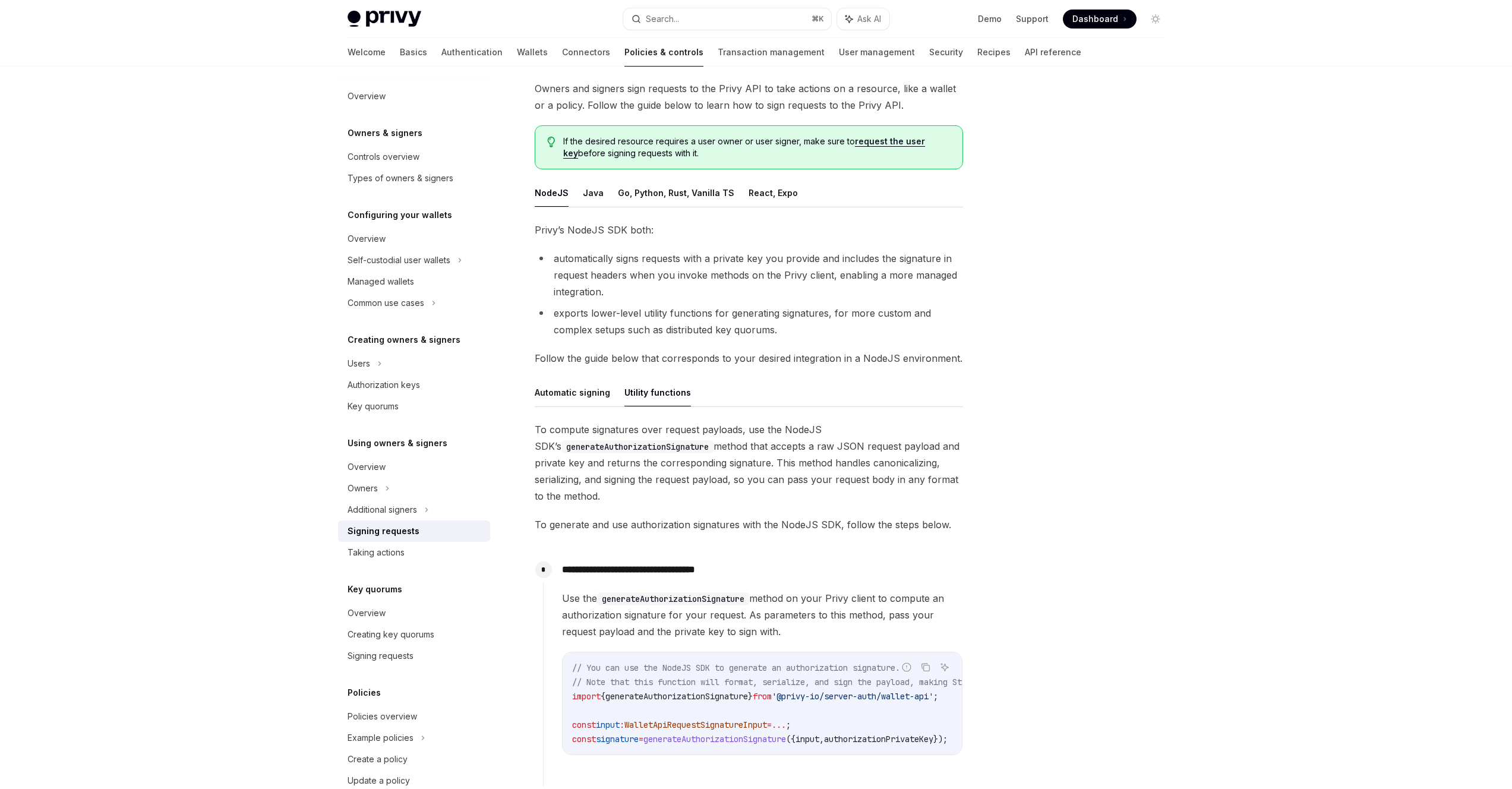
scroll to position [425, 0]
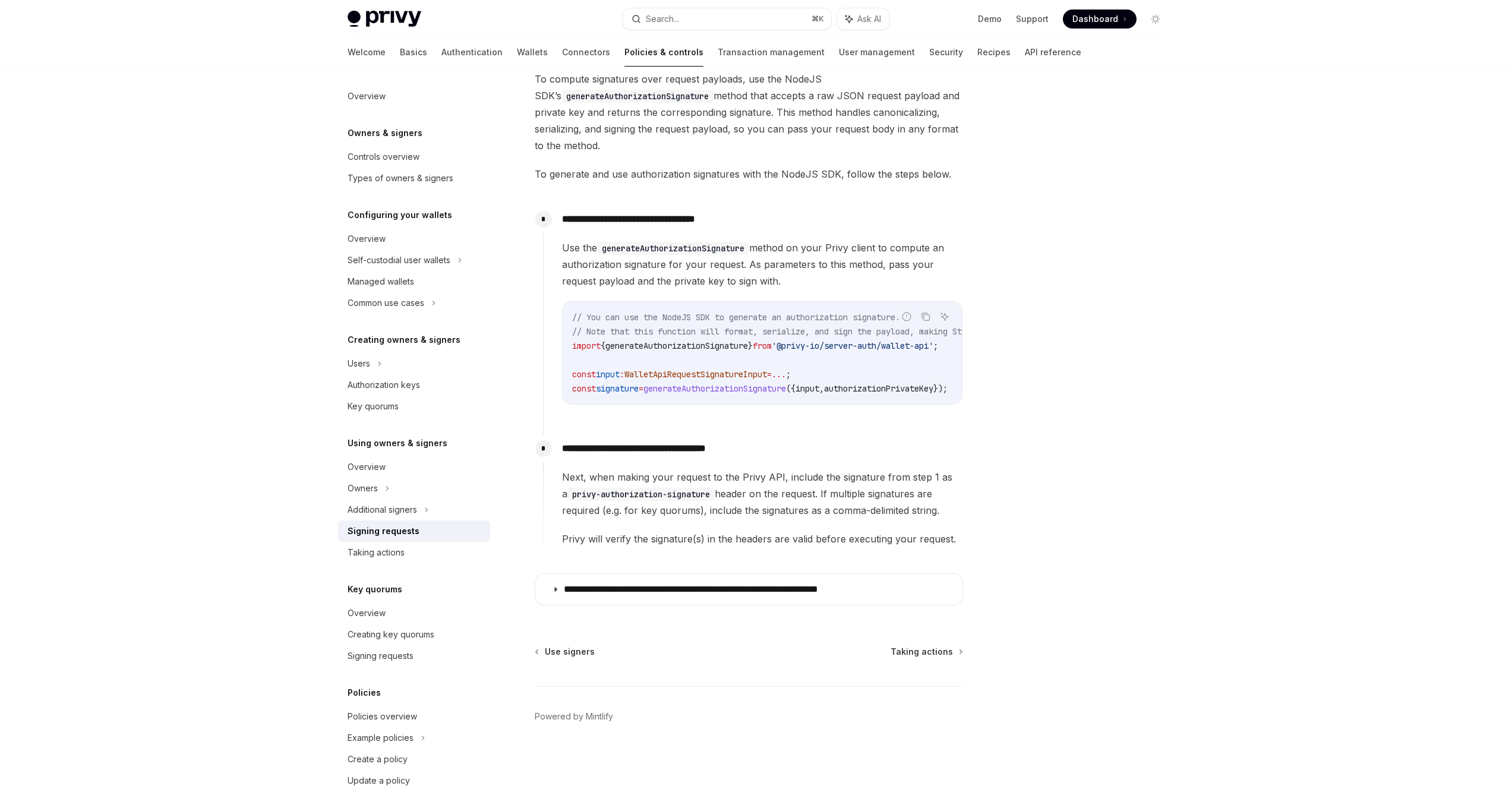
click at [686, 358] on code "// You can use the NodeJS SDK to generate an authorization signature. // Note t…" at bounding box center [817, 353] width 489 height 85
click at [725, 383] on span "generateAuthorizationSignature" at bounding box center [714, 388] width 142 height 11
click at [606, 326] on span "// Note that this function will format, serialize, and sign the payload, making…" at bounding box center [802, 331] width 461 height 11
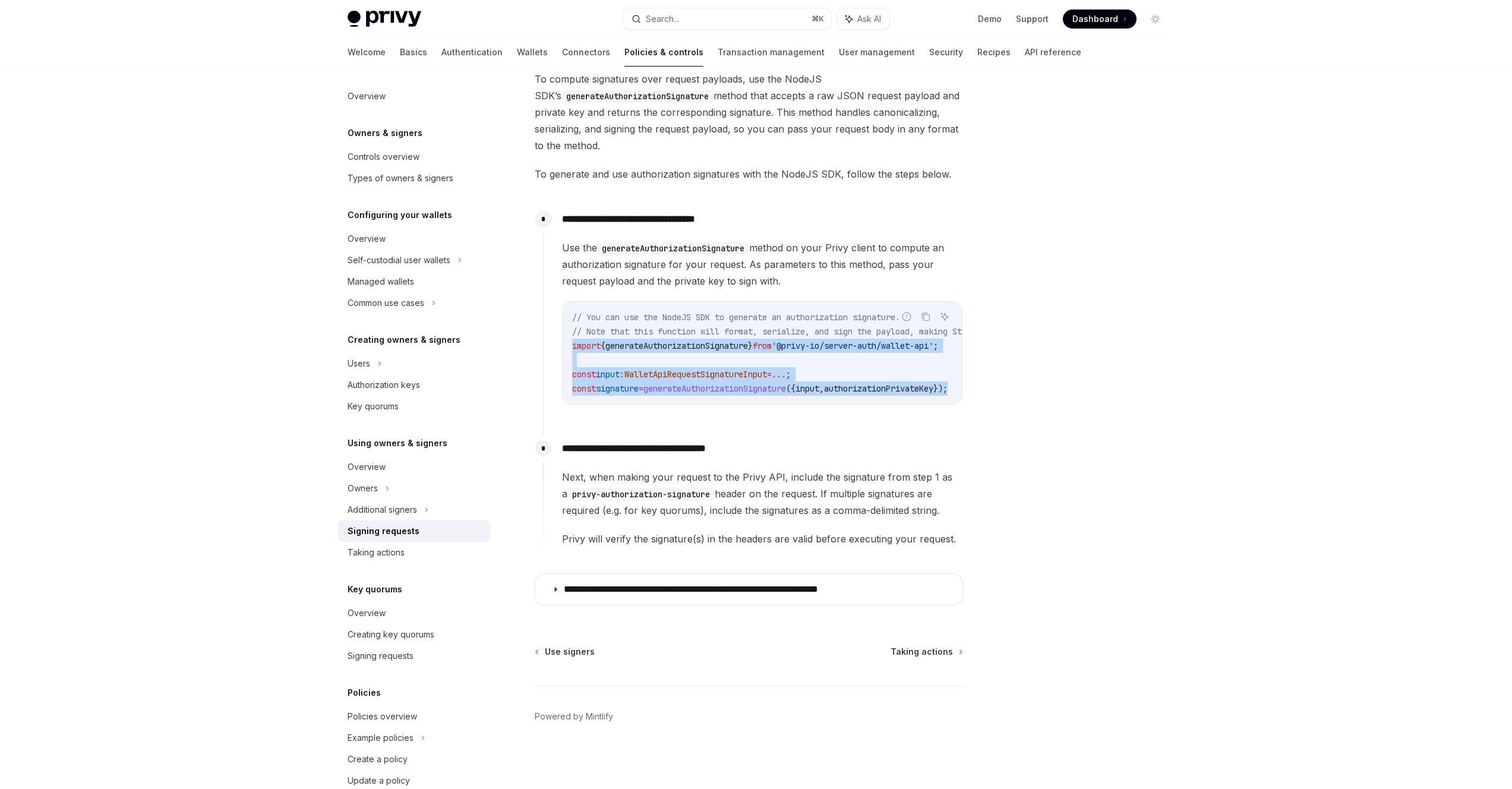
scroll to position [0, 123]
drag, startPoint x: 569, startPoint y: 342, endPoint x: 853, endPoint y: 393, distance: 288.5
click at [853, 393] on div "// You can use the NodeJS SDK to generate an authorization signature. // Note t…" at bounding box center [762, 353] width 399 height 102
copy code "import { generateAuthorizationSignature } from '@privy-io/server-auth/wallet-ap…"
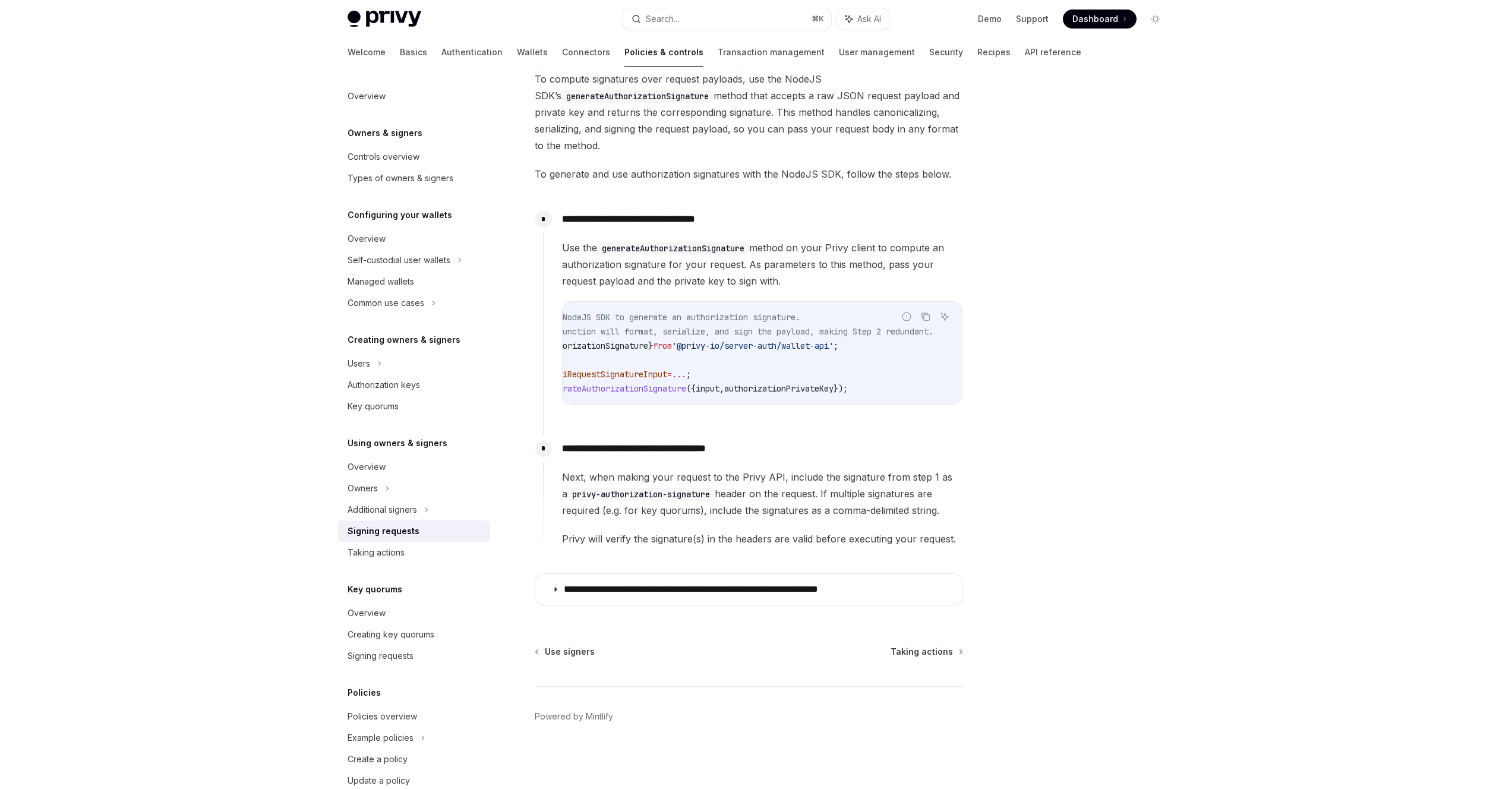
drag, startPoint x: 776, startPoint y: 399, endPoint x: 615, endPoint y: 396, distance: 161.0
click at [615, 396] on div "// You can use the NodeJS SDK to generate an authorization signature. // Note t…" at bounding box center [762, 353] width 399 height 102
drag, startPoint x: 678, startPoint y: 397, endPoint x: 595, endPoint y: 396, distance: 83.0
click at [595, 396] on div "// You can use the NodeJS SDK to generate an authorization signature. // Note t…" at bounding box center [762, 353] width 399 height 102
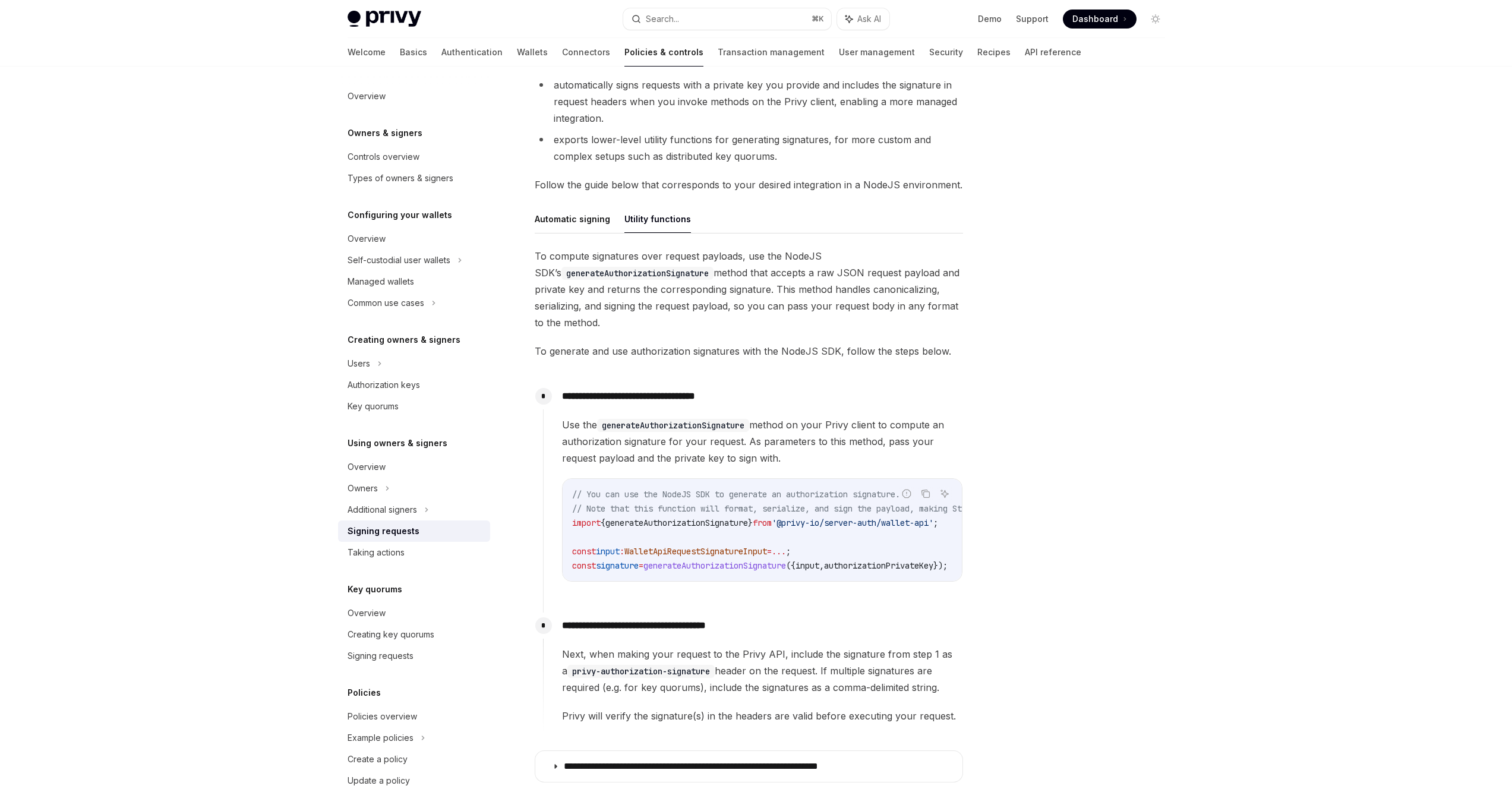
scroll to position [170, 0]
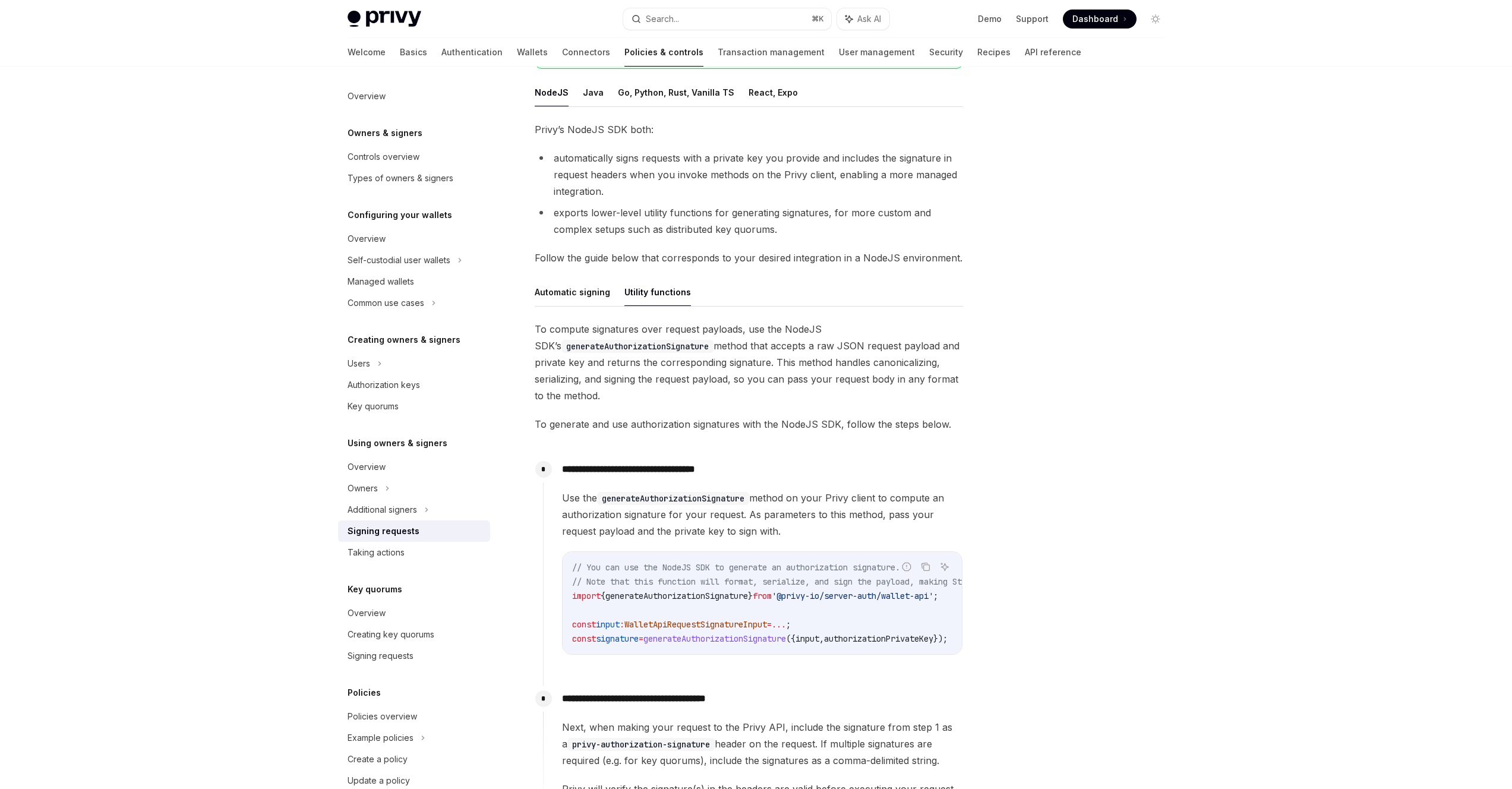
type textarea "*"
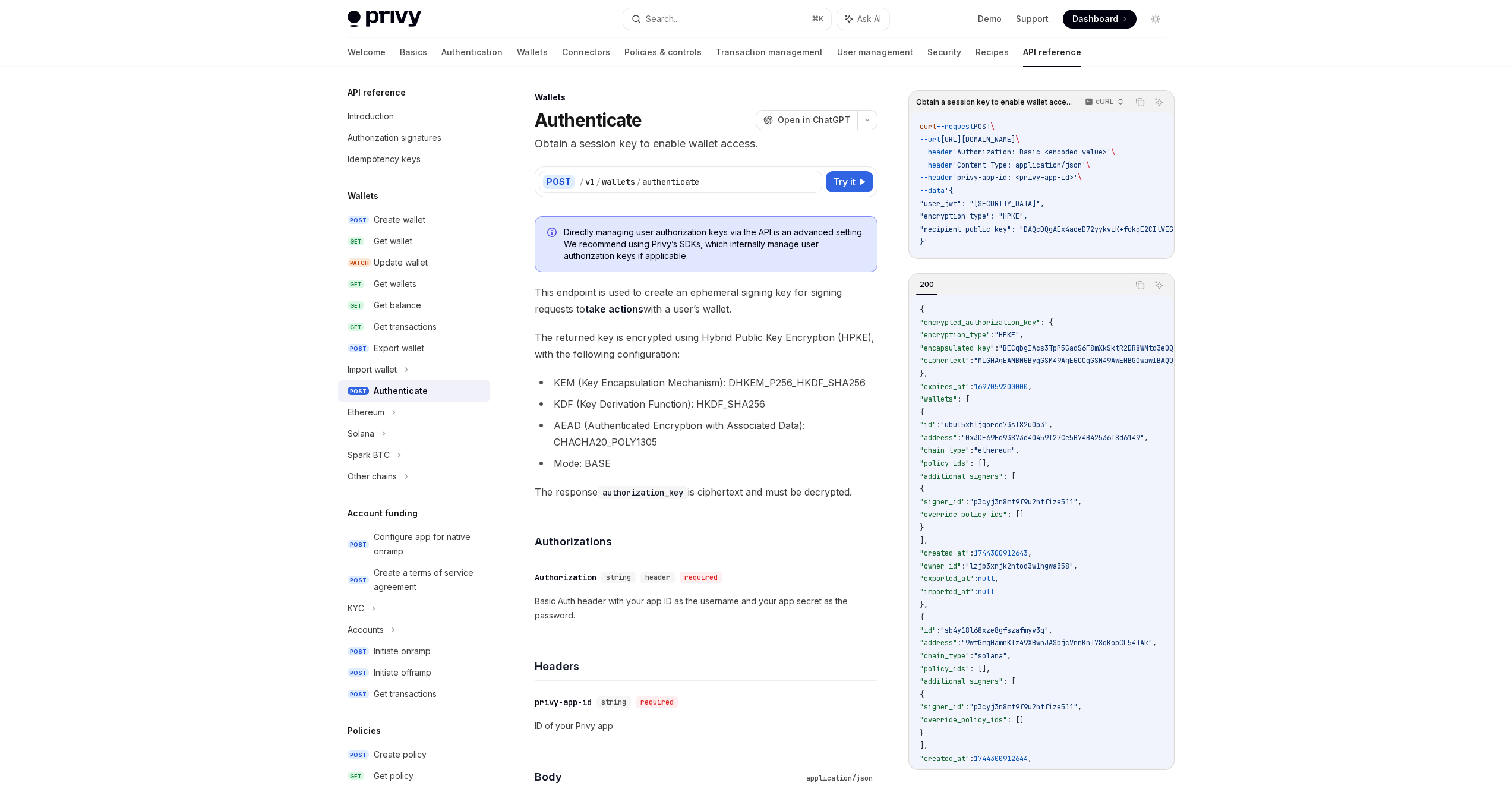
scroll to position [407, 0]
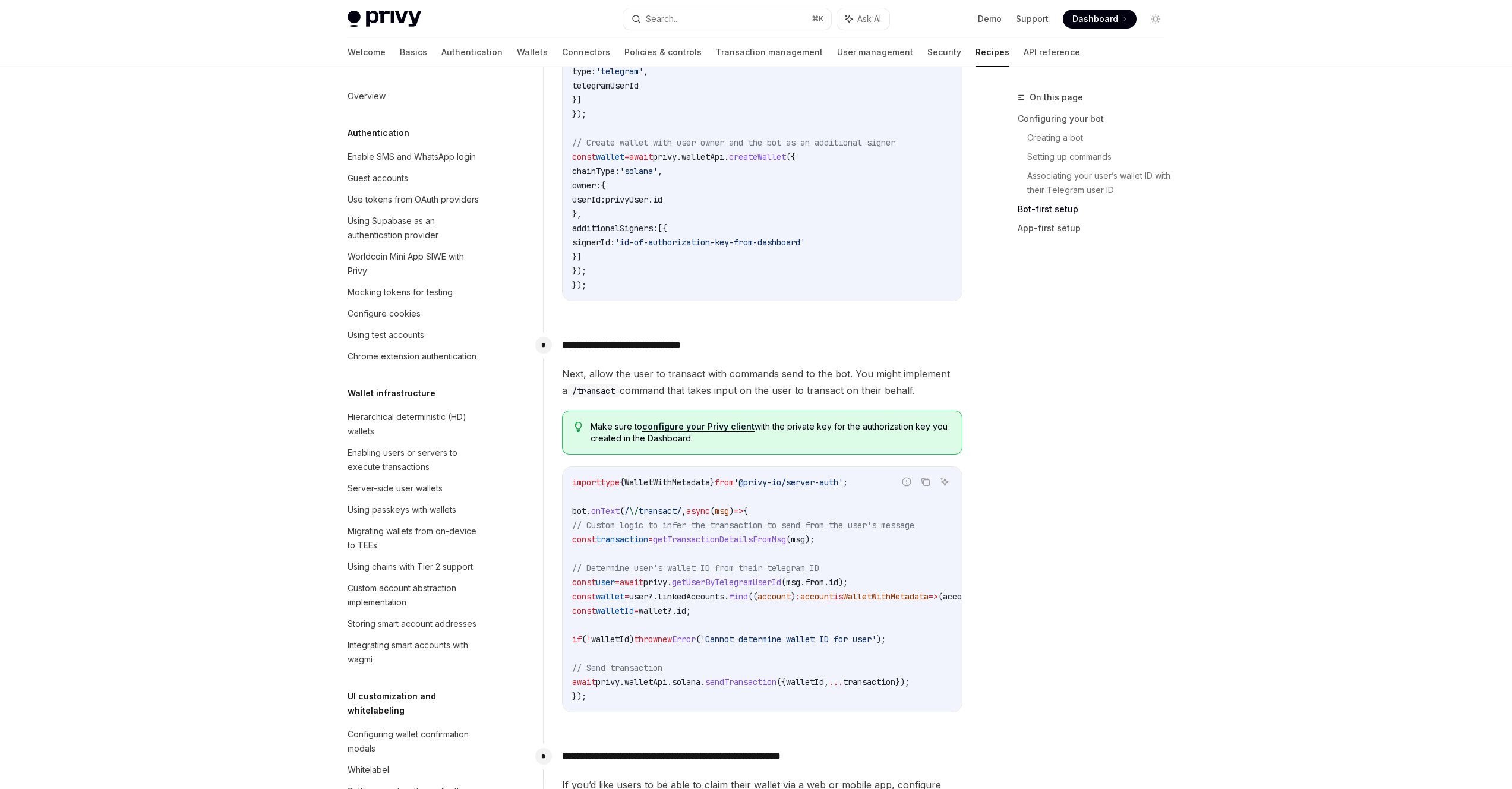
scroll to position [1104, 0]
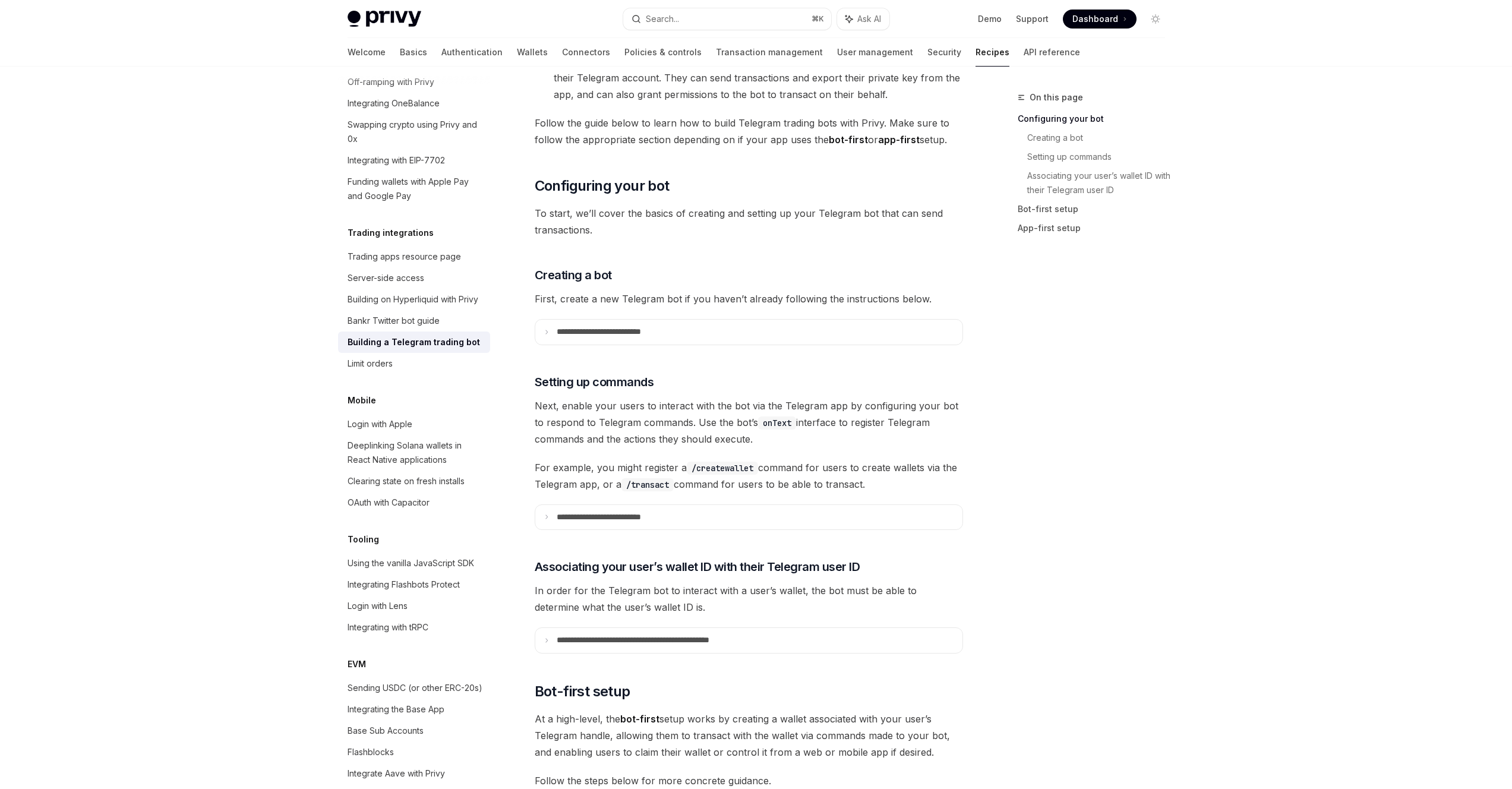
scroll to position [93, 0]
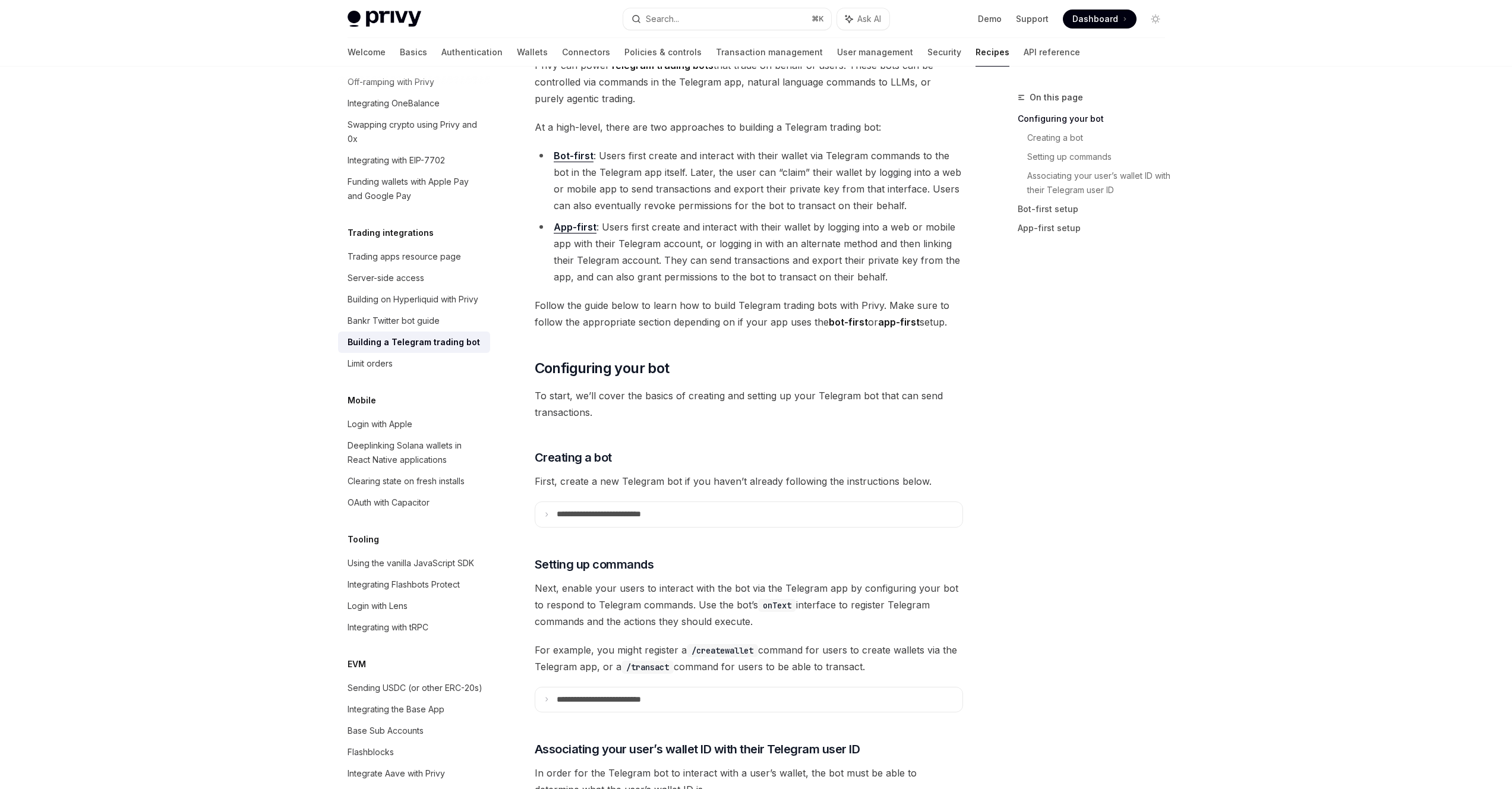
type textarea "*"
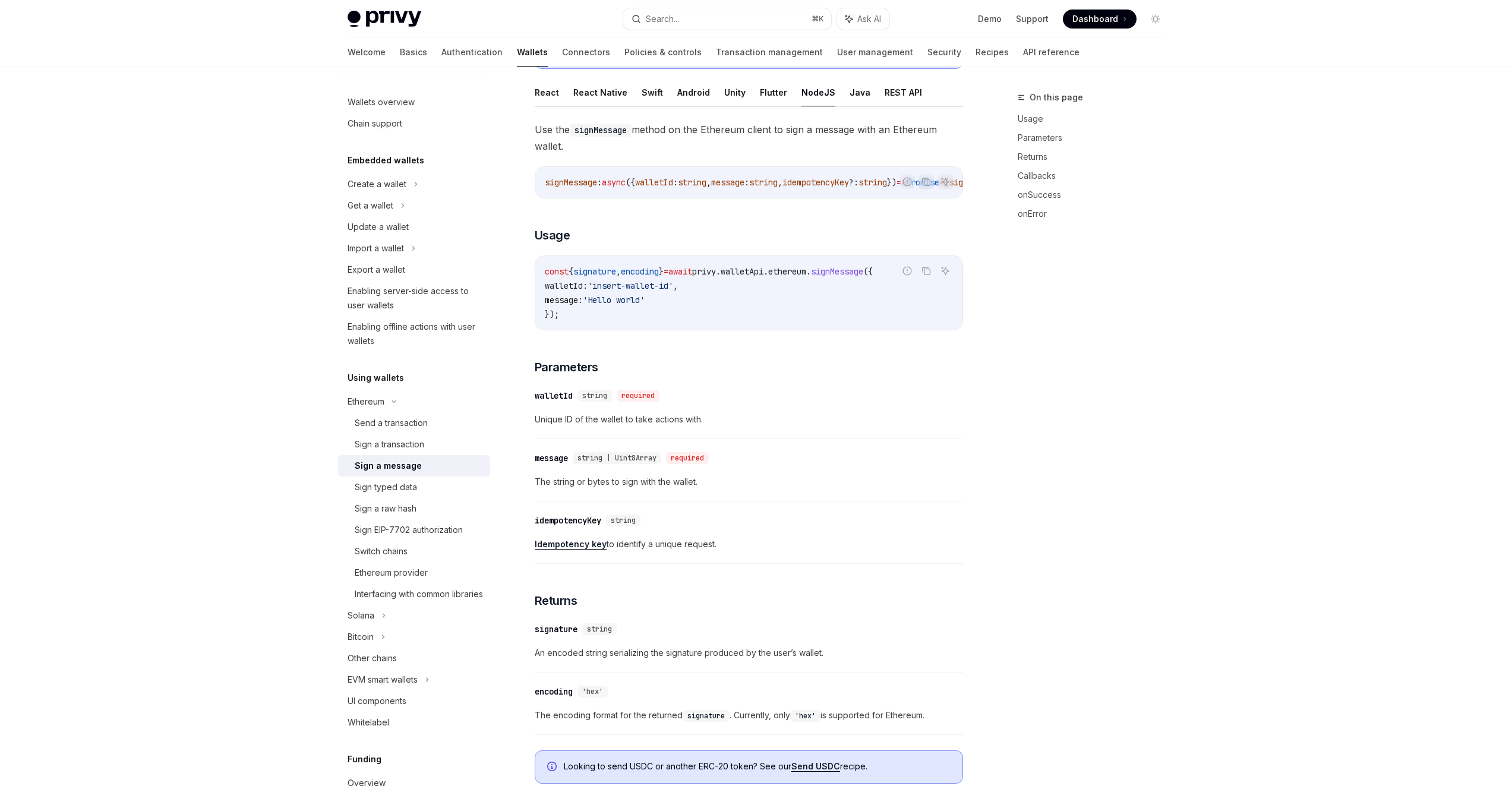
scroll to position [3, 0]
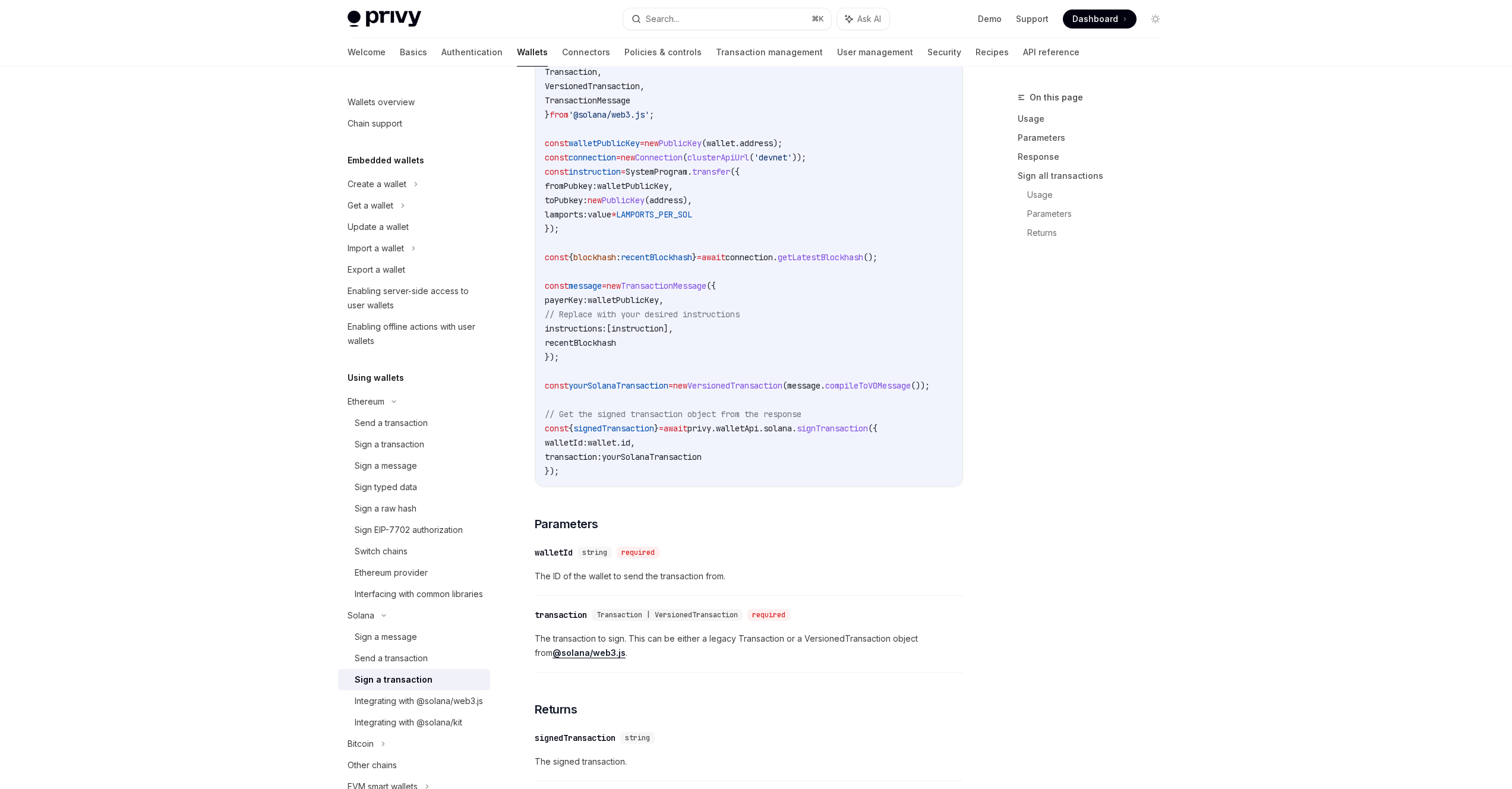
scroll to position [399, 0]
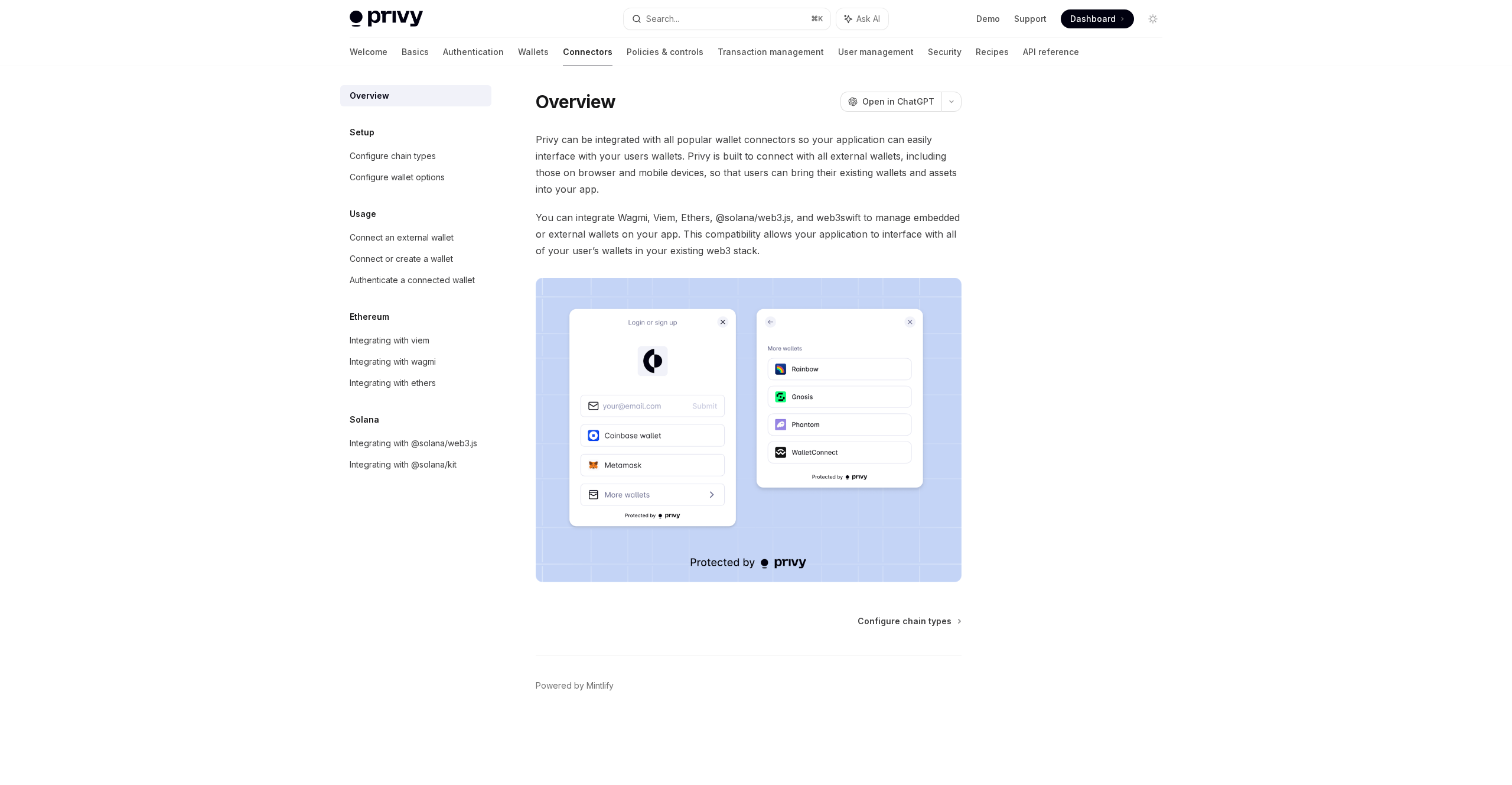
type textarea "*"
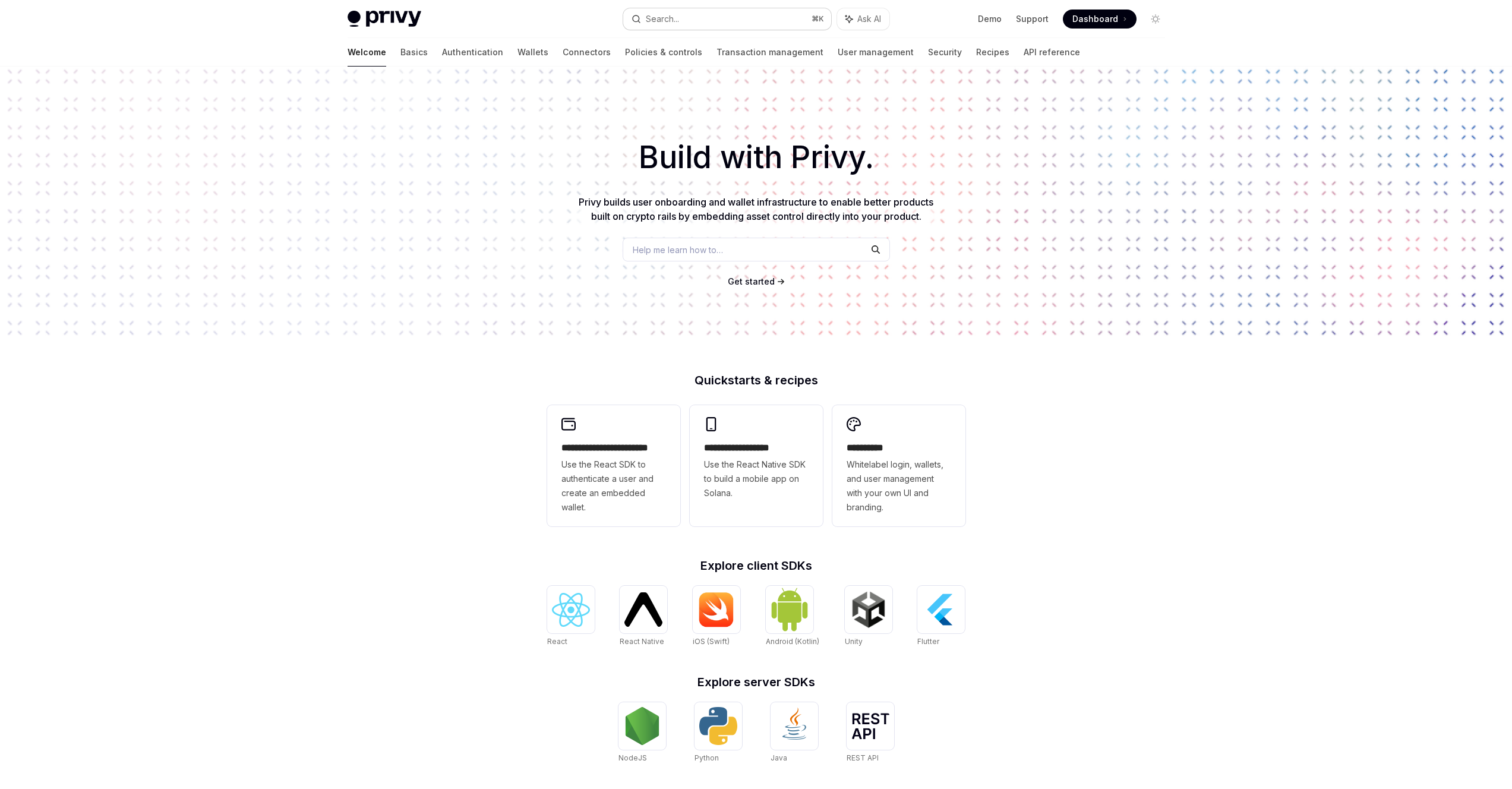
click at [718, 12] on button "Search... ⌘ K" at bounding box center [727, 18] width 208 height 21
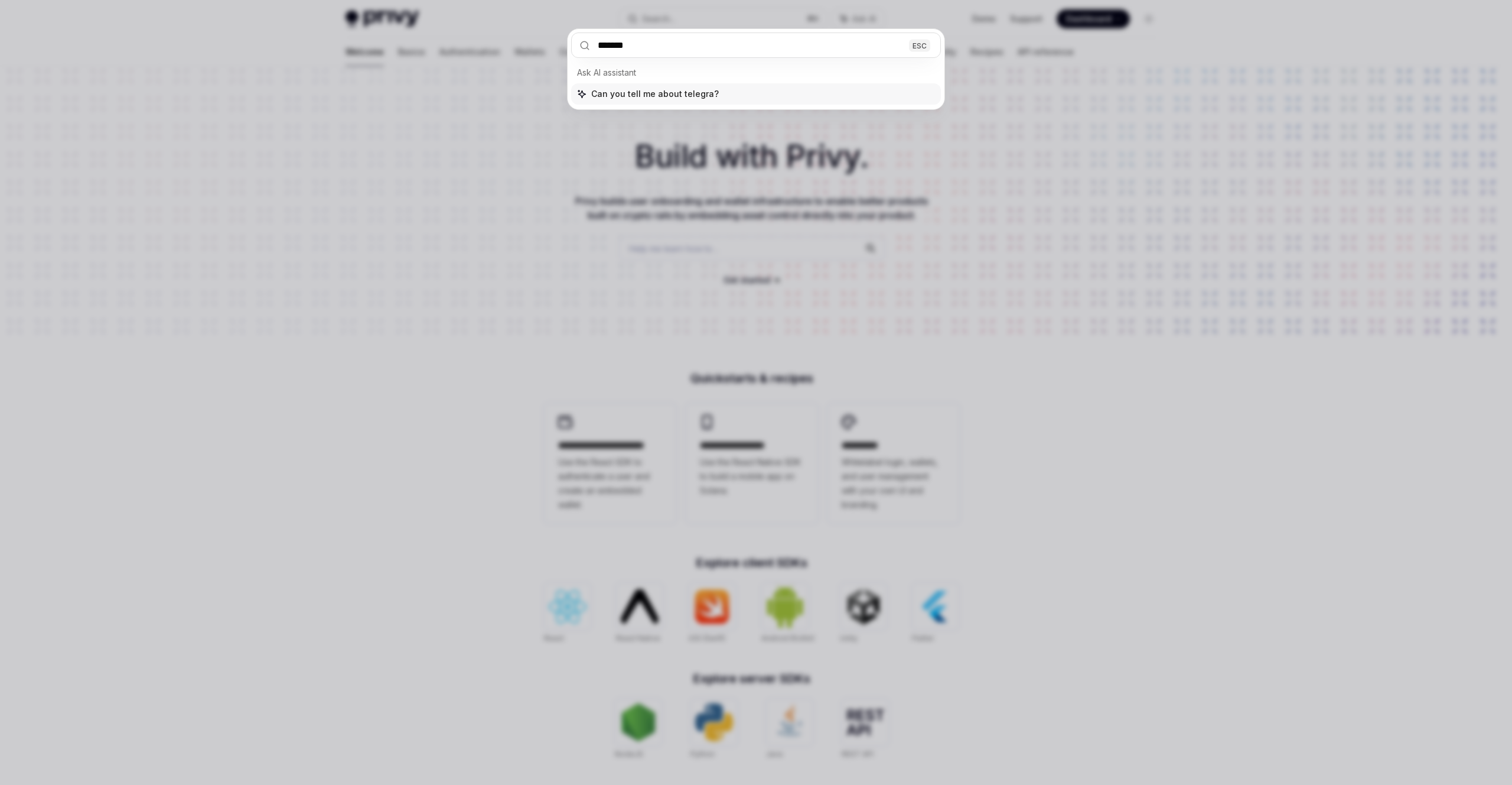
type input "********"
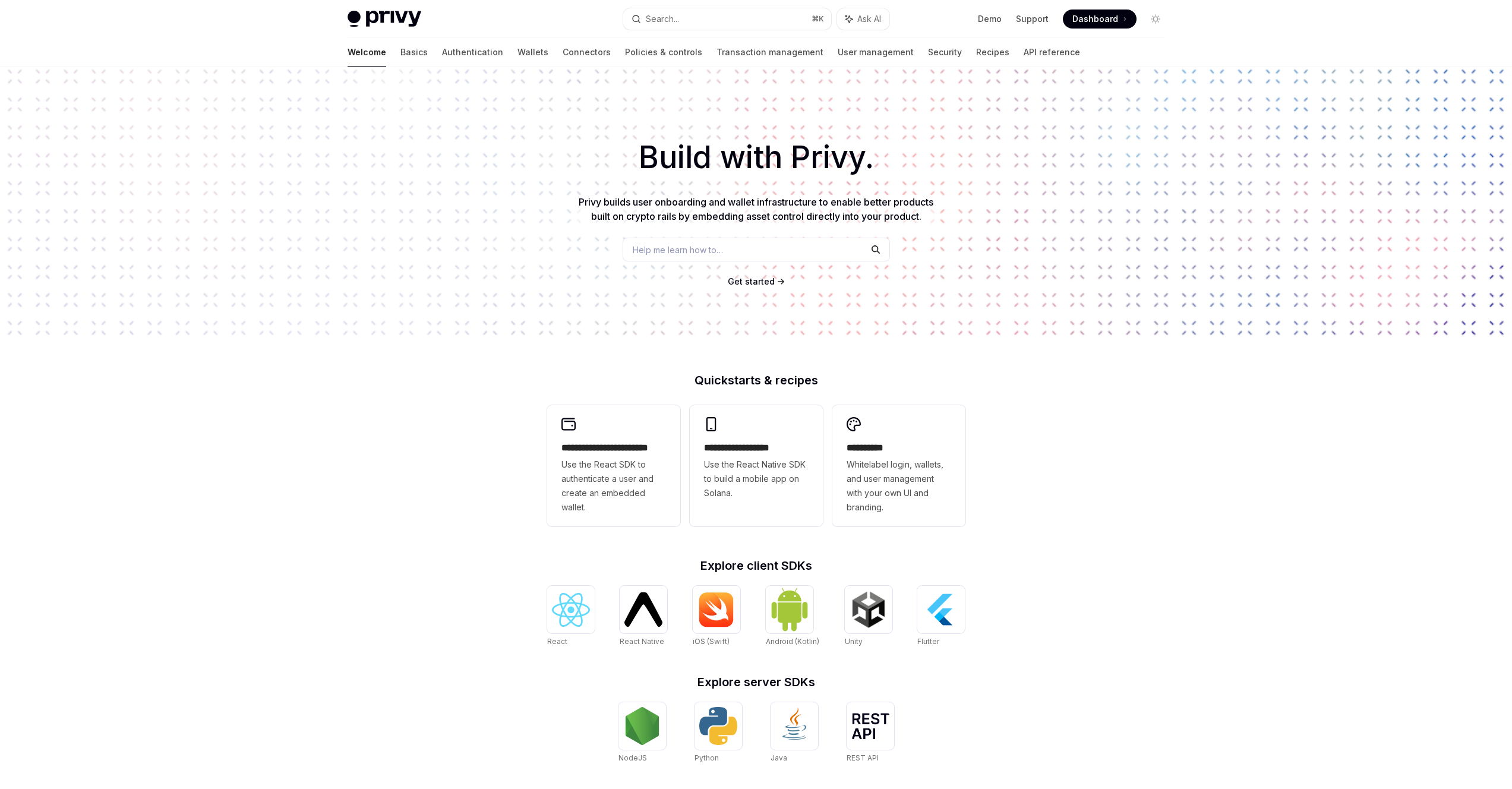
type textarea "*"
